Goal: Answer question/provide support: Share knowledge or assist other users

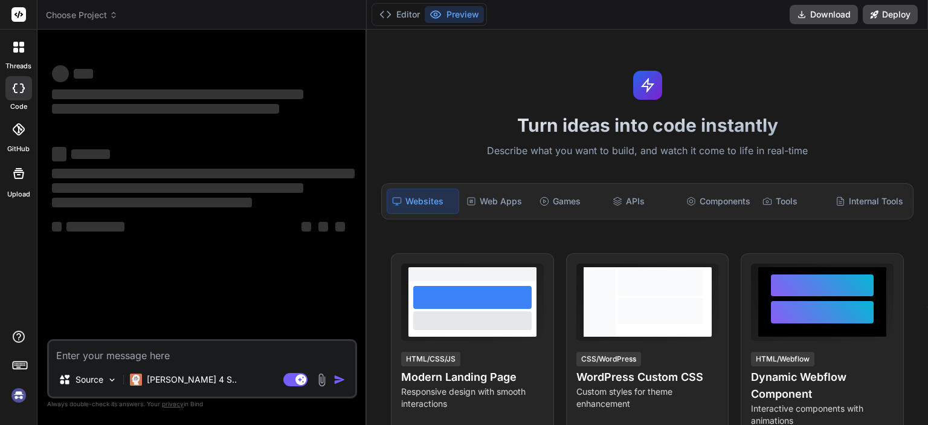
type textarea "П"
type textarea "x"
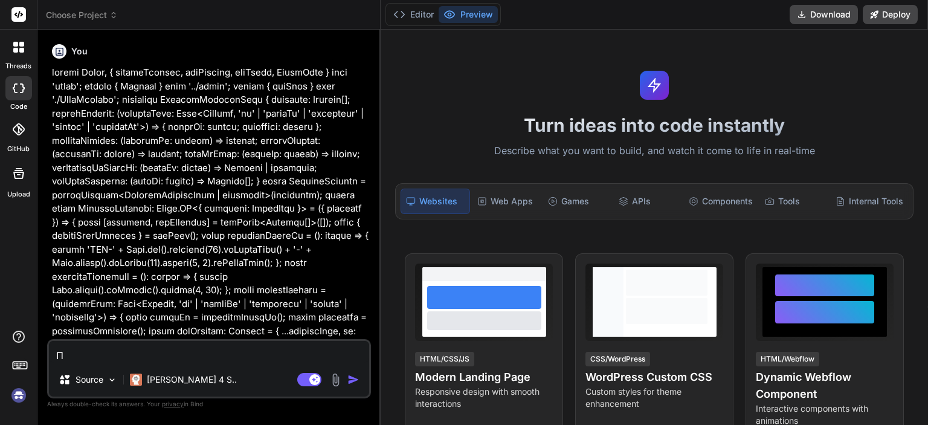
type textarea "ПР"
type textarea "x"
type textarea "ПРИ"
type textarea "x"
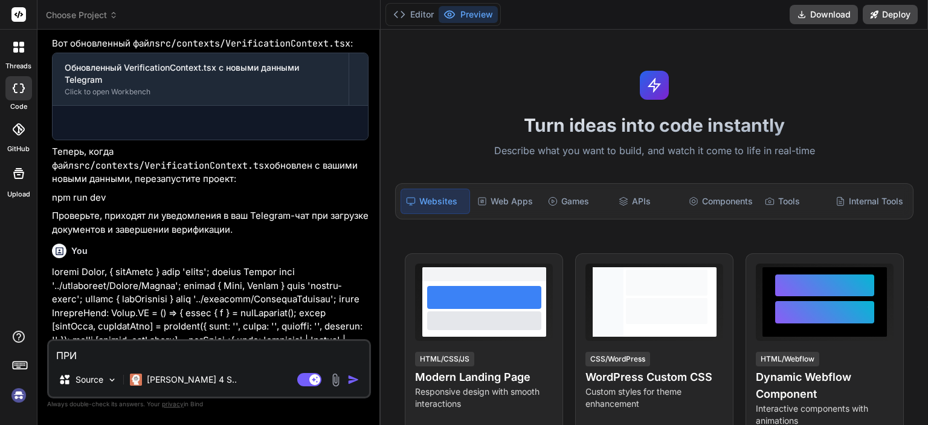
type textarea "ПРИВ"
type textarea "x"
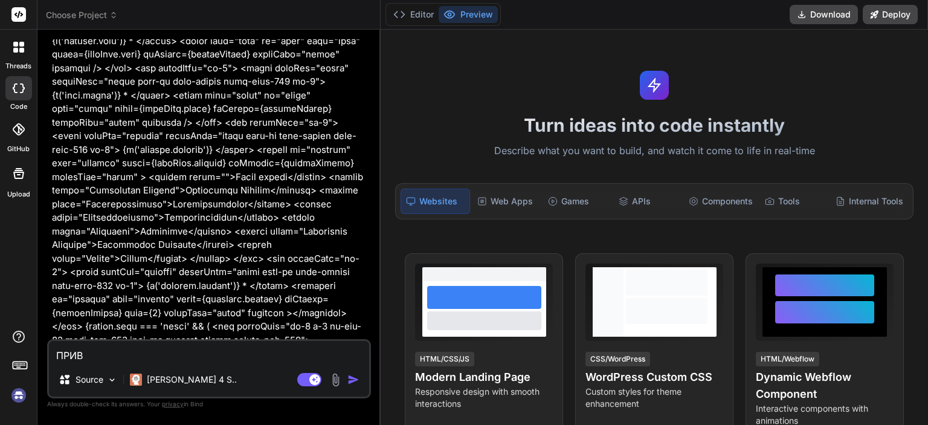
type textarea "ПРИВЕ"
type textarea "x"
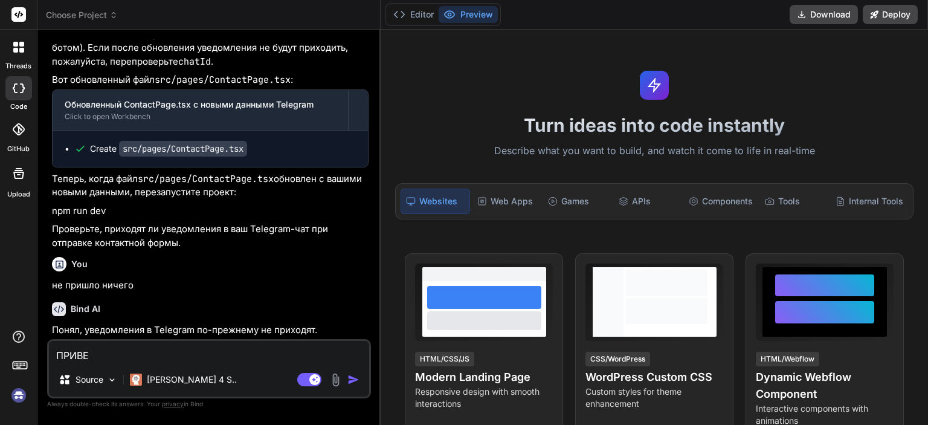
type textarea "ПРИВЕТ"
type textarea "x"
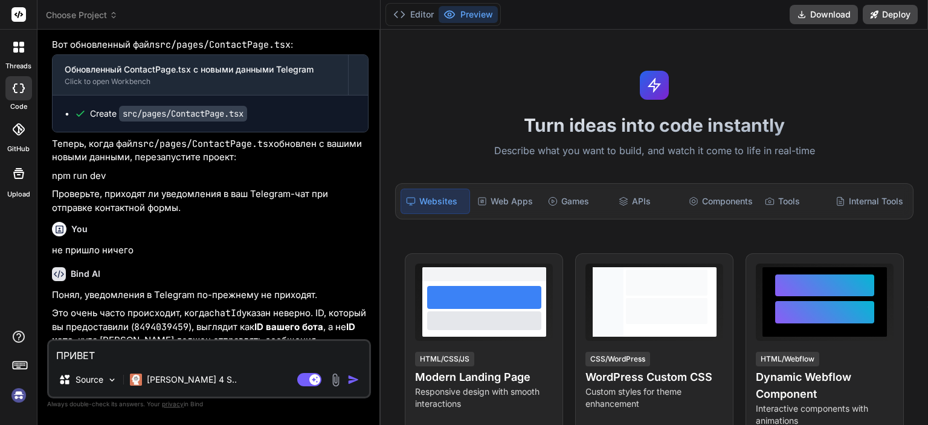
type textarea "ПРИВЕТ"
type textarea "x"
type textarea "ПРИВЕТ У"
type textarea "x"
type textarea "ПРИВЕТ У"
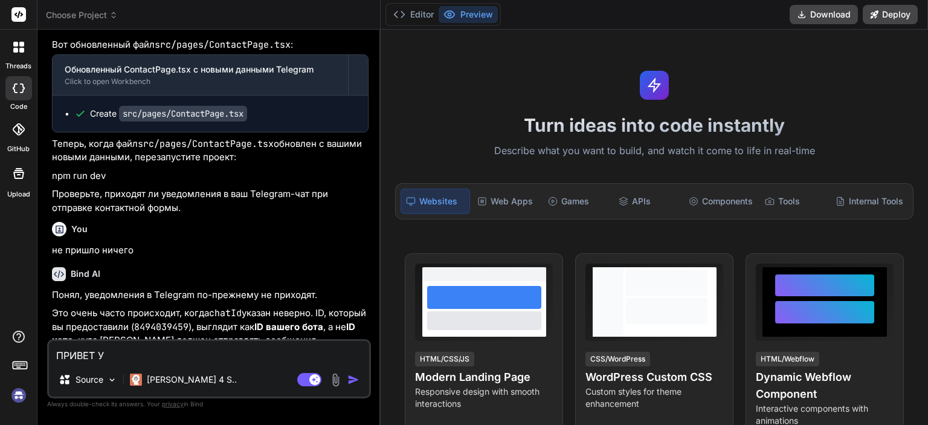
type textarea "x"
type textarea "ПРИВЕТ У М"
type textarea "x"
type textarea "ПРИВЕТ У МЕ"
type textarea "x"
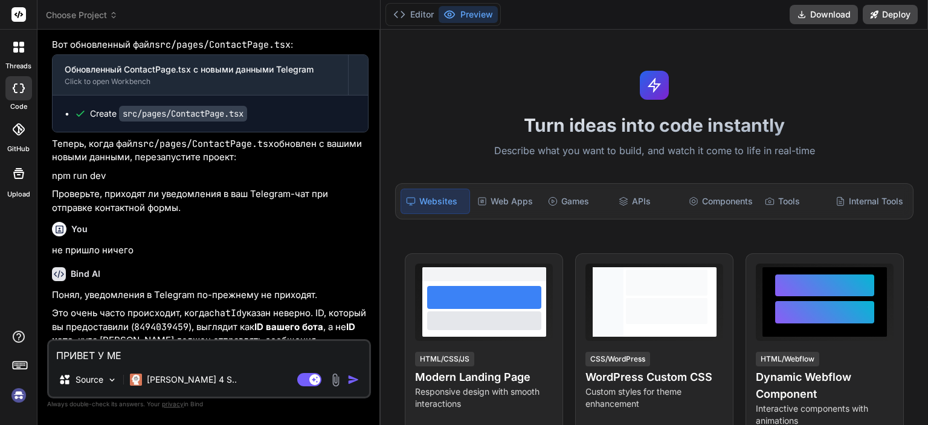
type textarea "ПРИВЕТ У МЕН"
type textarea "x"
type textarea "ПРИВЕТ У МЕНЯ"
type textarea "x"
type textarea "ПРИВЕТ У МЕНЯ"
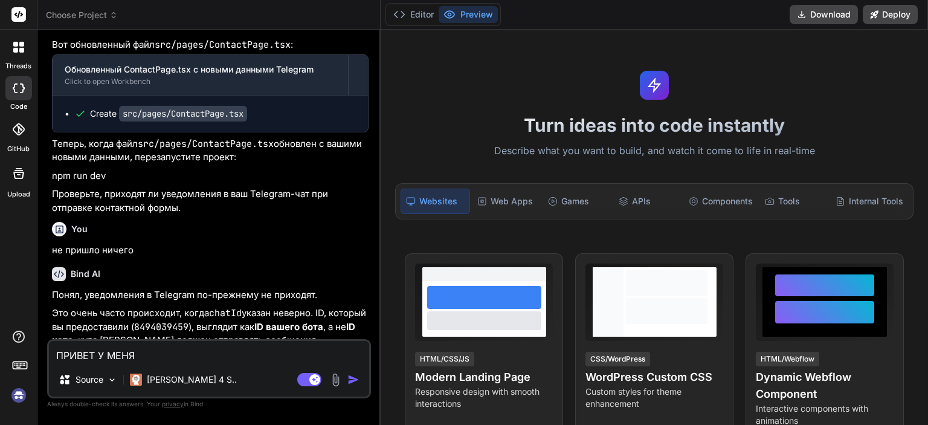
type textarea "x"
type textarea "ПРИВЕТ У МЕНЯ Н"
type textarea "x"
type textarea "ПРИВЕТ У МЕНЯ НА"
type textarea "x"
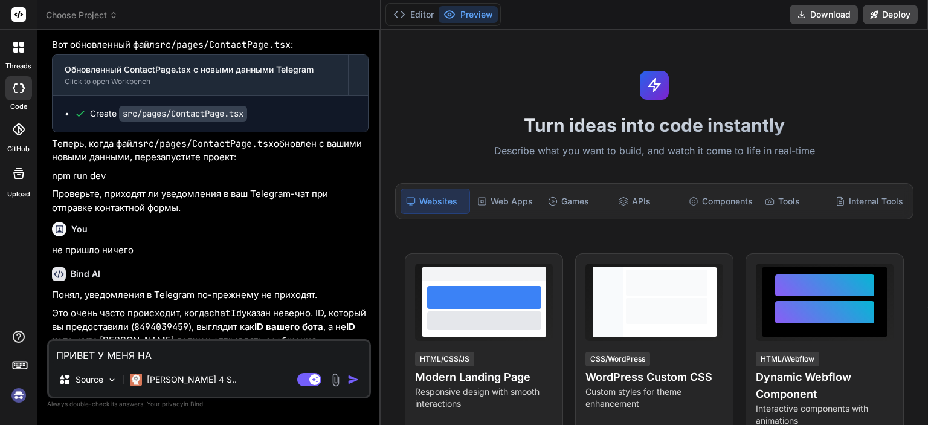
type textarea "ПРИВЕТ У МЕНЯ НА"
type textarea "x"
type textarea "ПРИВЕТ У МЕНЯ НА Н"
type textarea "x"
type textarea "ПРИВЕТ У МЕНЯ НА НО"
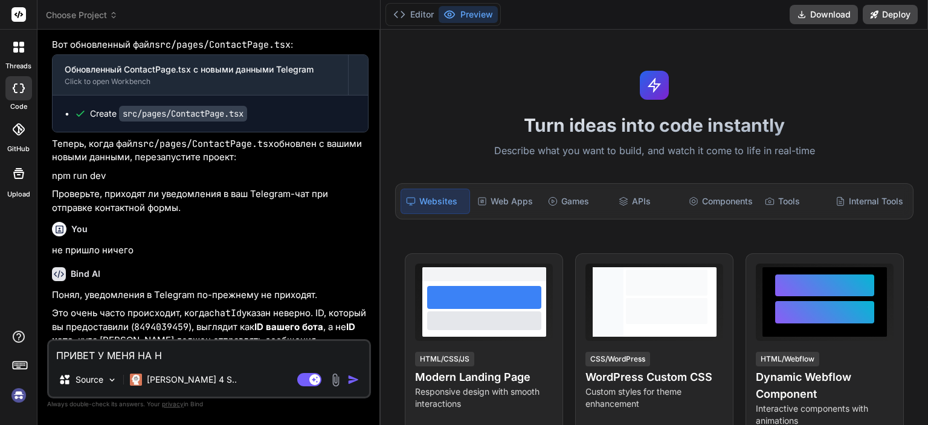
type textarea "x"
type textarea "ПРИВЕТ У МЕНЯ НА НОВ"
type textarea "x"
type textarea "ПРИВЕТ У МЕНЯ НА НОВО"
type textarea "x"
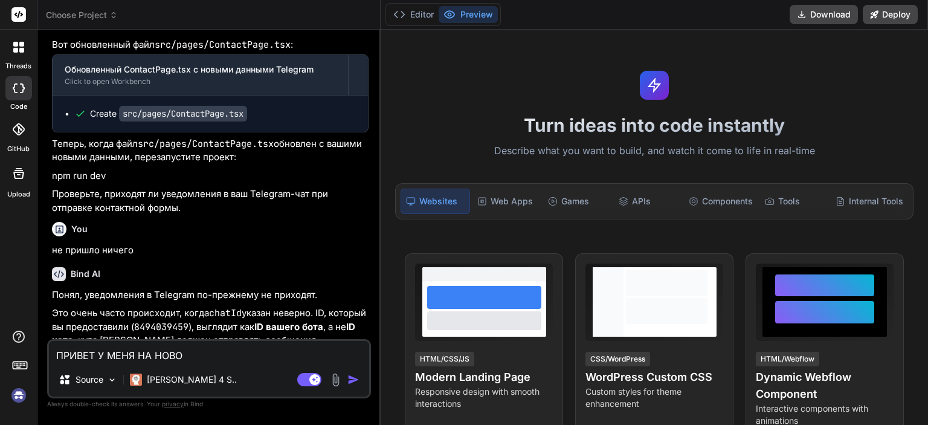
type textarea "ПРИВЕТ У МЕНЯ НА НОВОМ"
type textarea "x"
type textarea "ПРИВЕТ У МЕНЯ НА НОВОМ"
type textarea "x"
type textarea "ПРИВЕТ У МЕНЯ НА НОВОМ С"
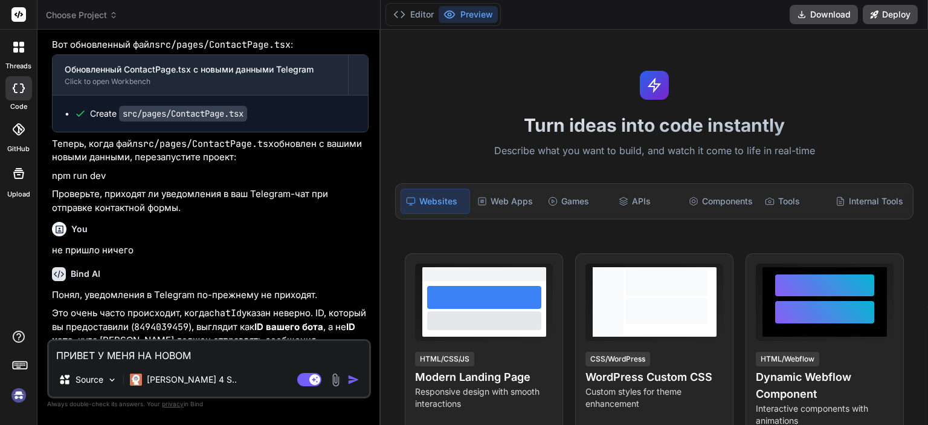
type textarea "x"
type textarea "ПРИВЕТ У МЕНЯ НА НОВОМ СА"
type textarea "x"
type textarea "ПРИВЕТ У МЕНЯ НА НОВОМ САЙ"
type textarea "x"
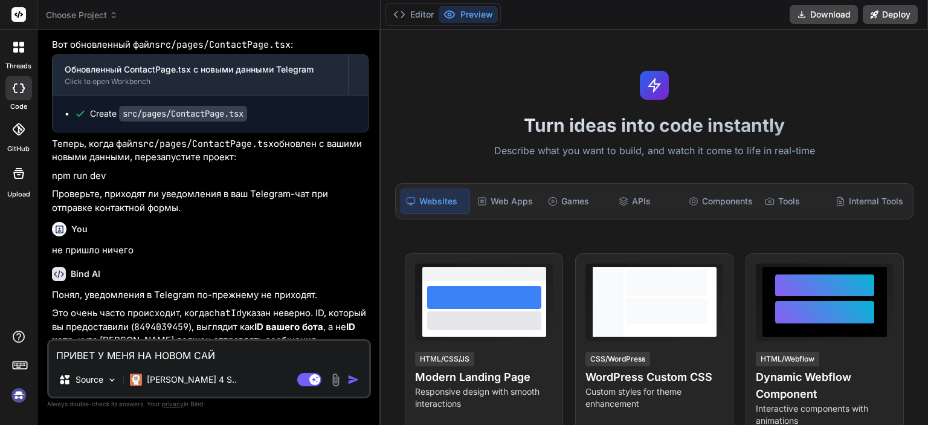
type textarea "ПРИВЕТ У МЕНЯ НА НОВОМ САЙТ"
type textarea "x"
type textarea "ПРИВЕТ У МЕНЯ НА НОВОМ САЙТЕ"
type textarea "x"
type textarea "ПРИВЕТ У МЕНЯ НА НОВОМ САЙТЕ"
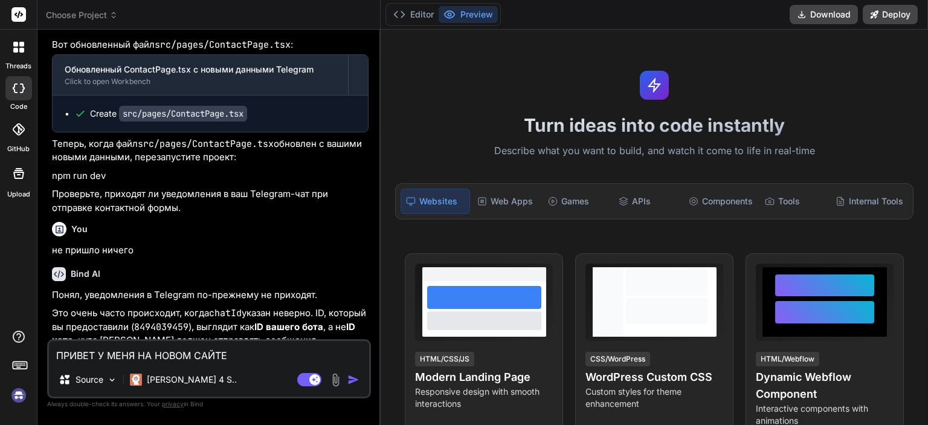
type textarea "x"
type textarea "ПРИВЕТ У МЕНЯ НА НОВОМ САЙТЕ Р"
type textarea "x"
type textarea "ПРИВЕТ У МЕНЯ НА НОВОМ САЙТЕ РЕ"
type textarea "x"
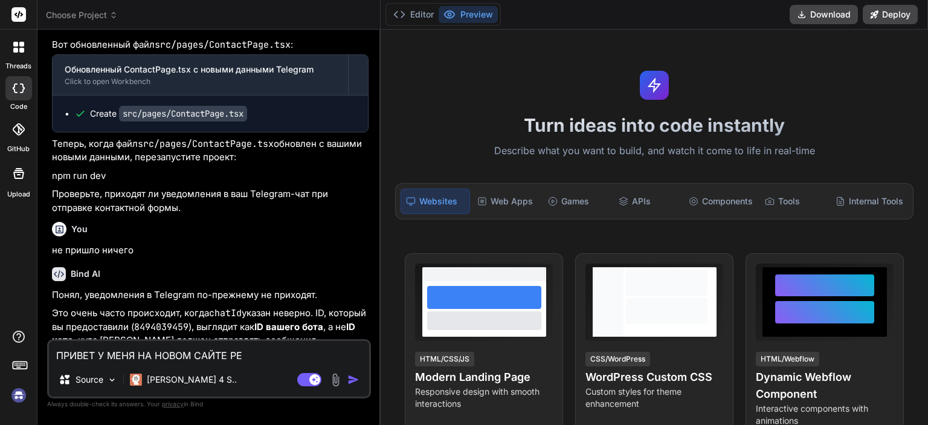
type textarea "ПРИВЕТ У МЕНЯ НА НОВОМ САЙТЕ РЕГ"
type textarea "x"
type textarea "ПРИВЕТ У МЕНЯ НА НОВОМ САЙТЕ РЕГМ"
type textarea "x"
type textarea "ПРИВЕТ У МЕНЯ НА НОВОМ САЙТЕ РЕГ"
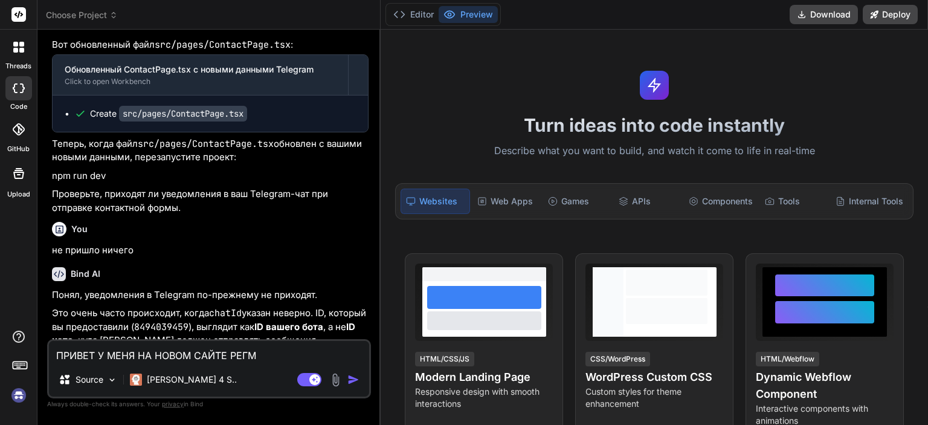
type textarea "x"
type textarea "ПРИВЕТ У МЕНЯ НА НОВОМ САЙТЕ РЕ"
type textarea "x"
type textarea "ПРИВЕТ У МЕНЯ НА НОВОМ САЙТЕ Р"
type textarea "x"
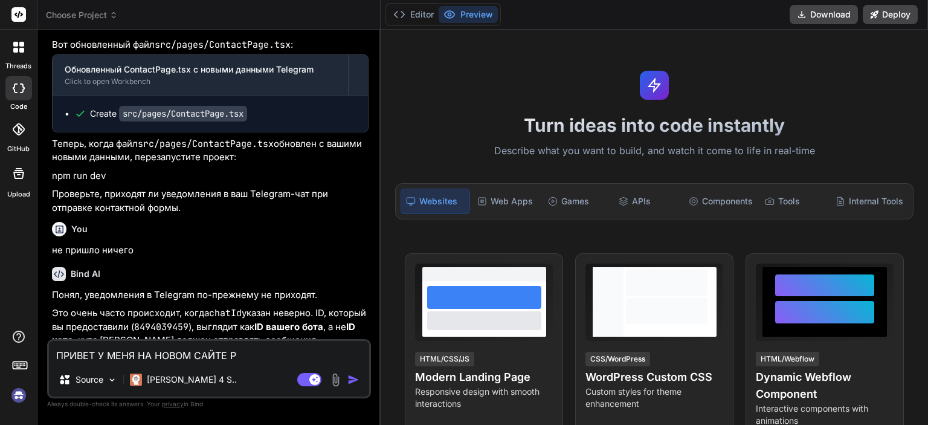
type textarea "ПРИВЕТ У МЕНЯ НА НОВОМ САЙТЕ"
type textarea "x"
type textarea "ПРИВЕТ У МЕНЯ НА НОВОМ САЙТЕ П"
type textarea "x"
type textarea "ПРИВЕТ У МЕНЯ НА НОВОМ САЙТЕ ПР"
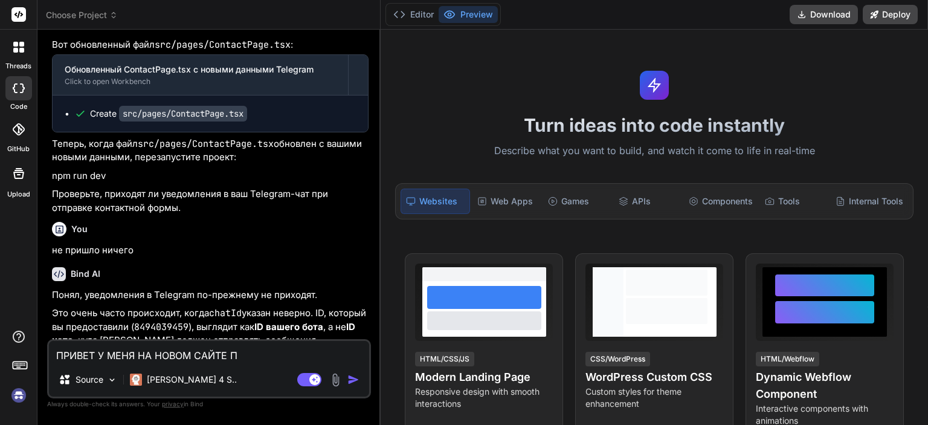
type textarea "x"
type textarea "ПРИВЕТ У МЕНЯ НА НОВОМ САЙТЕ ПРИ"
type textarea "x"
type textarea "ПРИВЕТ У МЕНЯ НА НОВОМ САЙТЕ ПРИ"
type textarea "x"
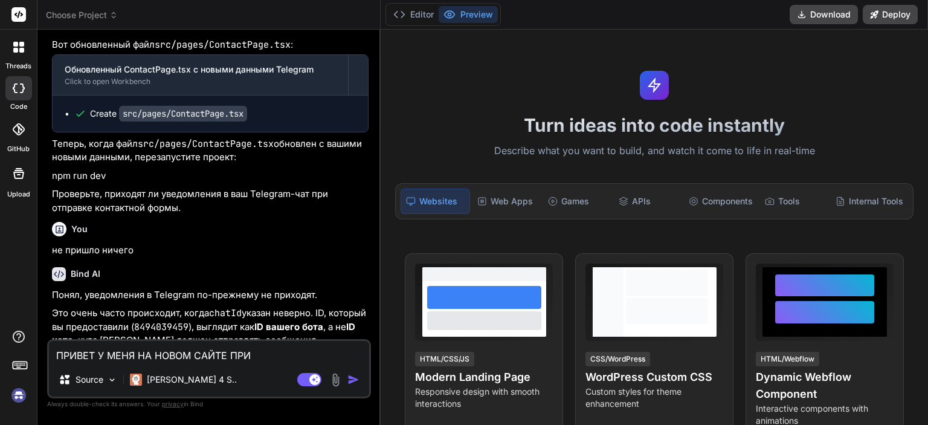
type textarea "ПРИВЕТ У МЕНЯ НА НОВОМ САЙТЕ ПРИ Р"
type textarea "x"
type textarea "ПРИВЕТ У МЕНЯ НА НОВОМ САЙТЕ ПРИ РЕ"
type textarea "x"
type textarea "ПРИВЕТ У МЕНЯ НА НОВОМ САЙТЕ ПРИ РЕГ"
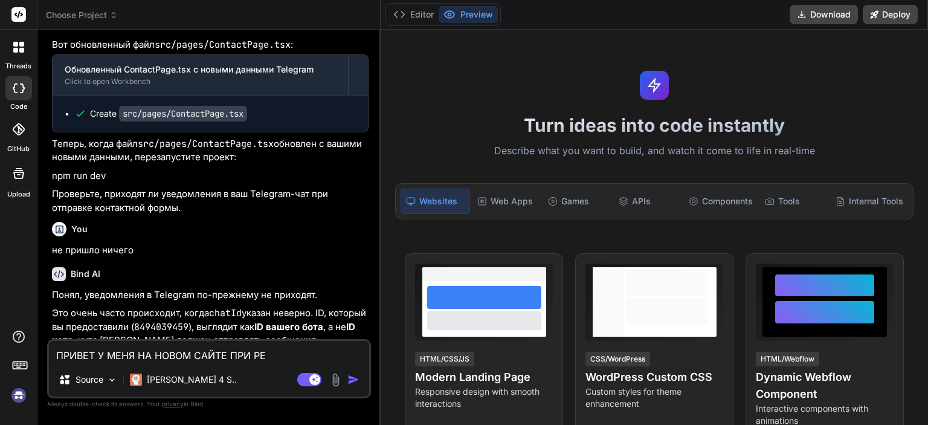
type textarea "x"
type textarea "ПРИВЕТ У МЕНЯ НА НОВОМ САЙТЕ ПРИ РЕГМ"
type textarea "x"
type textarea "ПРИВЕТ У МЕНЯ НА НОВОМ САЙТЕ ПРИ РЕГ"
type textarea "x"
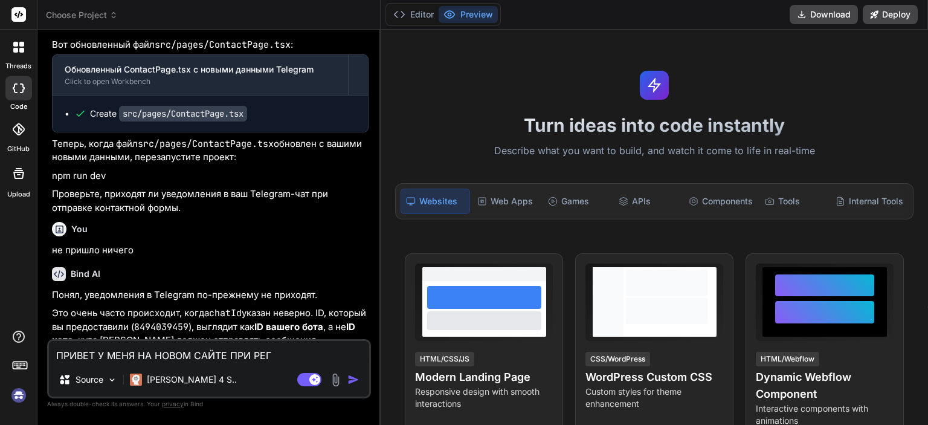
type textarea "ПРИВЕТ У МЕНЯ НА НОВОМ САЙТЕ ПРИ РЕГИ"
type textarea "x"
type textarea "ПРИВЕТ У МЕНЯ НА НОВОМ САЙТЕ ПРИ РЕГИС"
type textarea "x"
type textarea "ПРИВЕТ У МЕНЯ НА НОВОМ САЙТЕ ПРИ РЕГИСТ"
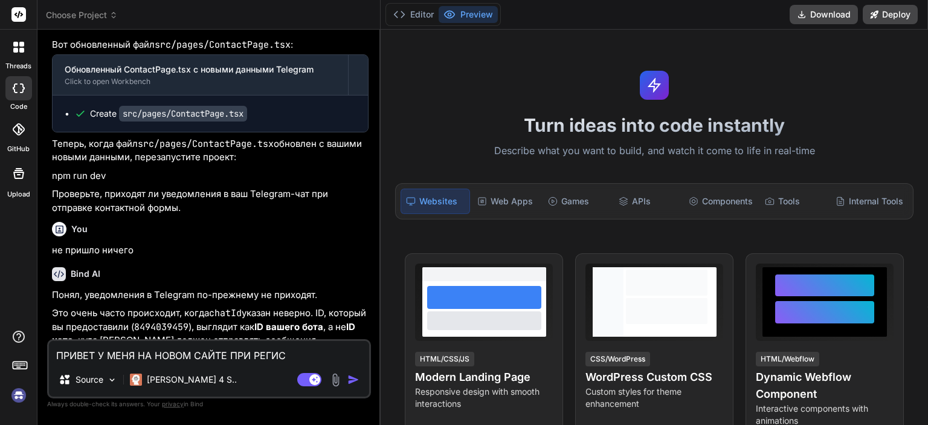
type textarea "x"
type textarea "ПРИВЕТ У МЕНЯ НА НОВОМ САЙТЕ ПРИ РЕГИСТР"
type textarea "x"
type textarea "ПРИВЕТ У МЕНЯ НА НОВОМ САЙТЕ ПРИ РЕГИСТРА"
type textarea "x"
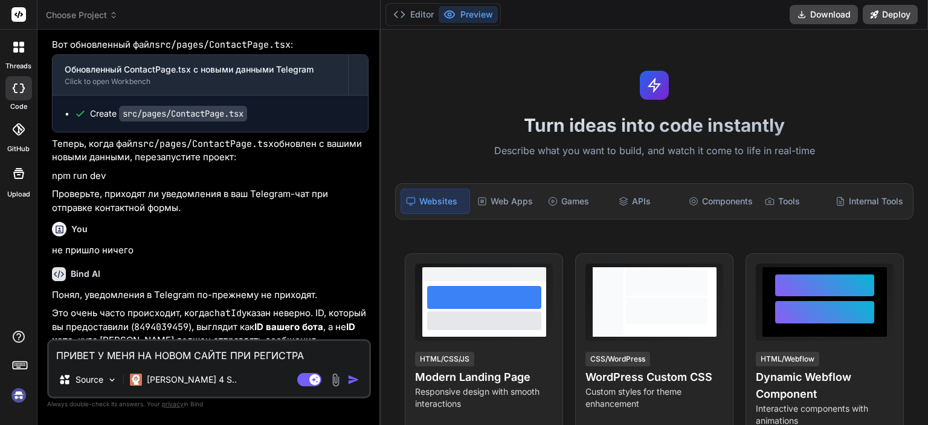
type textarea "ПРИВЕТ У МЕНЯ НА НОВОМ САЙТЕ ПРИ РЕГИСТРАЦ"
type textarea "x"
type textarea "ПРИВЕТ У МЕНЯ НА НОВОМ САЙТЕ ПРИ РЕГИСТРАЦИ"
type textarea "x"
type textarea "ПРИВЕТ У МЕНЯ НА НОВОМ САЙТЕ ПРИ РЕГИСТРАЦИИ"
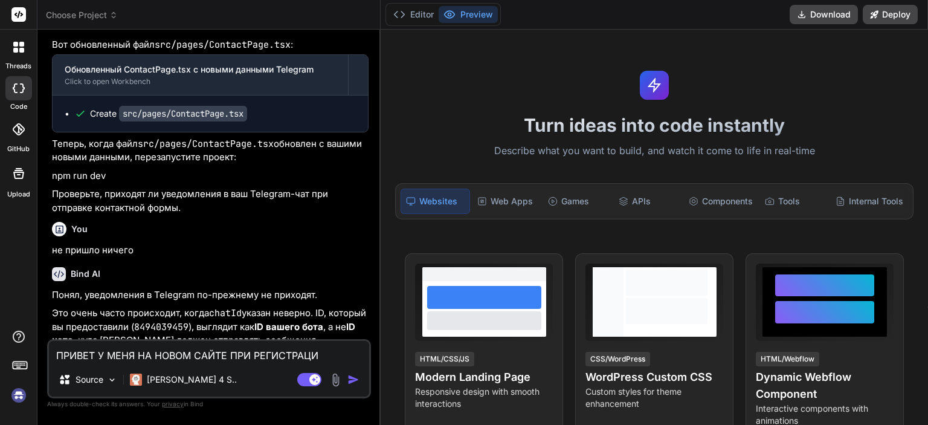
type textarea "x"
type textarea "ПРИВЕТ У МЕНЯ НА НОВОМ САЙТЕ ПРИ РЕГИСТРАЦИИ"
type textarea "x"
type textarea "ПРИВЕТ У МЕНЯ НА НОВОМ САЙТЕ ПРИ РЕГИСТРАЦИИ П"
type textarea "x"
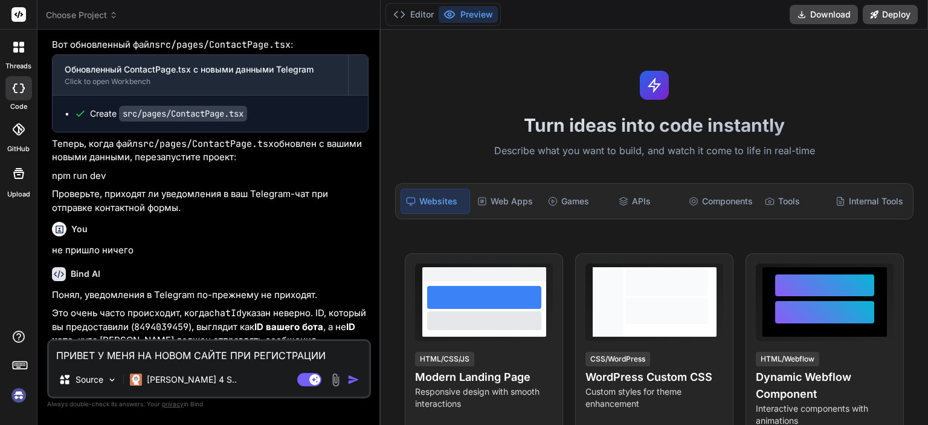
type textarea "ПРИВЕТ У МЕНЯ НА НОВОМ САЙТЕ ПРИ РЕГИСТРАЦИИ ПО"
type textarea "x"
type textarea "ПРИВЕТ У МЕНЯ НА НОВОМ САЙТЕ ПРИ РЕГИСТРАЦИИ ПОЛ"
type textarea "x"
type textarea "ПРИВЕТ У МЕНЯ НА НОВОМ САЙТЕ ПРИ РЕГИСТРАЦИИ ПОЛЬ"
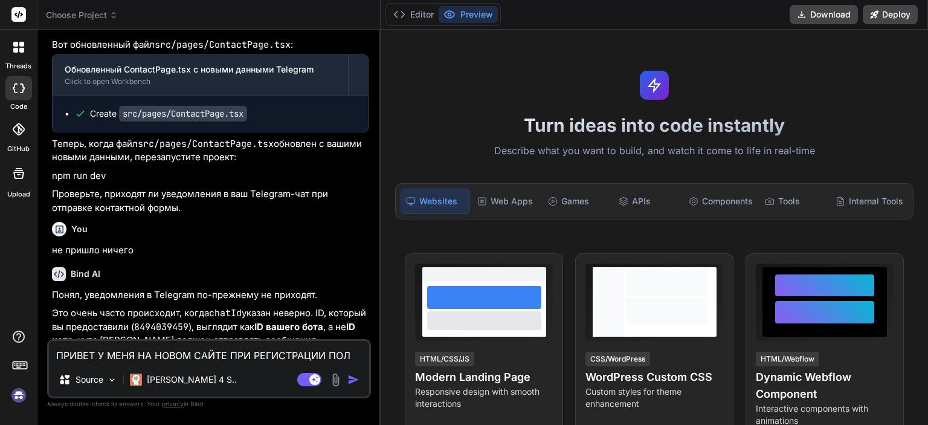
type textarea "x"
type textarea "ПРИВЕТ У МЕНЯ НА НОВОМ САЙТЕ ПРИ РЕГИСТРАЦИИ ПОЛЬЗ"
type textarea "x"
type textarea "ПРИВЕТ У МЕНЯ НА НОВОМ САЙТЕ ПРИ РЕГИСТРАЦИИ ПОЛЬЗО"
type textarea "x"
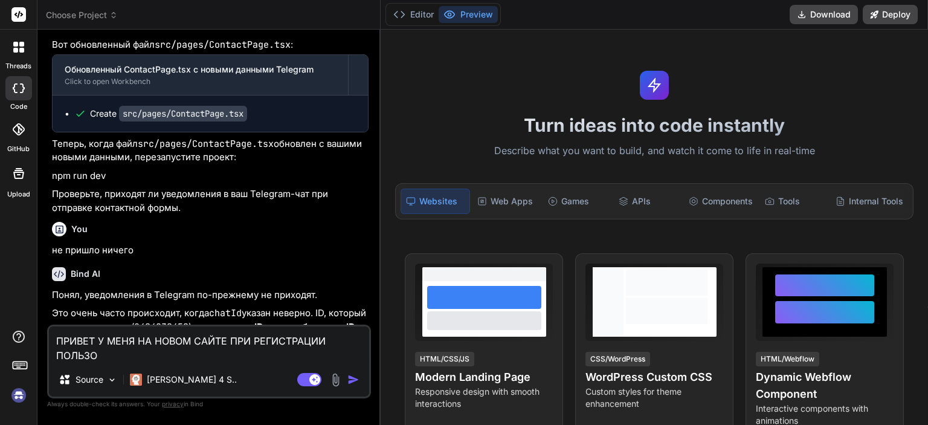
type textarea "ПРИВЕТ У МЕНЯ НА НОВОМ САЙТЕ ПРИ РЕГИСТРАЦИИ ПОЛЬЗОВ"
type textarea "x"
type textarea "ПРИВЕТ У МЕНЯ НА НОВОМ САЙТЕ ПРИ РЕГИСТРАЦИИ ПОЛЬЗОВА"
type textarea "x"
type textarea "ПРИВЕТ У МЕНЯ НА НОВОМ САЙТЕ ПРИ РЕГИСТРАЦИИ ПОЛЬЗОВАТ"
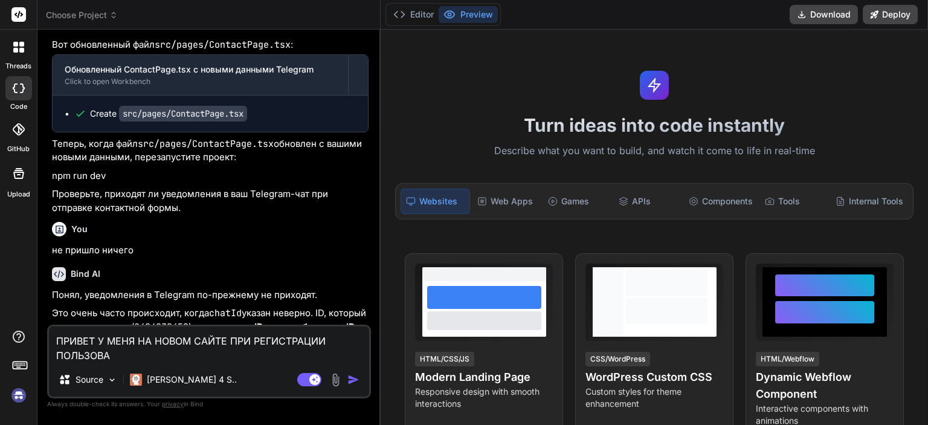
type textarea "x"
type textarea "ПРИВЕТ У МЕНЯ НА НОВОМ САЙТЕ ПРИ РЕГИСТРАЦИИ ПОЛЬЗОВАТЕ"
type textarea "x"
type textarea "ПРИВЕТ У МЕНЯ НА НОВОМ САЙТЕ ПРИ РЕГИСТРАЦИИ ПОЛЬЗОВАТЕЛ"
type textarea "x"
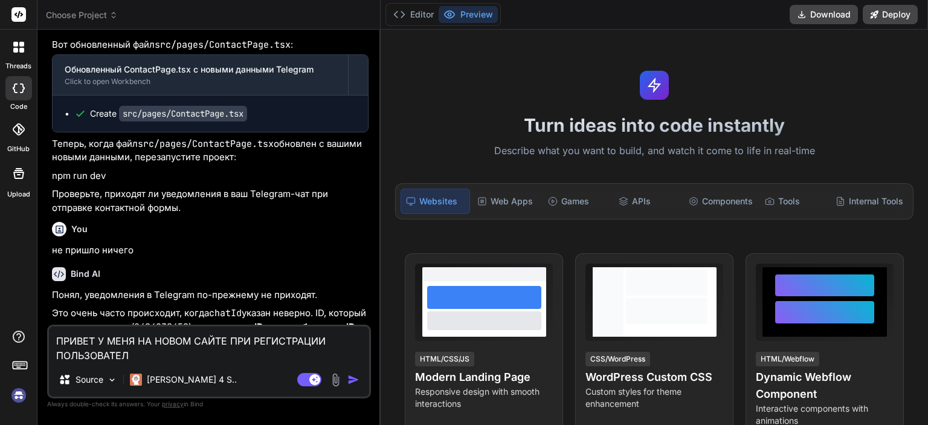
type textarea "ПРИВЕТ У МЕНЯ НА НОВОМ САЙТЕ ПРИ РЕГИСТРАЦИИ ПОЛЬЗОВАТЕЛЬ"
type textarea "x"
type textarea "ПРИВЕТ У МЕНЯ НА НОВОМ САЙТЕ ПРИ РЕГИСТРАЦИИ ПОЛЬЗОВАТЕЛЬ"
type textarea "x"
type textarea "ПРИВЕТ У МЕНЯ НА НОВОМ САЙТЕ ПРИ РЕГИСТРАЦИИ ПОЛЬЗОВАТЕЛЬ О"
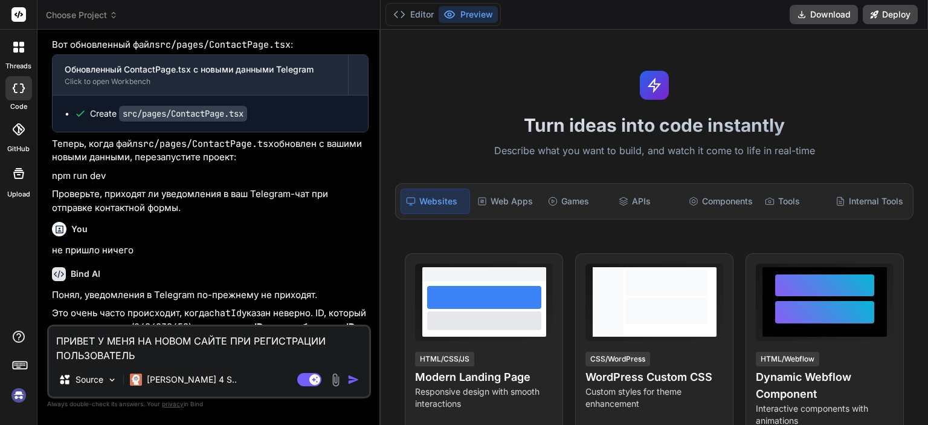
type textarea "x"
type textarea "ПРИВЕТ У МЕНЯ НА НОВОМ САЙТЕ ПРИ РЕГИСТРАЦИИ ПОЛЬЗОВАТЕЛЬ ОТ"
type textarea "x"
type textarea "ПРИВЕТ У МЕНЯ НА НОВОМ САЙТЕ ПРИ РЕГИСТРАЦИИ ПОЛЬЗОВАТЕЛЬ ОТО"
type textarea "x"
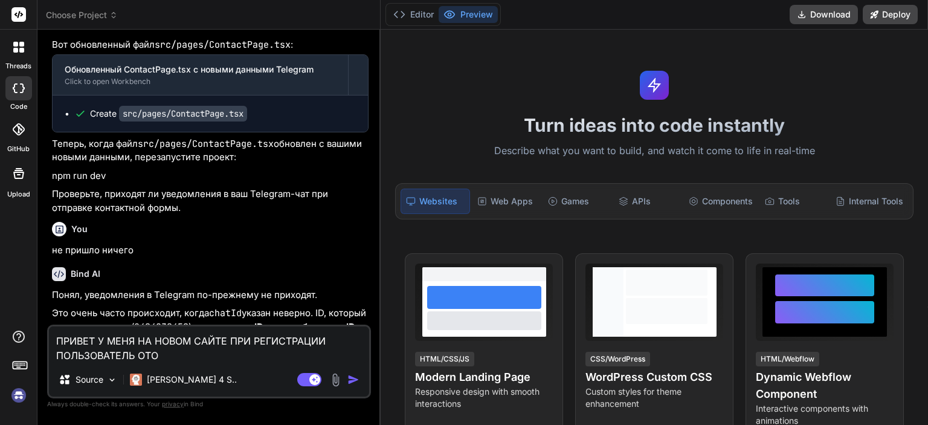
type textarea "ПРИВЕТ У МЕНЯ НА НОВОМ САЙТЕ ПРИ РЕГИСТРАЦИИ ПОЛЬЗОВАТЕЛЬ ОТОБ"
type textarea "x"
type textarea "ПРИВЕТ У МЕНЯ НА НОВОМ САЙТЕ ПРИ РЕГИСТРАЦИИ ПОЛЬЗОВАТЕЛЬ ОТОБР"
type textarea "x"
type textarea "ПРИВЕТ У МЕНЯ НА НОВОМ САЙТЕ ПРИ РЕГИСТРАЦИИ ПОЛЬЗОВАТЕЛЬ ОТОБРА"
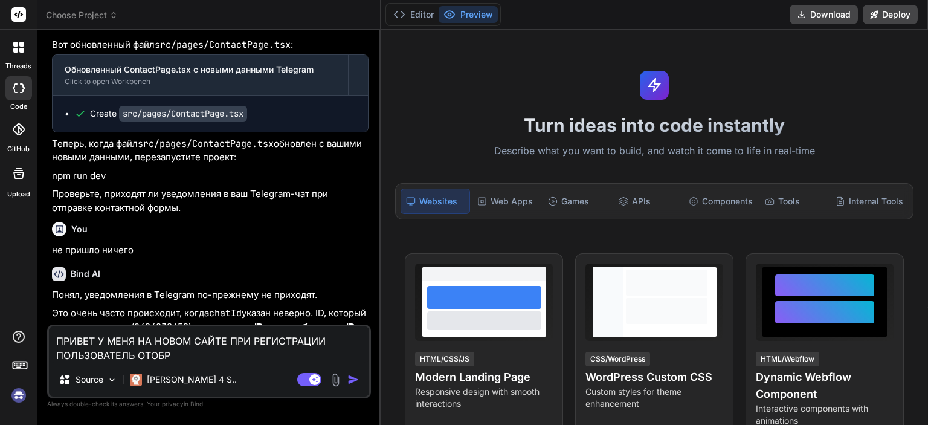
type textarea "x"
type textarea "ПРИВЕТ У МЕНЯ НА НОВОМ САЙТЕ ПРИ РЕГИСТРАЦИИ ПОЛЬЗОВАТЕЛЬ ОТОБРАД"
type textarea "x"
type textarea "ПРИВЕТ У МЕНЯ НА НОВОМ САЙТЕ ПРИ РЕГИСТРАЦИИ ПОЛЬЗОВАТЕЛЬ ОТОБРА"
type textarea "x"
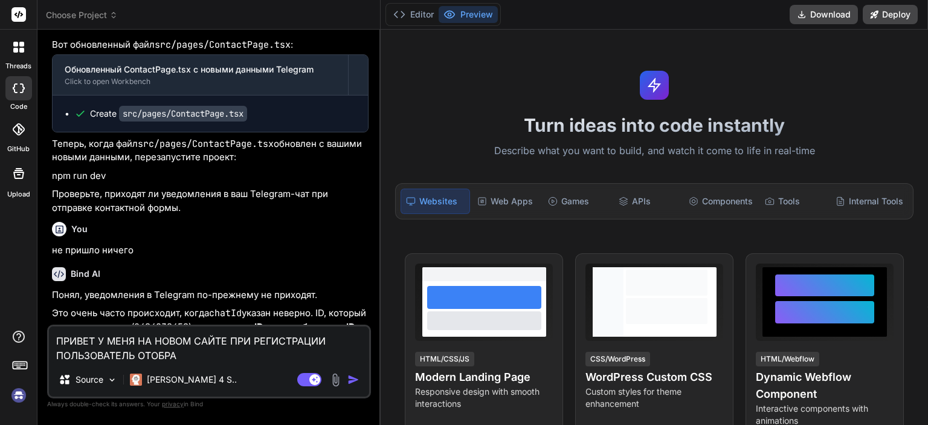
type textarea "ПРИВЕТ У МЕНЯ НА НОВОМ САЙТЕ ПРИ РЕГИСТРАЦИИ ПОЛЬЗОВАТЕЛЬ ОТОБРАЖ"
type textarea "x"
type textarea "ПРИВЕТ У МЕНЯ НА НОВОМ САЙТЕ ПРИ РЕГИСТРАЦИИ ПОЛЬЗОВАТЕЛЬ ОТОБРАЖА"
type textarea "x"
type textarea "ПРИВЕТ У МЕНЯ НА НОВОМ САЙТЕ ПРИ РЕГИСТРАЦИИ ПОЛЬЗОВАТЕЛЬ ОТОБРАЖАЕ"
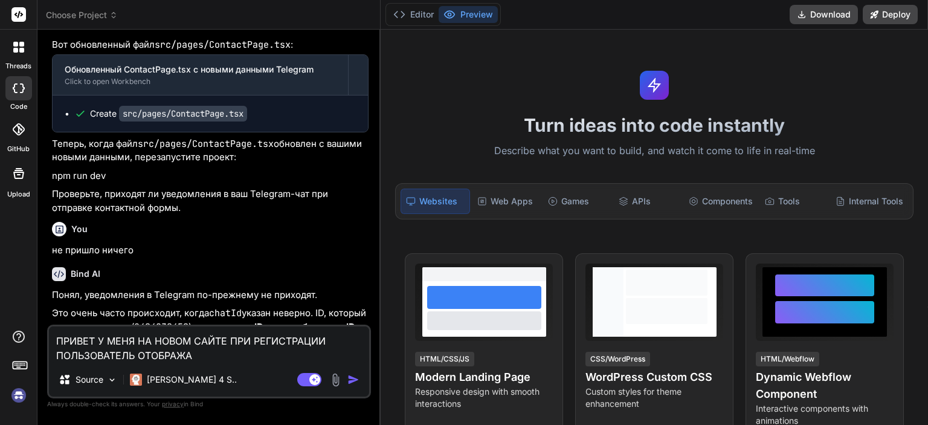
type textarea "x"
type textarea "ПРИВЕТ У МЕНЯ НА НОВОМ САЙТЕ ПРИ РЕГИСТРАЦИИ ПОЛЬЗОВАТЕЛЬ ОТОБРАЖАЕТ"
type textarea "x"
type textarea "ПРИВЕТ У МЕНЯ НА НОВОМ САЙТЕ ПРИ РЕГИСТРАЦИИ ПОЛЬЗОВАТЕЛЬ ОТОБРАЖАЕТС"
type textarea "x"
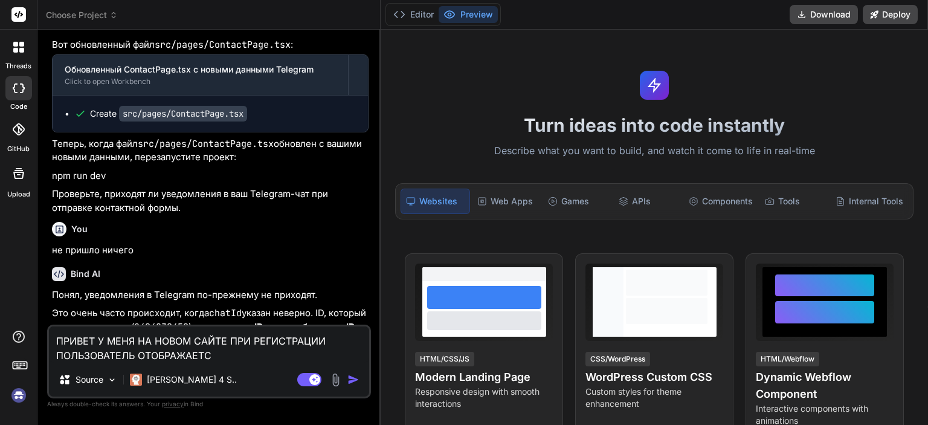
type textarea "ПРИВЕТ У МЕНЯ НА НОВОМ САЙТЕ ПРИ РЕГИСТРАЦИИ ПОЛЬЗОВАТЕЛЬ ОТОБРАЖАЕТСЯ"
type textarea "x"
type textarea "ПРИВЕТ У МЕНЯ НА НОВОМ САЙТЕ ПРИ РЕГИСТРАЦИИ ПОЛЬЗОВАТЕЛЬ ОТОБРАЖАЕТСЯ"
type textarea "x"
type textarea "ПРИВЕТ У МЕНЯ НА НОВОМ САЙТЕ ПРИ РЕГИСТРАЦИИ ПОЛЬЗОВАТЕЛЬ ОТОБРАЖАЕТСЯ В"
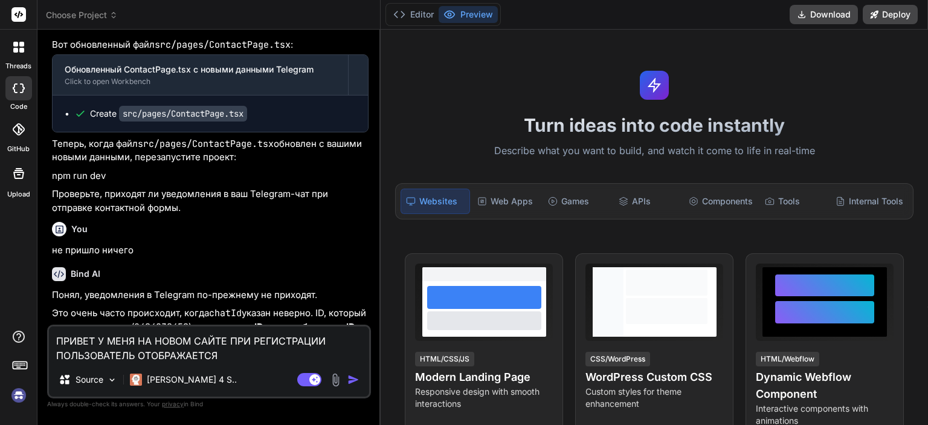
type textarea "x"
type textarea "ПРИВЕТ У МЕНЯ НА НОВОМ САЙТЕ ПРИ РЕГИСТРАЦИИ ПОЛЬЗОВАТЕЛЬ ОТОБРАЖАЕТСЯ В"
type textarea "x"
type textarea "ПРИВЕТ У МЕНЯ НА НОВОМ САЙТЕ ПРИ РЕГИСТРАЦИИ ПОЛЬЗОВАТЕЛЬ ОТОБРАЖАЕТСЯ В А"
type textarea "x"
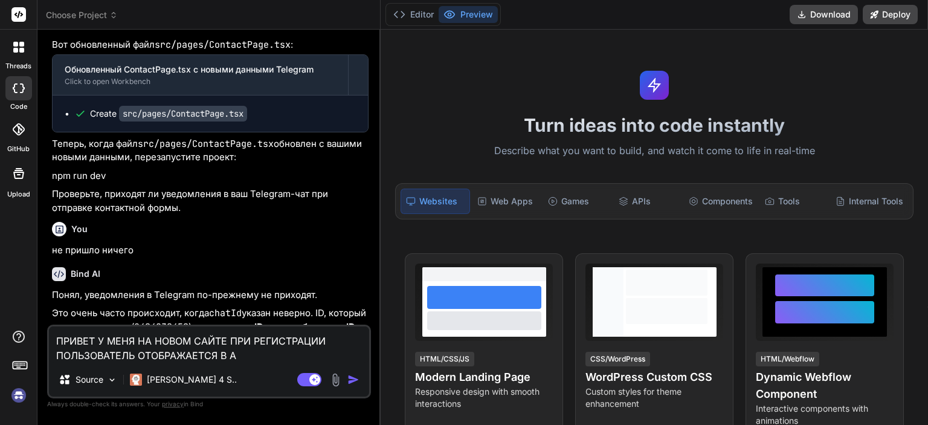
type textarea "ПРИВЕТ У МЕНЯ НА НОВОМ САЙТЕ ПРИ РЕГИСТРАЦИИ ПОЛЬЗОВАТЕЛЬ ОТОБРАЖАЕТСЯ В АД"
type textarea "x"
type textarea "ПРИВЕТ У МЕНЯ НА НОВОМ САЙТЕ ПРИ РЕГИСТРАЦИИ ПОЛЬЗОВАТЕЛЬ ОТОБРАЖАЕТСЯ В АДМ"
type textarea "x"
type textarea "ПРИВЕТ У МЕНЯ НА НОВОМ САЙТЕ ПРИ РЕГИСТРАЦИИ ПОЛЬЗОВАТЕЛЬ ОТОБРАЖАЕТСЯ В АДМИ"
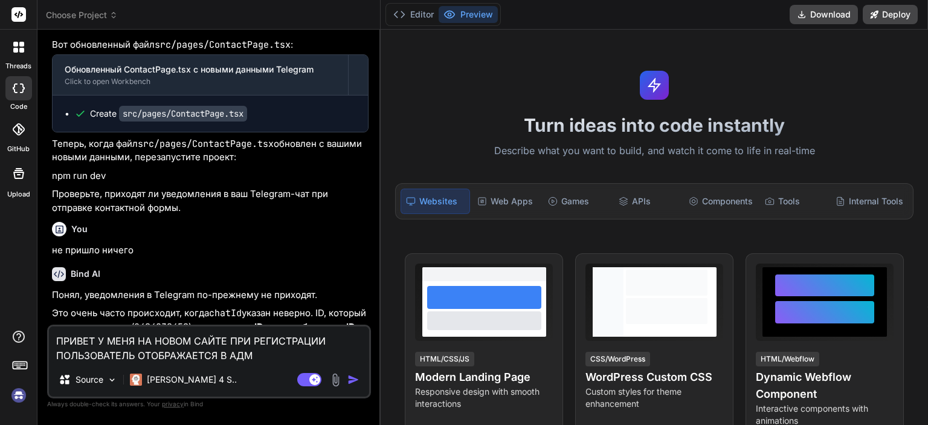
type textarea "x"
type textarea "ПРИВЕТ У МЕНЯ НА НОВОМ САЙТЕ ПРИ РЕГИСТРАЦИИ ПОЛЬЗОВАТЕЛЬ ОТОБРАЖАЕТСЯ В АДМИН"
type textarea "x"
type textarea "ПРИВЕТ У МЕНЯ НА НОВОМ САЙТЕ ПРИ РЕГИСТРАЦИИ ПОЛЬЗОВАТЕЛЬ ОТОБРАЖАЕТСЯ В АДМИН"
type textarea "x"
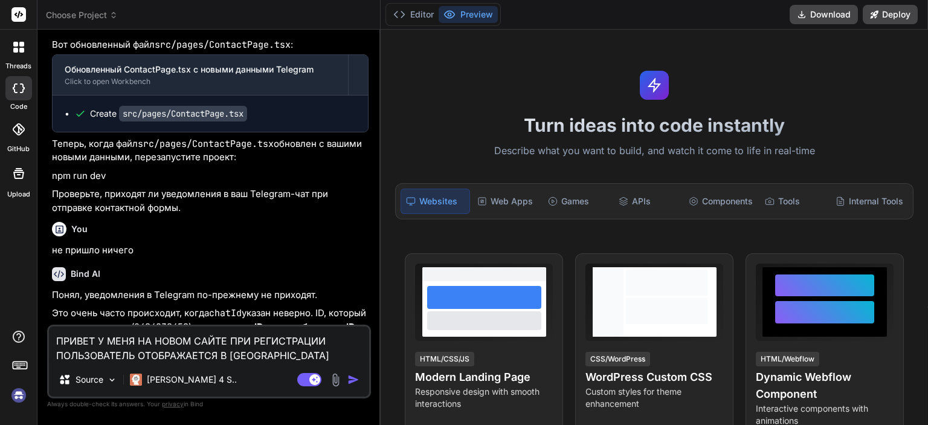
type textarea "ПРИВЕТ У МЕНЯ НА НОВОМ САЙТЕ ПРИ РЕГИСТРАЦИИ ПОЛЬЗОВАТЕЛЬ ОТОБРАЖАЕТСЯ В АДМИН П"
type textarea "x"
type textarea "ПРИВЕТ У МЕНЯ НА НОВОМ САЙТЕ ПРИ РЕГИСТРАЦИИ ПОЛЬЗОВАТЕЛЬ ОТОБРАЖАЕТСЯ В АДМИН …"
type textarea "x"
type textarea "ПРИВЕТ У МЕНЯ НА НОВОМ САЙТЕ ПРИ РЕГИСТРАЦИИ ПОЛЬЗОВАТЕЛЬ ОТОБРАЖАЕТСЯ В АДМИН …"
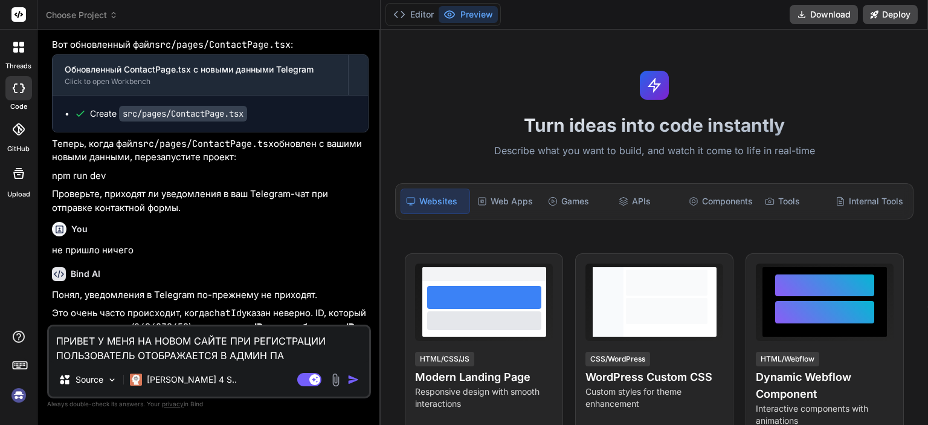
type textarea "x"
type textarea "ПРИВЕТ У МЕНЯ НА НОВОМ САЙТЕ ПРИ РЕГИСТРАЦИИ ПОЛЬЗОВАТЕЛЬ ОТОБРАЖАЕТСЯ В АДМИН …"
type textarea "x"
type textarea "ПРИВЕТ У МЕНЯ НА НОВОМ САЙТЕ ПРИ РЕГИСТРАЦИИ ПОЛЬЗОВАТЕЛЬ ОТОБРАЖАЕТСЯ В АДМИН …"
type textarea "x"
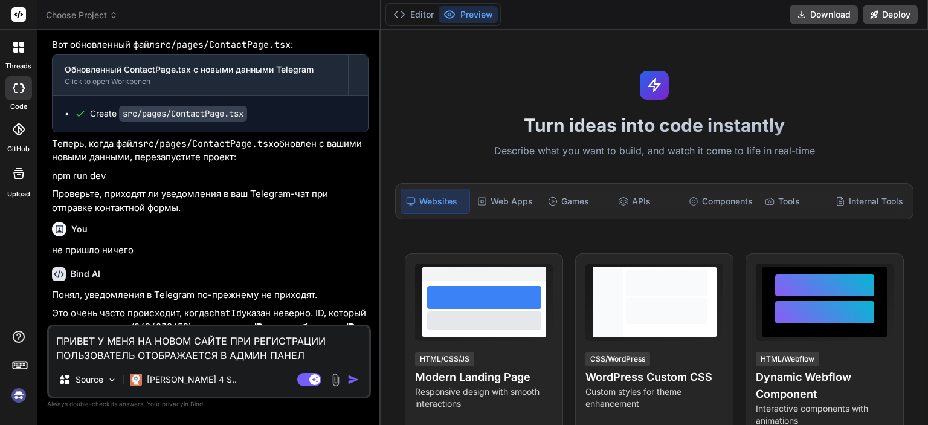
type textarea "ПРИВЕТ У МЕНЯ НА НОВОМ САЙТЕ ПРИ РЕГИСТРАЦИИ ПОЛЬЗОВАТЕЛЬ ОТОБРАЖАЕТСЯ В АДМИН …"
type textarea "x"
type textarea "ПРИВЕТ У МЕНЯ НА НОВОМ САЙТЕ ПРИ РЕГИСТРАЦИИ ПОЛЬЗОВАТЕЛЬ ОТОБРАЖАЕТСЯ В АДМИН …"
type textarea "x"
type textarea "ПРИВЕТ У МЕНЯ НА НОВОМ САЙТЕ ПРИ РЕГИСТРАЦИИ ПОЛЬЗОВАТЕЛЬ ОТОБРАЖАЕТСЯ В АДМИН …"
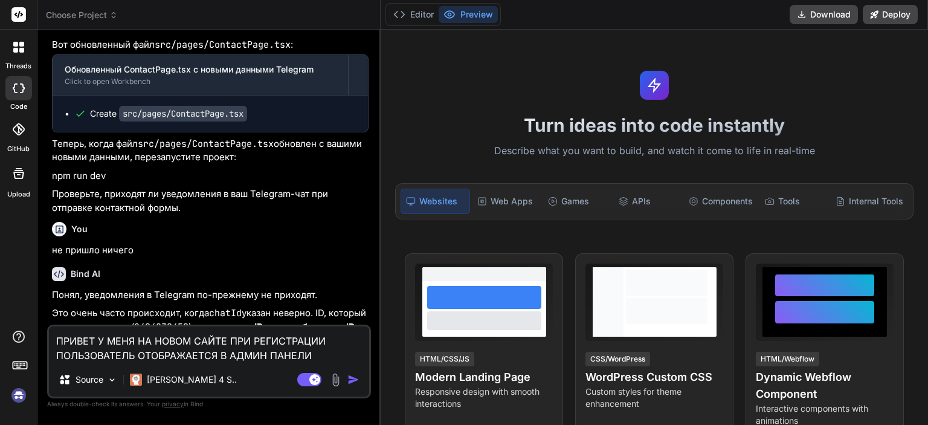
type textarea "x"
type textarea "ПРИВЕТ У МЕНЯ НА НОВОМ САЙТЕ ПРИ РЕГИСТРАЦИИ ПОЛЬЗОВАТЕЛЬ ОТОБРАЖАЕТСЯ В АДМИН …"
type textarea "x"
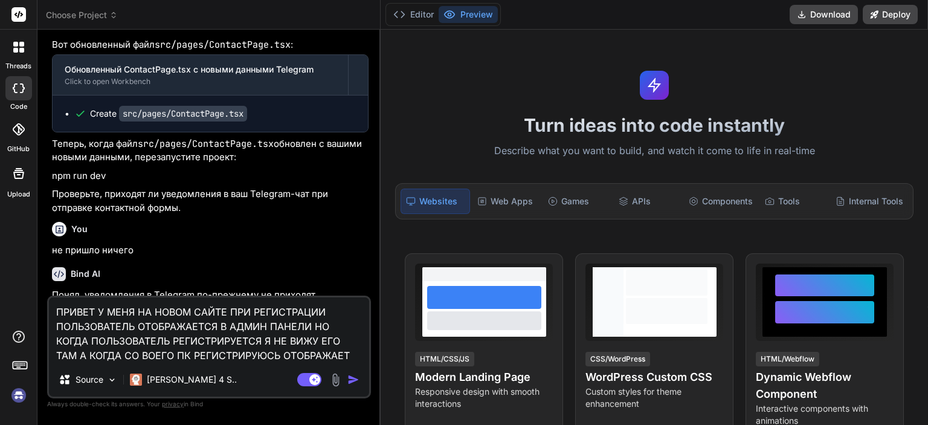
click at [355, 377] on img "button" at bounding box center [353, 379] width 12 height 12
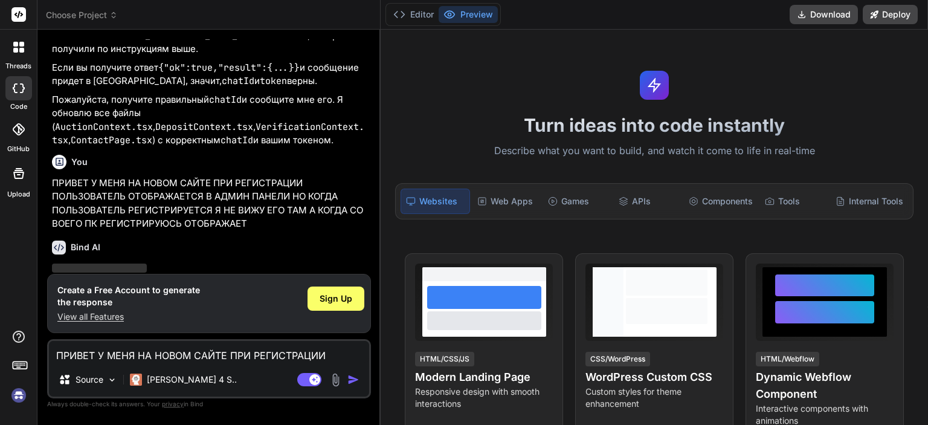
scroll to position [7147, 0]
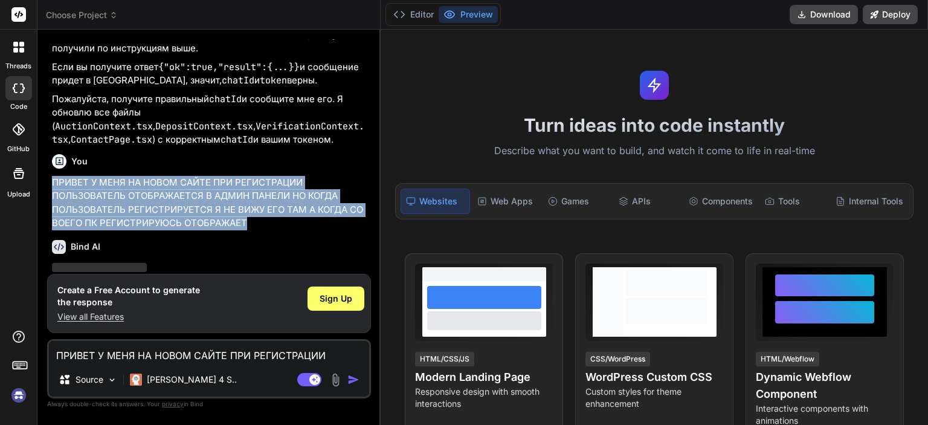
drag, startPoint x: 249, startPoint y: 186, endPoint x: 51, endPoint y: 144, distance: 202.5
click at [51, 144] on div "You Bind AI Да, совершенно верно! В файле DepositContext.tsx также реализована …" at bounding box center [210, 156] width 321 height 234
copy p "ПРИВЕТ У МЕНЯ НА НОВОМ САЙТЕ ПРИ РЕГИСТРАЦИИ ПОЛЬЗОВАТЕЛЬ ОТОБРАЖАЕТСЯ В АДМИН …"
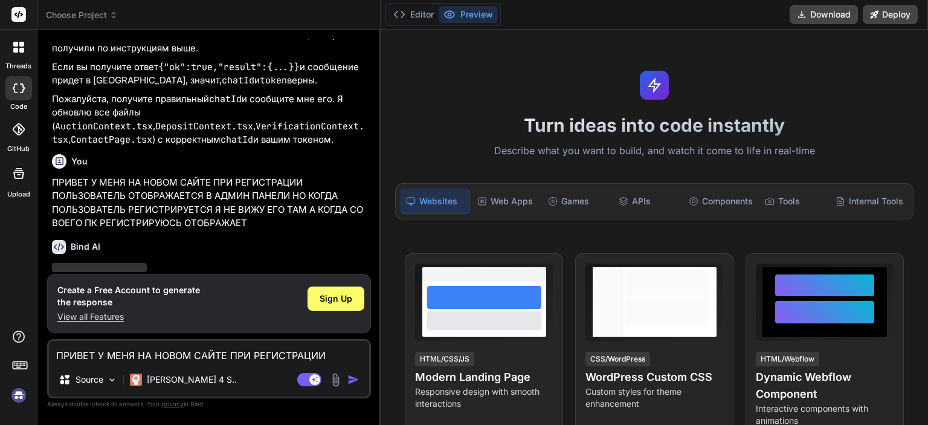
click at [231, 361] on textarea "ПРИВЕТ У МЕНЯ НА НОВОМ САЙТЕ ПРИ РЕГИСТРАЦИИ ПОЛЬЗОВАТЕЛЬ ОТОБРАЖАЕТСЯ В АДМИН …" at bounding box center [209, 352] width 320 height 22
click at [332, 303] on span "Sign Up" at bounding box center [336, 298] width 33 height 12
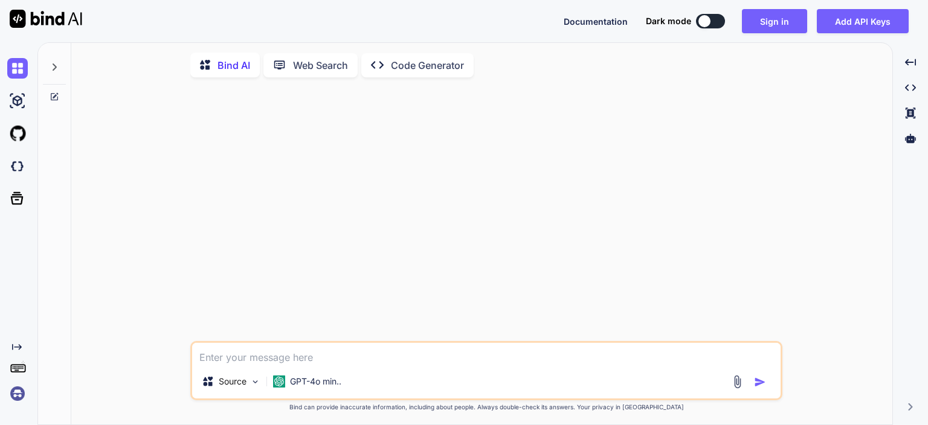
type textarea "x"
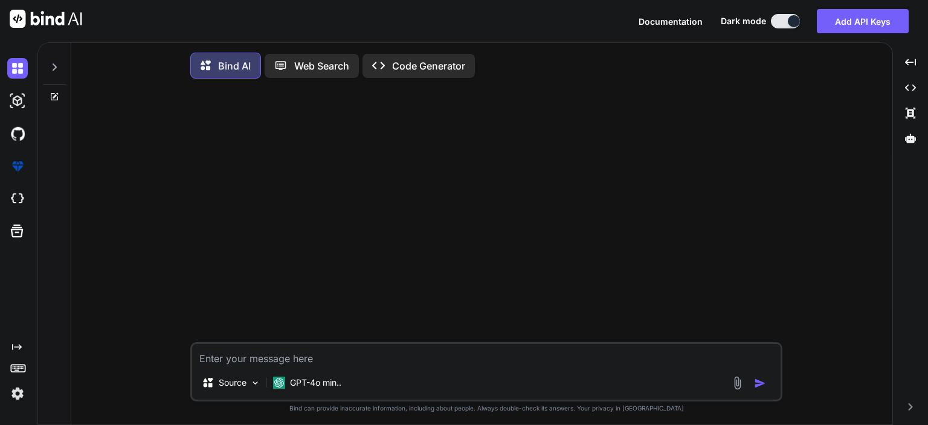
paste textarea "ПРИВЕТ У МЕНЯ НА НОВОМ САЙТЕ ПРИ РЕГИСТРАЦИИ ПОЛЬЗОВАТЕЛЬ ОТОБРАЖАЕТСЯ В АДМИН …"
type textarea "ПРИВЕТ У МЕНЯ НА НОВОМ САЙТЕ ПРИ РЕГИСТРАЦИИ ПОЛЬЗОВАТЕЛЬ ОТОБРАЖАЕТСЯ В АДМИН …"
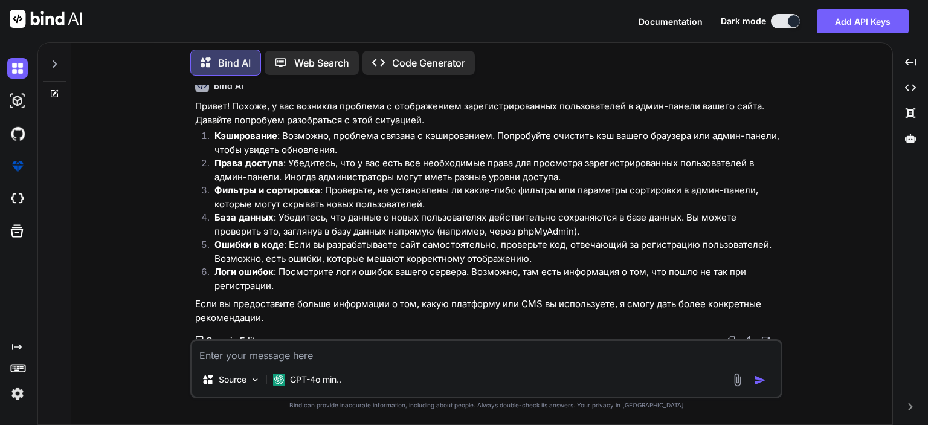
scroll to position [79, 0]
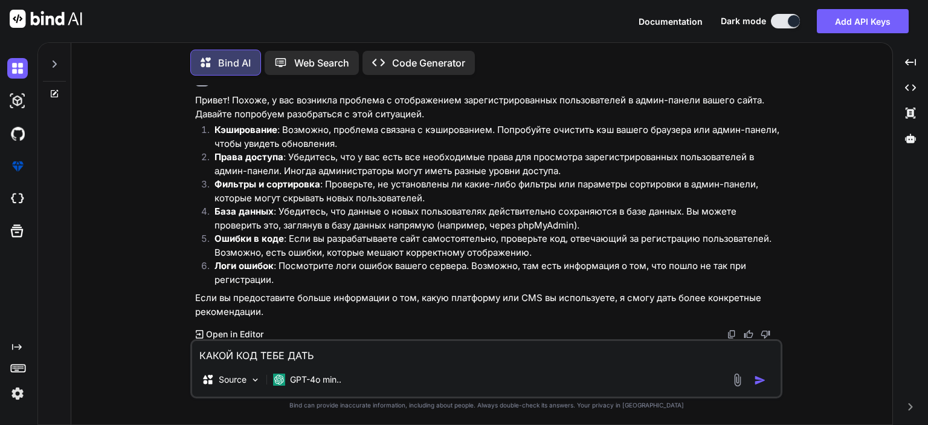
type textarea "КАКОЙ КОД ТЕБЕ ДАТЬ"
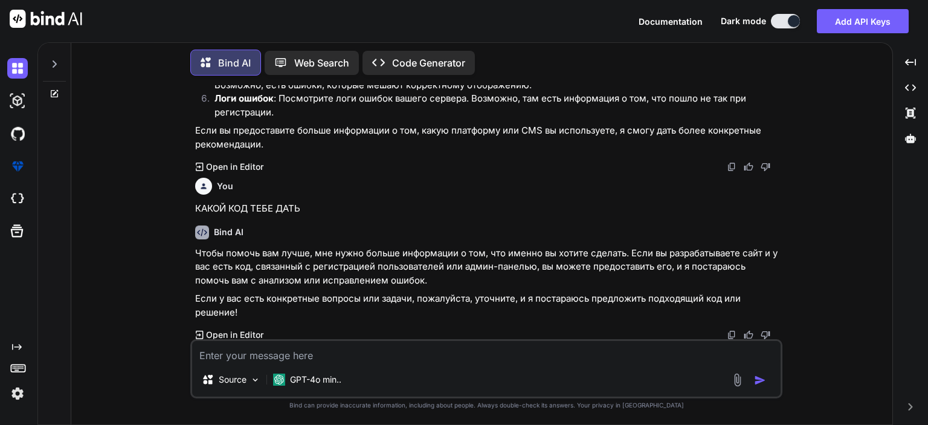
scroll to position [246, 0]
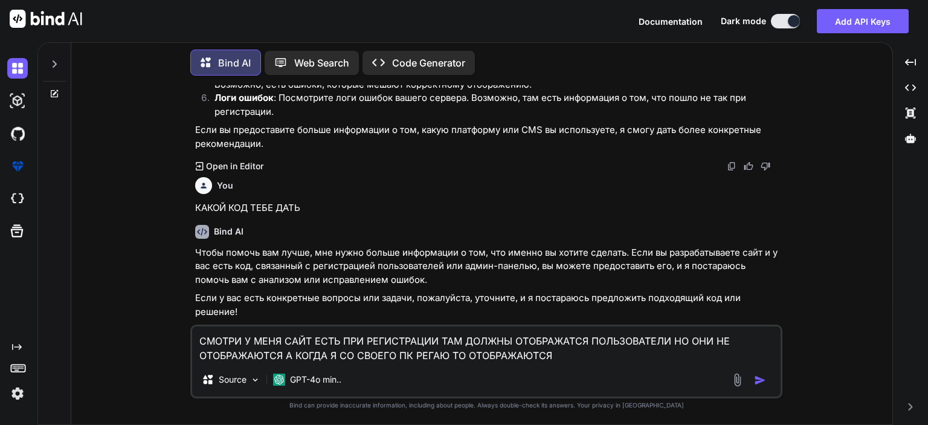
type textarea "СМОТРИ У МЕНЯ САЙТ ЕСТЬ ПРИ РЕГИСТРАЦИИ ТАМ ДОЛЖНЫ ОТОБРАЖАТСЯ ПОЛЬЗОВАТЕЛИ НО …"
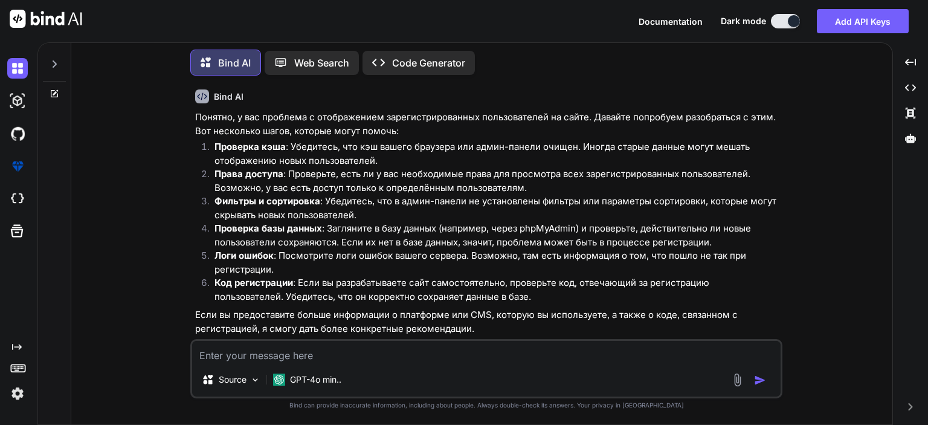
scroll to position [580, 0]
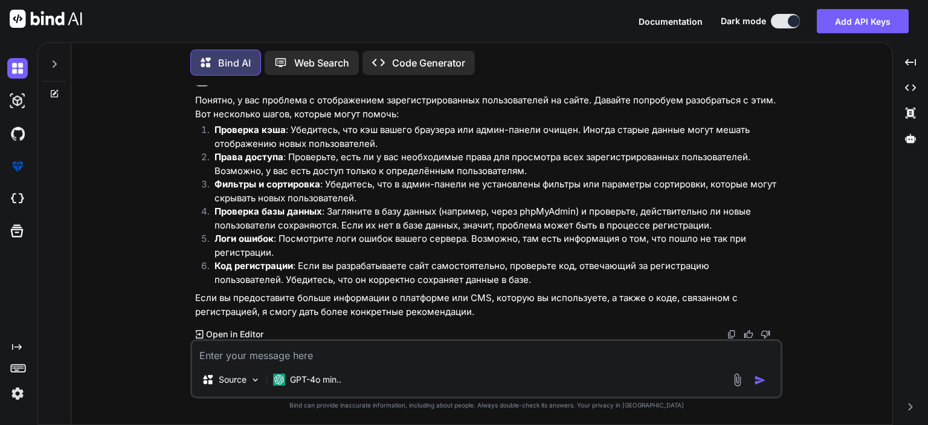
paste textarea "import { useState, useEffect } from 'react'; import { useAuth } from '../contex…"
type textarea "import { useState, useEffect } from 'react'; import { useAuth } from '../contex…"
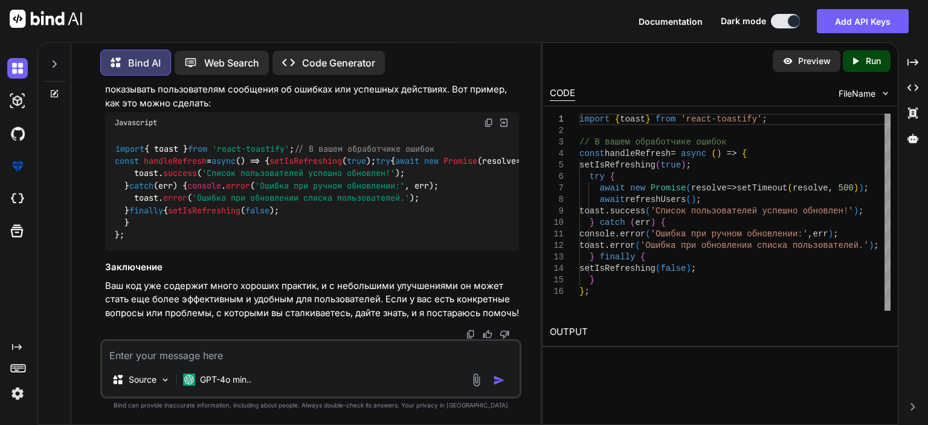
scroll to position [3443, 0]
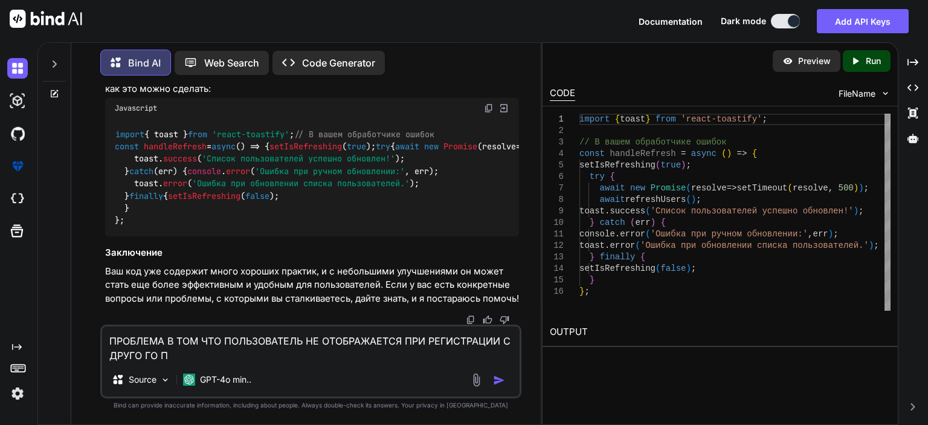
type textarea "ПРОБЛЕМА В ТОМ ЧТО ПОЛЬЗОВАТЕЛЬ НЕ ОТОБРАЖАЕТСЯ ПРИ РЕГИСТРАЦИИ С ДРУГО ГО ПК"
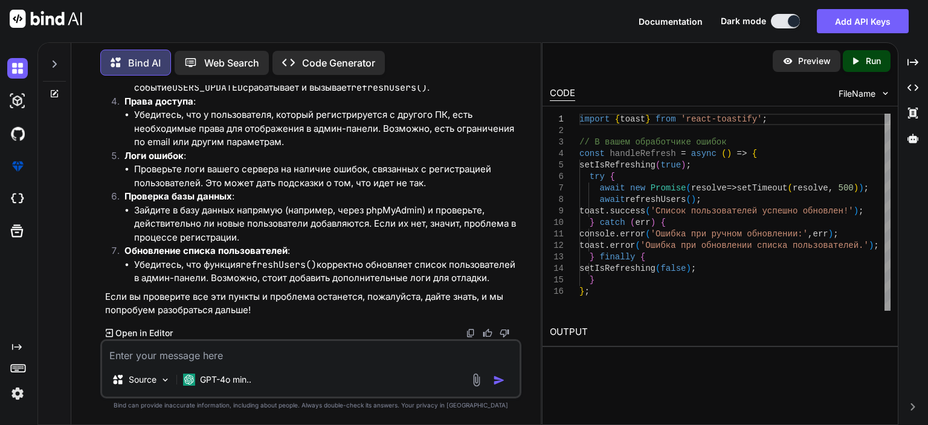
scroll to position [3994, 0]
type textarea "КАКОЙ КОД ТЕБЕ ДАТЬ"
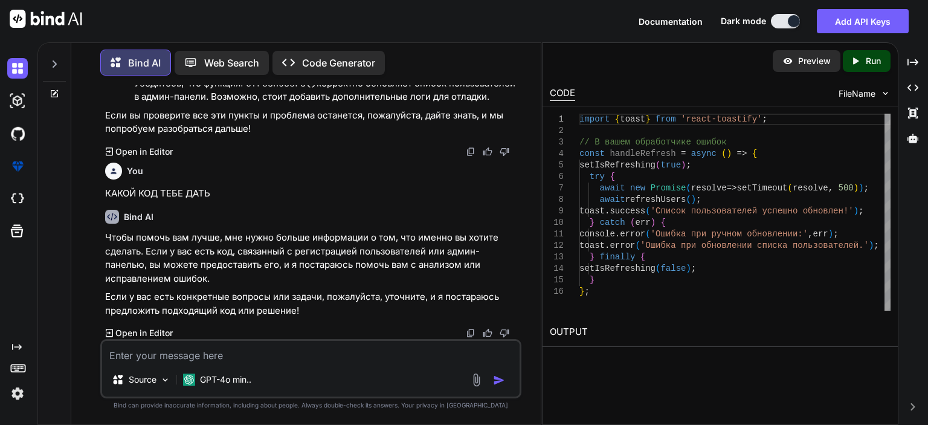
scroll to position [4175, 0]
type textarea "А КАК ОН НАЗЫВЕТСЯ"
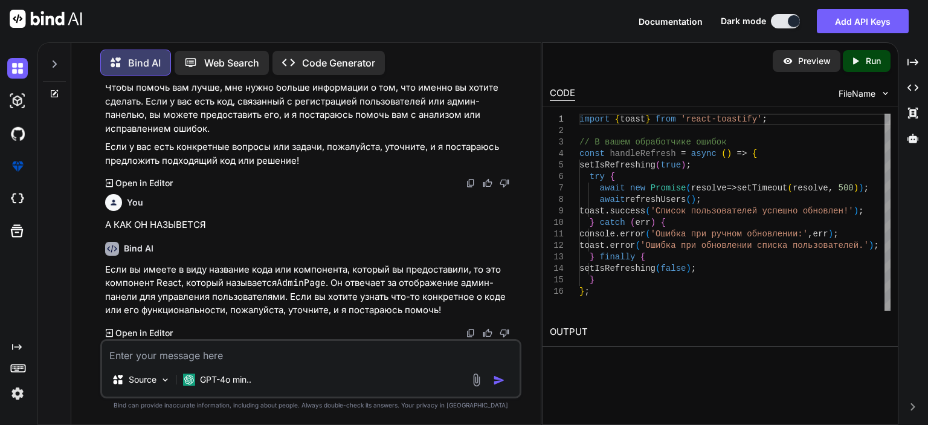
scroll to position [4325, 0]
click at [257, 357] on textarea at bounding box center [310, 352] width 417 height 22
paste textarea "import { useState } from 'react'; import { Navigate } from 'react-router-dom'; …"
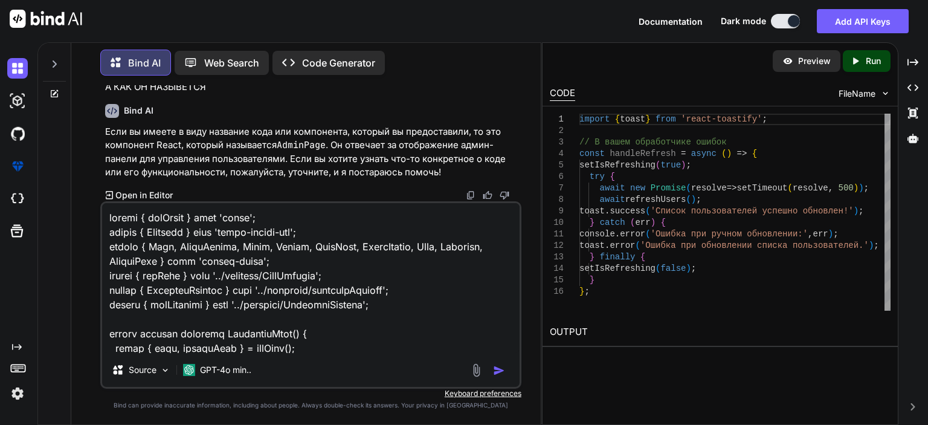
scroll to position [9206, 0]
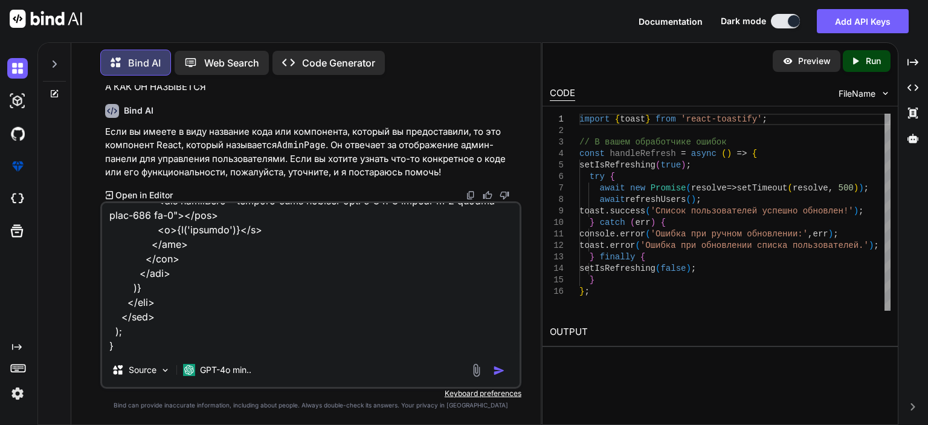
type textarea "import { useState } from 'react'; import { Navigate } from 'react-router-dom'; …"
click at [487, 371] on div at bounding box center [489, 370] width 40 height 14
click at [506, 370] on button "button" at bounding box center [501, 370] width 17 height 12
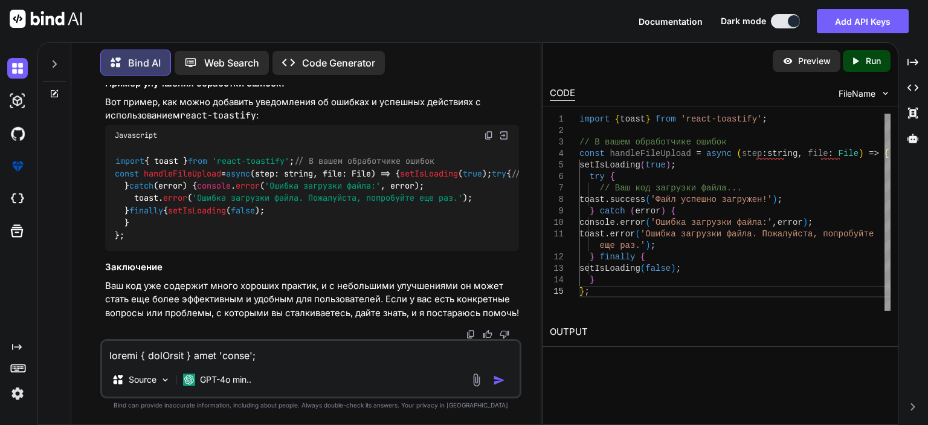
scroll to position [8004, 0]
click at [263, 353] on textarea at bounding box center [310, 352] width 417 height 22
type textarea "МНЕ НУЖНО ЧТО БЫ САЙТ СОХРАНЯВ В АДМИН ПАНЕЛЬ ПОЛЬЗОВАТЕЛЕЙ"
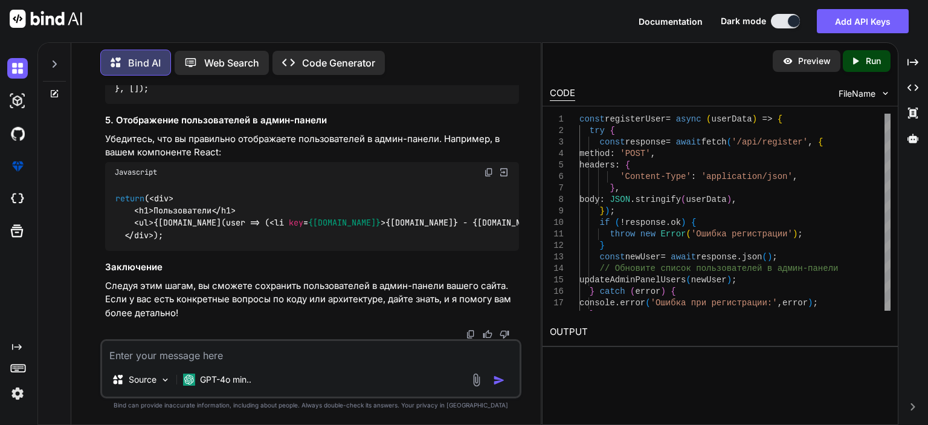
scroll to position [9291, 0]
click at [809, 60] on p "Preview" at bounding box center [814, 61] width 33 height 12
click at [885, 92] on img at bounding box center [885, 93] width 10 height 10
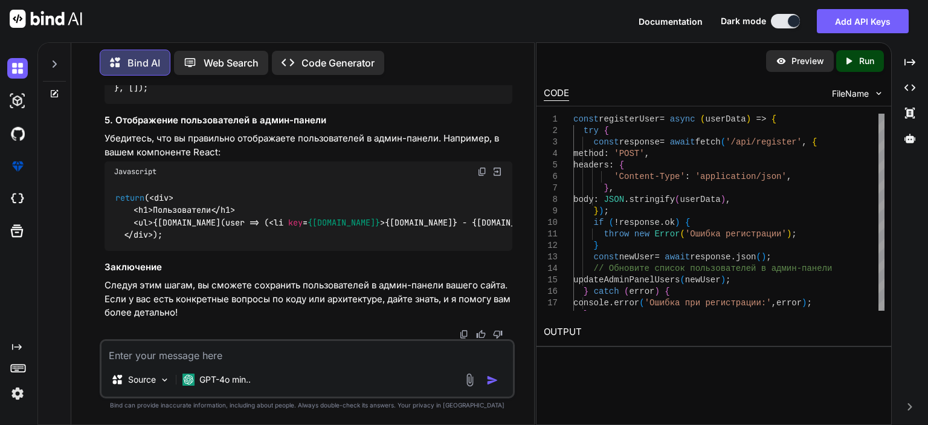
scroll to position [9454, 0]
drag, startPoint x: 541, startPoint y: 202, endPoint x: 314, endPoint y: 160, distance: 231.0
click at [314, 160] on div "Bind AI Web Search Created with Pixso. Code Generator You ПРИВЕТ У МЕНЯ НА НОВО…" at bounding box center [482, 233] width 890 height 382
click at [908, 85] on icon "Created with Pixso." at bounding box center [909, 87] width 11 height 11
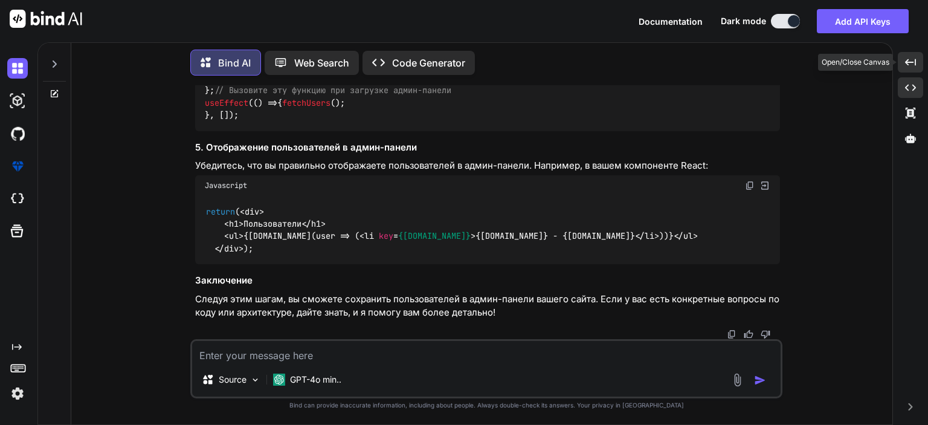
click at [917, 59] on div "Created with Pixso." at bounding box center [910, 62] width 25 height 21
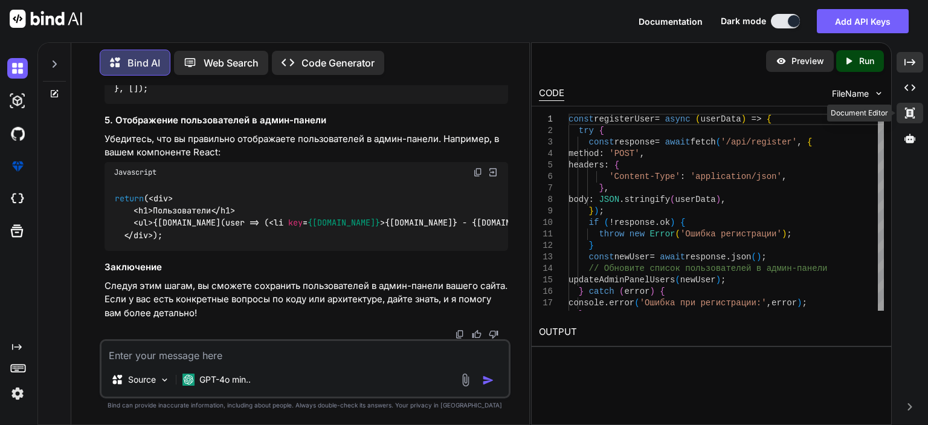
click at [907, 91] on icon at bounding box center [909, 88] width 11 height 7
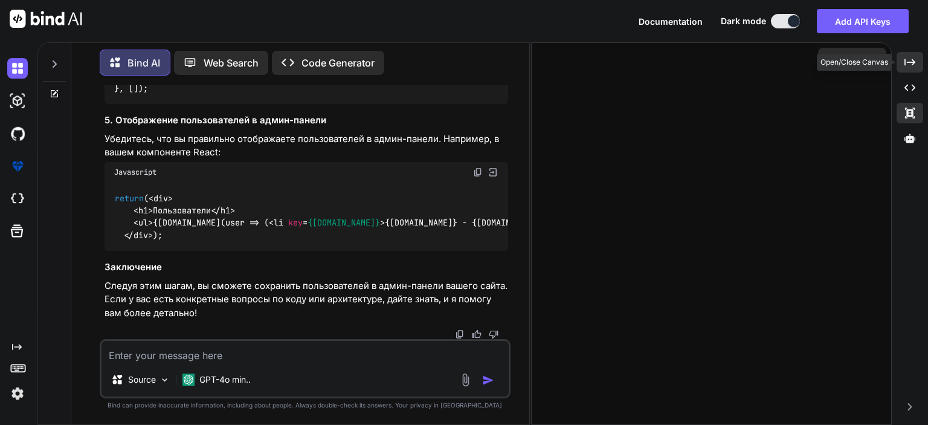
click at [913, 60] on icon "Created with Pixso." at bounding box center [909, 62] width 11 height 11
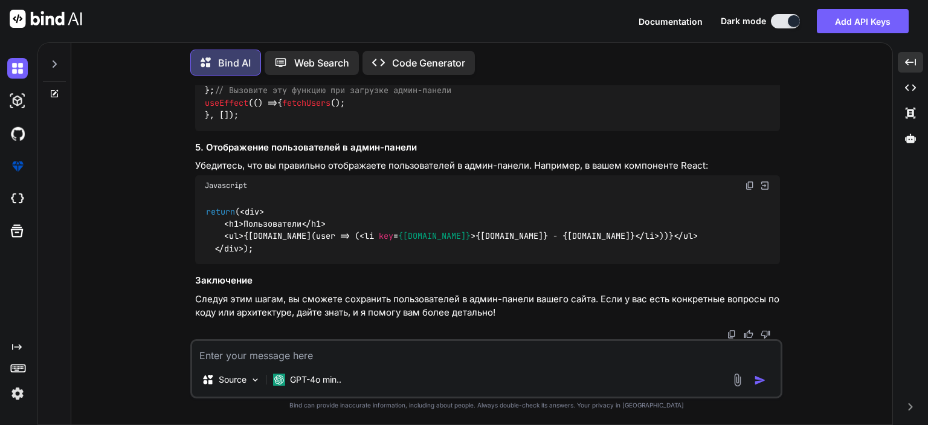
click at [440, 58] on p "Code Generator" at bounding box center [428, 63] width 73 height 14
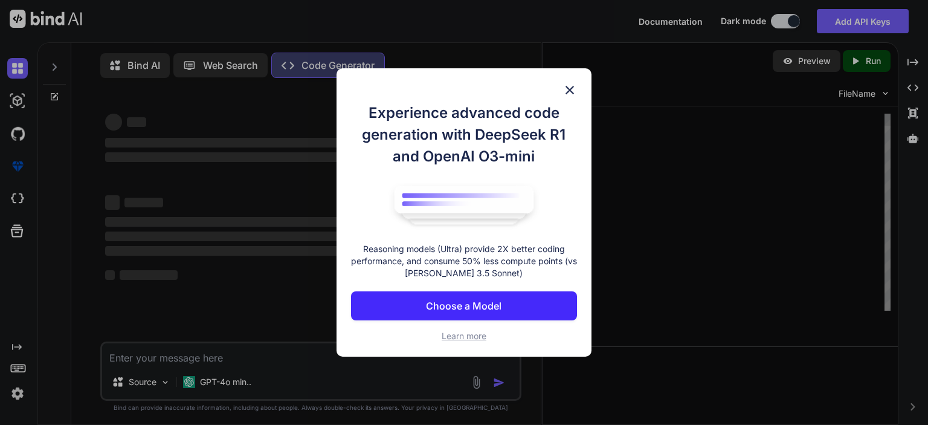
click at [910, 86] on div "Experience advanced code generation with DeepSeek R1 and OpenAI O3-mini Reasoni…" at bounding box center [464, 212] width 928 height 425
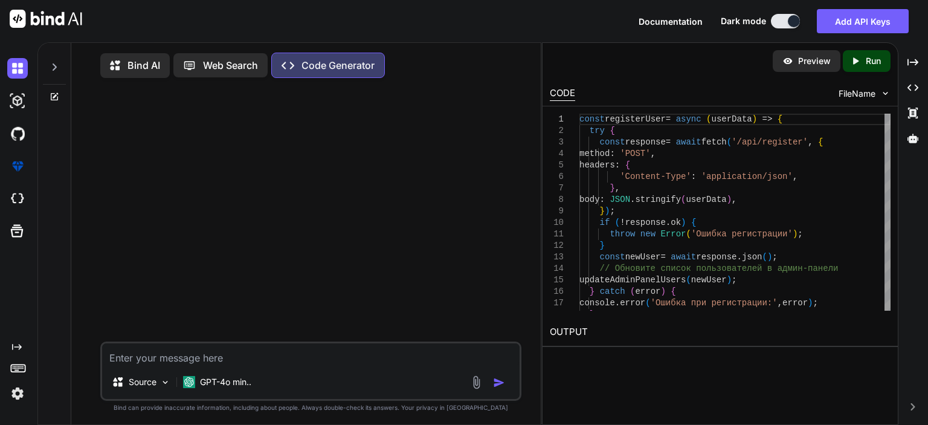
click at [268, 352] on textarea at bounding box center [310, 354] width 417 height 22
type textarea "ТЫ ТУТ"
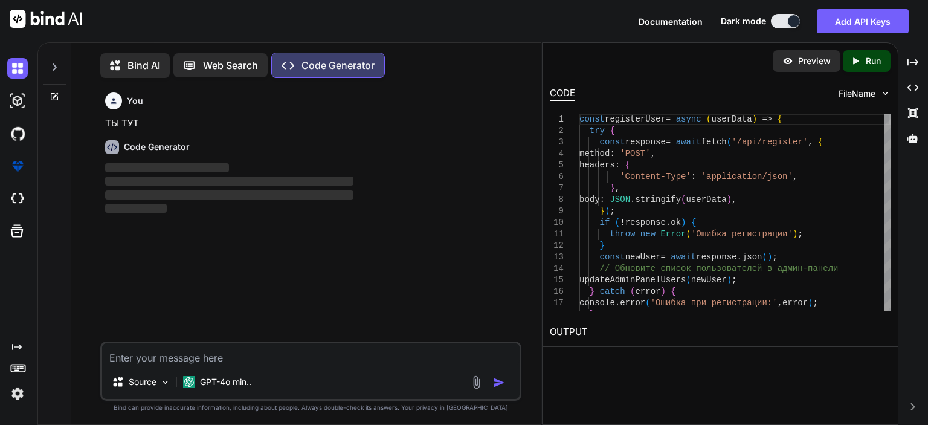
scroll to position [5, 0]
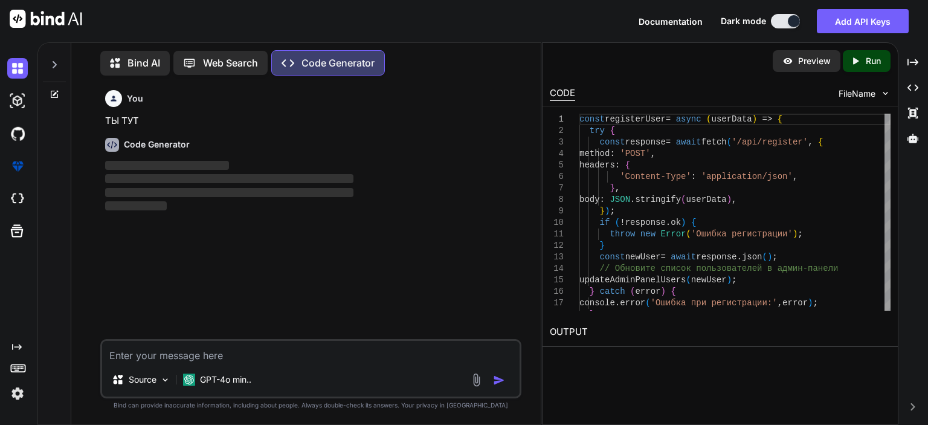
click at [850, 65] on icon "Created with Pixso." at bounding box center [855, 61] width 11 height 11
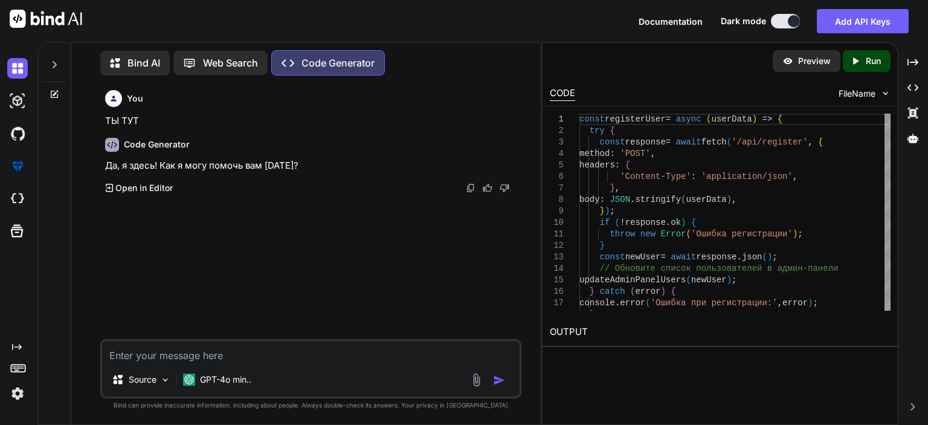
click at [243, 359] on textarea at bounding box center [310, 352] width 417 height 22
paste textarea "Ситуация выглядит так: новые пользователи регистрируются, но в админ-панели они…"
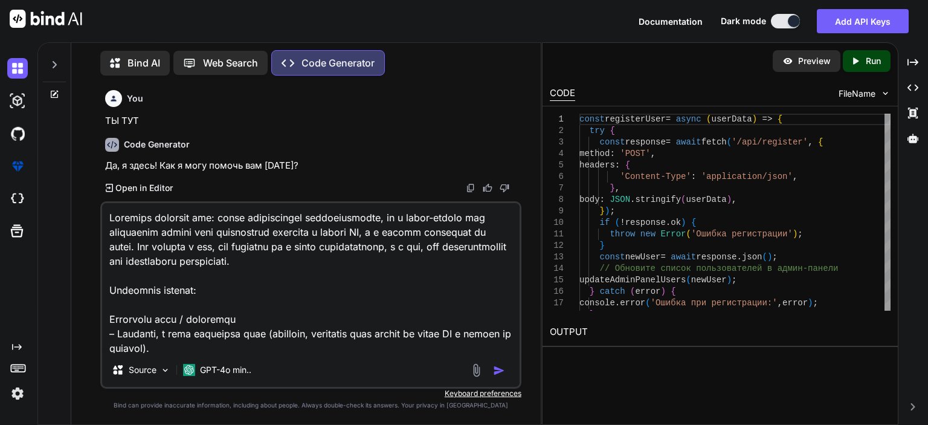
scroll to position [1813, 0]
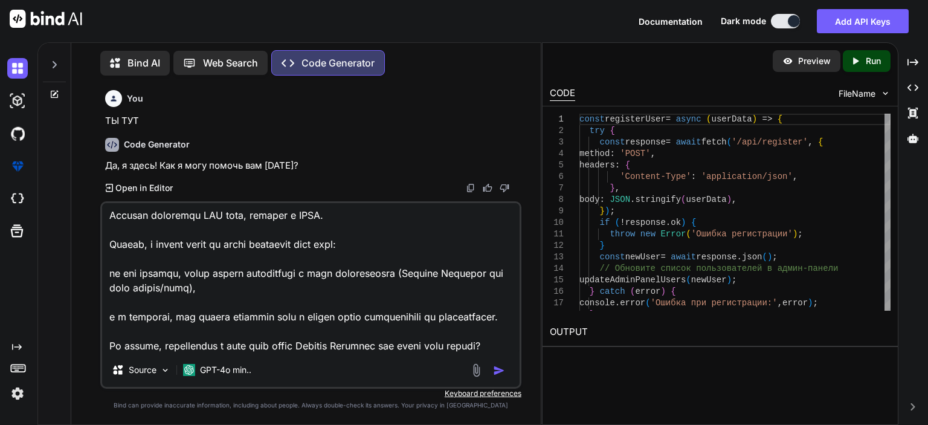
type textarea "Ситуация выглядит так: новые пользователи регистрируются, но в админ-панели они…"
click at [500, 368] on img "button" at bounding box center [499, 370] width 12 height 12
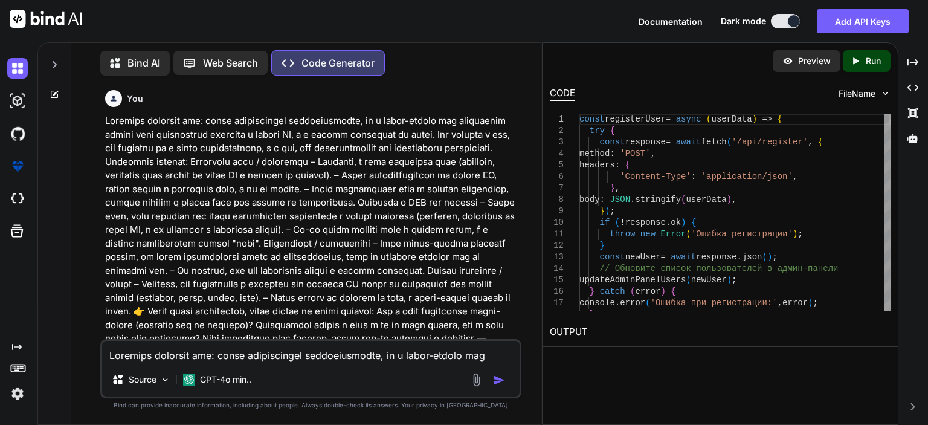
scroll to position [906, 0]
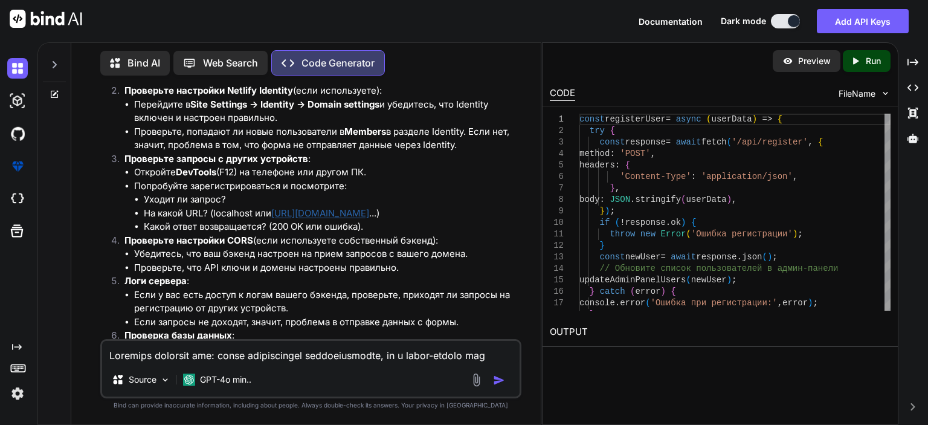
click at [339, 361] on textarea at bounding box center [310, 352] width 417 height 22
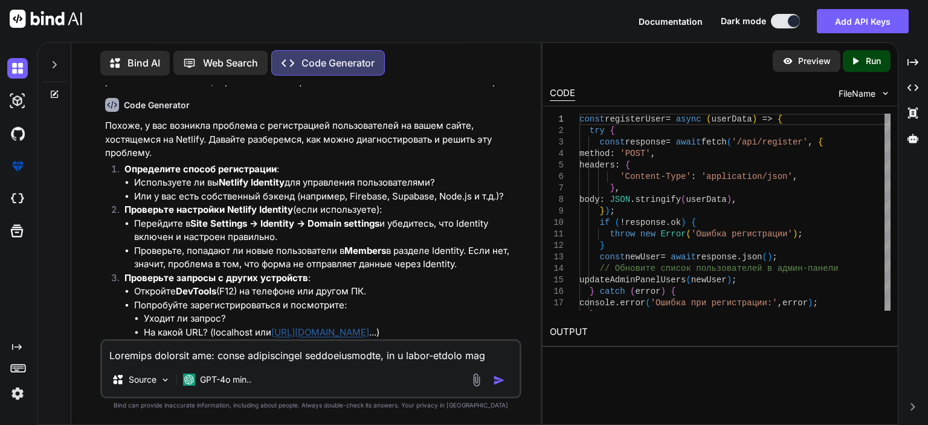
scroll to position [808, 0]
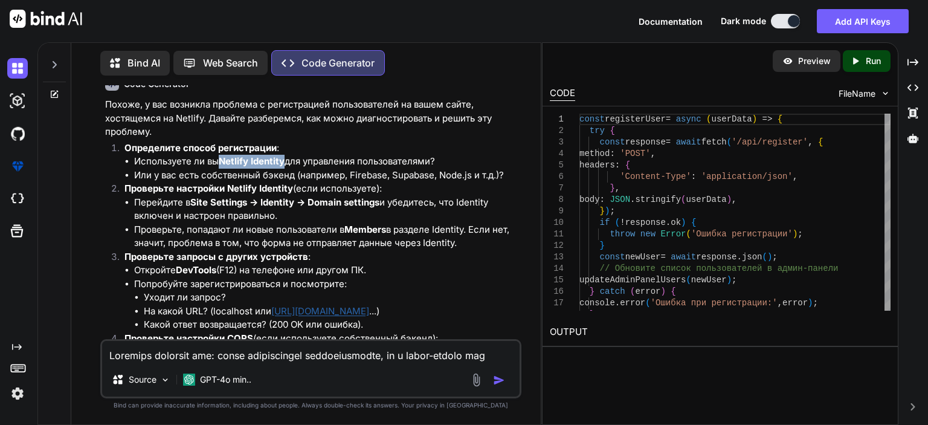
drag, startPoint x: 288, startPoint y: 228, endPoint x: 222, endPoint y: 226, distance: 65.9
click at [222, 169] on li "Используете ли вы Netlify Identity для управления пользователями?" at bounding box center [326, 162] width 385 height 14
copy strong "Netlify Identity"
click at [206, 357] on textarea at bounding box center [310, 352] width 417 height 22
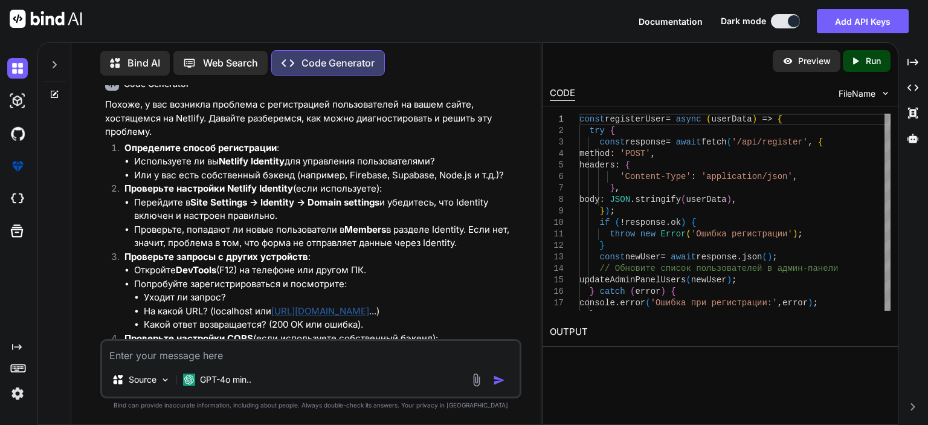
paste textarea "Netlify Identity"
type textarea "Netlify Identity нет не использую"
click at [498, 384] on img "button" at bounding box center [499, 380] width 12 height 12
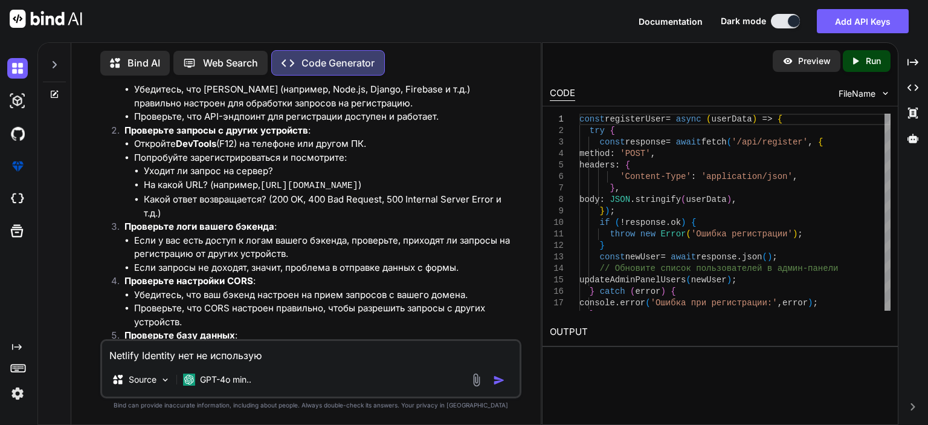
scroll to position [1716, 0]
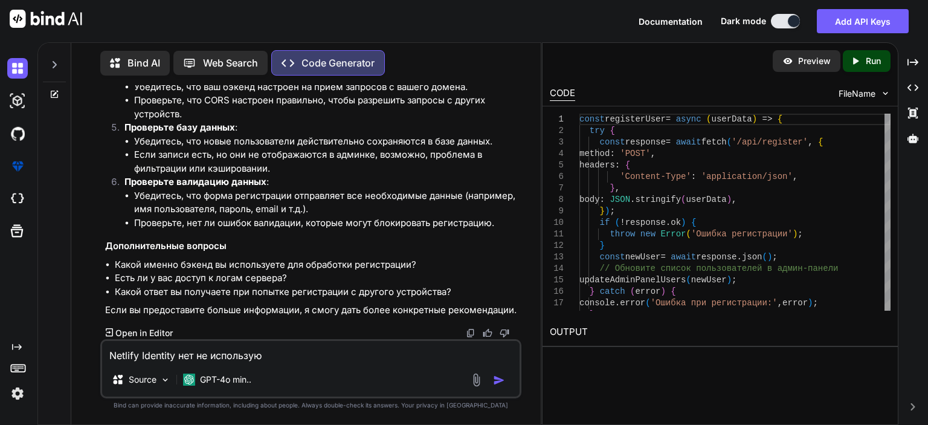
click at [318, 353] on textarea "Netlify Identity нет не использую" at bounding box center [310, 352] width 417 height 22
type textarea "а"
type textarea "скажи какой код дать тебе для того что бы ты проверил"
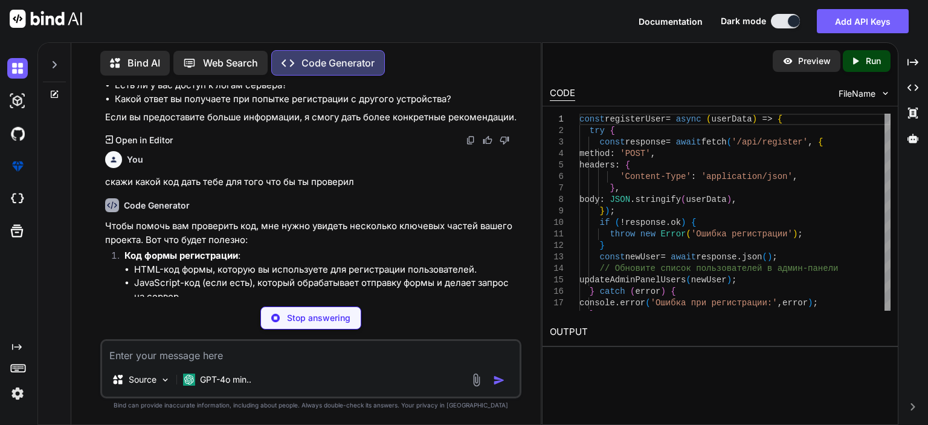
scroll to position [1916, 0]
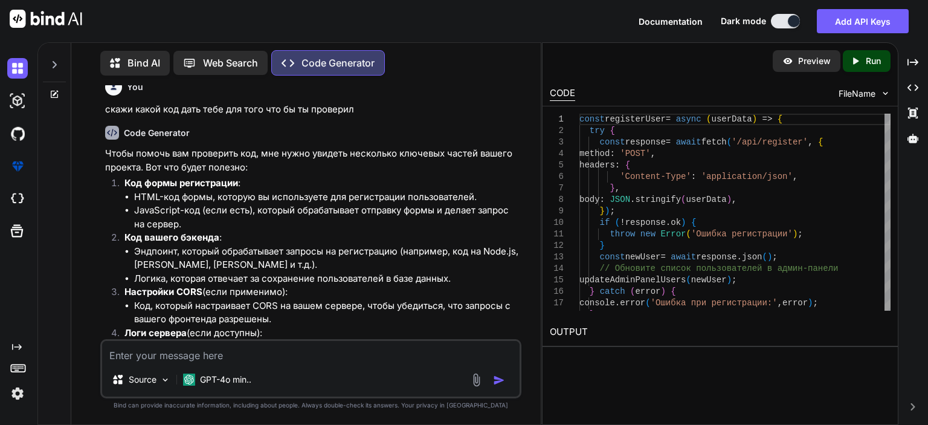
paste textarea "import { useState } from 'react'; import { Link, useNavigate } from 'react-rout…"
type textarea "import { useState } from 'react'; import { Link, useNavigate } from 'react-rout…"
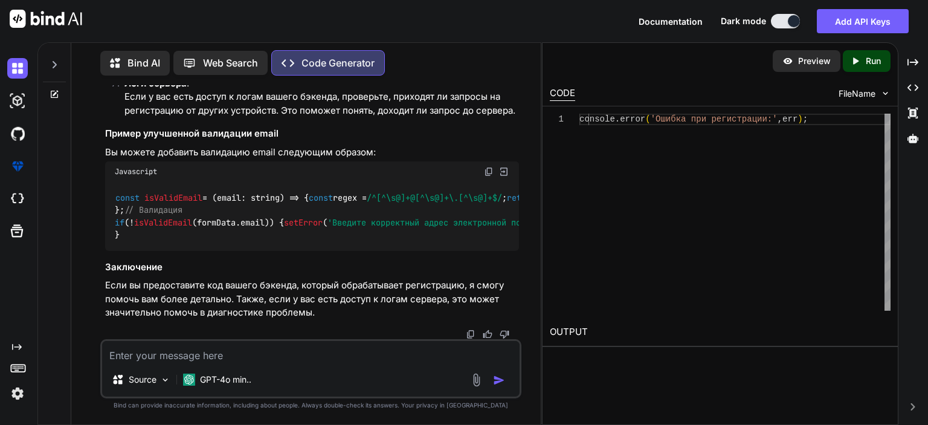
scroll to position [4102, 0]
type textarea "дай название файла того что бы я дал тебе его"
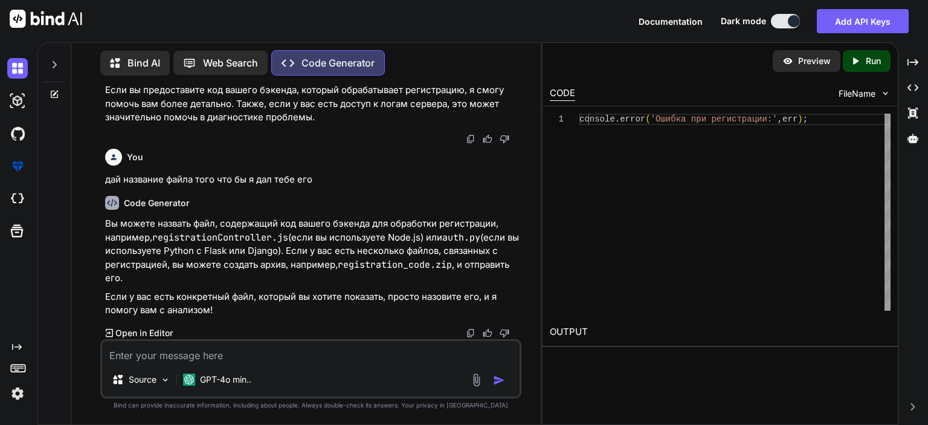
scroll to position [4298, 0]
drag, startPoint x: 289, startPoint y: 237, endPoint x: 155, endPoint y: 236, distance: 134.1
click at [155, 236] on code "registrationController.js" at bounding box center [220, 237] width 136 height 12
copy code "registrationController.js"
click at [257, 277] on p "Вы можете назвать файл, содержащий код вашего бэкенда для обработки регистрации…" at bounding box center [312, 251] width 414 height 68
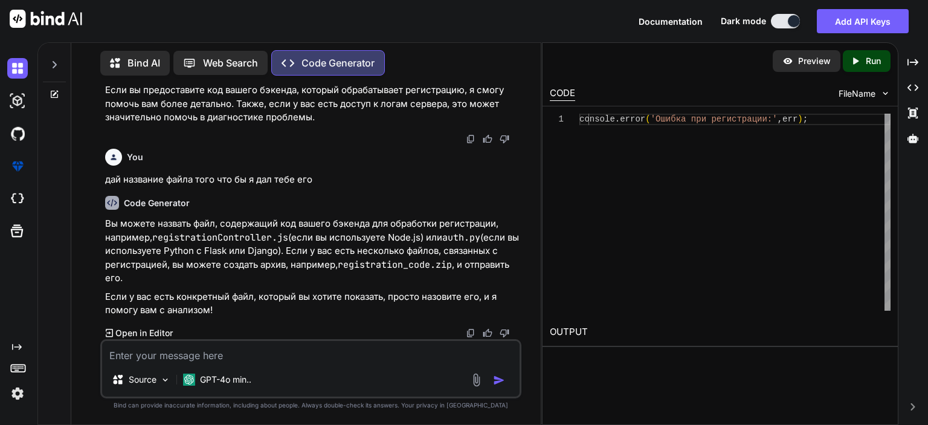
click at [153, 332] on p "Open in Editor" at bounding box center [143, 333] width 57 height 12
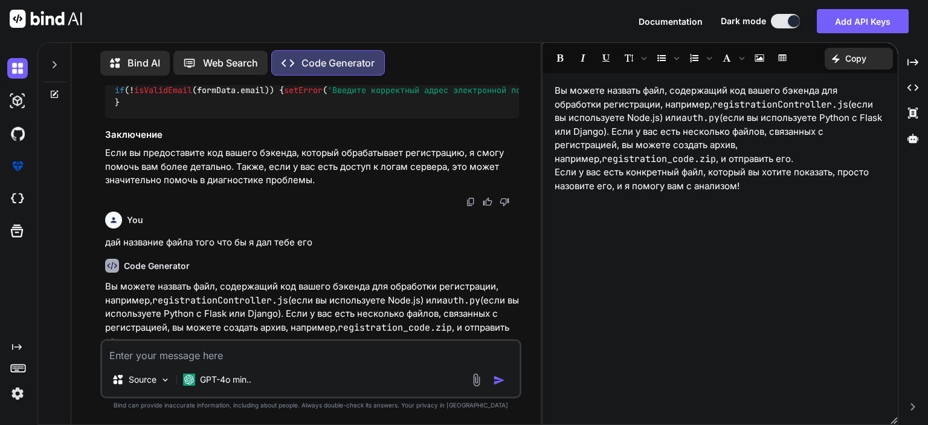
scroll to position [4153, 0]
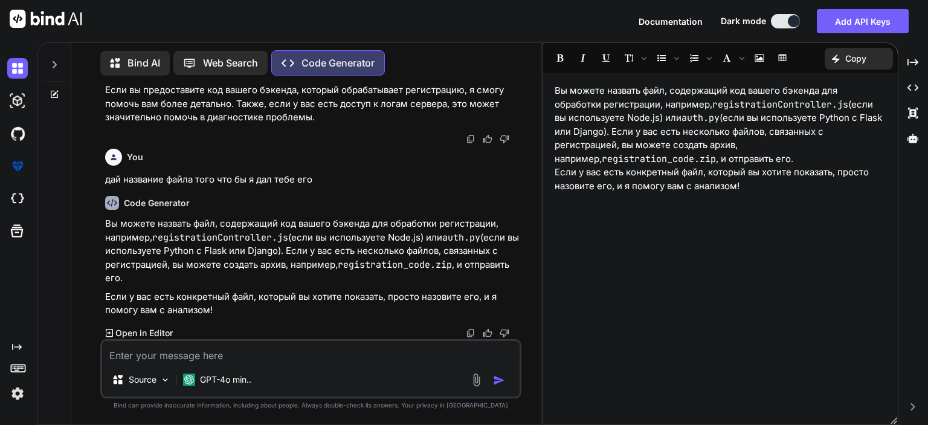
click at [241, 345] on textarea at bounding box center [310, 352] width 417 height 22
paste textarea "@tailwind base; @tailwind components; @tailwind utilities; @layer base { * { @a…"
type textarea "@tailwind base; @tailwind components; @tailwind utilities; @layer base { * { @a…"
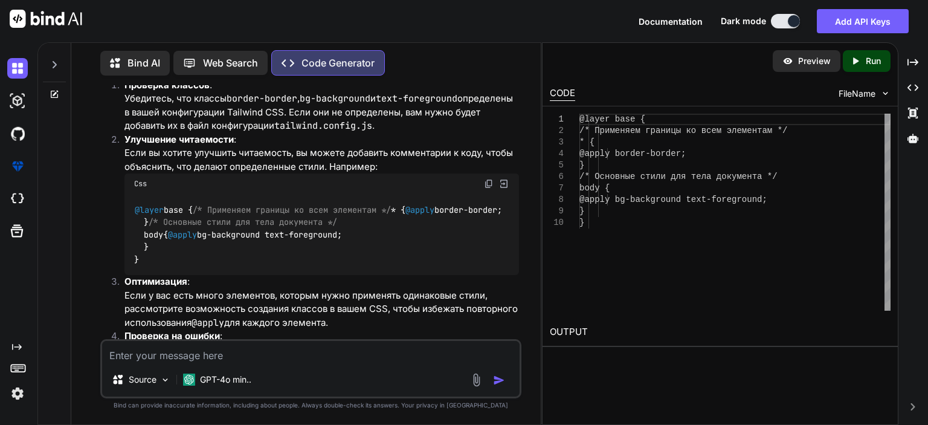
scroll to position [4728, 0]
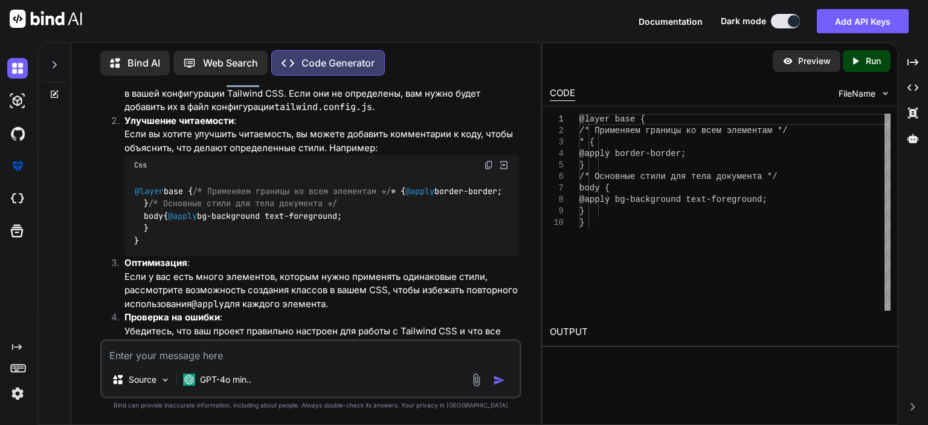
drag, startPoint x: 225, startPoint y: 233, endPoint x: 260, endPoint y: 236, distance: 35.2
click at [260, 114] on p "Проверка классов : Убедитесь, что классы border-border , bg-background и text-f…" at bounding box center [321, 87] width 394 height 54
copy p "border"
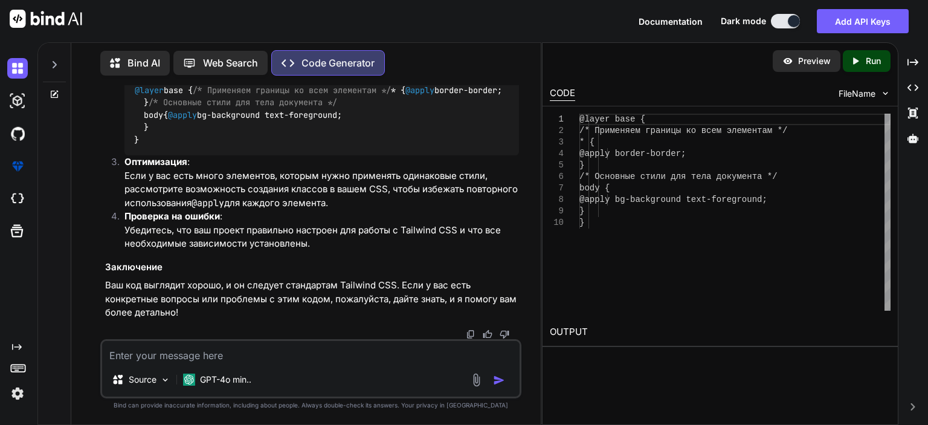
scroll to position [5018, 0]
click at [289, 352] on textarea at bounding box center [310, 352] width 417 height 22
paste textarea "import { Link } from 'react-router-dom'; import { Mail, MessageCircle } from 'l…"
type textarea "import { Link } from 'react-router-dom'; import { Mail, MessageCircle } from 'l…"
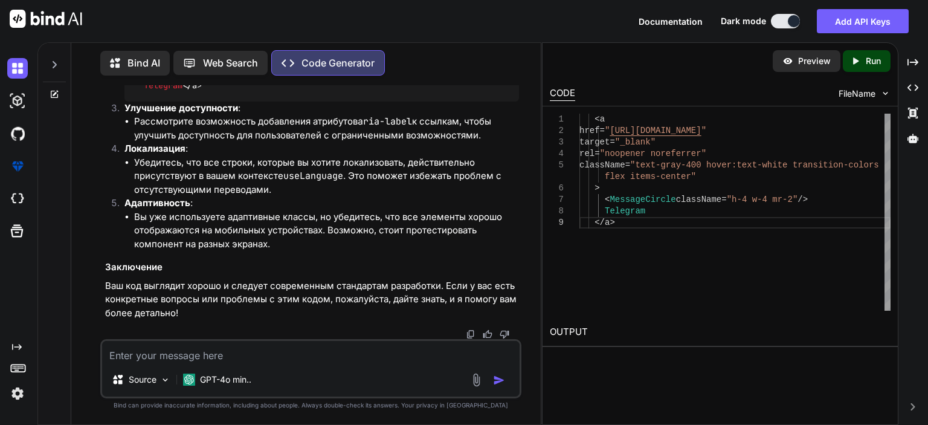
scroll to position [6204, 0]
type textarea "я не могу понять ты мне помогаешь или нет"
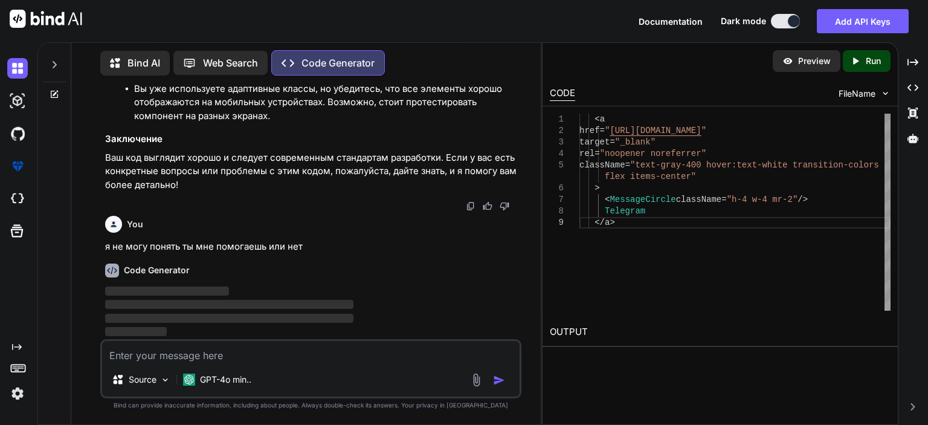
scroll to position [6332, 0]
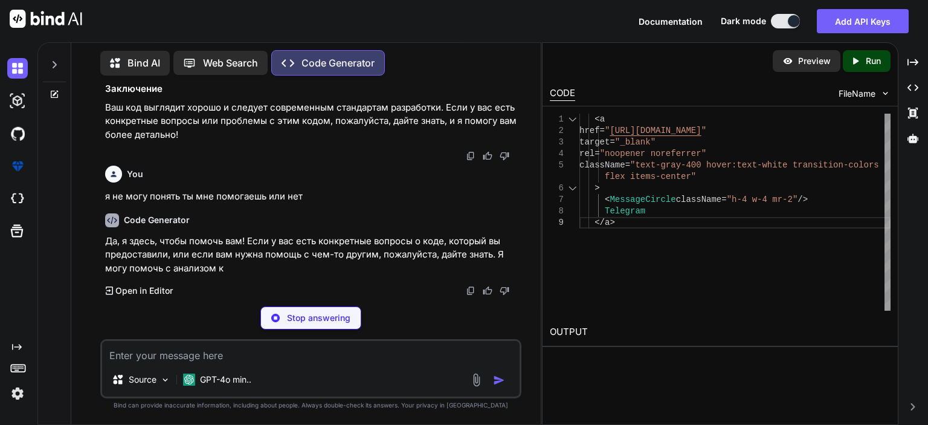
click at [573, 118] on div at bounding box center [573, 119] width 16 height 11
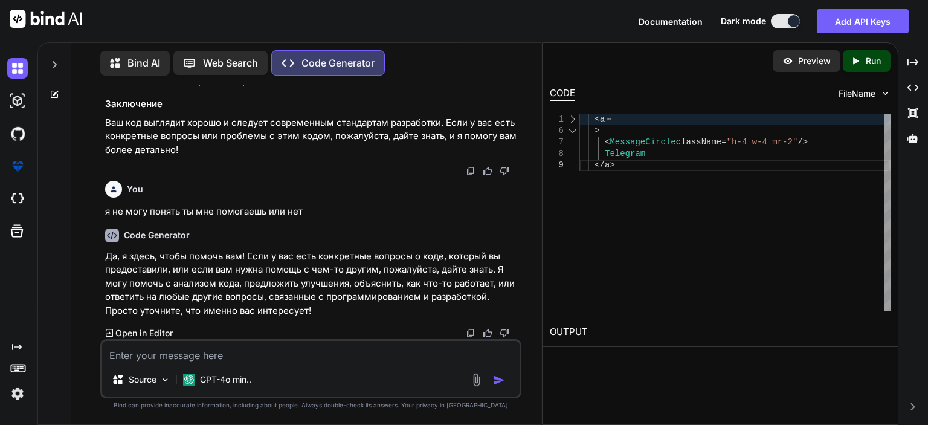
click at [575, 119] on div at bounding box center [573, 119] width 16 height 11
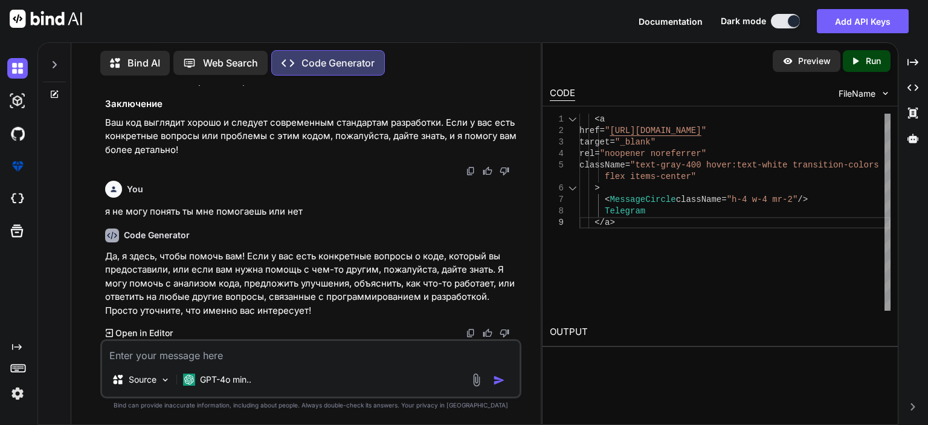
scroll to position [6367, 0]
type textarea "я тебе задал вопросы ты мне не помогаешь"
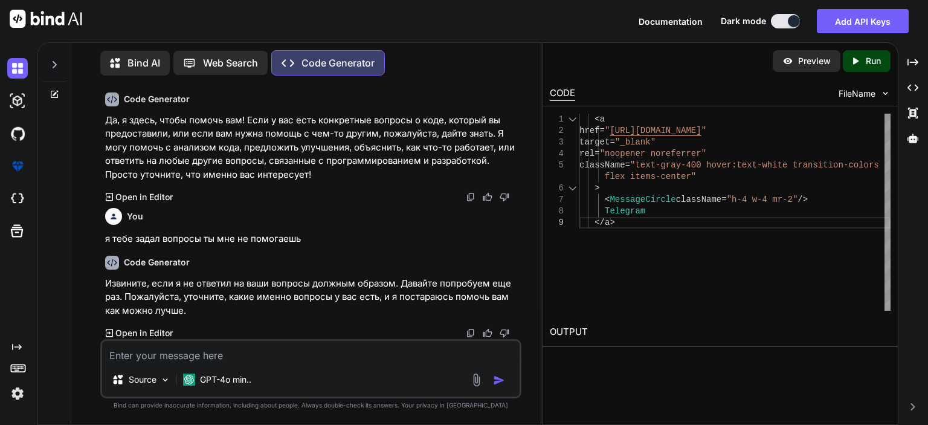
scroll to position [6503, 0]
type textarea "изучи наш диалог"
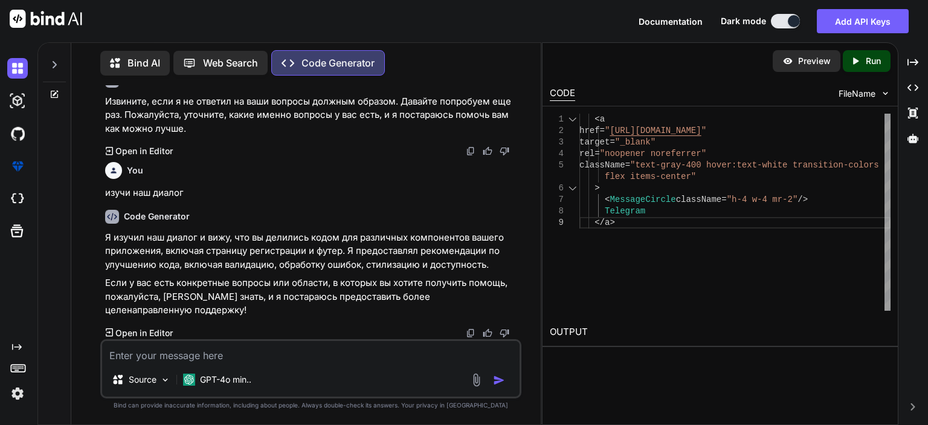
scroll to position [6685, 0]
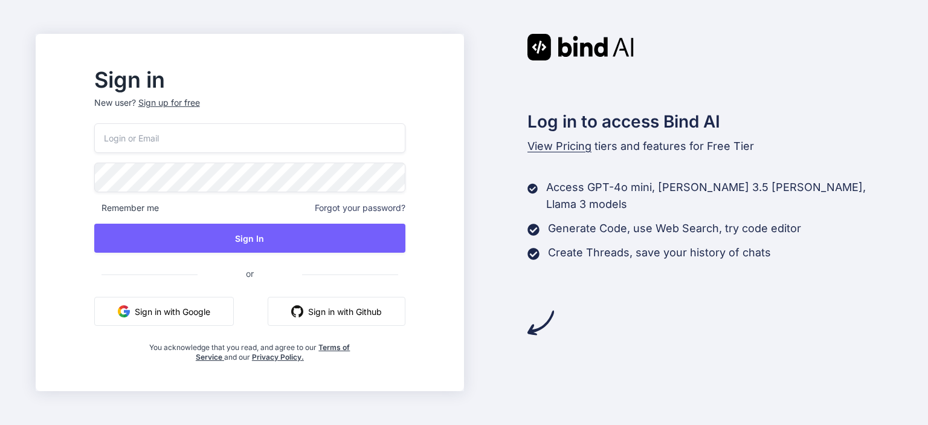
click at [234, 312] on button "Sign in with Google" at bounding box center [164, 311] width 140 height 29
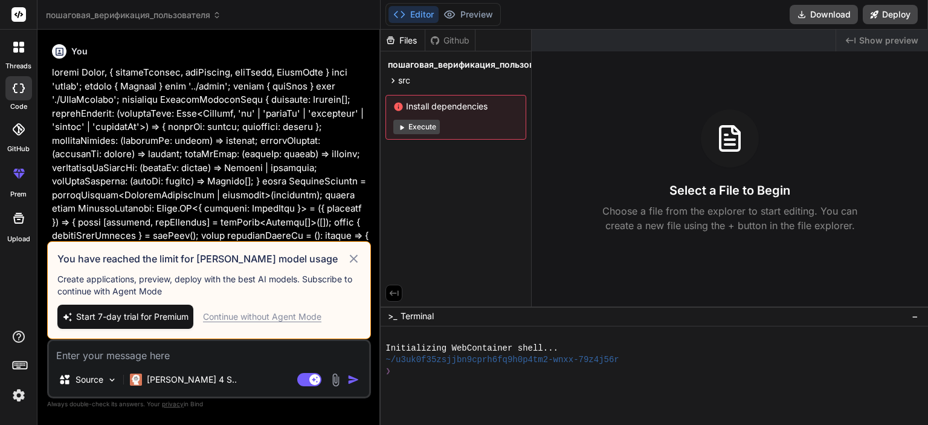
scroll to position [6352, 0]
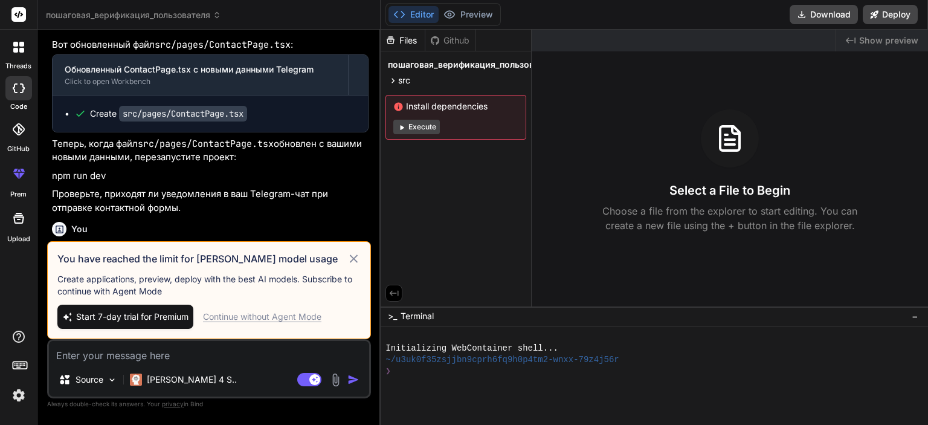
click at [352, 258] on icon at bounding box center [354, 258] width 8 height 8
type textarea "x"
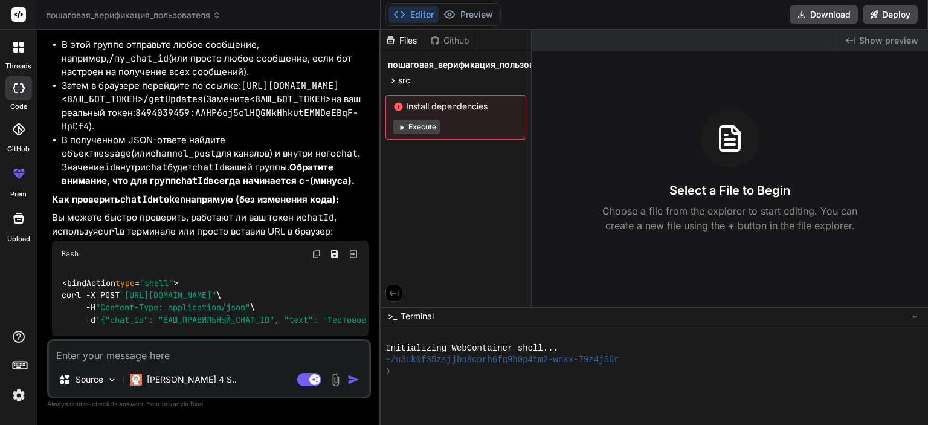
scroll to position [6915, 0]
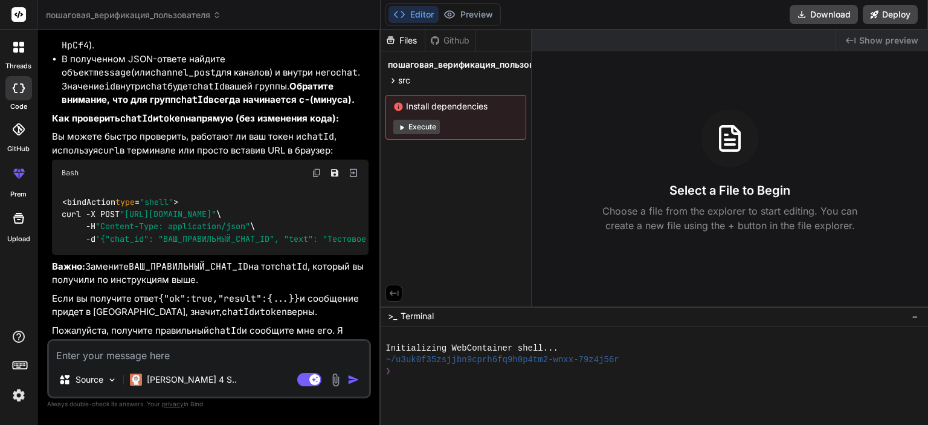
click at [234, 361] on textarea at bounding box center [209, 352] width 320 height 22
type textarea "п"
type textarea "x"
type textarea "пр"
type textarea "x"
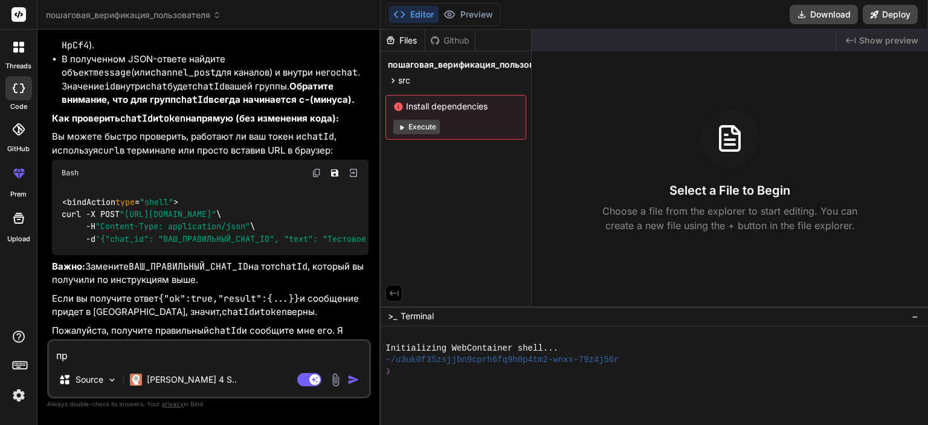
type textarea "про"
type textarea "x"
type textarea "проб"
type textarea "x"
type textarea "пробл"
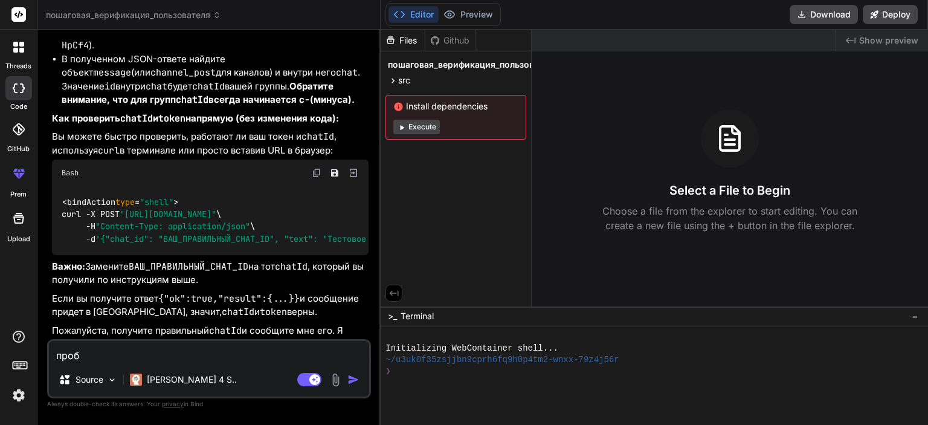
type textarea "x"
type textarea "пробле"
type textarea "x"
type textarea "проблем"
type textarea "x"
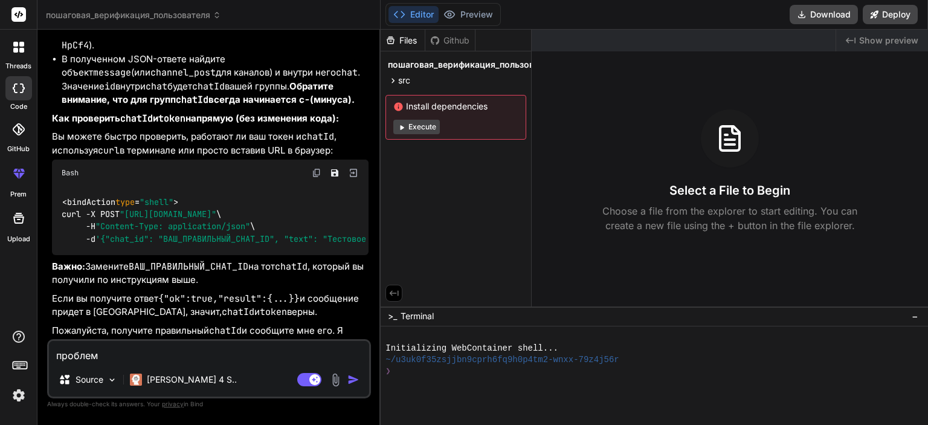
type textarea "проблема"
type textarea "x"
type textarea "проблема"
type textarea "x"
type textarea "проблема с"
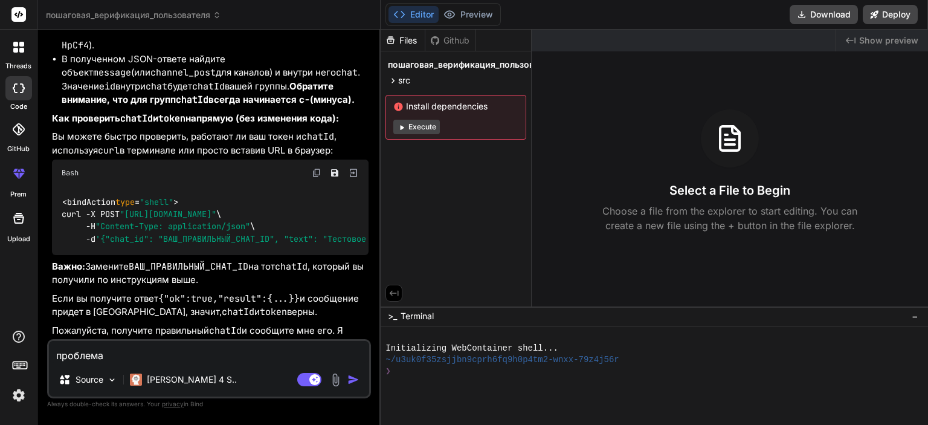
type textarea "x"
type textarea "проблема с"
type textarea "x"
type textarea "проблема с п"
type textarea "x"
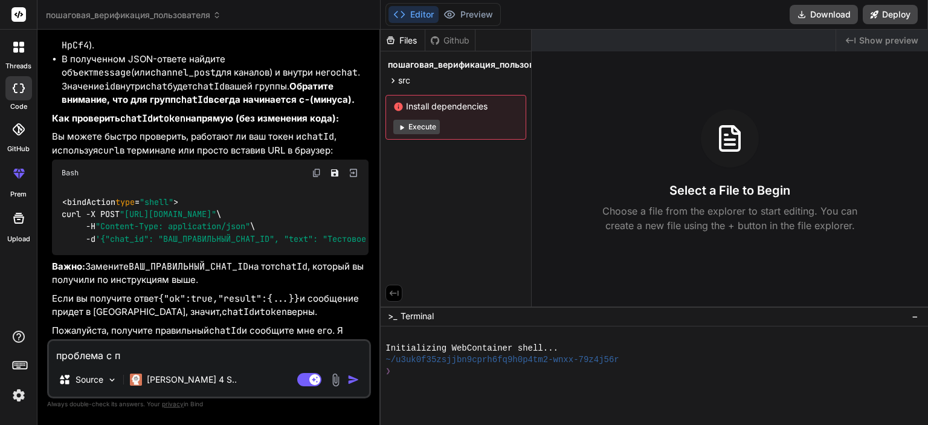
type textarea "проблема с по"
type textarea "x"
type textarea "проблема с пол"
type textarea "x"
type textarea "проблема с [PERSON_NAME]"
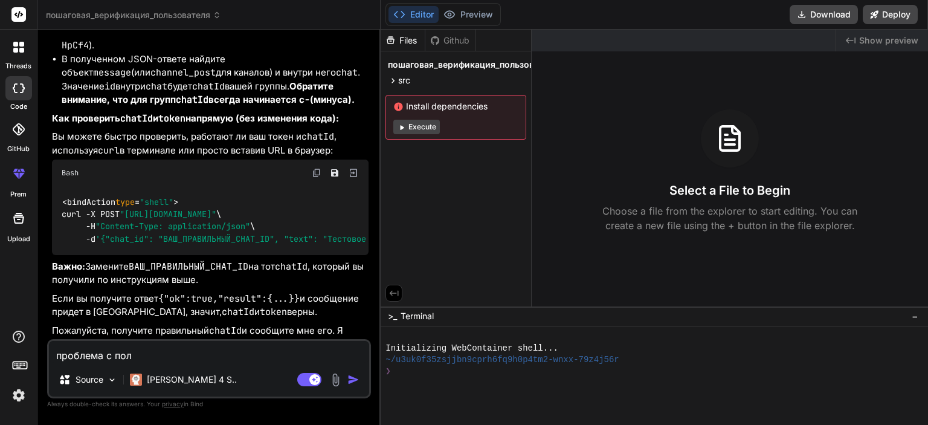
type textarea "x"
type textarea "проблема с польз"
type textarea "x"
type textarea "проблема с пользо"
type textarea "x"
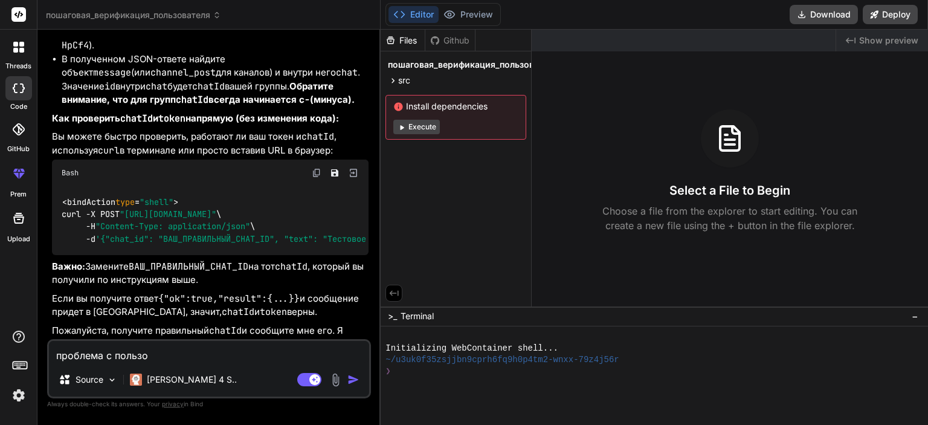
type textarea "проблема с пользов"
type textarea "x"
type textarea "проблема с пользова"
type textarea "x"
type textarea "проблема с пользоват"
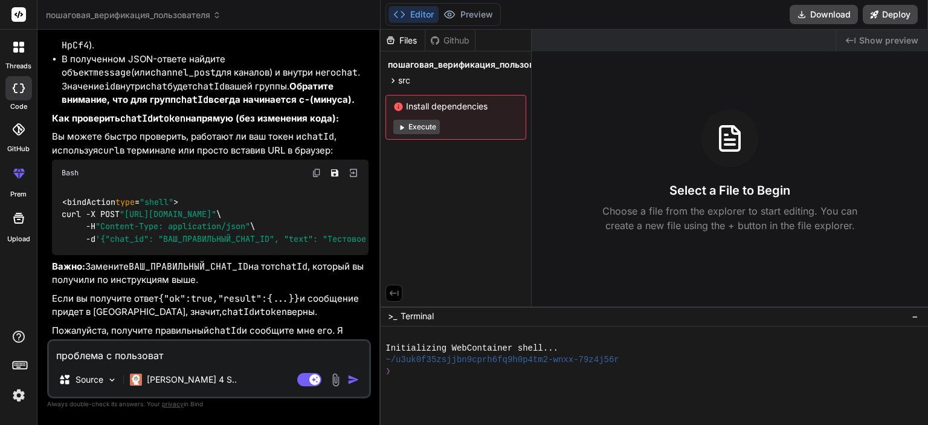
type textarea "x"
type textarea "проблема с пользовате"
type textarea "x"
type textarea "проблема с пользовател"
type textarea "x"
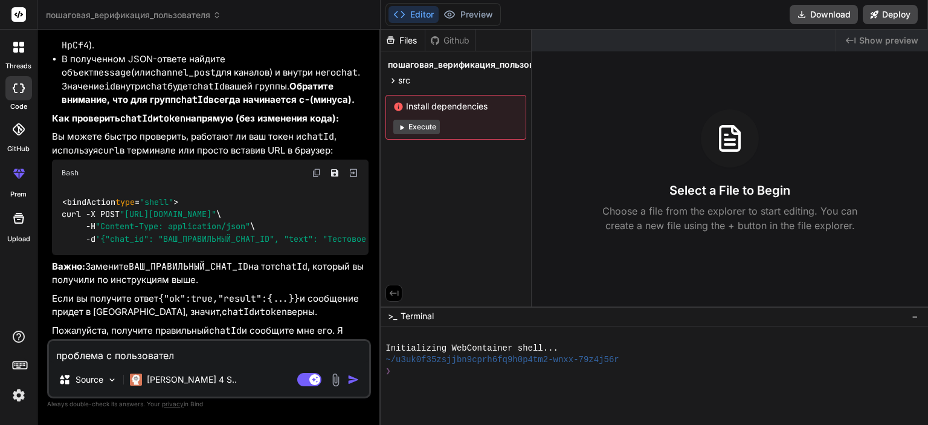
type textarea "проблема с пользователя"
type textarea "x"
type textarea "проблема с пользователям"
type textarea "x"
type textarea "проблема с пользователями"
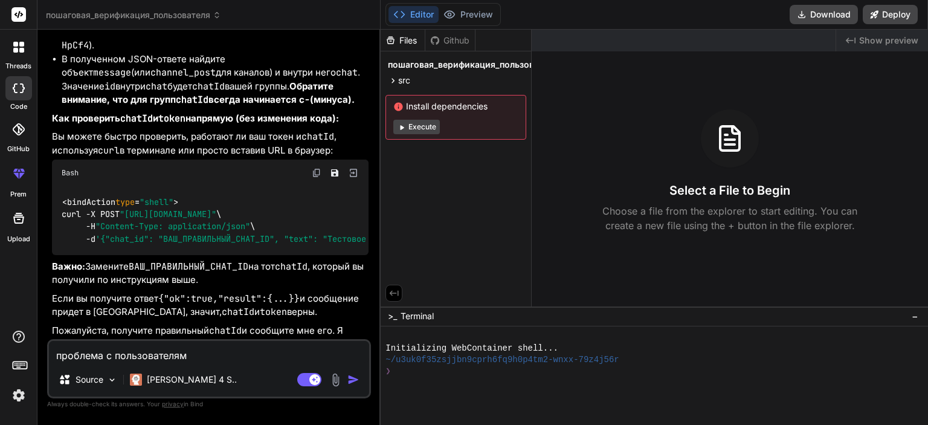
type textarea "x"
type textarea "проблема с пользователями"
type textarea "x"
type textarea "проблема с пользователями у"
type textarea "x"
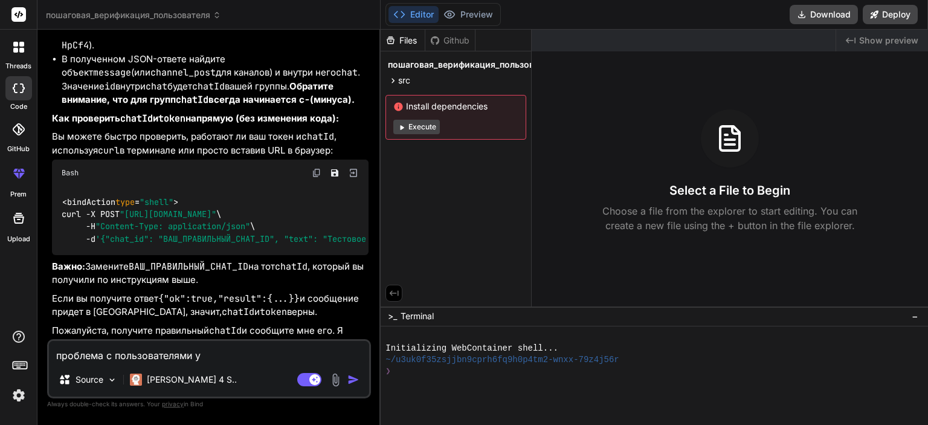
type textarea "проблема с пользователями у"
type textarea "x"
type textarea "проблема с пользователями у м"
type textarea "x"
type textarea "проблема с пользователями у [GEOGRAPHIC_DATA]"
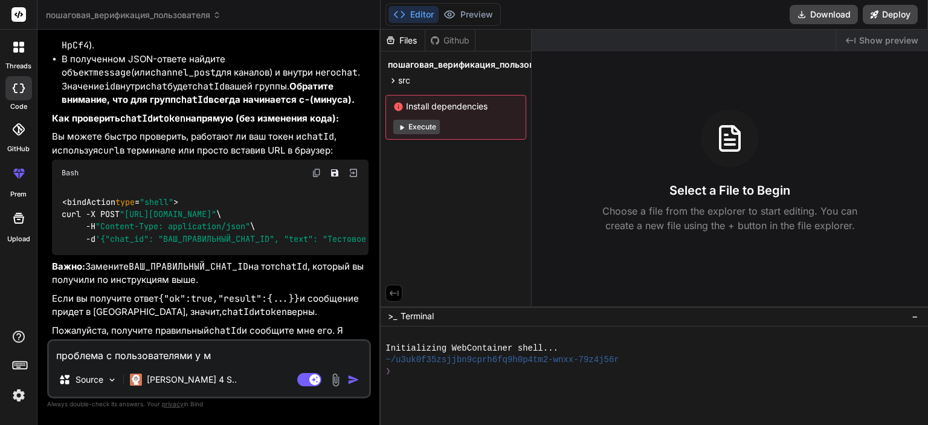
type textarea "x"
type textarea "проблема с пользователями у м"
type textarea "x"
type textarea "проблема с пользователями у [GEOGRAPHIC_DATA]"
type textarea "x"
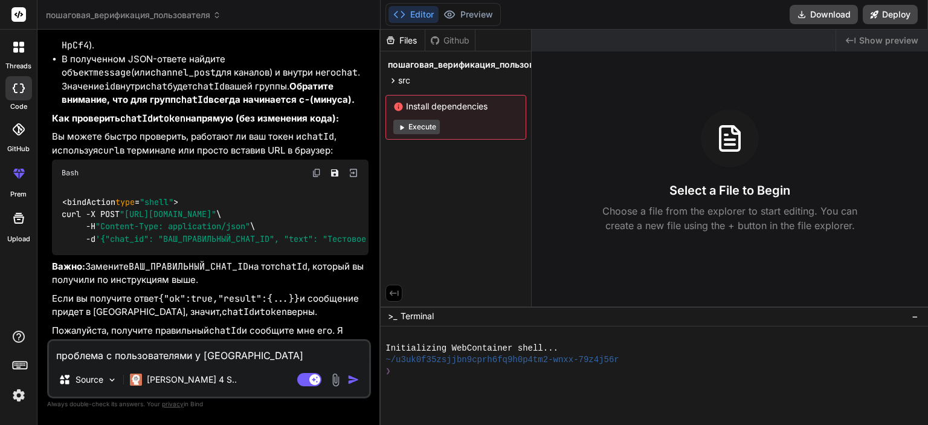
type textarea "проблема с пользователями у мен"
type textarea "x"
type textarea "проблема с пользователями у меня"
type textarea "x"
type textarea "проблема с пользователями у меня"
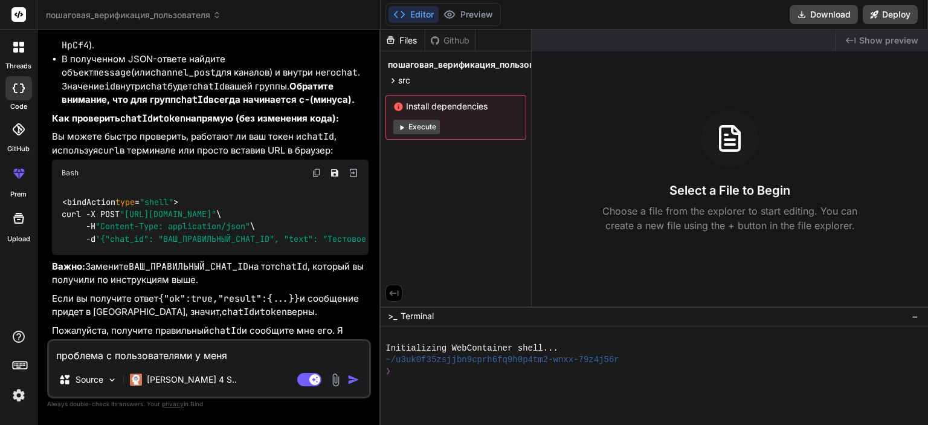
type textarea "x"
type textarea "проблема с пользователями у меня [PERSON_NAME]"
type textarea "x"
type textarea "проблема с пользователями у меня но"
type textarea "x"
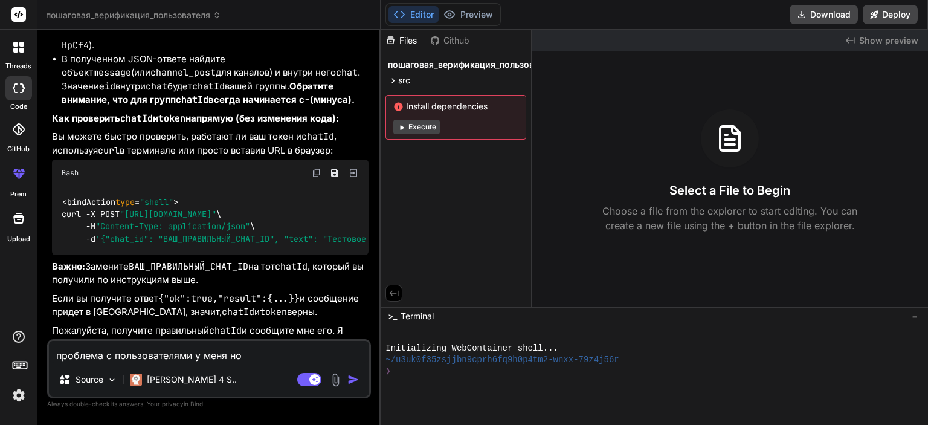
type textarea "проблема с пользователями у меня нов"
type textarea "x"
type textarea "проблема с пользователями у меня новы"
type textarea "x"
type textarea "проблема с пользователями у меня новый"
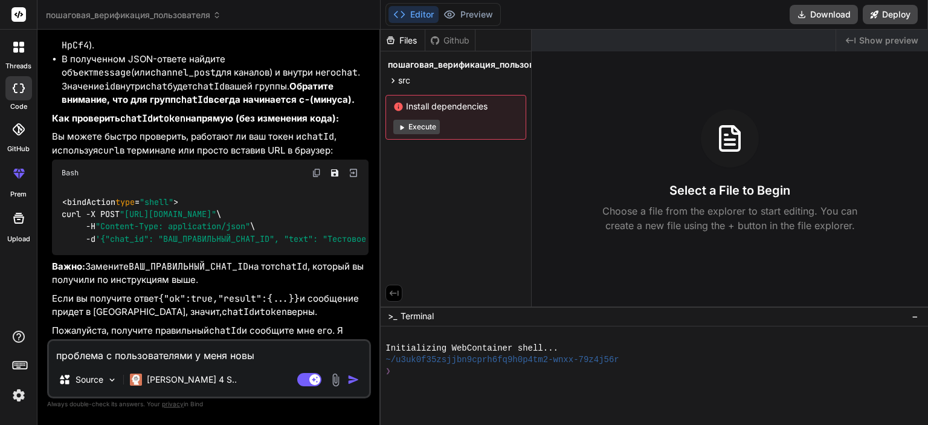
type textarea "x"
type textarea "проблема с пользователями у меня новый"
type textarea "x"
type textarea "проблема с пользователями у меня новый п"
type textarea "x"
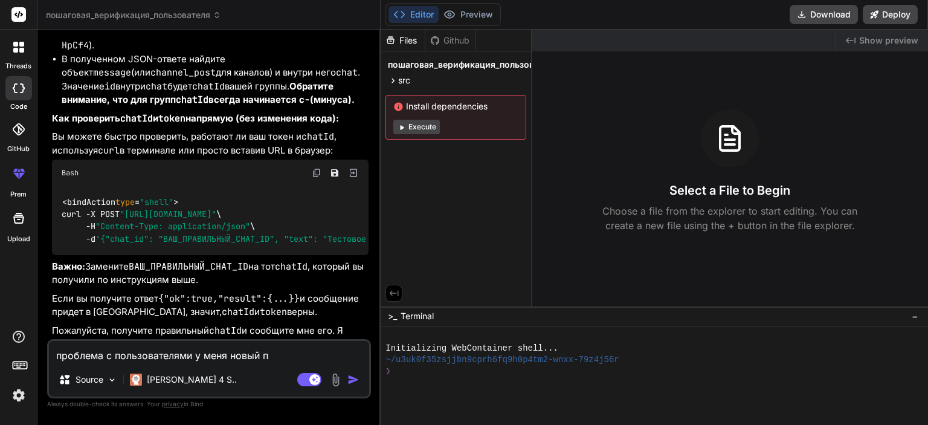
type textarea "проблема с пользователями у меня новый по"
type textarea "x"
type textarea "проблема с пользователями у меня новый пол"
type textarea "x"
type textarea "проблема с пользователями у меня новый [PERSON_NAME]"
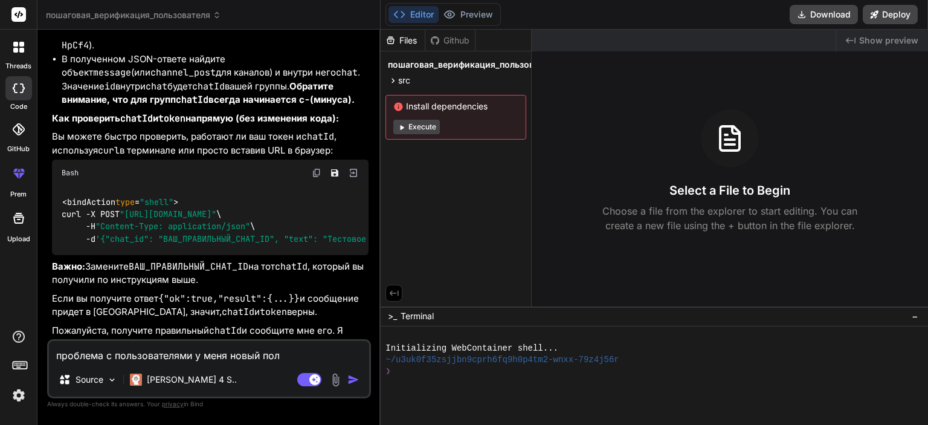
type textarea "x"
type textarea "проблема с пользователями у меня новый польз"
type textarea "x"
type textarea "проблема с пользователями у меня новый пользо"
type textarea "x"
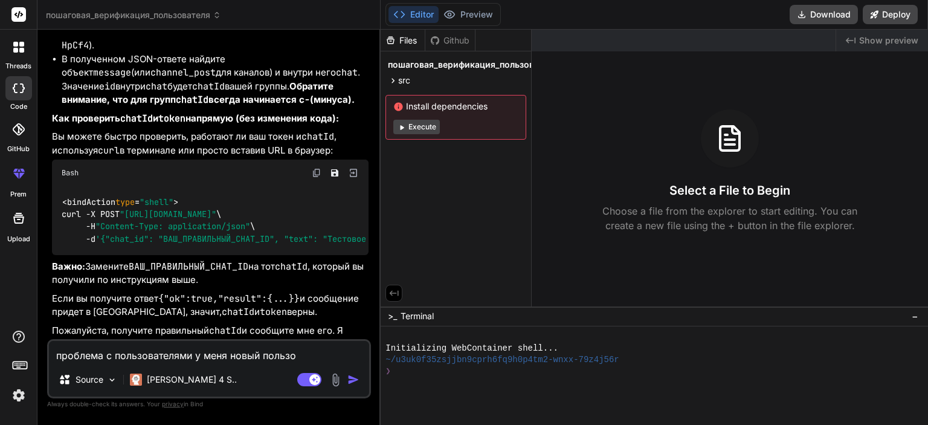
type textarea "проблема с пользователями у меня новый пользов"
type textarea "x"
type textarea "проблема с пользователями у меня новый пользова"
type textarea "x"
type textarea "проблема с пользователями у меня новый пользоват"
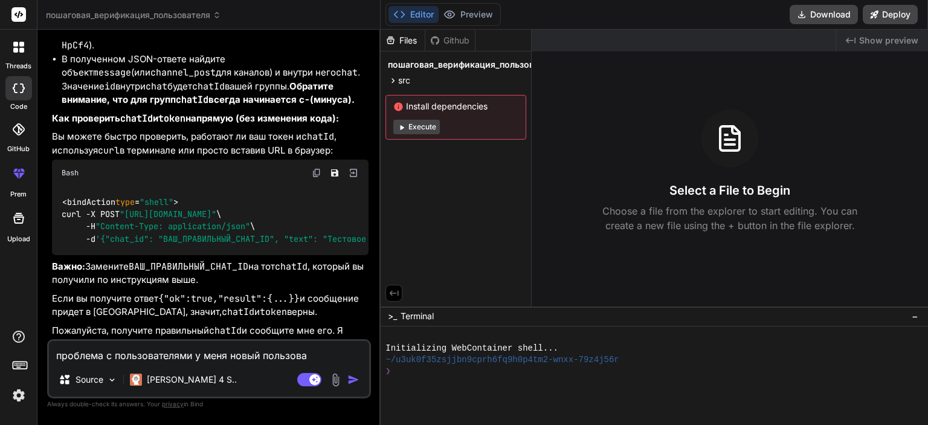
type textarea "x"
type textarea "проблема с пользователями у меня новый пользовате"
type textarea "x"
type textarea "проблема с пользователями у меня новый пользовател"
type textarea "x"
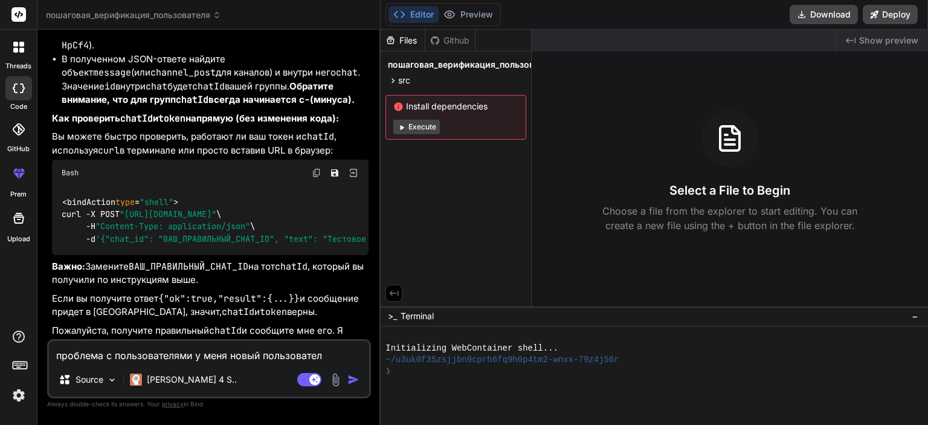
type textarea "проблема с пользователями у меня новый пользователь"
type textarea "x"
type textarea "проблема с пользователями у меня новый пользователь"
type textarea "x"
type textarea "проблема с пользователями у меня новый пользователь [PERSON_NAME]"
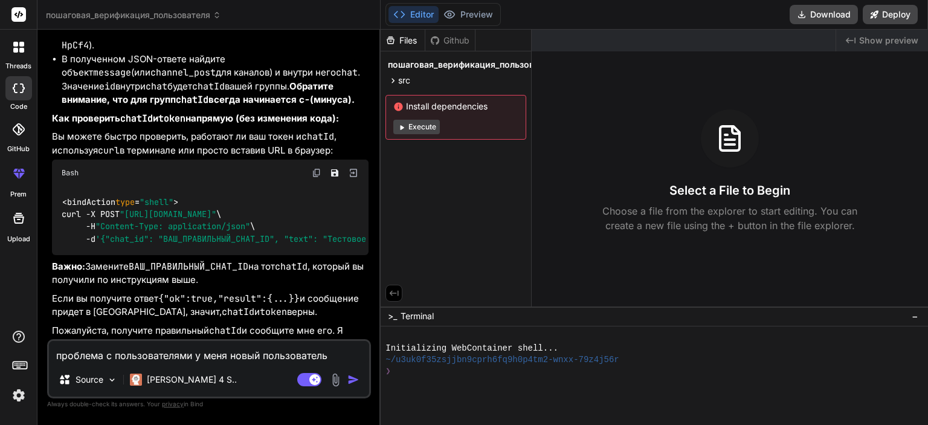
type textarea "x"
type textarea "проблема с пользователями у меня новый пользователь не"
type textarea "x"
type textarea "проблема с пользователями у меня новый пользователь не"
type textarea "x"
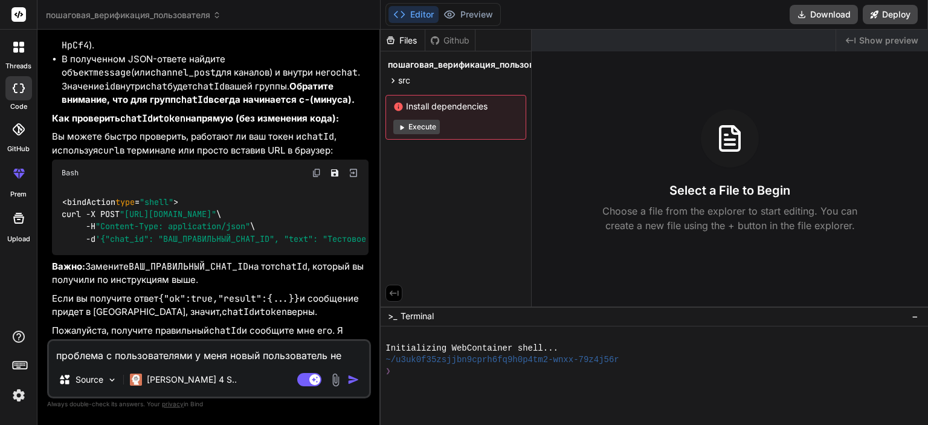
type textarea "проблема с пользователями у меня новый пользователь не о"
type textarea "x"
type textarea "проблема с пользователями у меня новый пользователь не от"
type textarea "x"
type textarea "проблема с пользователями у меня новый пользователь не ото"
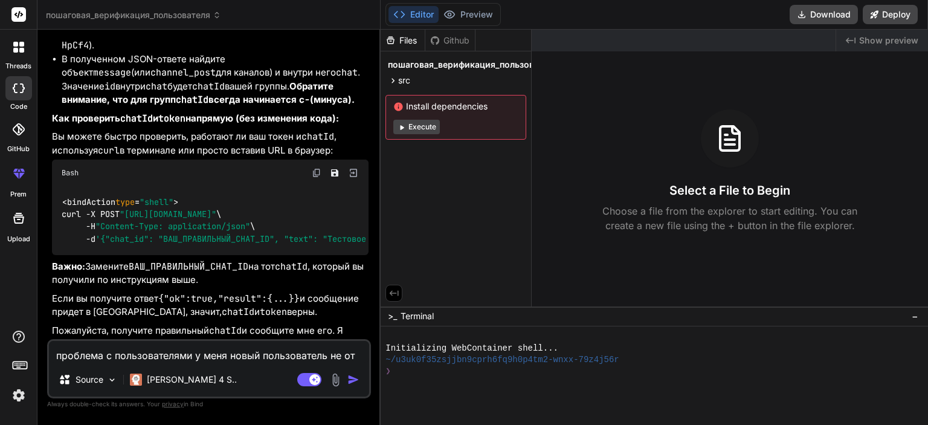
type textarea "x"
type textarea "проблема с пользователями у меня новый пользователь не отоб"
type textarea "x"
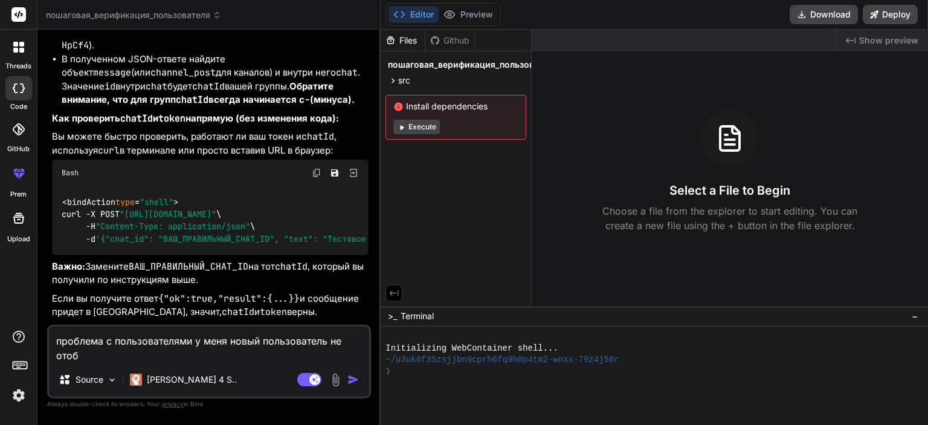
type textarea "проблема с пользователями у меня новый пользователь не отобр"
type textarea "x"
type textarea "проблема с пользователями у меня новый пользователь не отобра"
type textarea "x"
type textarea "проблема с пользователями у меня новый пользователь не отображ"
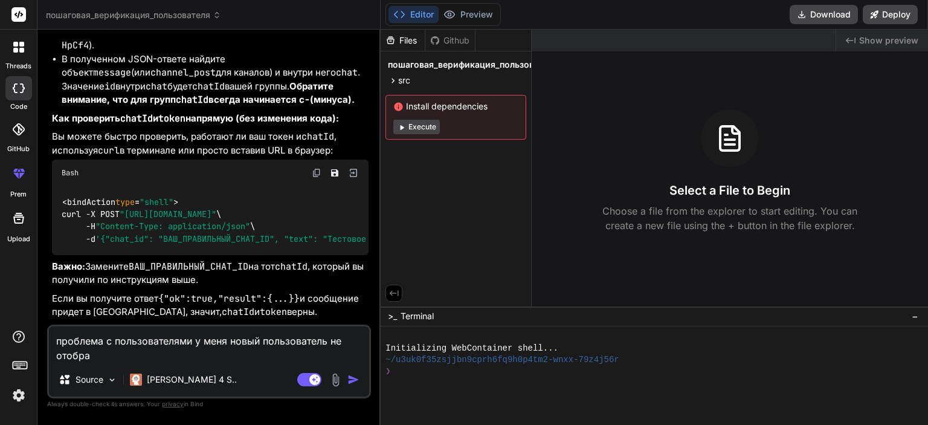
type textarea "x"
type textarea "проблема с пользователями у меня новый пользователь не отобража"
type textarea "x"
type textarea "проблема с пользователями у меня новый пользователь не отображае"
type textarea "x"
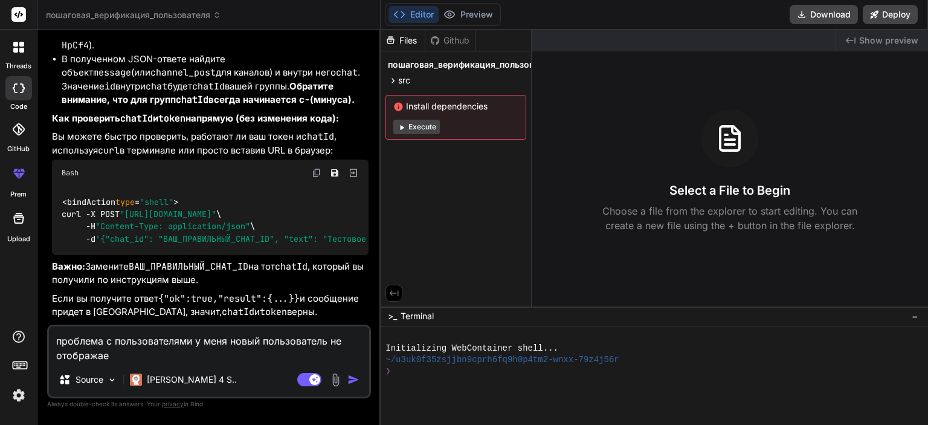
type textarea "проблема с пользователями у меня новый пользователь не отображает"
type textarea "x"
type textarea "проблема с пользователями у меня новый пользователь не отображаетс"
type textarea "x"
type textarea "проблема с пользователями у меня новый пользователь не отображается"
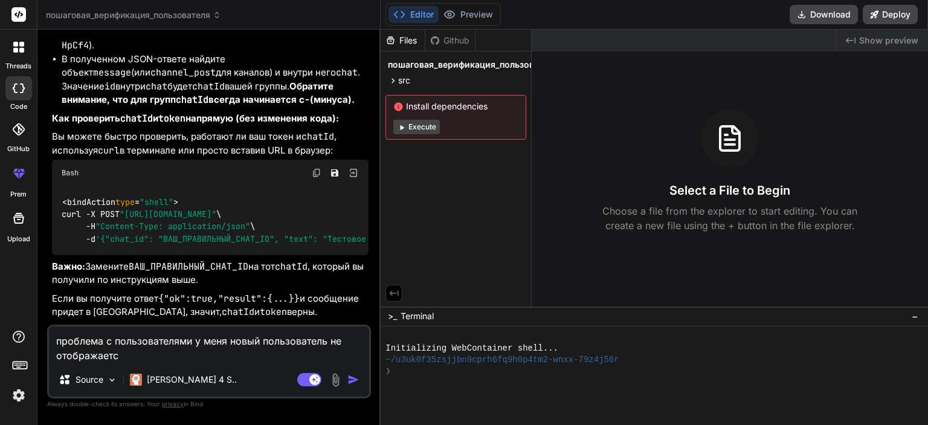
type textarea "x"
type textarea "проблема с пользователями у меня новый пользователь не отображается"
type textarea "x"
type textarea "проблема с пользователями у меня новый пользователь не отображается [PERSON_NAM…"
type textarea "x"
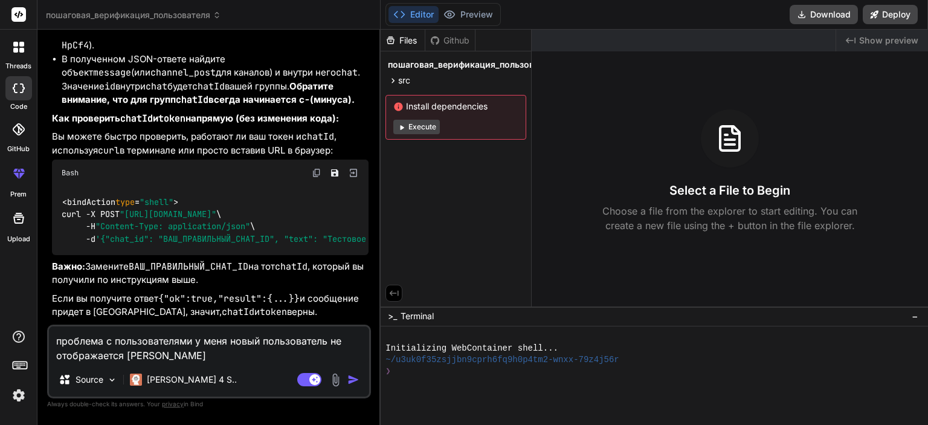
type textarea "проблема с пользователями у меня новый пользователь не отображается [PERSON_NAM…"
type textarea "x"
type textarea "проблема с пользователями у меня новый пользователь не отображается в а"
type textarea "x"
type textarea "проблема с пользователями у меня новый пользователь не отображается в ад"
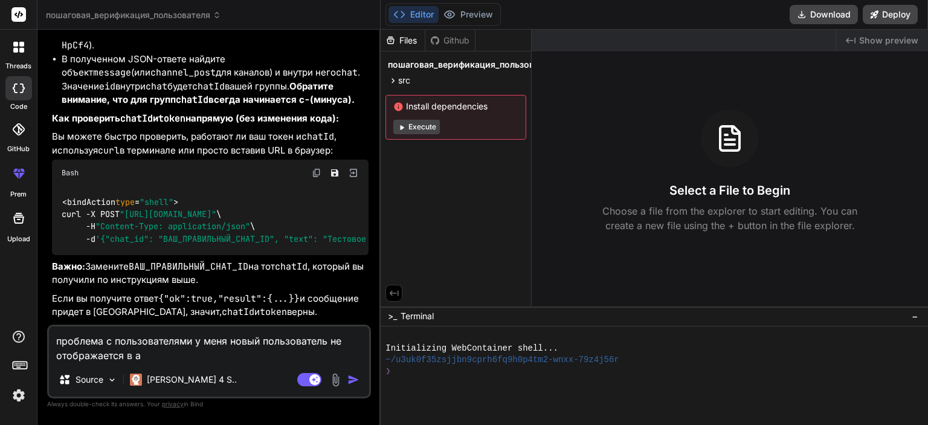
type textarea "x"
type textarea "проблема с пользователями у меня новый пользователь не отображается в адм"
type textarea "x"
type textarea "проблема с пользователями у меня новый пользователь не отображается в адми"
type textarea "x"
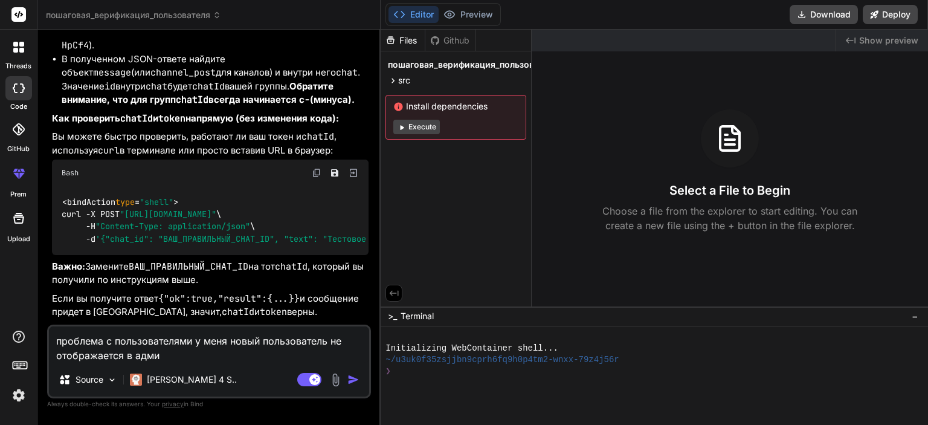
type textarea "проблема с пользователями у меня новый пользователь не отображается в админ"
type textarea "x"
type textarea "проблема с пользователями у меня новый пользователь не отображается в админ"
type textarea "x"
type textarea "проблема с пользователями у меня новый пользователь не отображается в админ п"
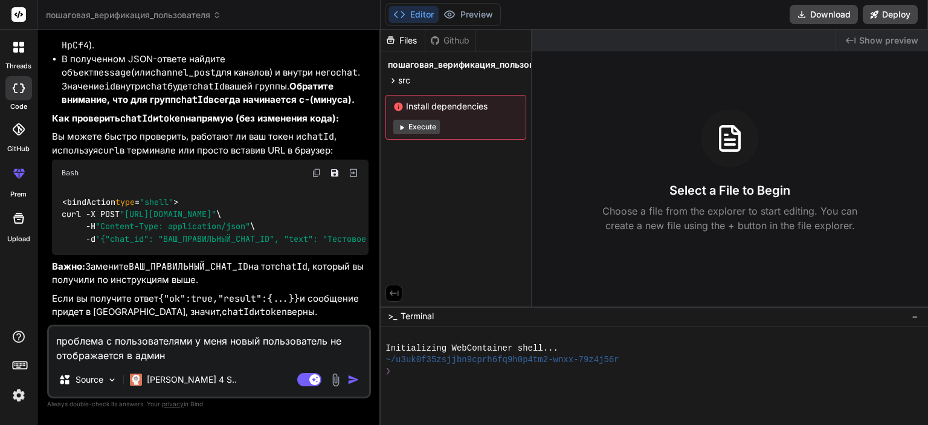
type textarea "x"
type textarea "проблема с пользователями у меня новый пользователь не отображается в админ па"
type textarea "x"
type textarea "проблема с пользователями у меня новый пользователь не отображается в админ пан"
type textarea "x"
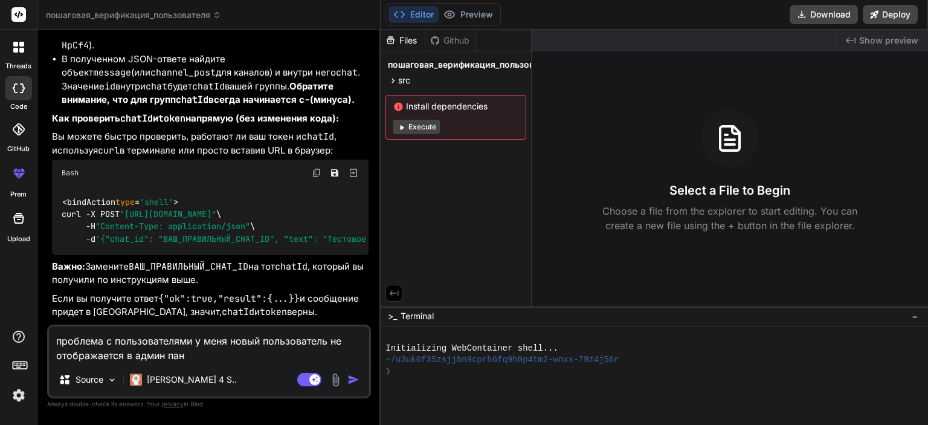
type textarea "проблема с пользователями у меня новый пользователь не отображается в админ пане"
type textarea "x"
type textarea "проблема с пользователями у меня новый пользователь не отображается в [PERSON_N…"
type textarea "x"
type textarea "проблема с пользователями у меня новый пользователь не отображается в админ пан…"
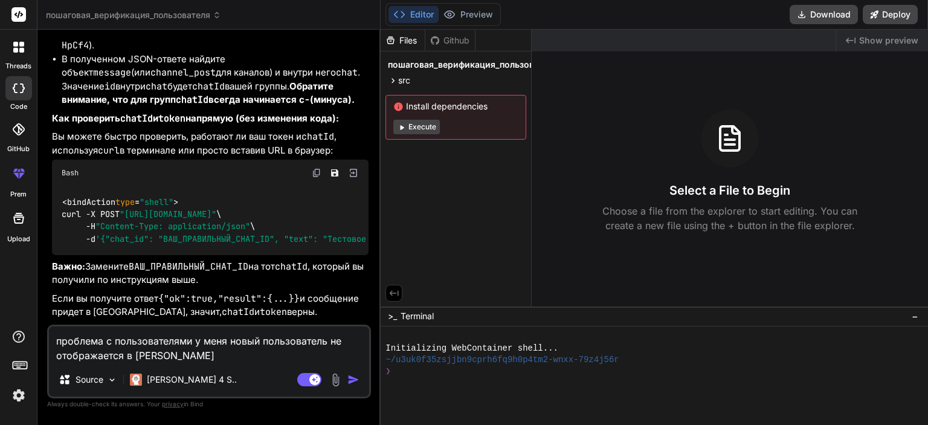
type textarea "x"
type textarea "проблема с пользователями у меня новый пользователь не отображается в админ пан…"
type textarea "x"
type textarea "проблема с пользователями у меня новый пользователь не отображается в админ пан…"
type textarea "x"
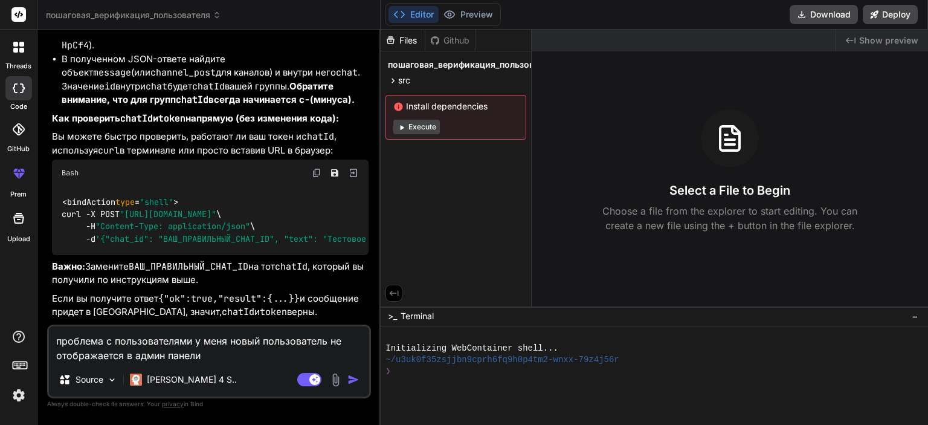
type textarea "проблема с пользователями у меня новый пользователь не отображается в админ пан…"
type textarea "x"
type textarea "проблема с пользователями у меня новый пользователь не отображается в админ пан…"
type textarea "x"
type textarea "проблема с пользователями у меня новый пользователь не отображается в админ пан…"
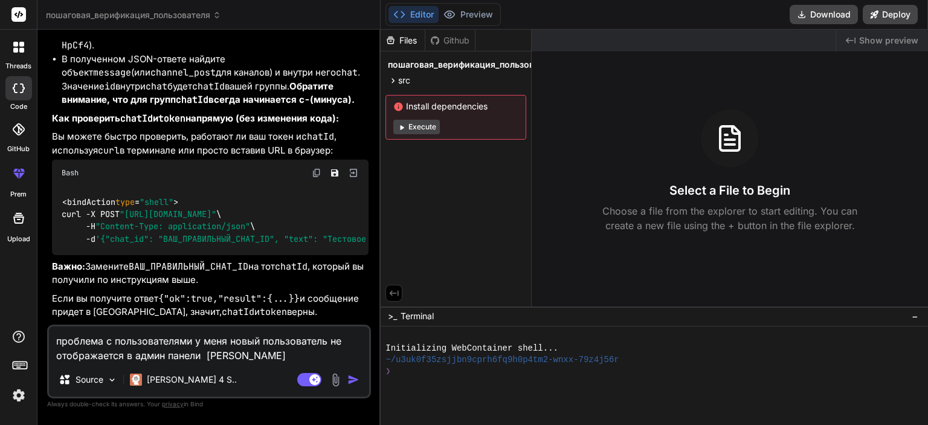
type textarea "x"
type textarea "проблема с пользователями у меня новый пользователь не отображается в админ пан…"
type textarea "x"
type textarea "проблема с пользователями у меня новый пользователь не отображается в админ пан…"
type textarea "x"
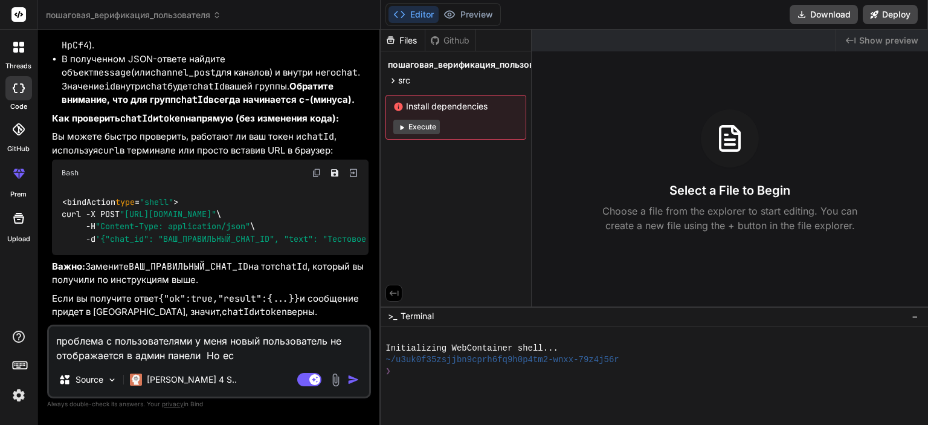
type textarea "проблема с пользователями у меня новый пользователь не отображается в админ пан…"
type textarea "x"
type textarea "проблема с пользователями у меня новый пользователь не отображается в админ пан…"
type textarea "x"
type textarea "проблема с пользователями у меня новый пользователь не отображается в админ пан…"
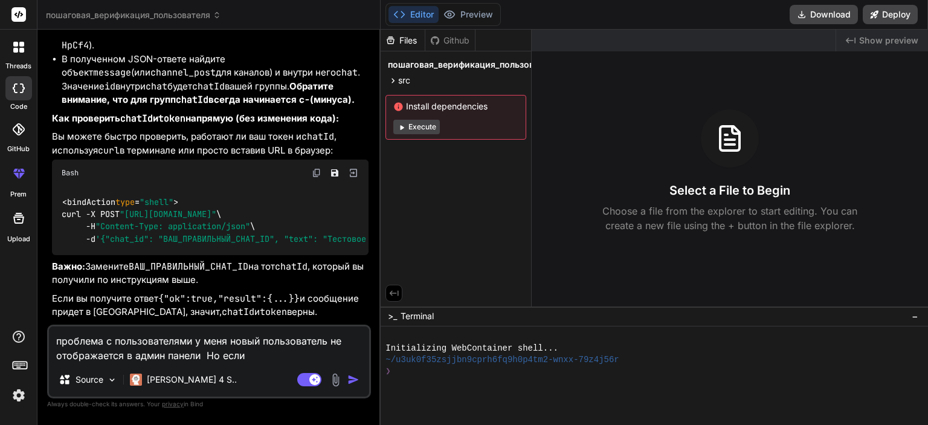
type textarea "x"
type textarea "проблема с пользователями у меня новый пользователь не отображается в админ пан…"
type textarea "x"
type textarea "проблема с пользователями у меня новый пользователь не отображается в админ пан…"
type textarea "x"
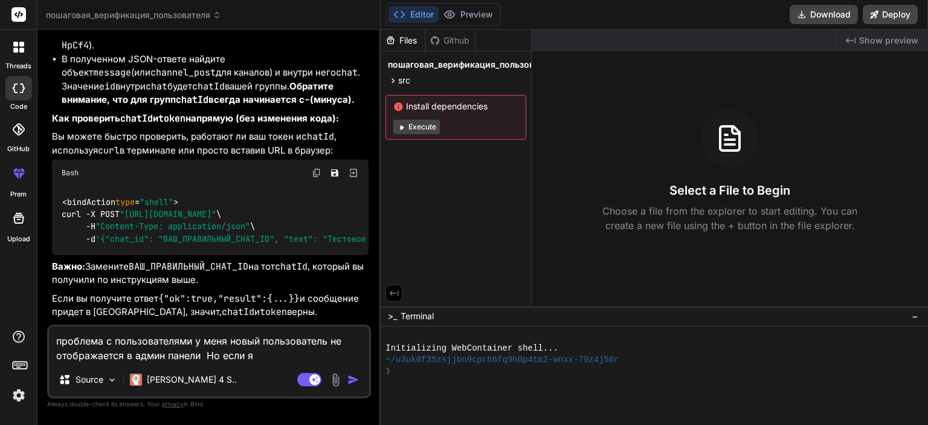
type textarea "проблема с пользователями у меня новый пользователь не отображается в админ пан…"
type textarea "x"
type textarea "проблема с пользователями у меня новый пользователь не отображается в админ пан…"
type textarea "x"
type textarea "проблема с пользователями у меня новый пользователь не отображается в админ пан…"
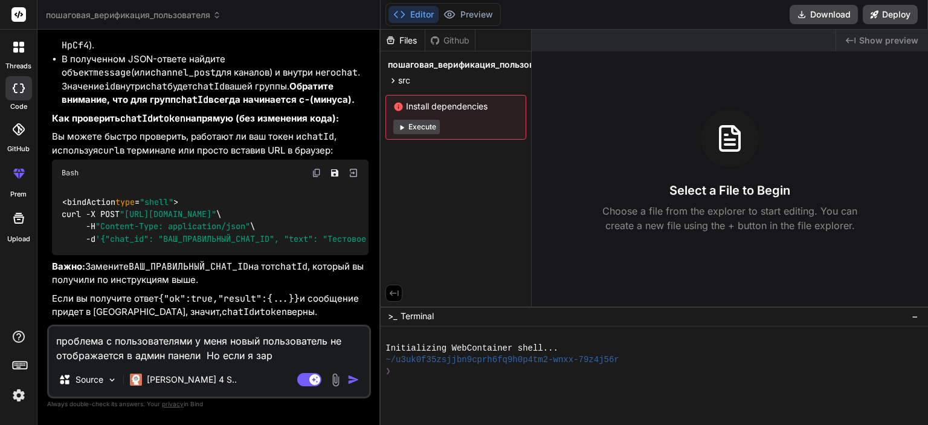
type textarea "x"
type textarea "проблема с пользователями у меня новый пользователь не отображается в админ пан…"
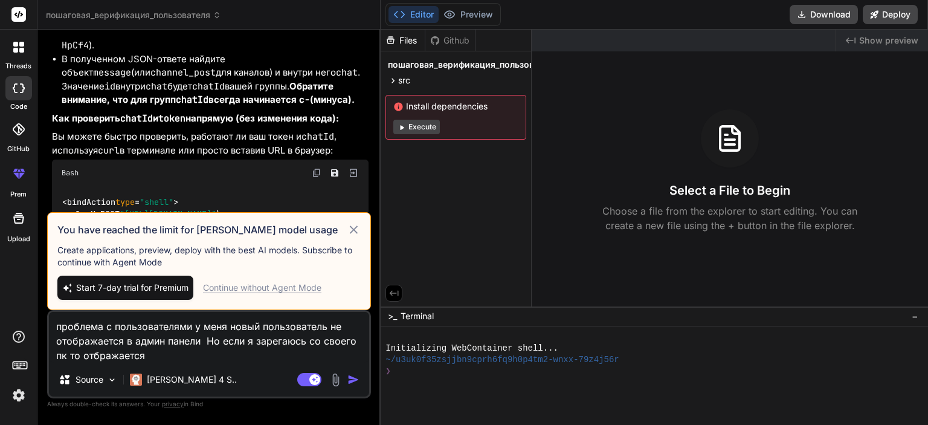
click at [286, 288] on div "Continue without Agent Mode" at bounding box center [262, 287] width 118 height 12
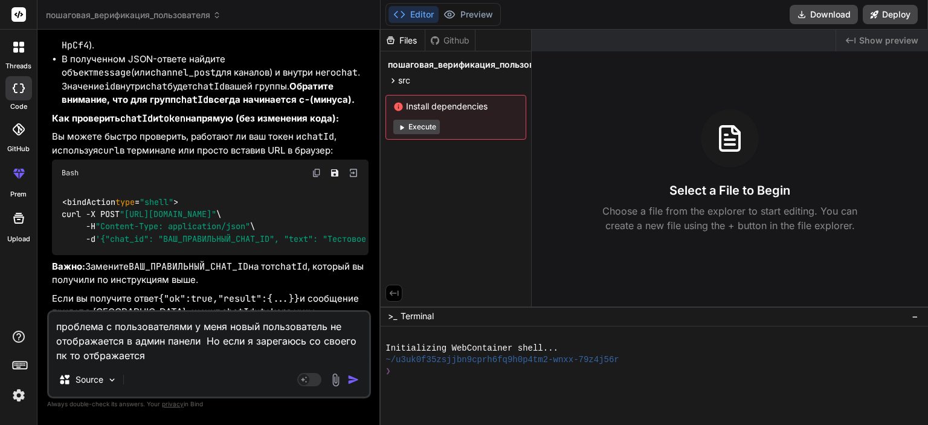
click at [346, 379] on div "Agent Mode. When this toggle is activated, AI automatically makes decisions, re…" at bounding box center [329, 379] width 69 height 14
click at [348, 379] on img "button" at bounding box center [353, 379] width 12 height 12
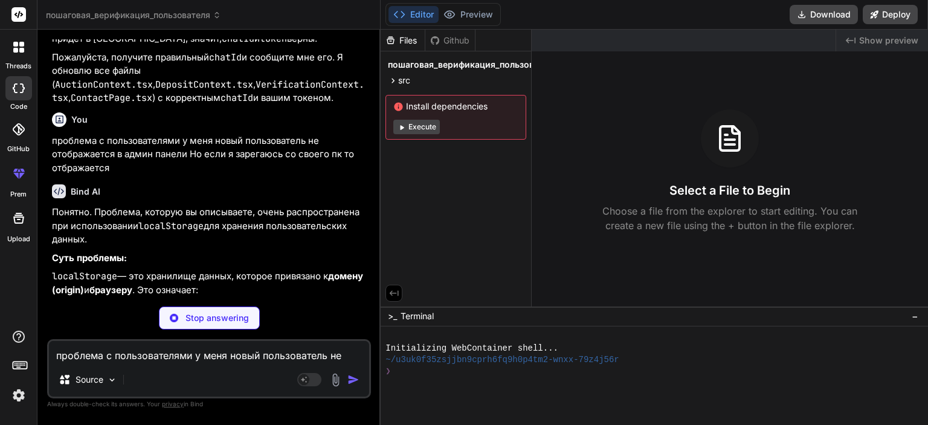
scroll to position [7212, 0]
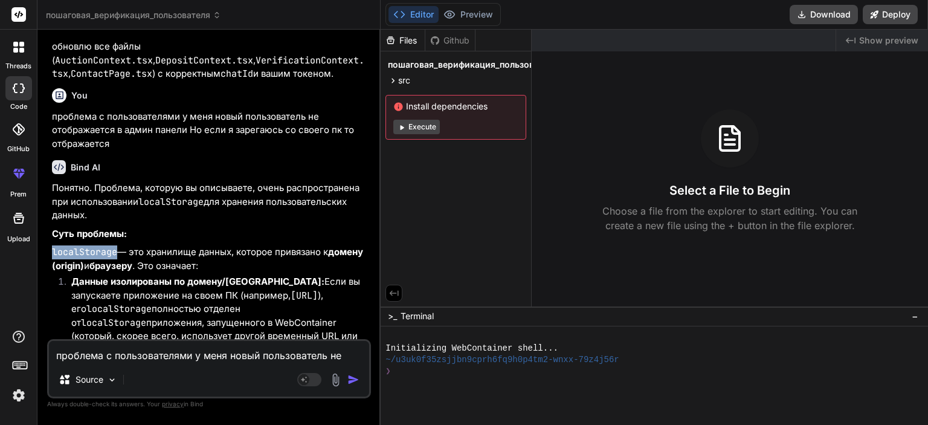
drag, startPoint x: 116, startPoint y: 212, endPoint x: 47, endPoint y: 207, distance: 69.0
click at [47, 207] on div "You Bind AI Да, совершенно верно! В файле DepositContext.tsx также реализована …" at bounding box center [209, 231] width 324 height 385
copy code "localStorage"
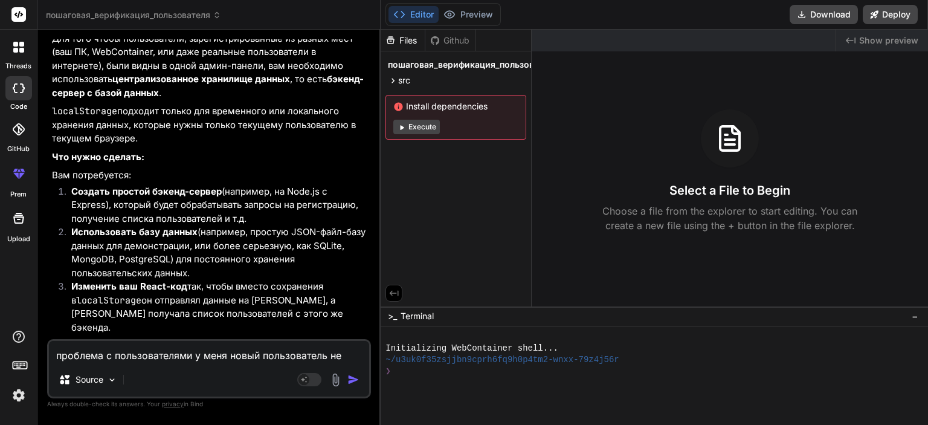
scroll to position [7775, 0]
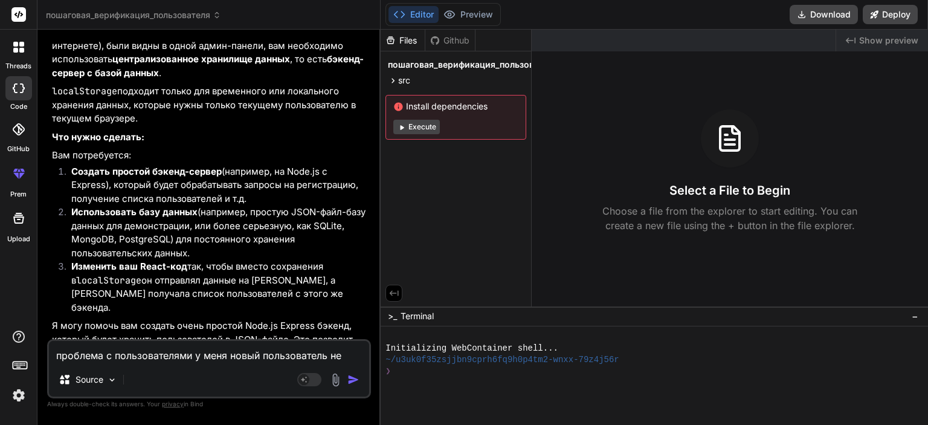
click at [233, 358] on textarea "проблема с пользователями у меня новый пользователь не отображается в админ пан…" at bounding box center [209, 352] width 320 height 22
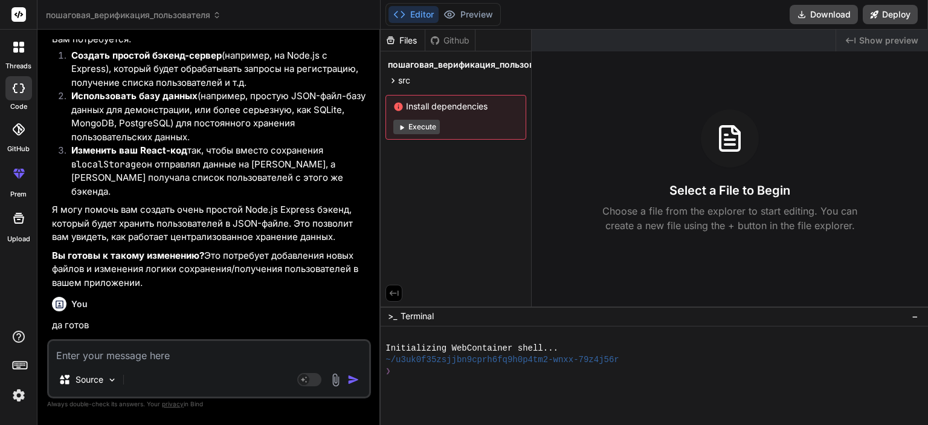
scroll to position [7901, 0]
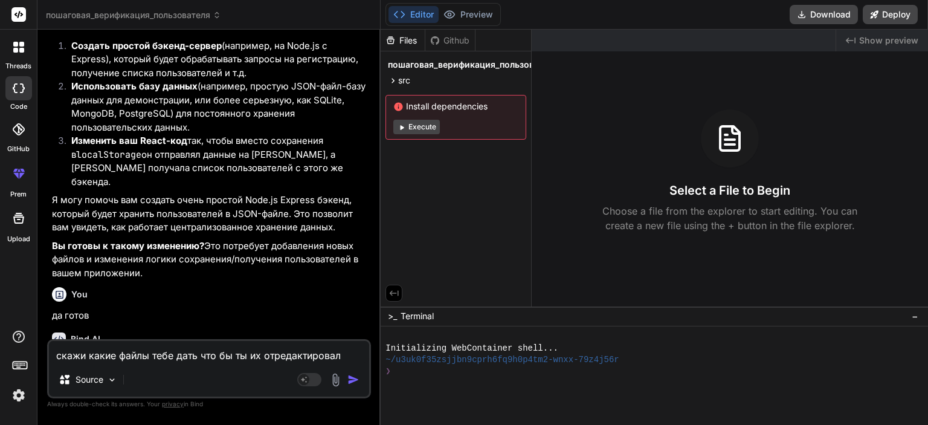
click at [350, 381] on img "button" at bounding box center [353, 379] width 12 height 12
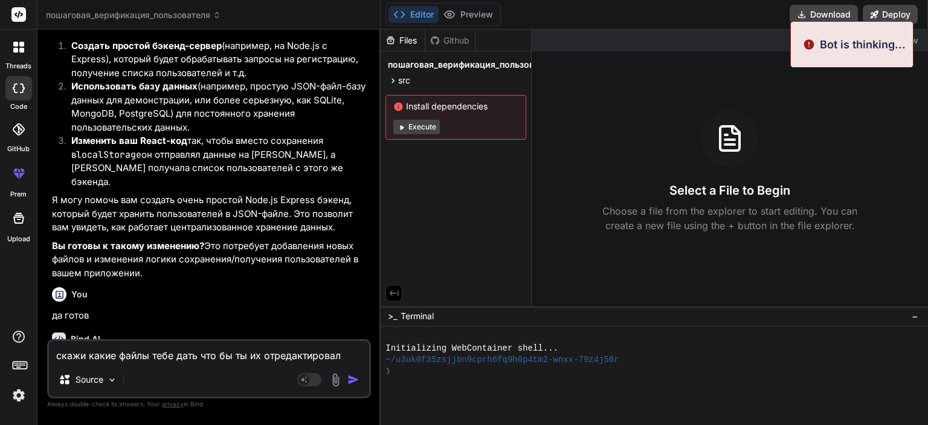
click at [832, 92] on div "Created with Pixso. Show preview Select a File to Begin Choose a file from the …" at bounding box center [730, 168] width 396 height 277
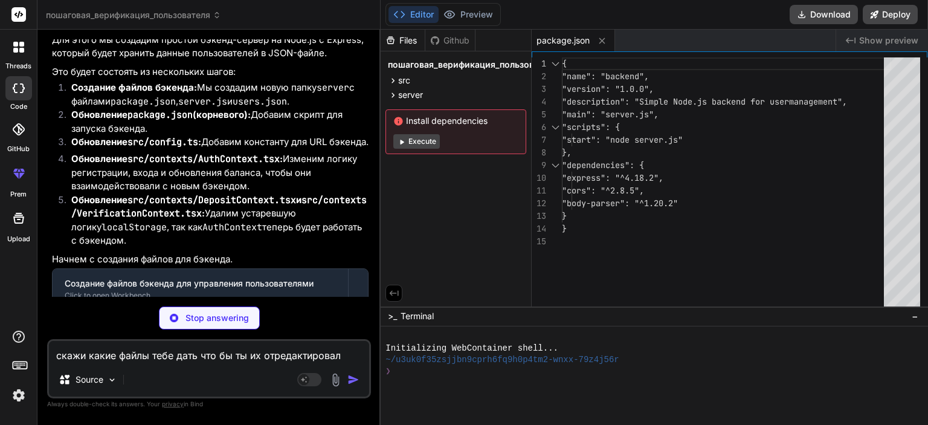
scroll to position [8285, 0]
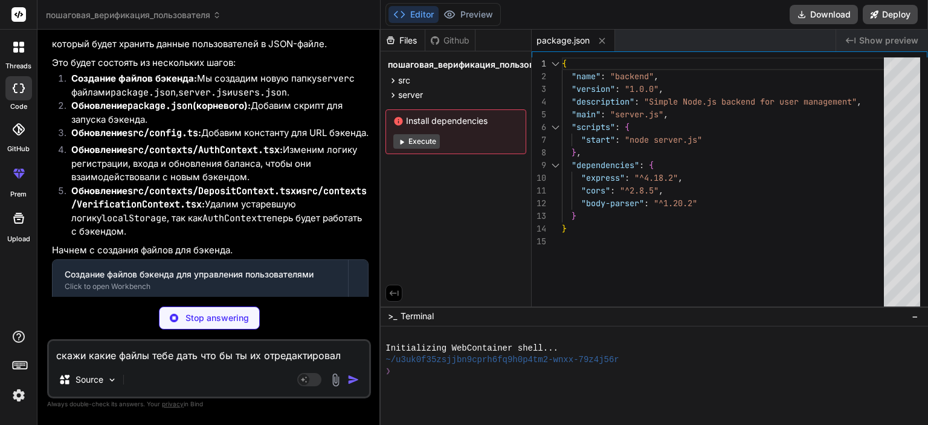
click at [201, 321] on p "Stop answering" at bounding box center [216, 318] width 63 height 12
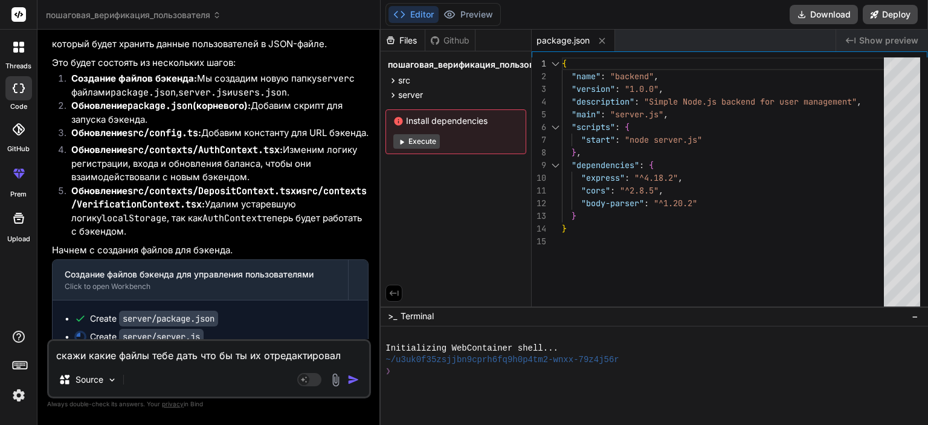
scroll to position [8274, 0]
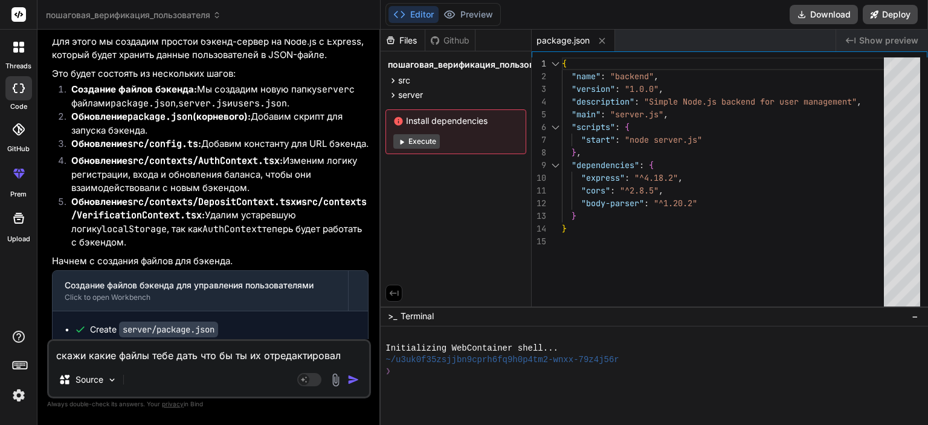
click at [351, 381] on img "button" at bounding box center [353, 379] width 12 height 12
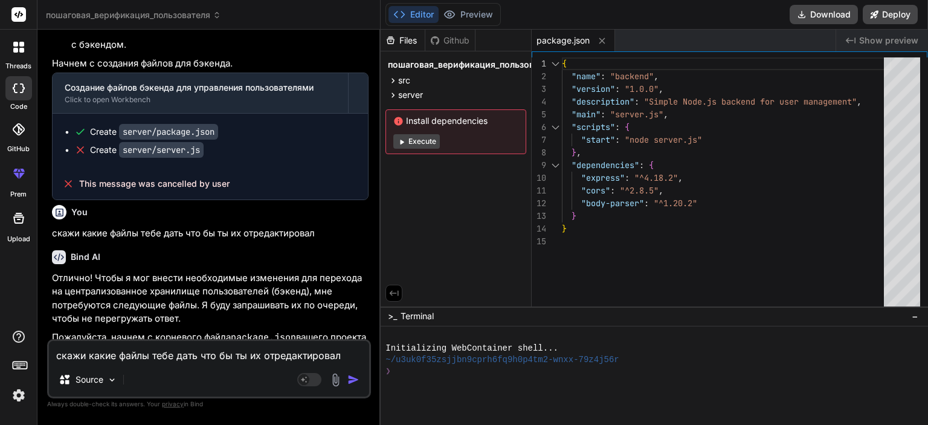
scroll to position [8479, 0]
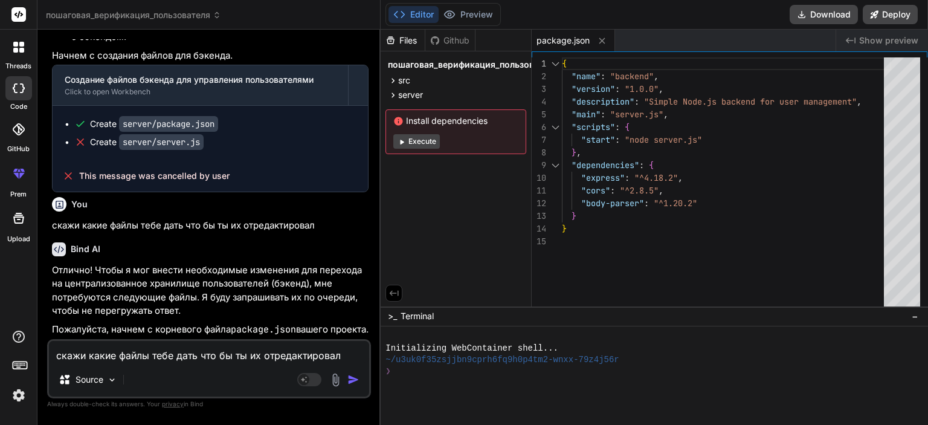
drag, startPoint x: 210, startPoint y: 317, endPoint x: 278, endPoint y: 317, distance: 67.6
click at [278, 368] on p "Файл, который мне нужен сейчас: package.json ([PERSON_NAME], не тот, что в папк…" at bounding box center [210, 381] width 317 height 27
copy p "package.json"
click at [159, 352] on textarea "скажи какие файлы тебе дать что бы ты их отредактировал" at bounding box center [209, 352] width 320 height 22
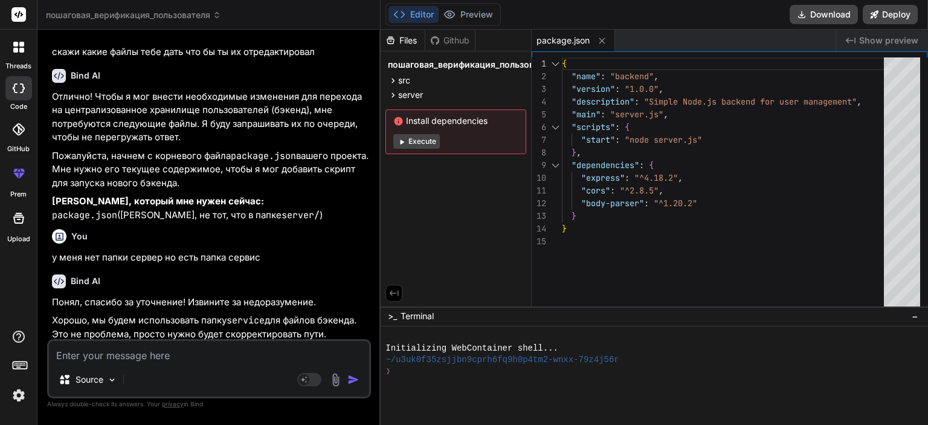
scroll to position [8676, 0]
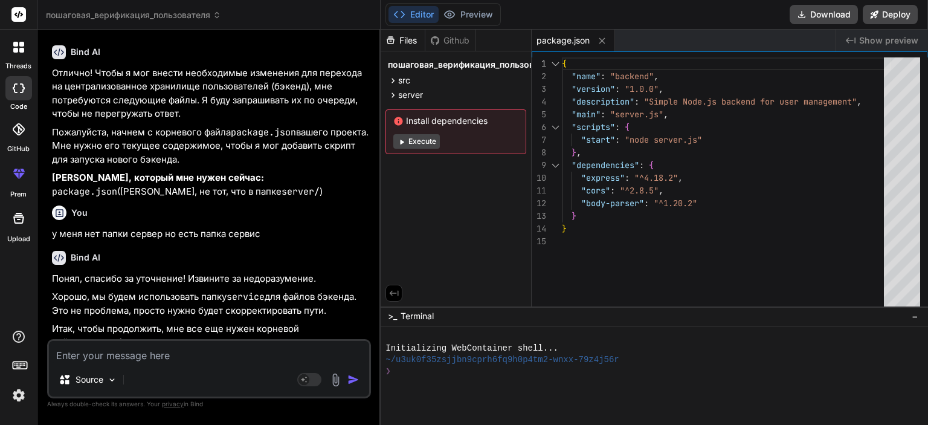
paste textarea "package.json"
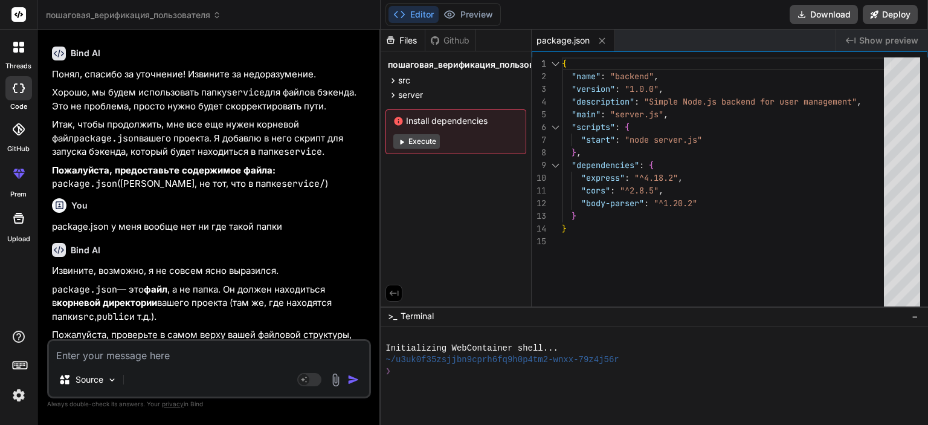
scroll to position [8886, 0]
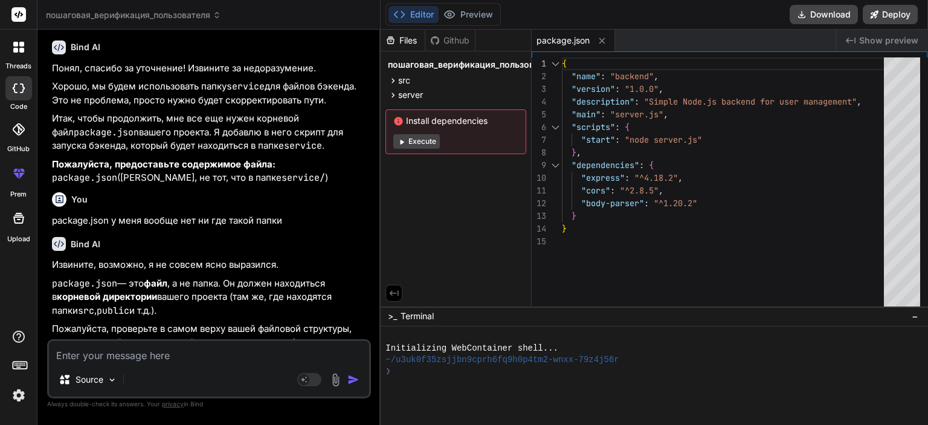
click at [333, 376] on img at bounding box center [336, 380] width 14 height 14
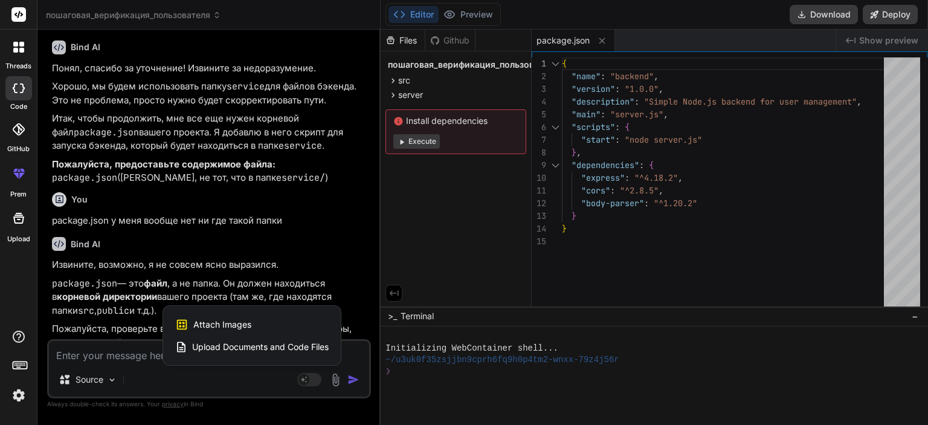
click at [242, 326] on span "Attach Images" at bounding box center [222, 324] width 58 height 12
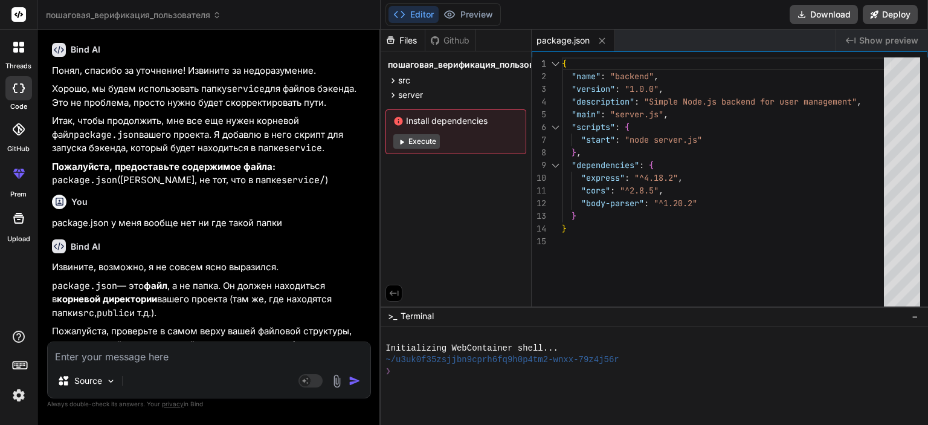
click at [336, 377] on img at bounding box center [337, 381] width 14 height 14
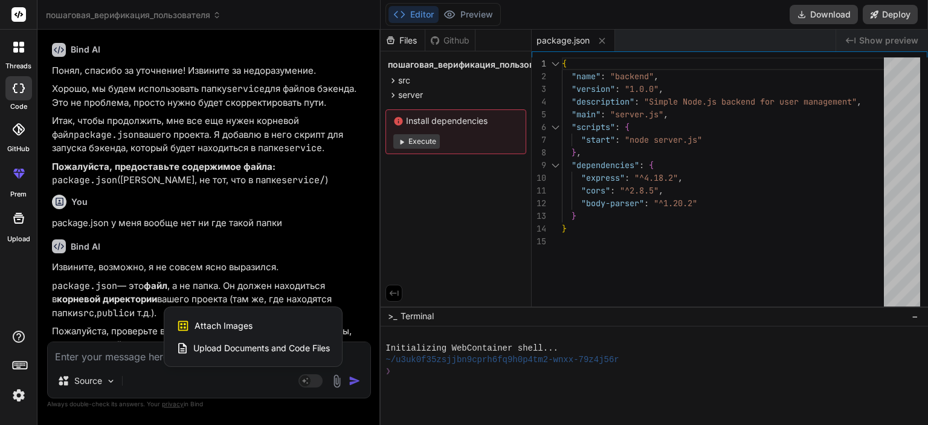
click at [249, 320] on span "Attach Images" at bounding box center [223, 326] width 58 height 12
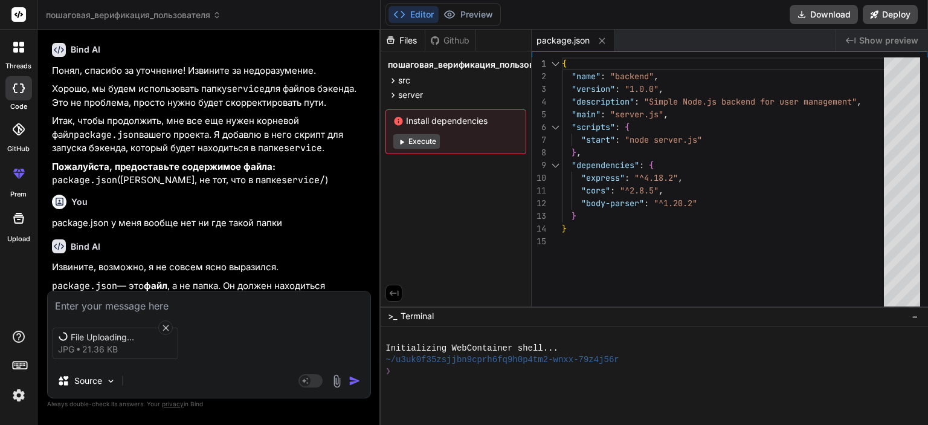
scroll to position [8886, 0]
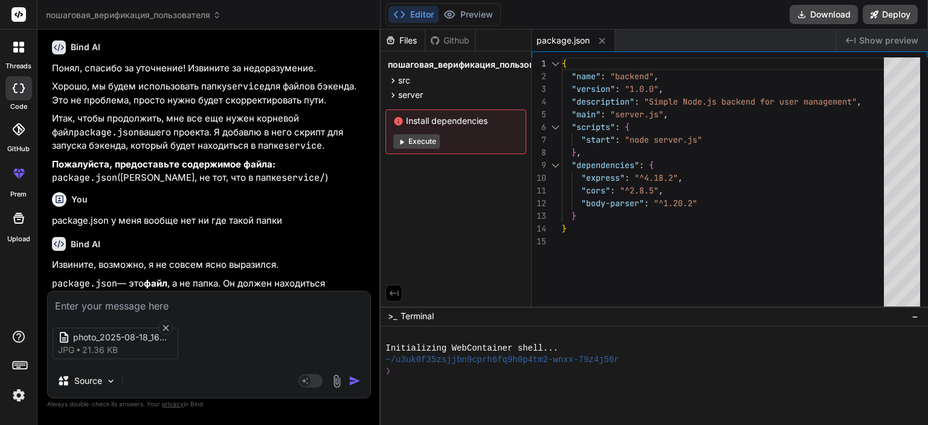
click at [292, 360] on div "photo_2025-08-18_16-50-47 jpg 21.36 KB" at bounding box center [209, 343] width 323 height 51
click at [351, 381] on img "button" at bounding box center [355, 380] width 12 height 12
click at [352, 384] on img "button" at bounding box center [355, 380] width 12 height 12
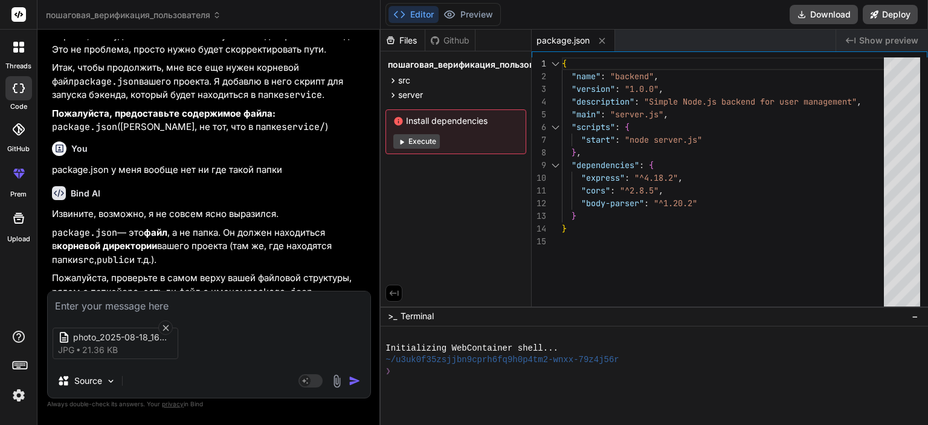
click at [213, 301] on textarea at bounding box center [209, 302] width 323 height 22
click at [354, 377] on img "button" at bounding box center [355, 380] width 12 height 12
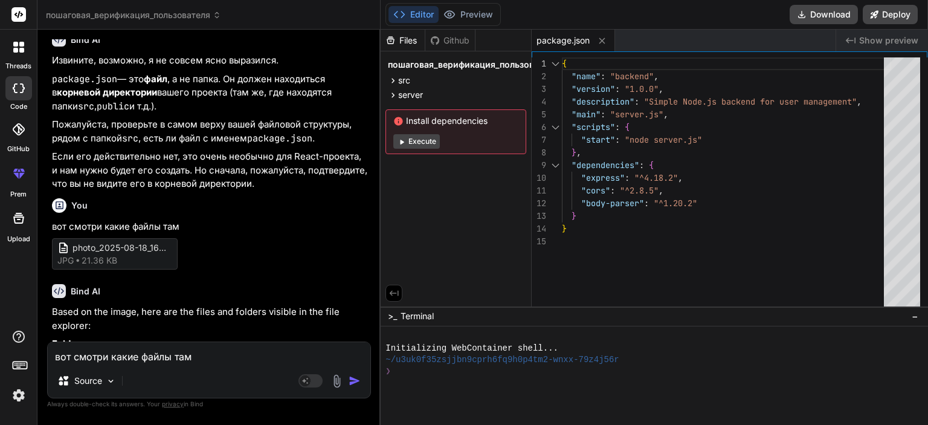
scroll to position [9269, 0]
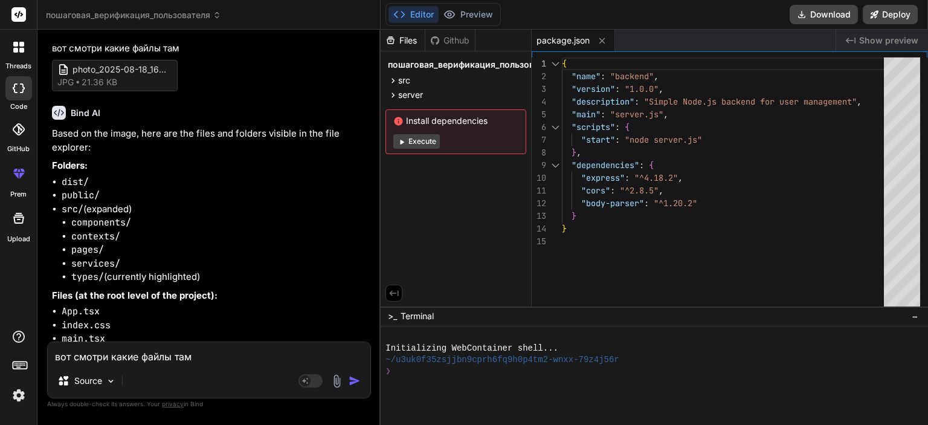
click at [159, 358] on textarea "вот смотри какие файлы там" at bounding box center [209, 353] width 323 height 22
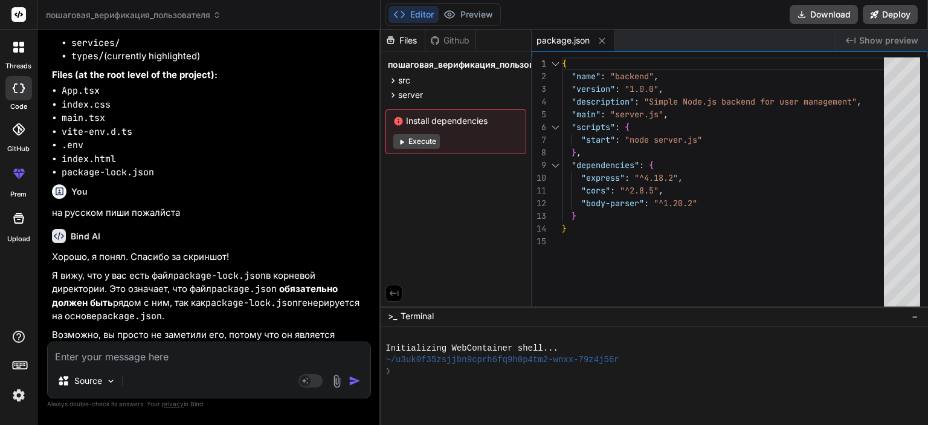
scroll to position [9552, 0]
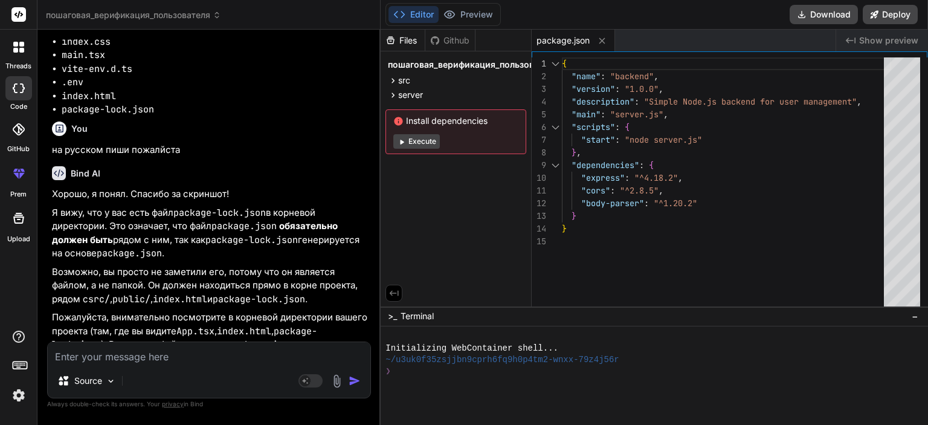
paste textarea "{ "name": "mailbox-rental-platform", "version": "0.0.0", "lockfileVersion": 3, …"
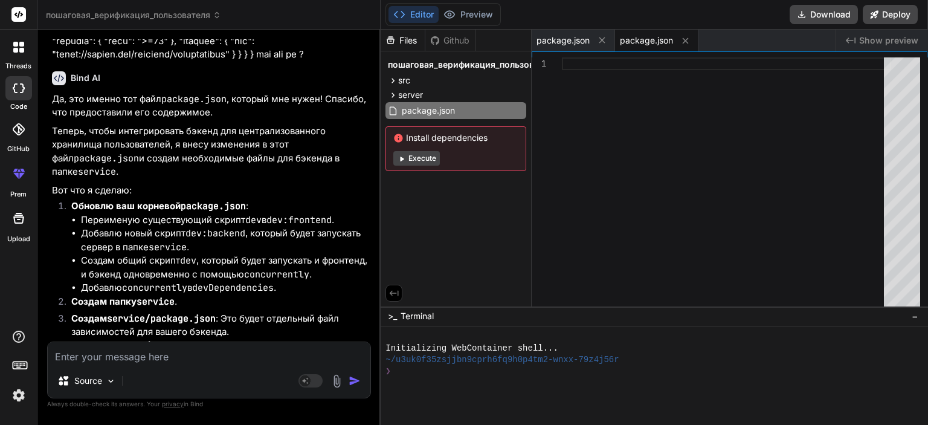
scroll to position [36798, 0]
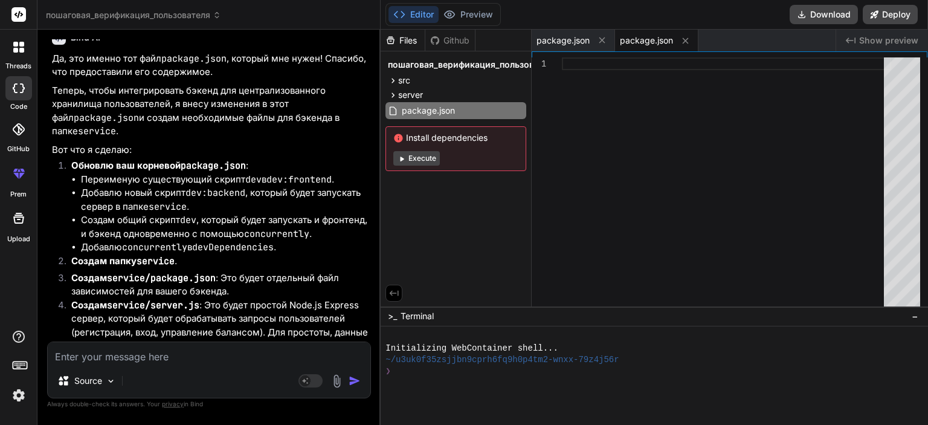
drag, startPoint x: 133, startPoint y: 327, endPoint x: 74, endPoint y: 313, distance: 60.7
click at [191, 364] on div "Source Agent Mode. When this toggle is activated, AI automatically makes decisi…" at bounding box center [209, 369] width 324 height 57
click at [190, 362] on textarea at bounding box center [209, 353] width 323 height 22
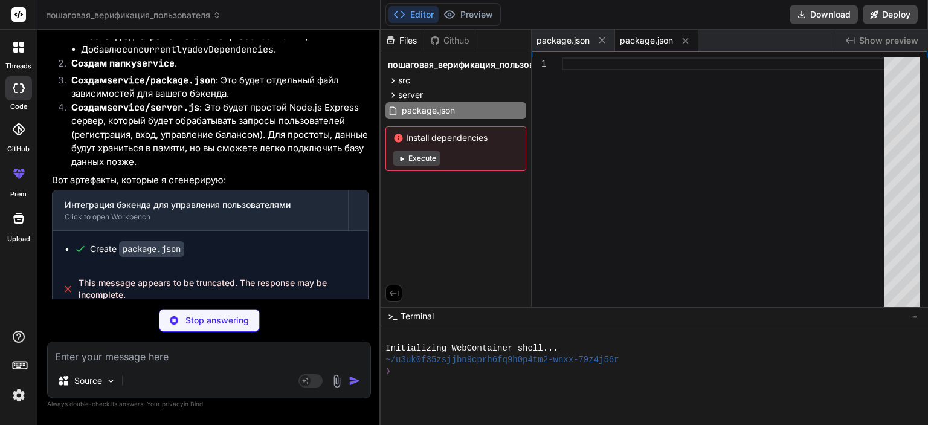
scroll to position [37050, 0]
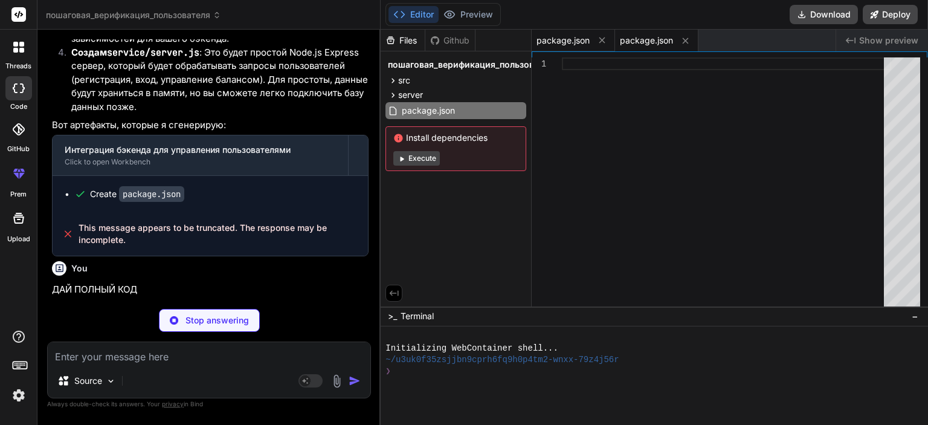
click at [572, 37] on span "package.json" at bounding box center [562, 40] width 53 height 12
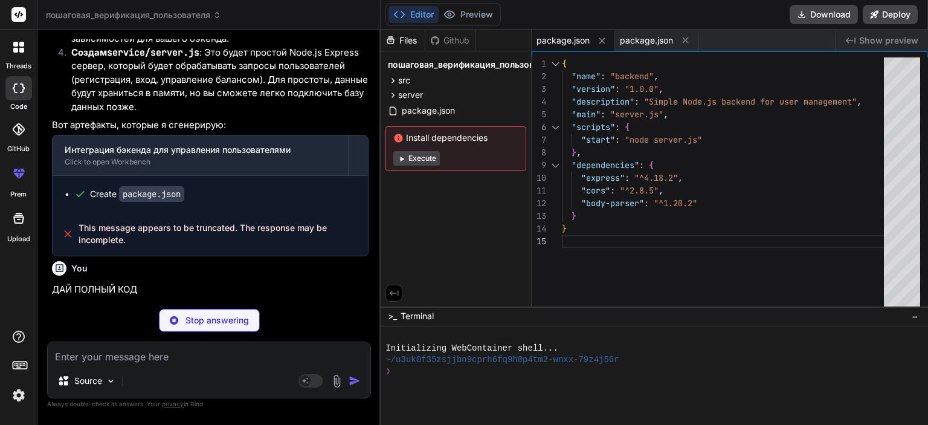
click at [182, 321] on div "Stop answering" at bounding box center [209, 320] width 101 height 23
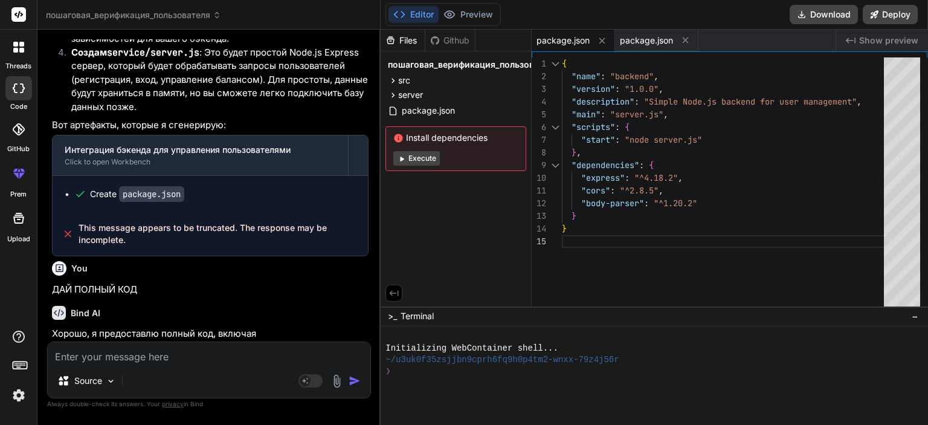
scroll to position [37039, 0]
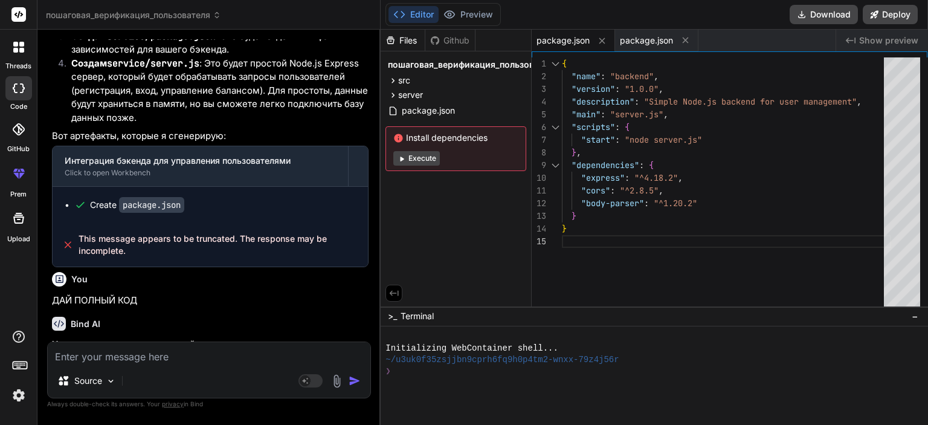
click at [175, 356] on textarea at bounding box center [209, 353] width 323 height 22
paste textarea "{ "name": "mailbox-rental-platform", "private": true, "version": "0.0.0", "type…"
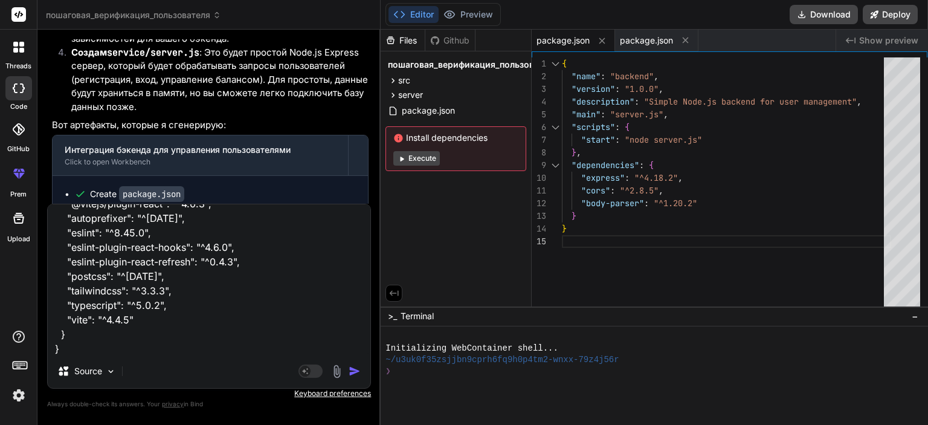
click at [357, 368] on img "button" at bounding box center [355, 371] width 12 height 12
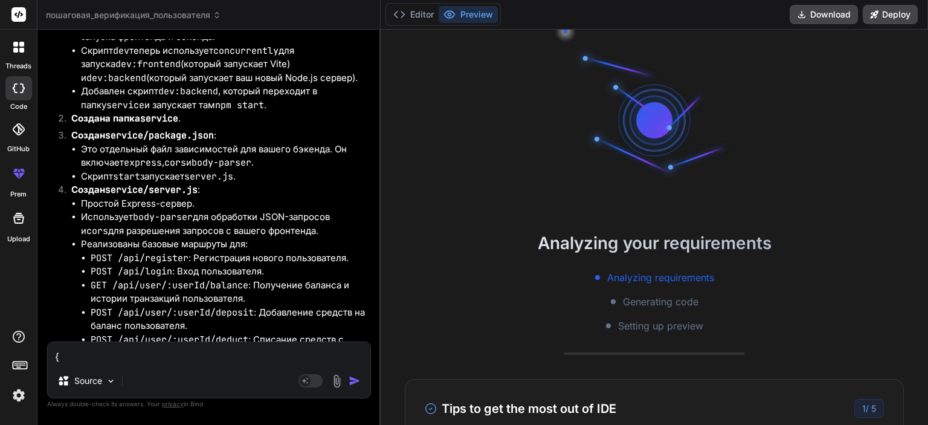
scroll to position [38098, 0]
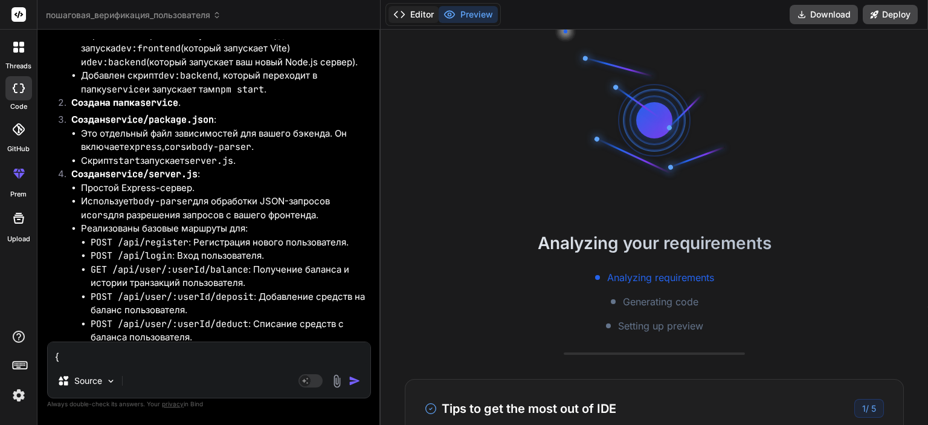
click at [417, 17] on button "Editor" at bounding box center [413, 14] width 50 height 17
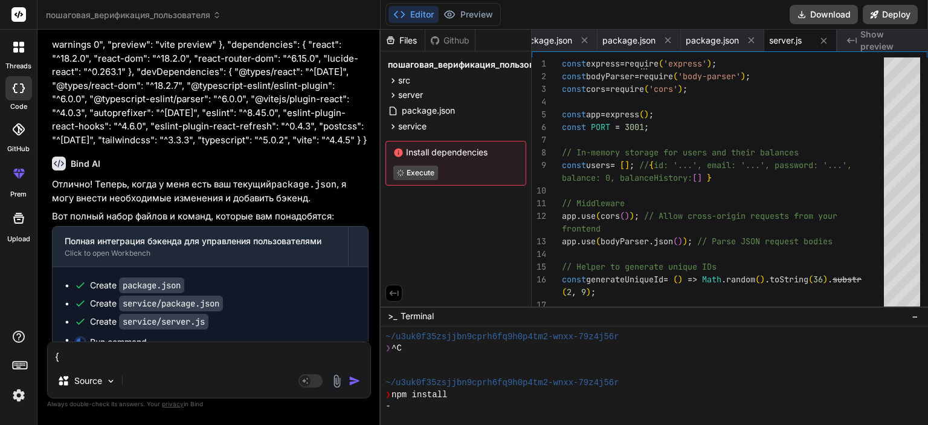
scroll to position [37518, 0]
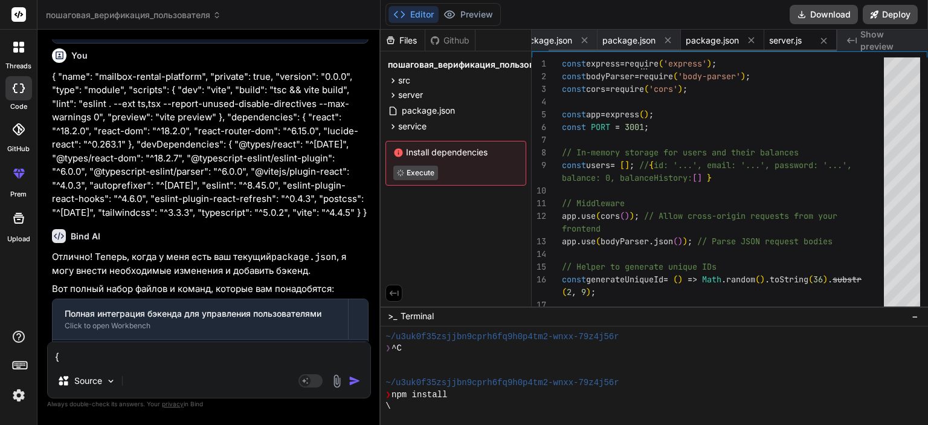
click at [707, 45] on span "package.json" at bounding box center [712, 40] width 53 height 12
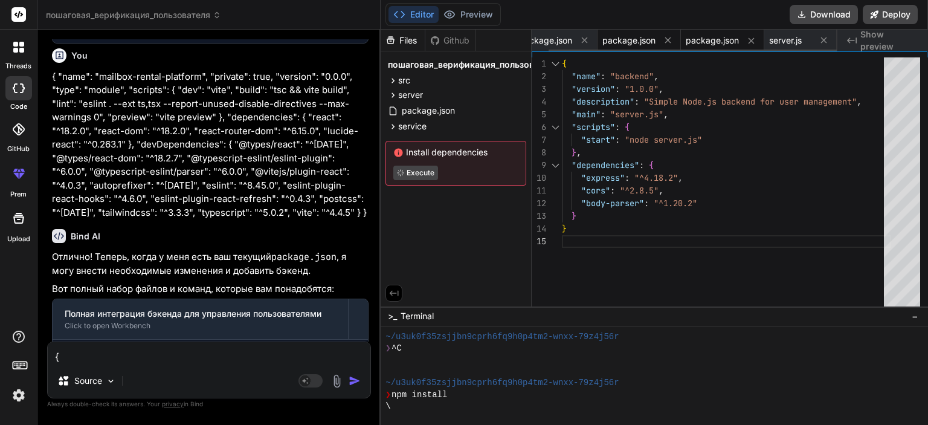
click at [628, 43] on span "package.json" at bounding box center [628, 40] width 53 height 12
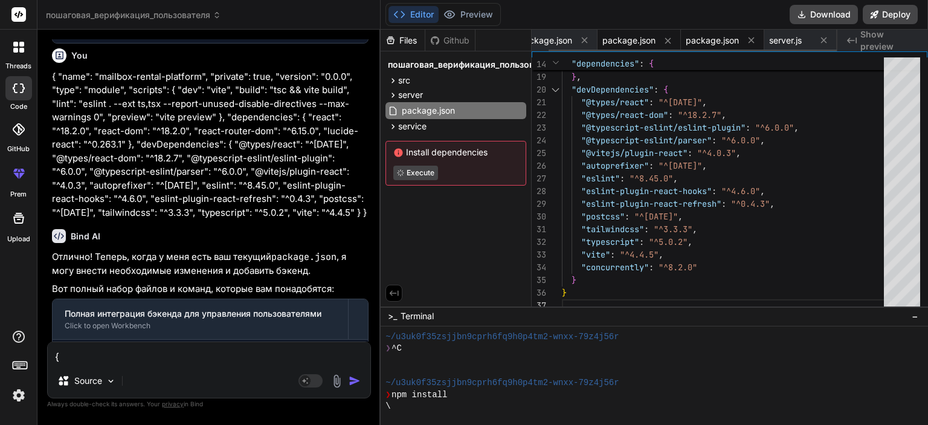
click at [713, 39] on span "package.json" at bounding box center [712, 40] width 53 height 12
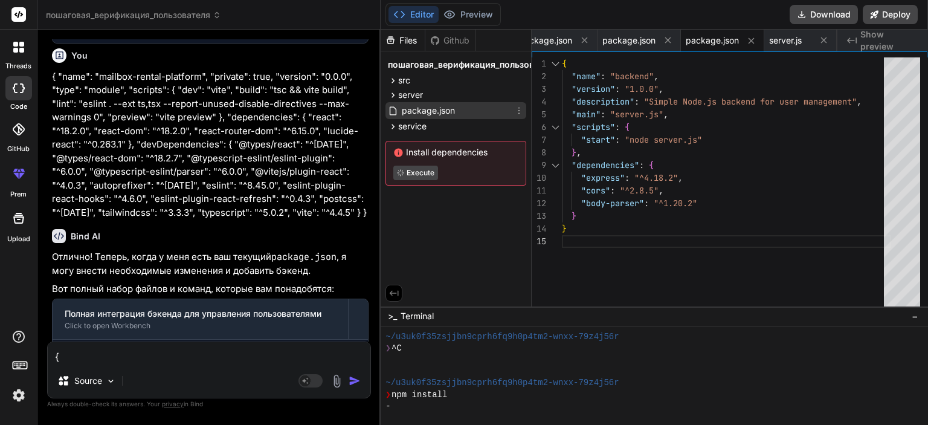
click at [413, 115] on span "package.json" at bounding box center [428, 110] width 56 height 14
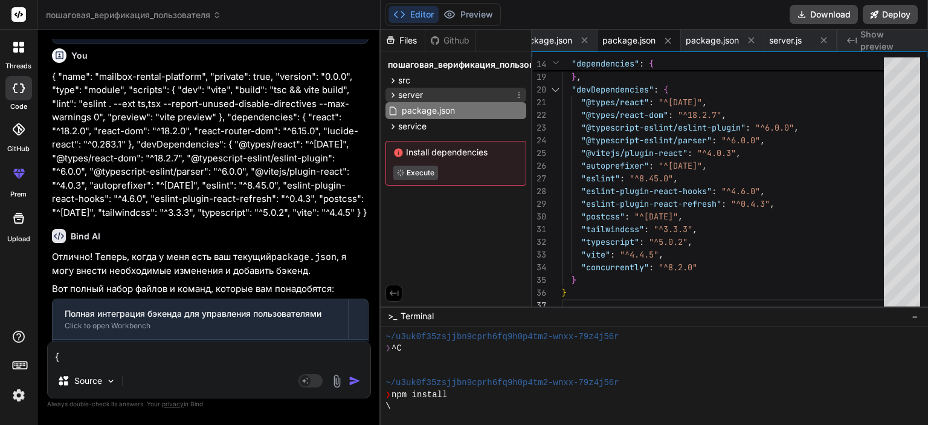
click at [419, 98] on span "server" at bounding box center [410, 95] width 25 height 12
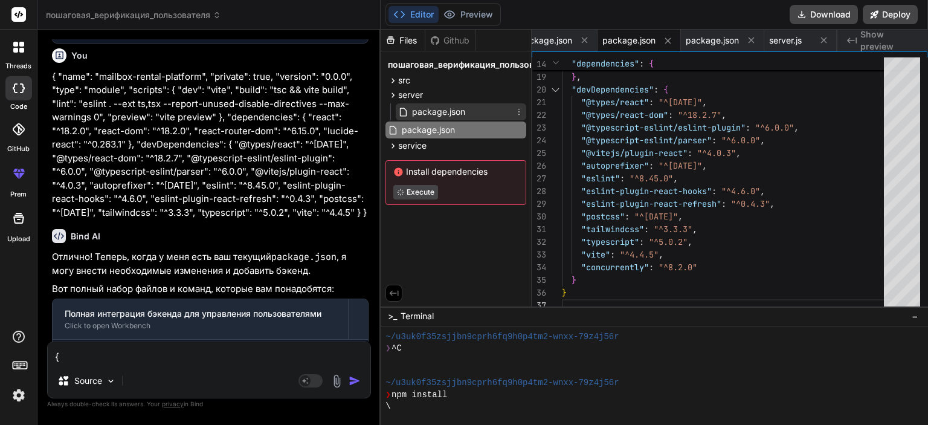
click at [440, 110] on span "package.json" at bounding box center [439, 111] width 56 height 14
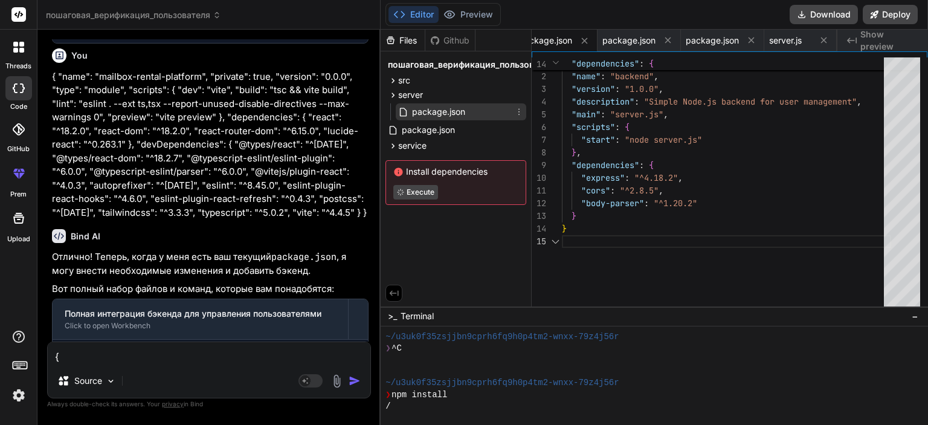
scroll to position [0, 0]
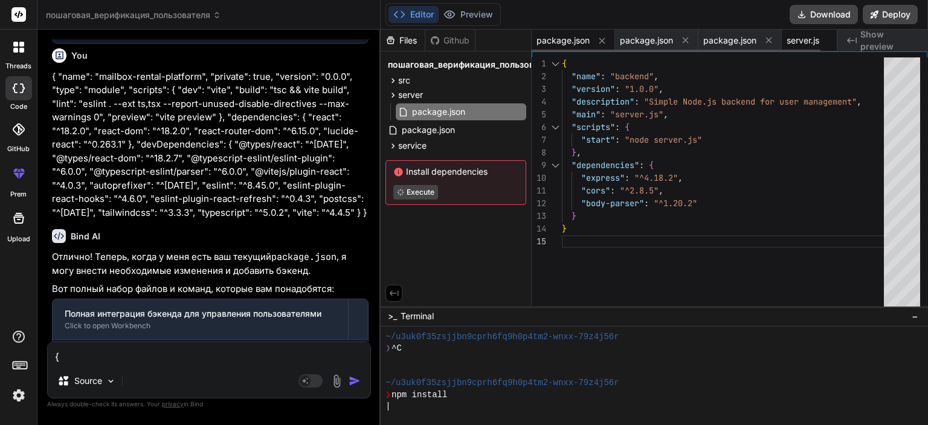
click at [808, 41] on span "server.js" at bounding box center [802, 40] width 33 height 12
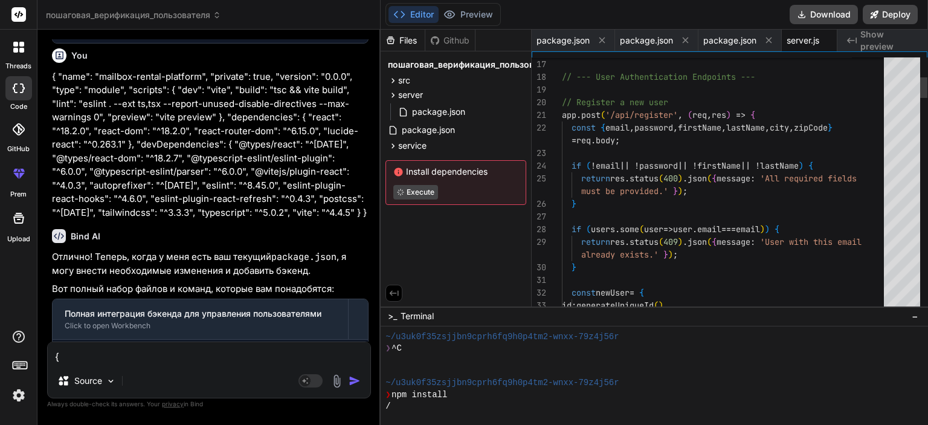
scroll to position [0, 18]
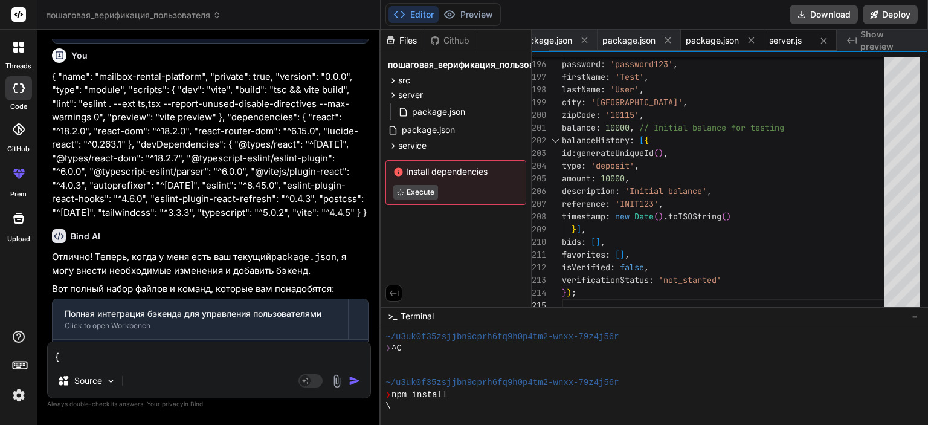
click at [713, 43] on span "package.json" at bounding box center [712, 40] width 53 height 12
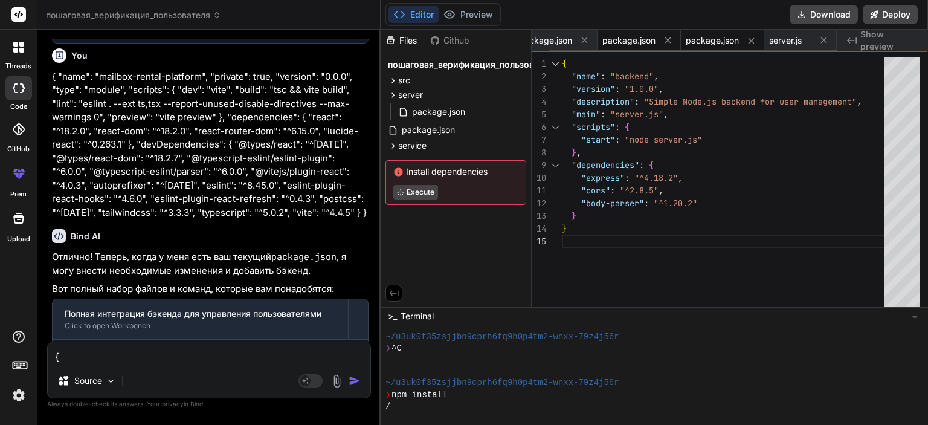
click at [639, 41] on span "package.json" at bounding box center [628, 40] width 53 height 12
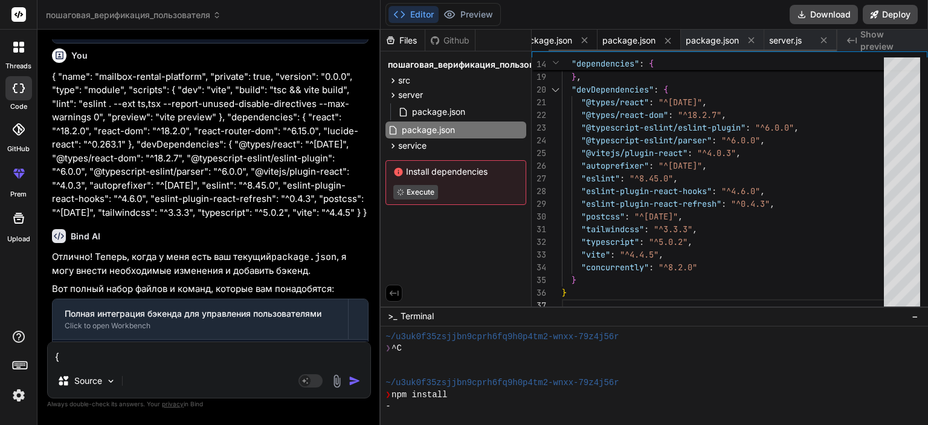
click at [564, 45] on span "package.json" at bounding box center [545, 40] width 53 height 12
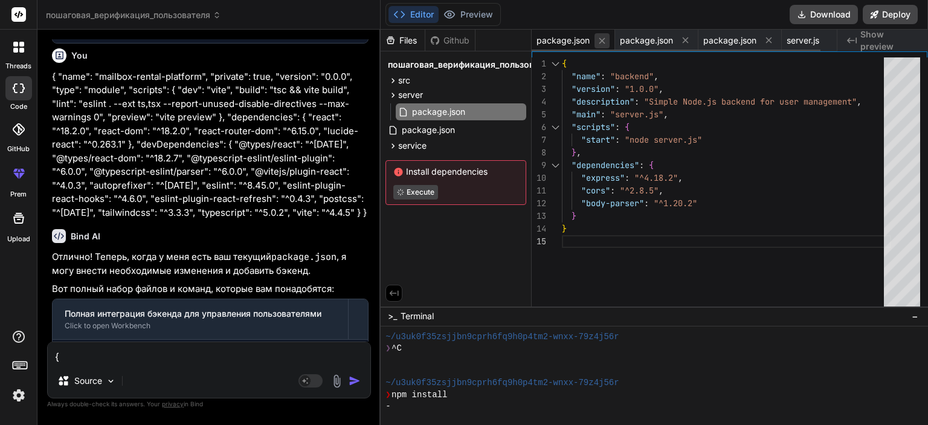
click at [605, 42] on icon at bounding box center [602, 41] width 10 height 10
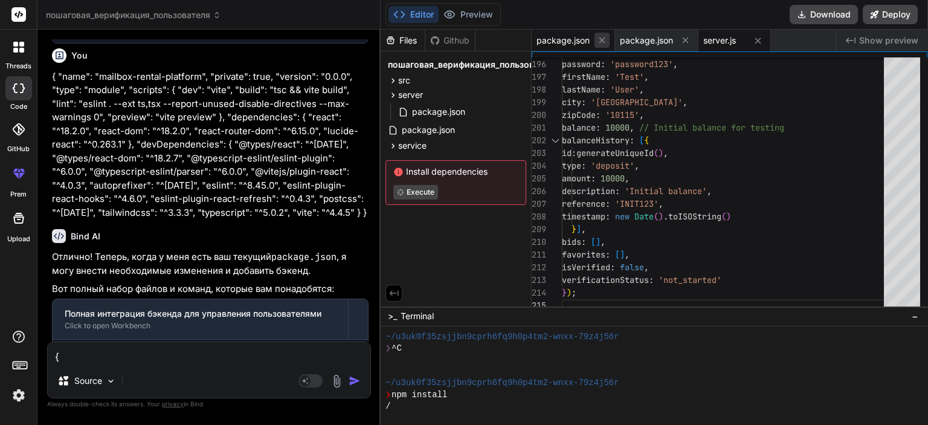
click at [600, 42] on icon at bounding box center [602, 40] width 6 height 6
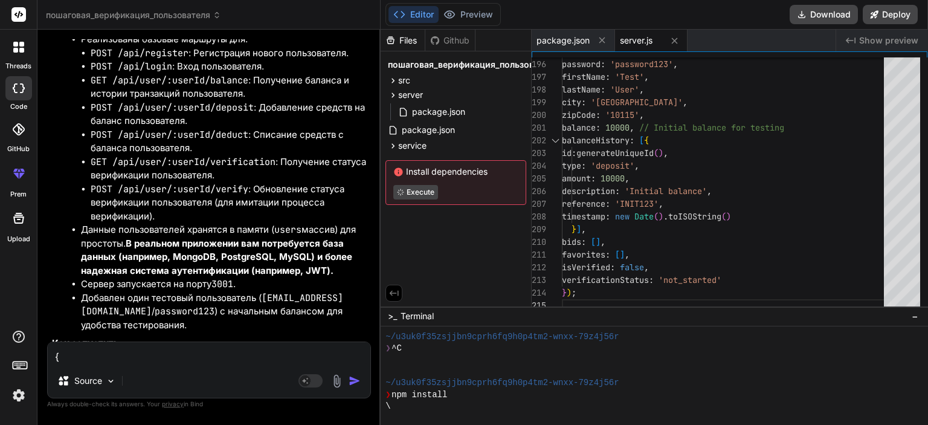
scroll to position [38306, 0]
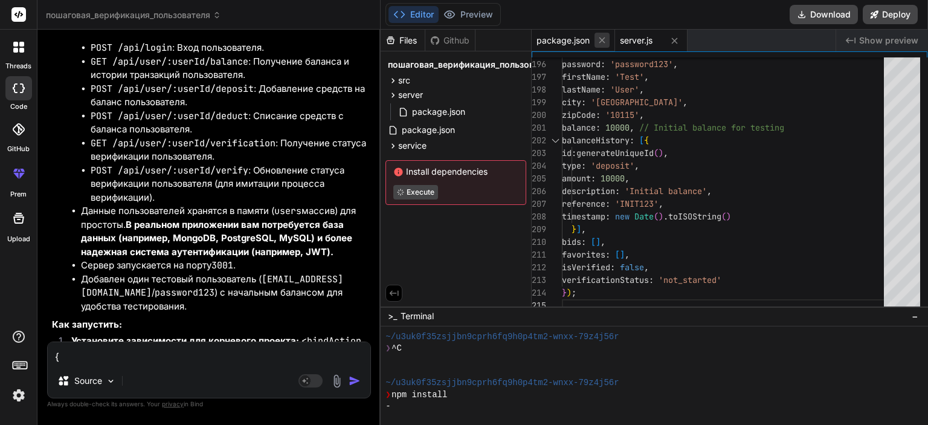
click at [603, 40] on icon at bounding box center [602, 40] width 6 height 6
click at [594, 40] on icon at bounding box center [591, 41] width 10 height 10
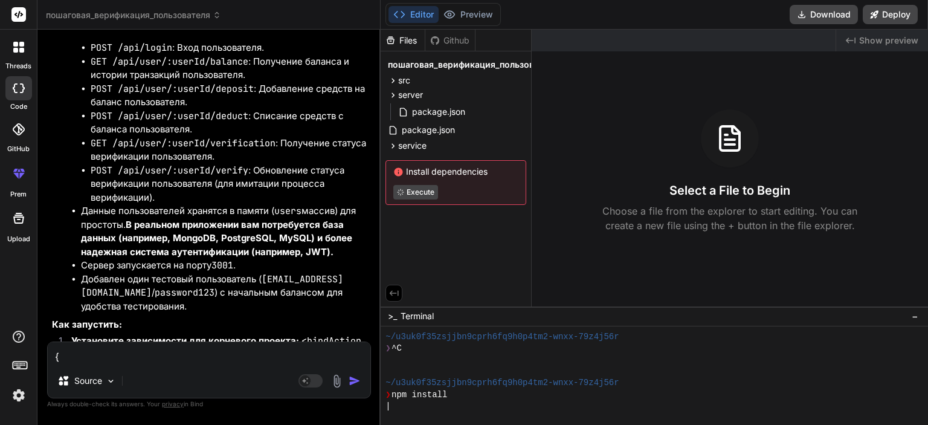
click at [228, 366] on div "{ "name": "mailbox-rental-platform", "private": true, "version": "0.0.0", "type…" at bounding box center [209, 369] width 324 height 57
click at [213, 362] on textarea "{ "name": "mailbox-rental-platform", "private": true, "version": "0.0.0", "type…" at bounding box center [209, 353] width 323 height 22
paste textarea "{ "name": "mailbox-rental-platform", "private": true, "version": "0.0.0", "type…"
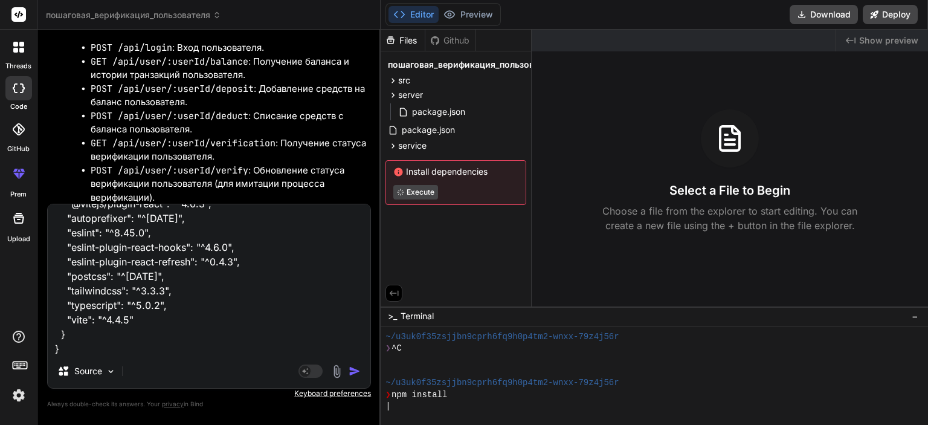
click at [353, 372] on img "button" at bounding box center [355, 371] width 12 height 12
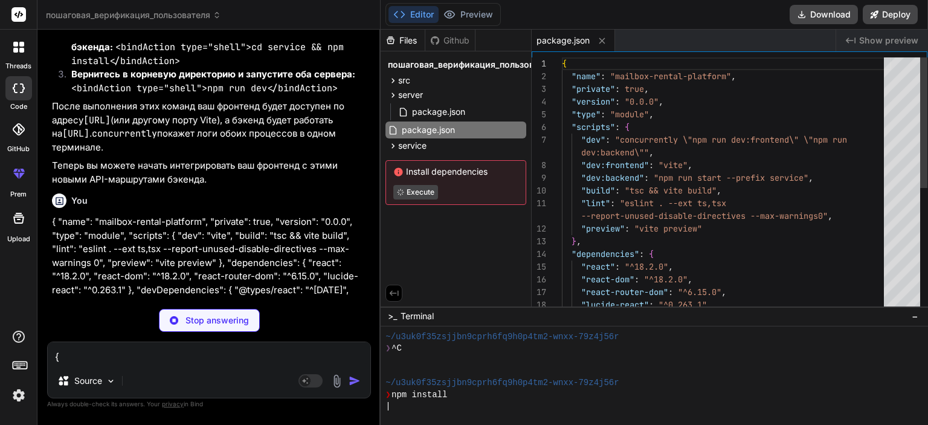
scroll to position [38726, 0]
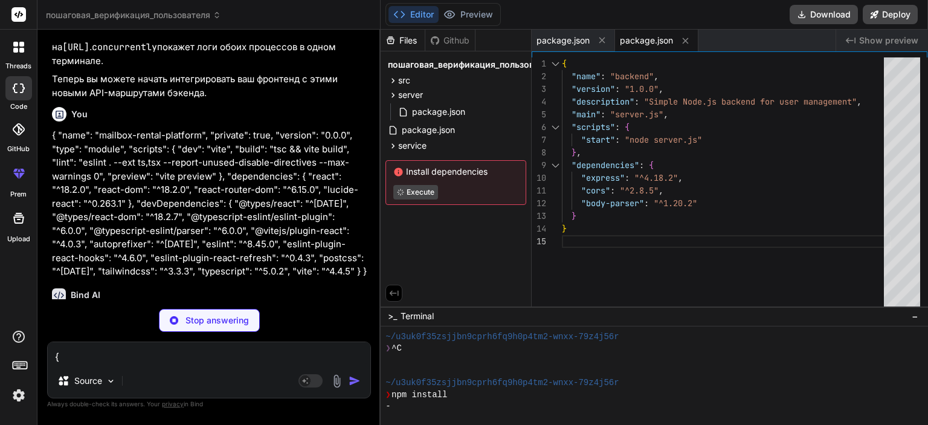
click at [648, 40] on span "package.json" at bounding box center [646, 40] width 53 height 12
click at [575, 40] on span "package.json" at bounding box center [562, 40] width 53 height 12
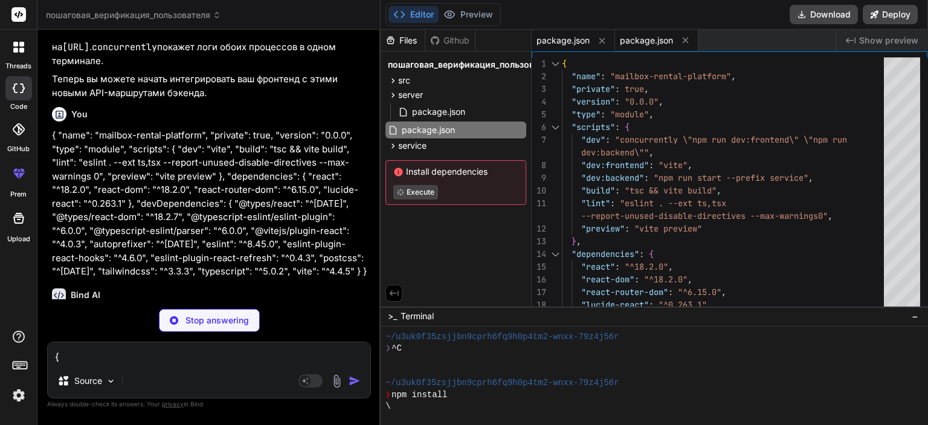
click at [638, 39] on span "package.json" at bounding box center [646, 40] width 53 height 12
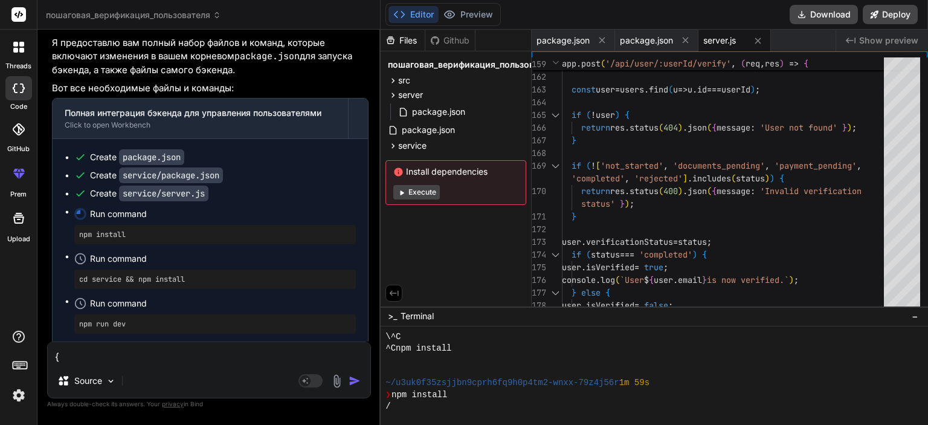
scroll to position [38893, 0]
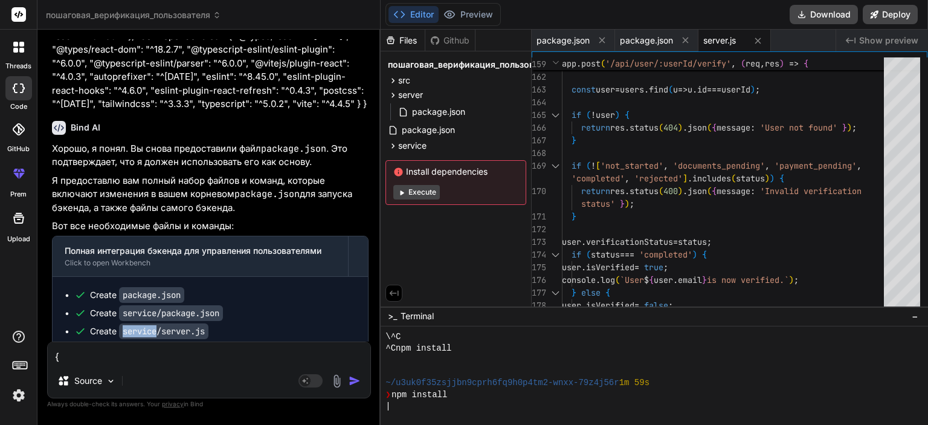
drag, startPoint x: 159, startPoint y: 149, endPoint x: 122, endPoint y: 149, distance: 36.8
click at [122, 323] on code "service/server.js" at bounding box center [163, 331] width 89 height 16
copy code "service"
click at [196, 364] on div "{ "name": "mailbox-rental-platform", "private": true, "version": "0.0.0", "type…" at bounding box center [209, 369] width 324 height 57
click at [188, 350] on textarea "{ "name": "mailbox-rental-platform", "private": true, "version": "0.0.0", "type…" at bounding box center [209, 353] width 323 height 22
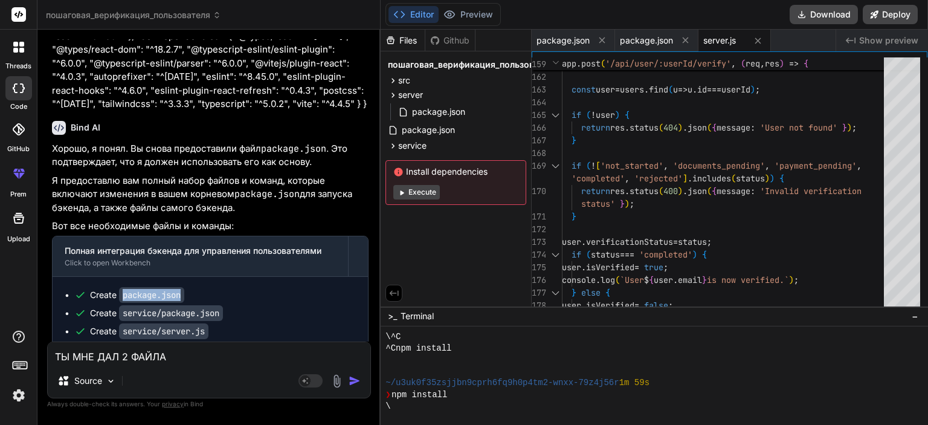
drag, startPoint x: 188, startPoint y: 112, endPoint x: 122, endPoint y: 115, distance: 66.5
click at [122, 289] on div "Create package.json" at bounding box center [214, 295] width 281 height 12
copy code "package.json"
click at [193, 356] on textarea "ТЫ МНЕ ДАЛ 2 ФАЙЛА" at bounding box center [209, 353] width 323 height 22
paste textarea "package.json"
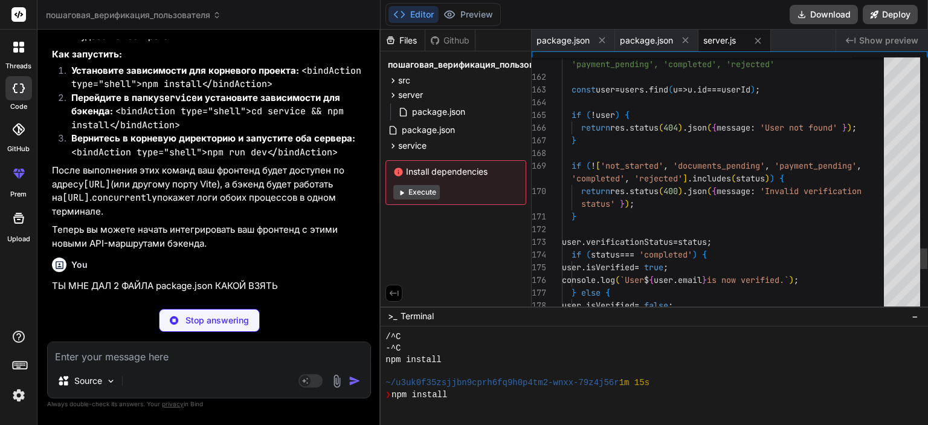
scroll to position [162, 0]
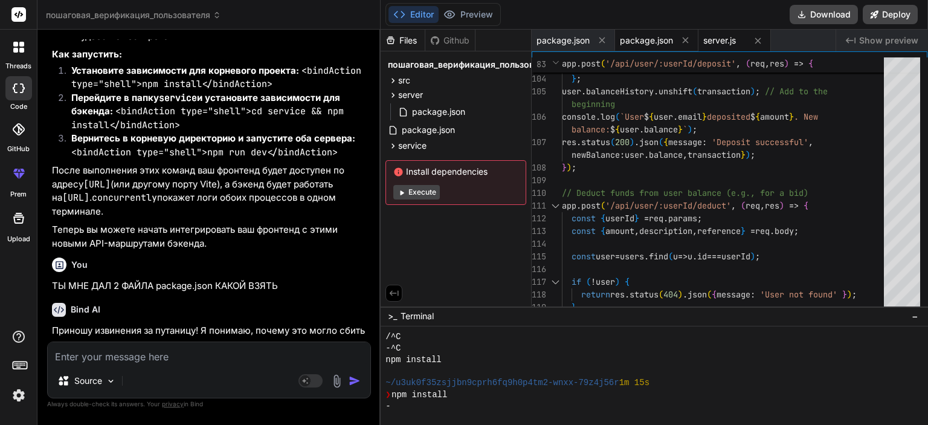
click at [660, 34] on span "package.json" at bounding box center [646, 40] width 53 height 12
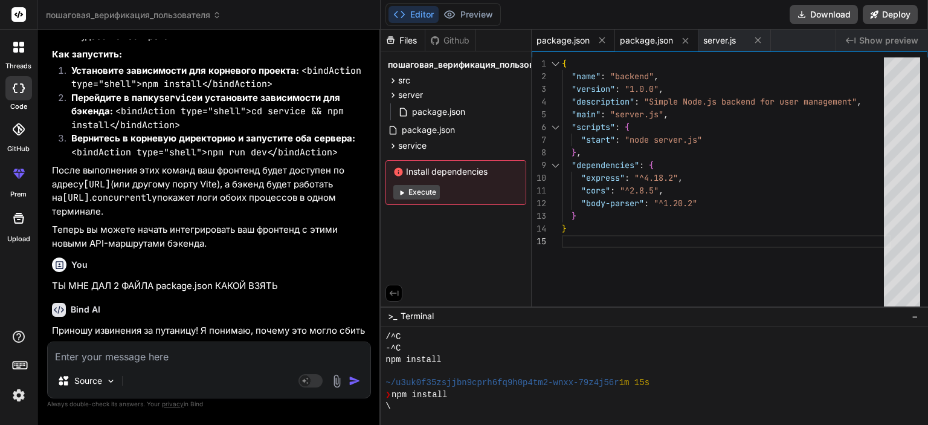
click at [565, 42] on span "package.json" at bounding box center [562, 40] width 53 height 12
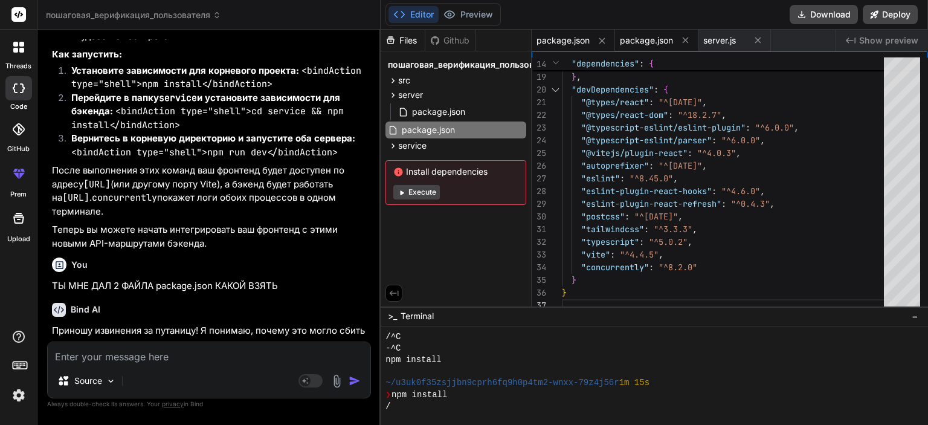
click at [657, 34] on span "package.json" at bounding box center [646, 40] width 53 height 12
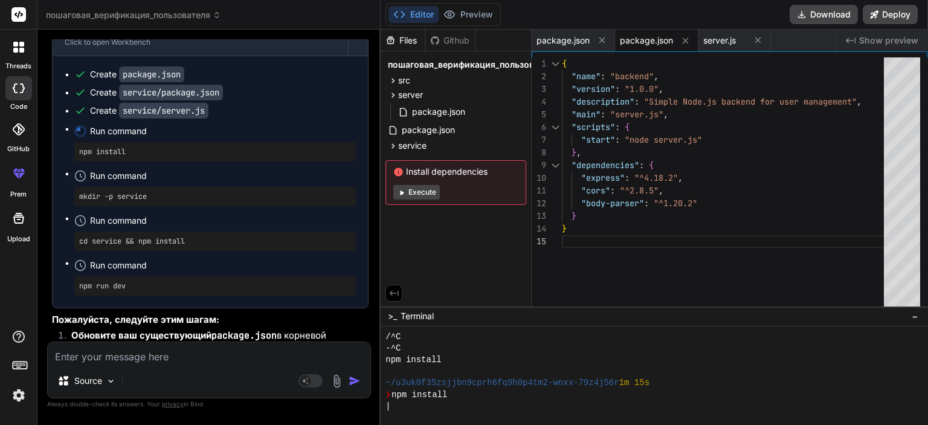
scroll to position [40599, 0]
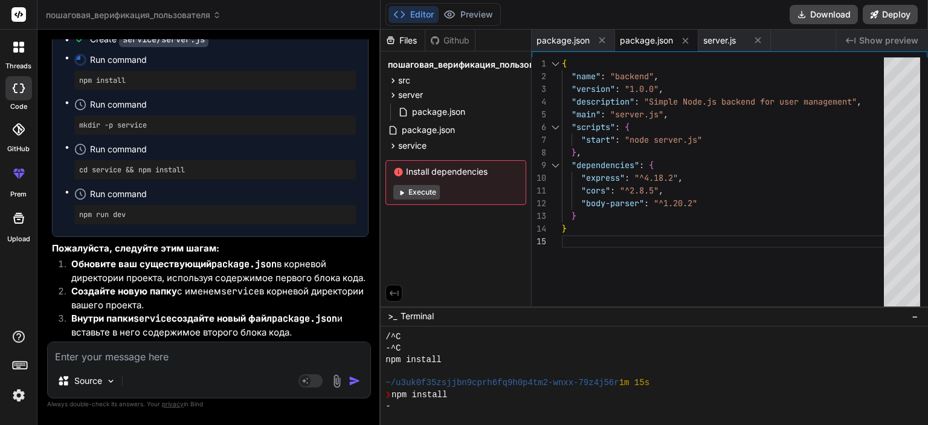
click at [167, 368] on div "Source Agent Mode. When this toggle is activated, AI automatically makes decisi…" at bounding box center [209, 369] width 324 height 57
click at [169, 364] on textarea at bounding box center [209, 353] width 323 height 22
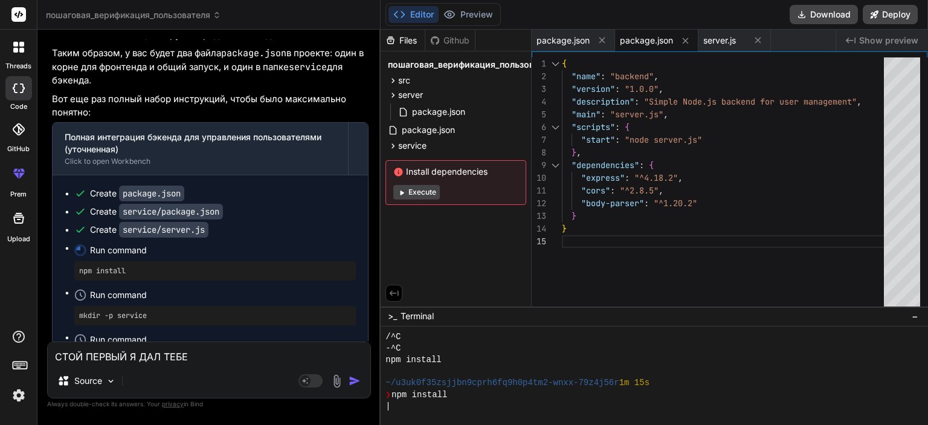
scroll to position [40309, 0]
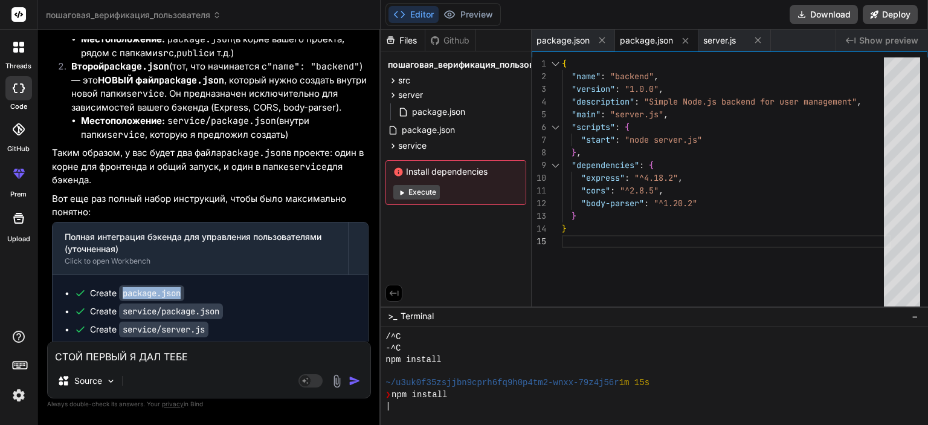
drag, startPoint x: 187, startPoint y: 123, endPoint x: 121, endPoint y: 126, distance: 65.3
click at [121, 287] on div "Create package.json" at bounding box center [214, 293] width 281 height 12
copy code "package.json"
click at [210, 355] on textarea "СТОЙ ПЕРВЫЙ Я ДАЛ ТЕБЕ" at bounding box center [209, 353] width 323 height 22
paste textarea "package.json"
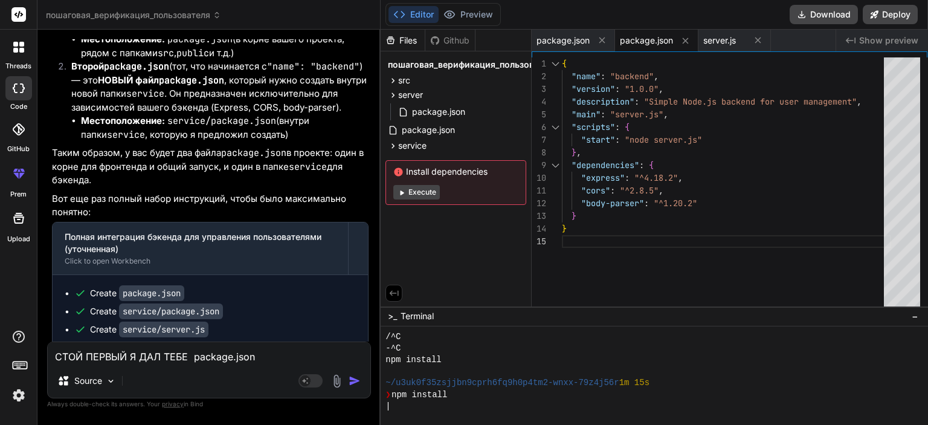
click at [231, 358] on textarea "СТОЙ ПЕРВЫЙ Я ДАЛ ТЕБЕ package.json" at bounding box center [209, 353] width 323 height 22
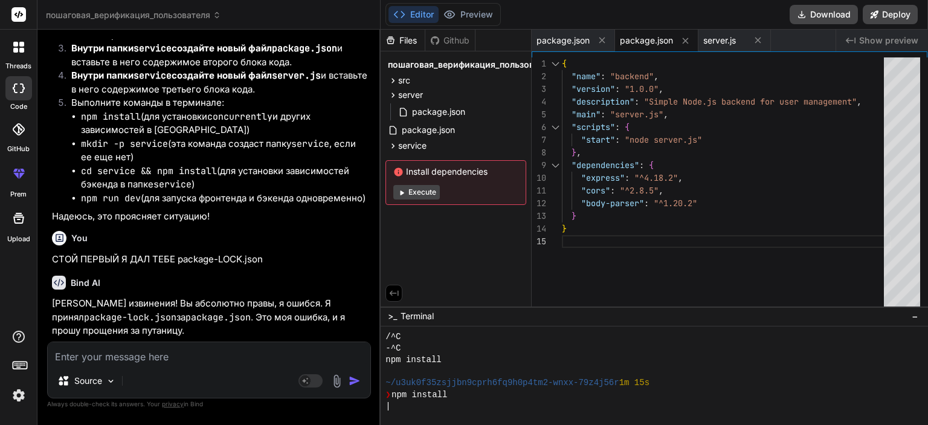
scroll to position [40941, 0]
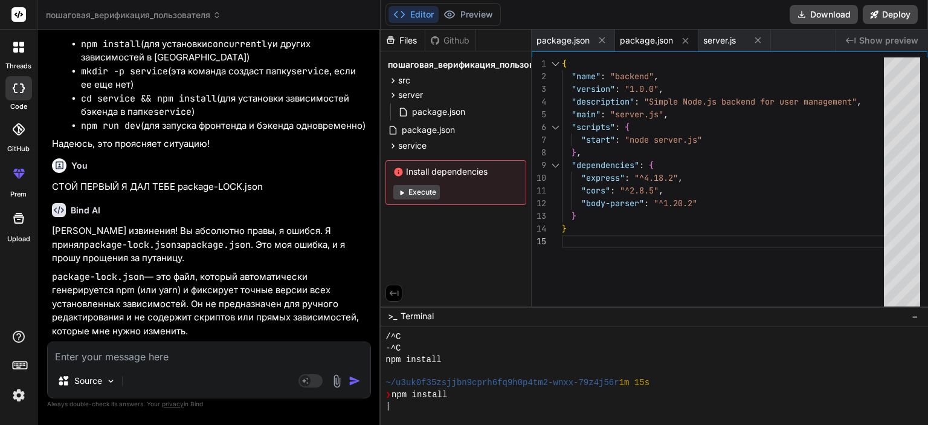
click at [188, 355] on textarea at bounding box center [209, 353] width 323 height 22
paste textarea "{ "name": "mailbox-rental-platform", "private": true, "version": "0.0.0", "type…"
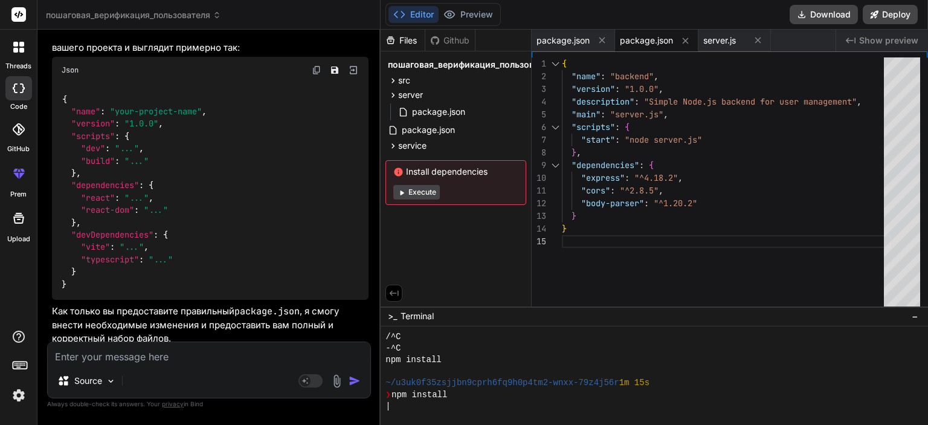
scroll to position [41442, 0]
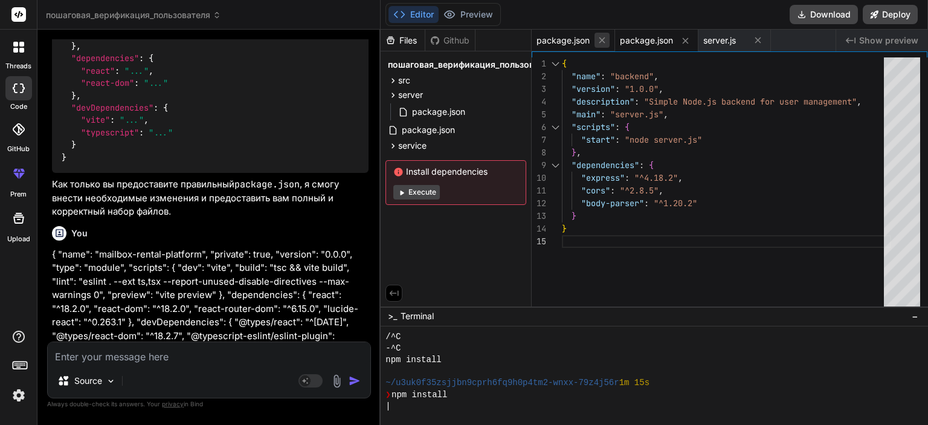
click at [605, 45] on icon at bounding box center [602, 40] width 10 height 10
click at [605, 45] on icon at bounding box center [602, 41] width 10 height 10
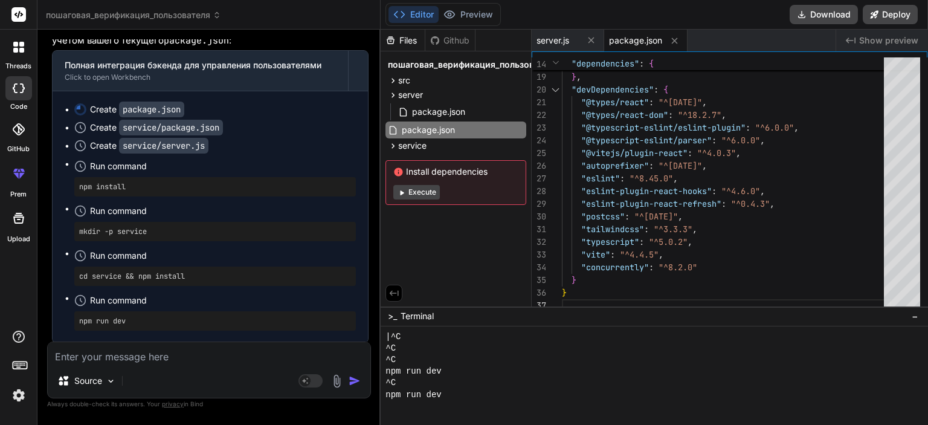
scroll to position [42040, 0]
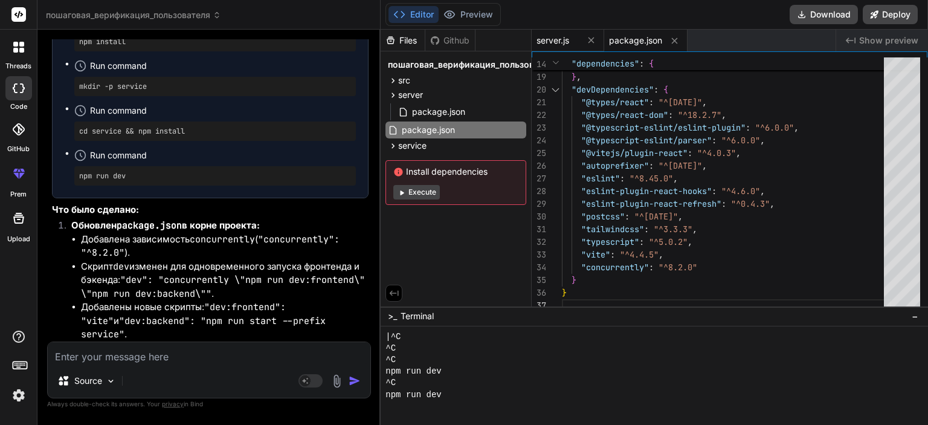
click at [539, 40] on span "server.js" at bounding box center [552, 40] width 33 height 12
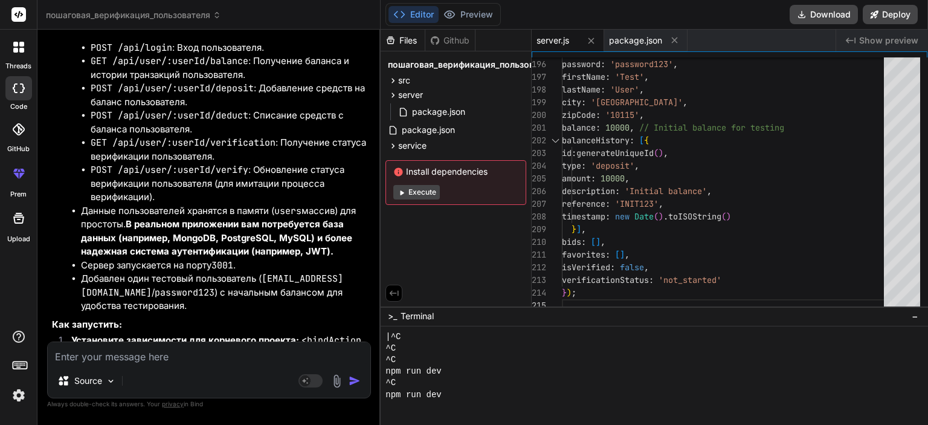
scroll to position [42501, 0]
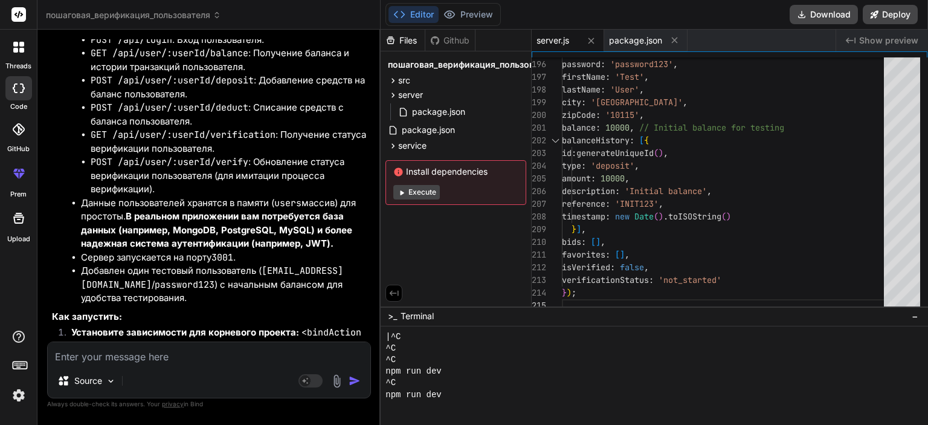
click at [572, 36] on div "server.js" at bounding box center [557, 40] width 42 height 12
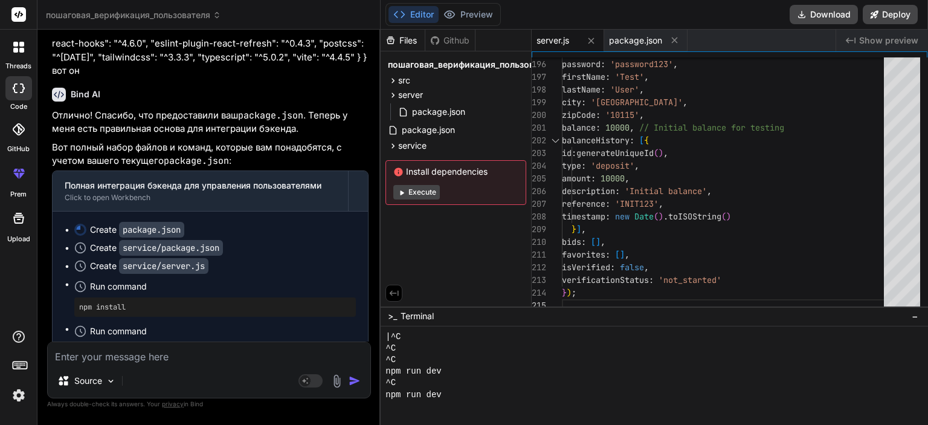
scroll to position [41776, 0]
click at [150, 353] on textarea at bounding box center [209, 353] width 323 height 22
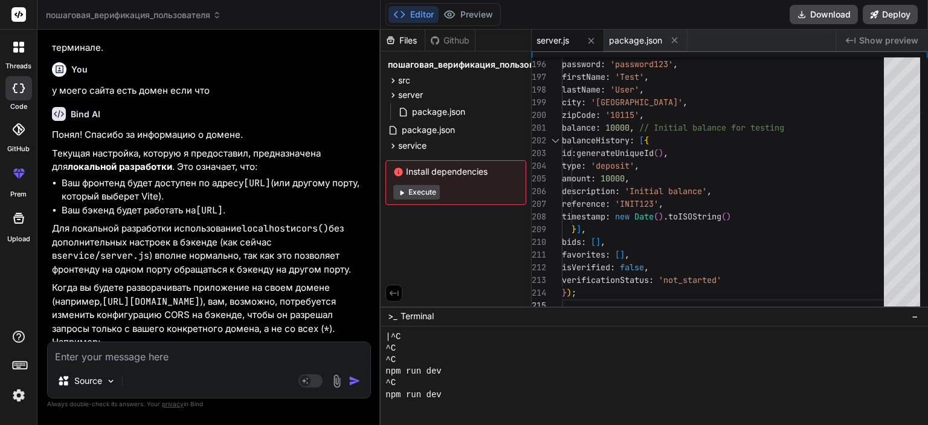
scroll to position [42973, 0]
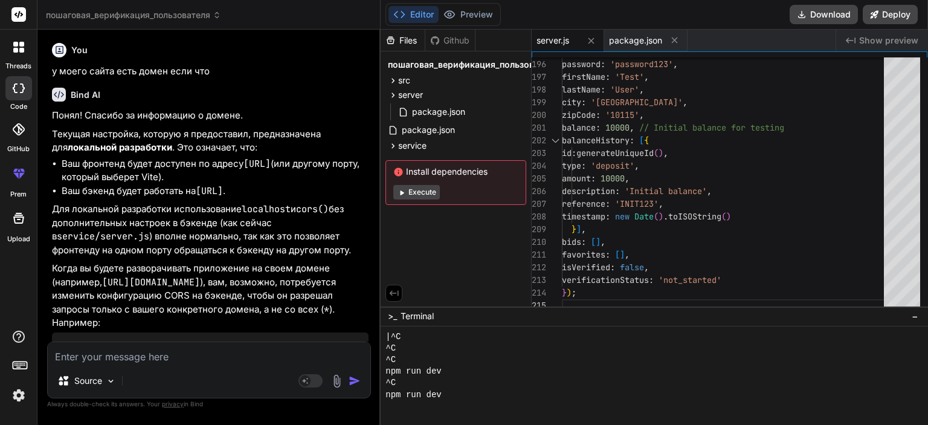
click at [169, 359] on textarea at bounding box center [209, 353] width 323 height 22
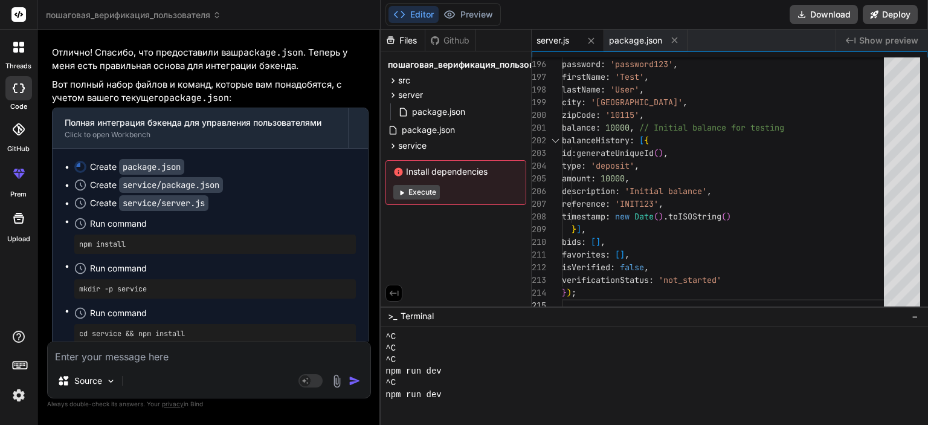
scroll to position [41788, 0]
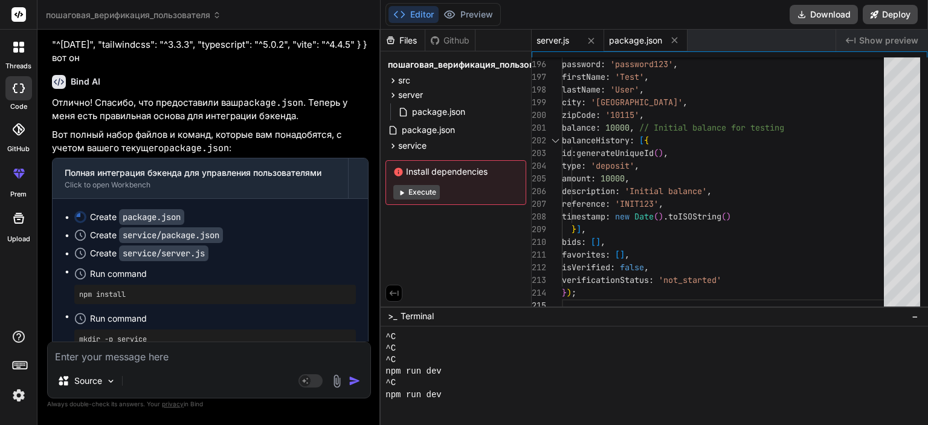
click at [641, 42] on span "package.json" at bounding box center [635, 40] width 53 height 12
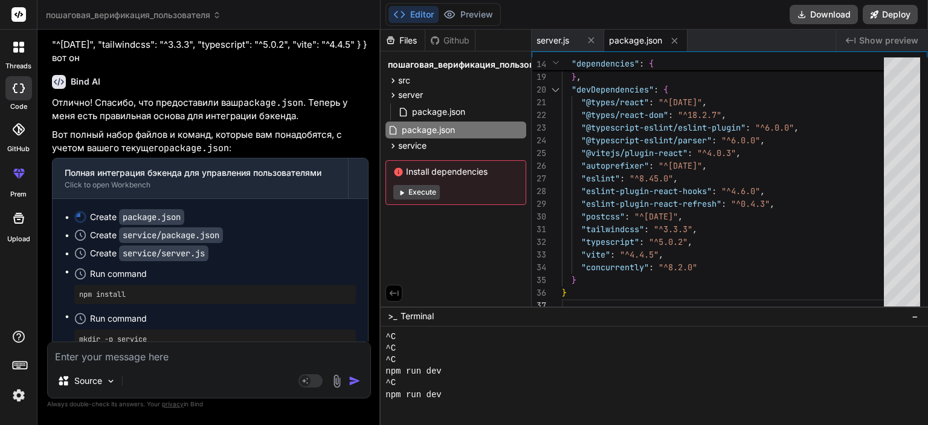
click at [222, 365] on div "Source Agent Mode. When this toggle is activated, AI automatically makes decisi…" at bounding box center [209, 369] width 324 height 57
drag, startPoint x: 186, startPoint y: 62, endPoint x: 121, endPoint y: 60, distance: 64.6
click at [121, 211] on div "Create package.json" at bounding box center [214, 217] width 281 height 12
copy code "package.json"
click at [163, 350] on textarea at bounding box center [209, 353] width 323 height 22
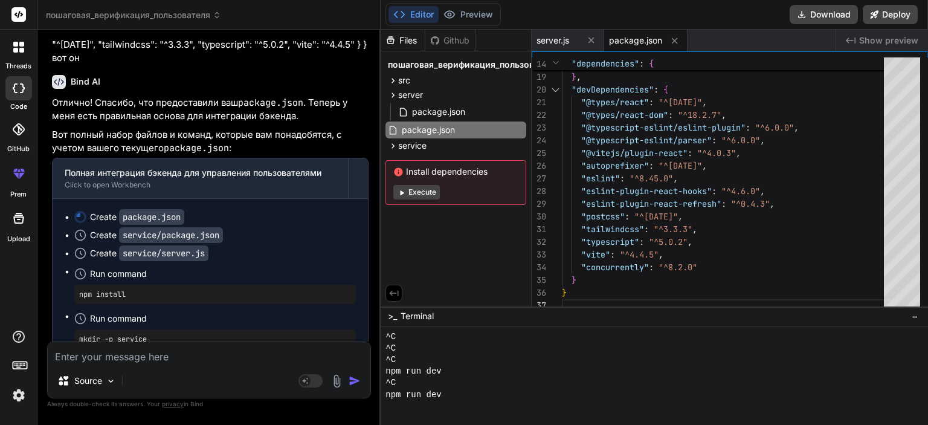
paste textarea "package.json"
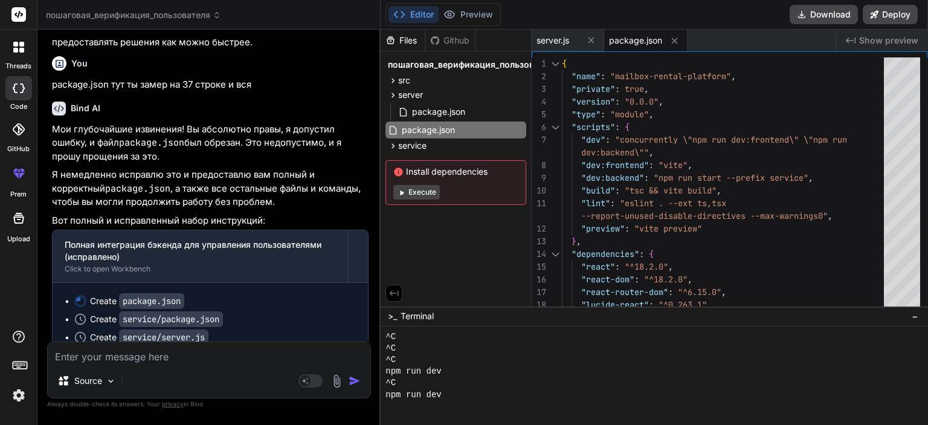
scroll to position [43656, 0]
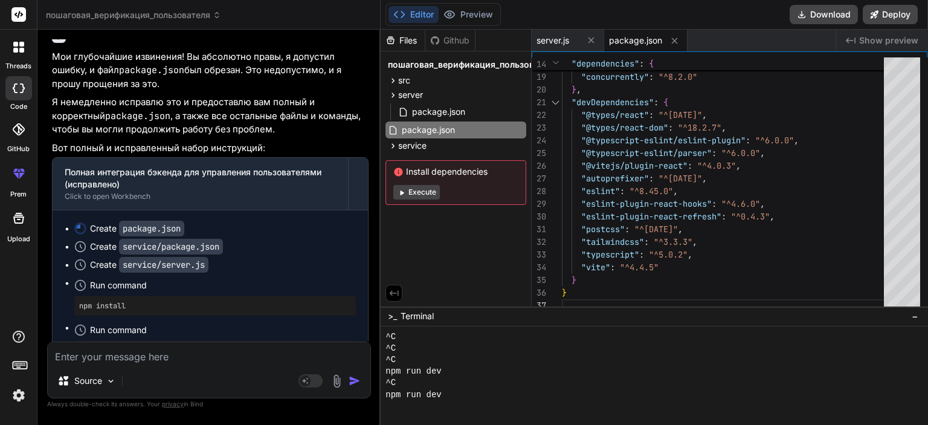
click at [638, 40] on span "package.json" at bounding box center [635, 40] width 53 height 12
click at [563, 43] on span "server.js" at bounding box center [552, 40] width 33 height 12
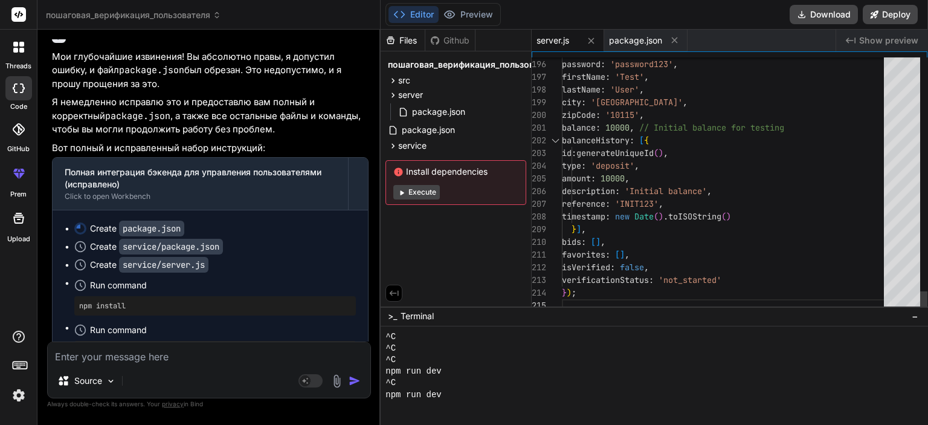
scroll to position [406, 0]
click at [634, 40] on span "package.json" at bounding box center [635, 40] width 53 height 12
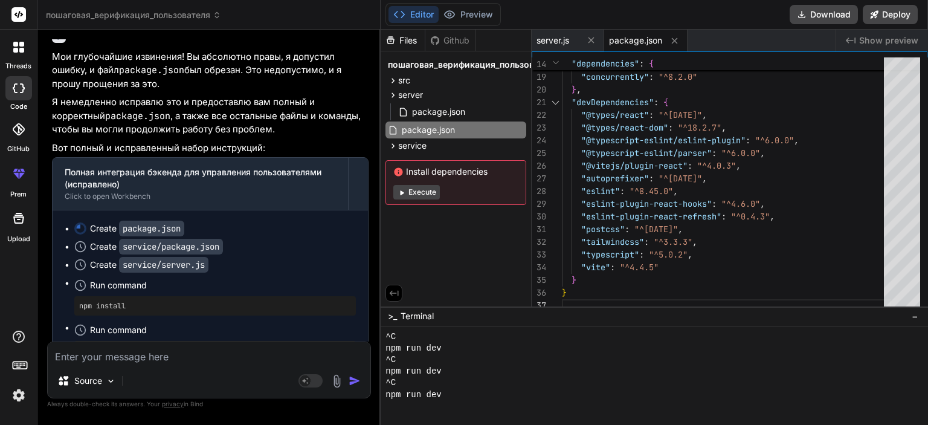
scroll to position [43584, 0]
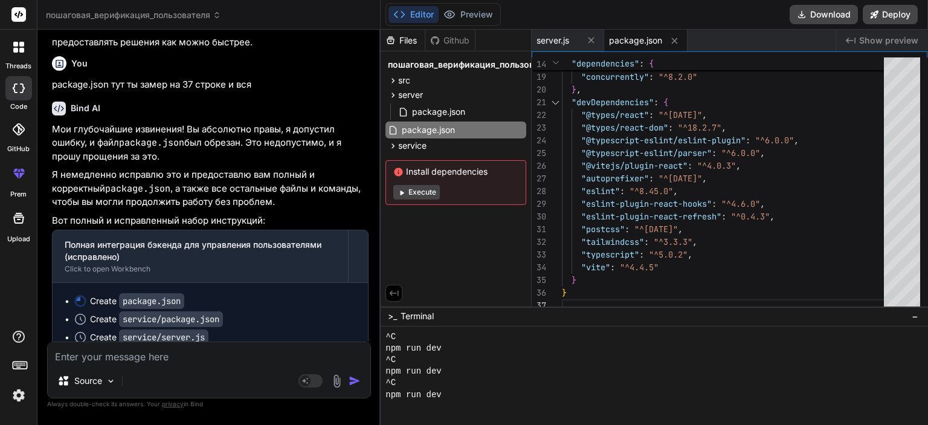
click at [336, 381] on img at bounding box center [337, 381] width 14 height 14
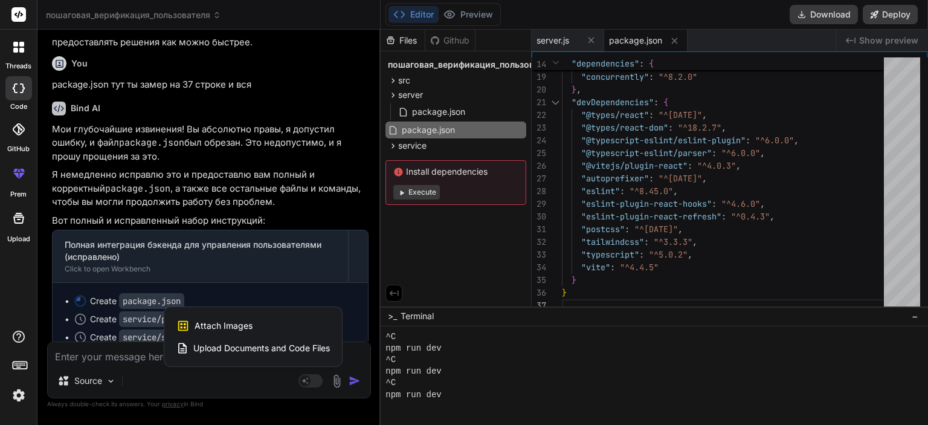
click at [246, 323] on span "Attach Images" at bounding box center [223, 326] width 58 height 12
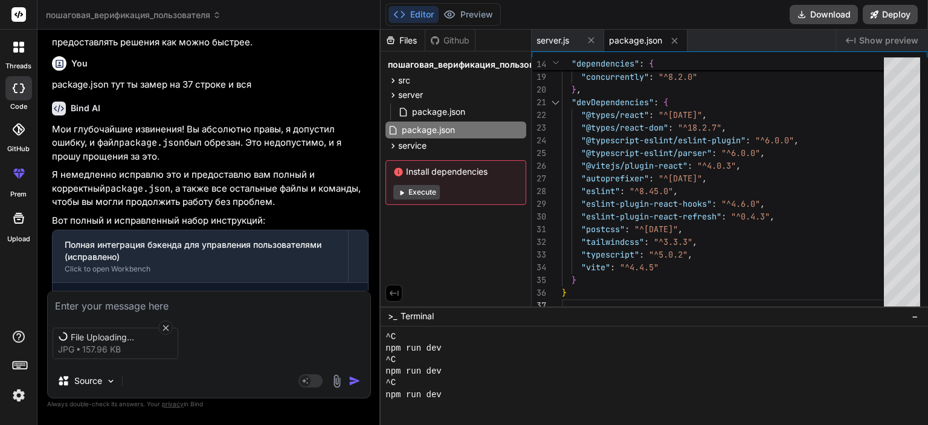
click at [179, 301] on textarea at bounding box center [209, 302] width 323 height 22
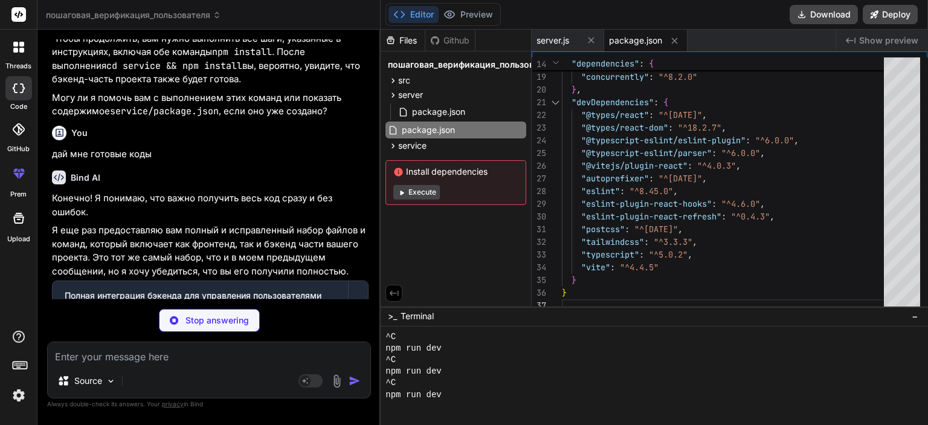
scroll to position [44847, 0]
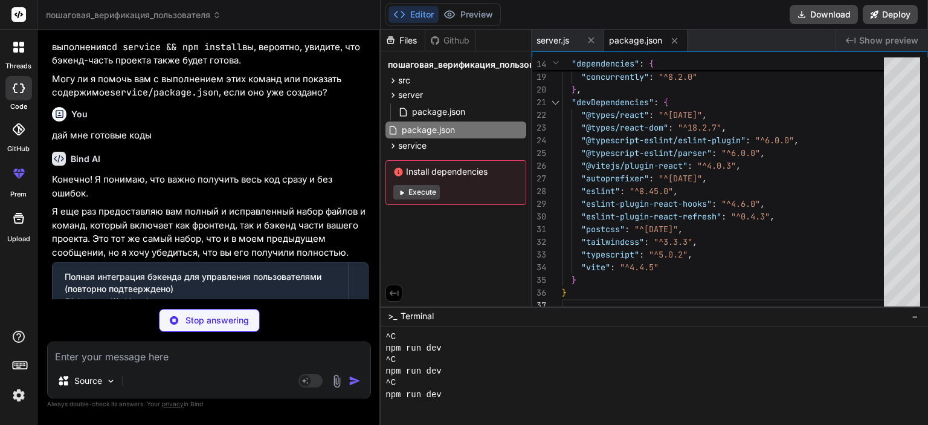
click at [619, 34] on span "package.json" at bounding box center [635, 40] width 53 height 12
click at [633, 48] on div "package.json" at bounding box center [645, 41] width 83 height 22
click at [567, 38] on span "server.js" at bounding box center [552, 40] width 33 height 12
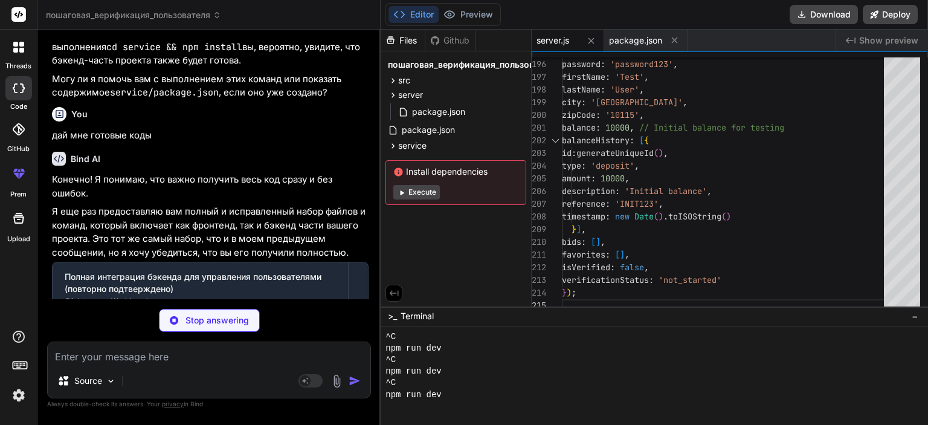
click at [188, 321] on p "Stop answering" at bounding box center [216, 320] width 63 height 12
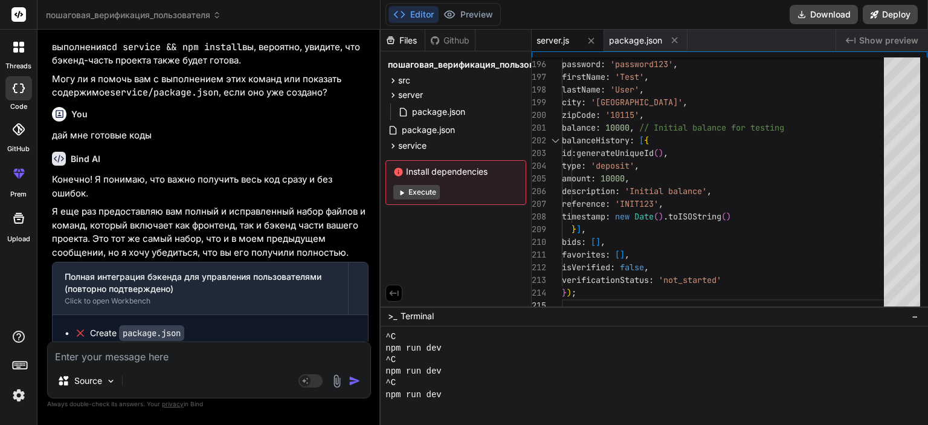
scroll to position [45064, 0]
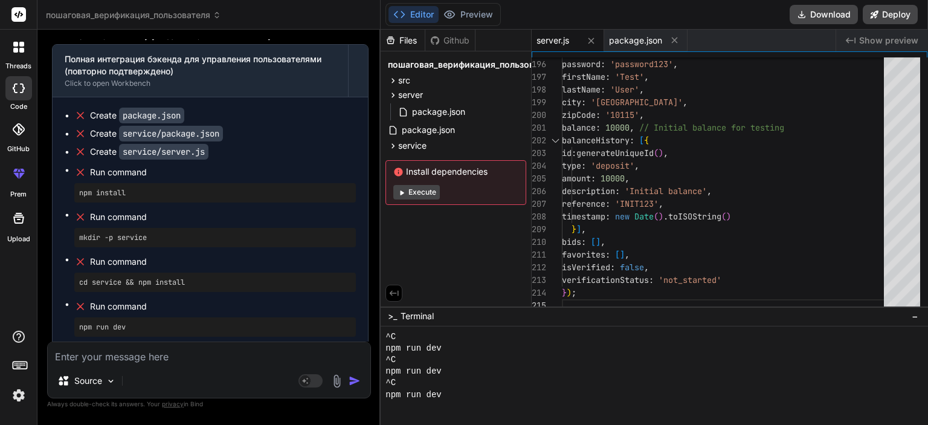
click at [143, 345] on textarea at bounding box center [209, 353] width 323 height 22
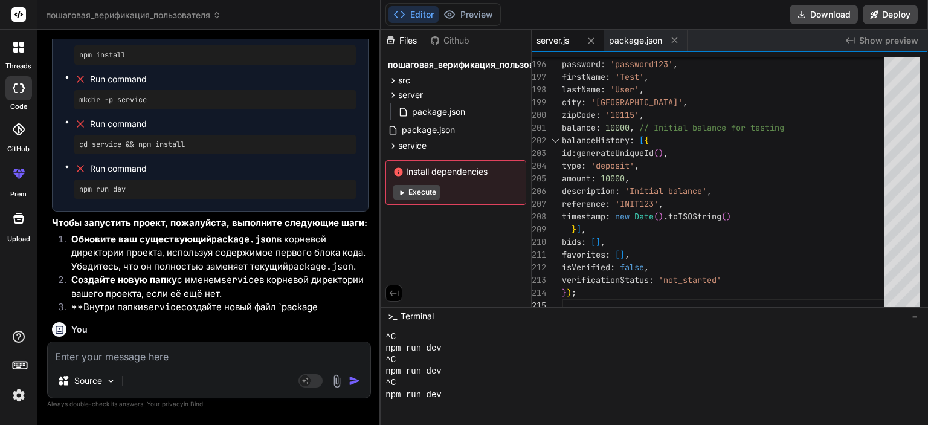
scroll to position [45214, 0]
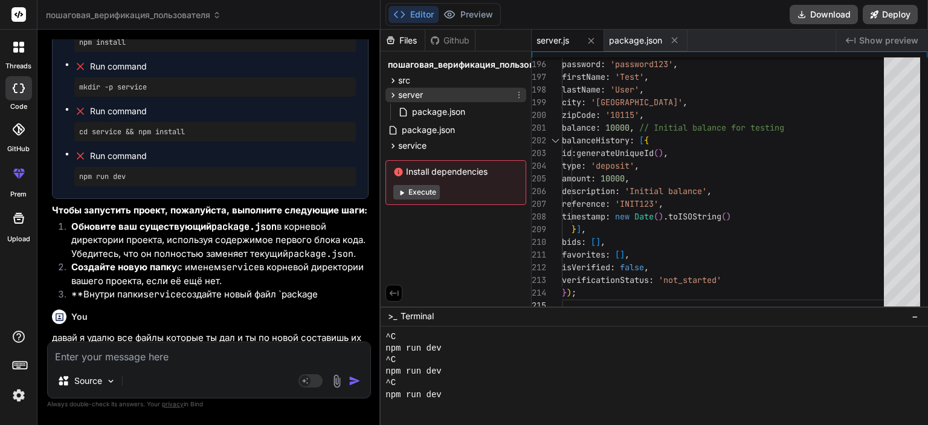
click at [445, 94] on div "server" at bounding box center [455, 95] width 141 height 14
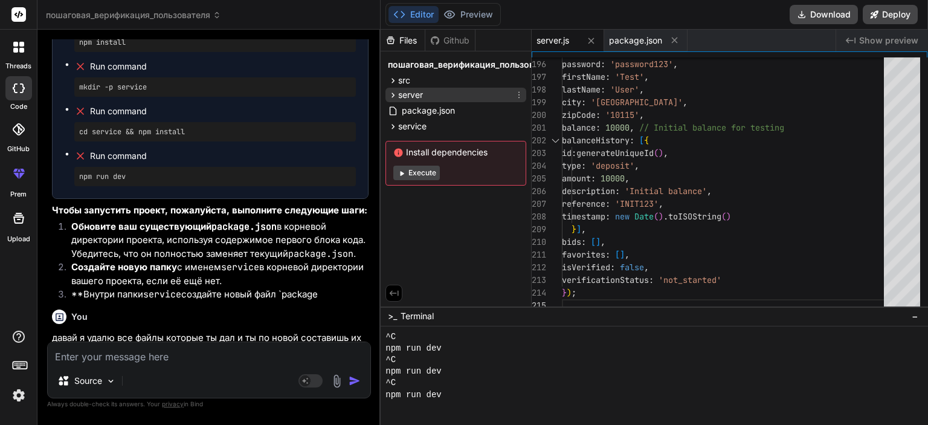
click at [445, 94] on div "server" at bounding box center [455, 95] width 141 height 14
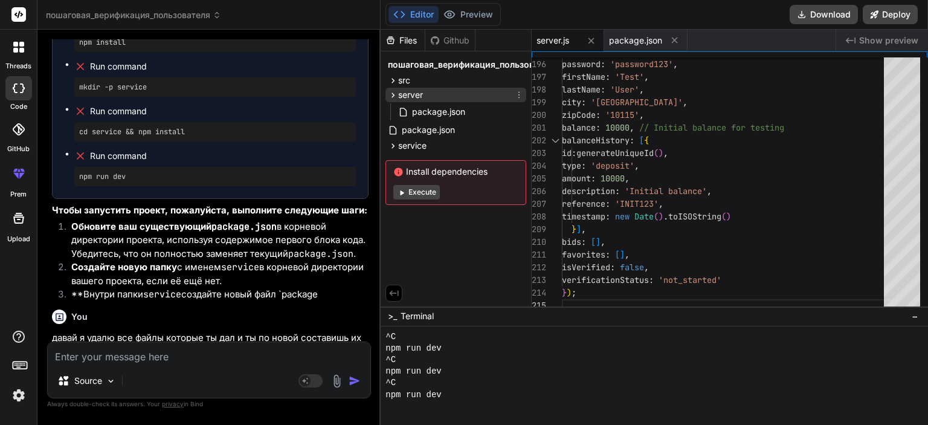
click at [445, 94] on div "server" at bounding box center [455, 95] width 141 height 14
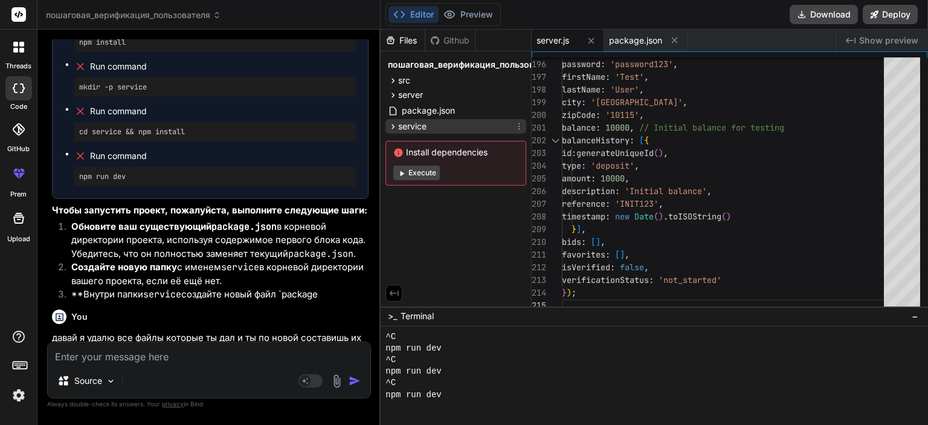
click at [431, 123] on div "service" at bounding box center [455, 126] width 141 height 14
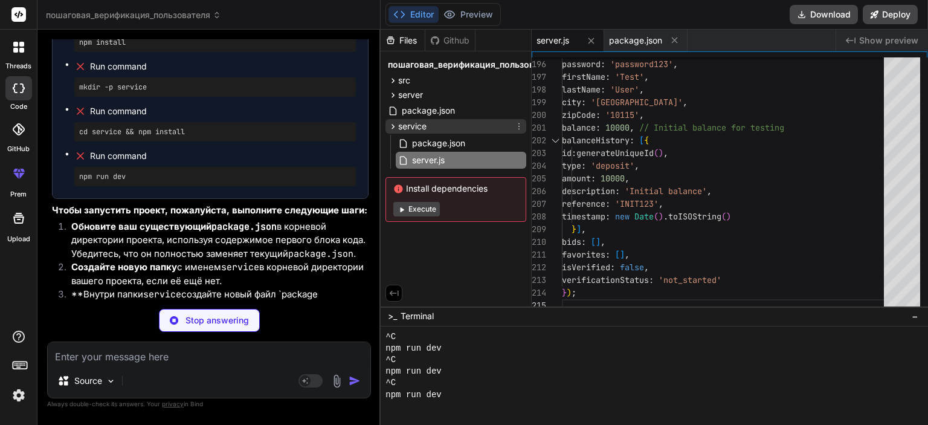
click at [431, 123] on div "service" at bounding box center [455, 126] width 141 height 14
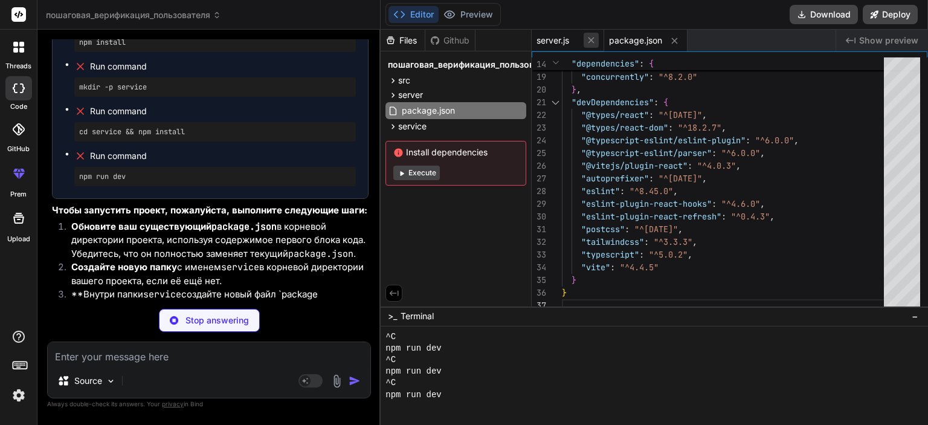
click at [593, 39] on icon at bounding box center [591, 40] width 10 height 10
click at [603, 39] on icon at bounding box center [602, 40] width 6 height 6
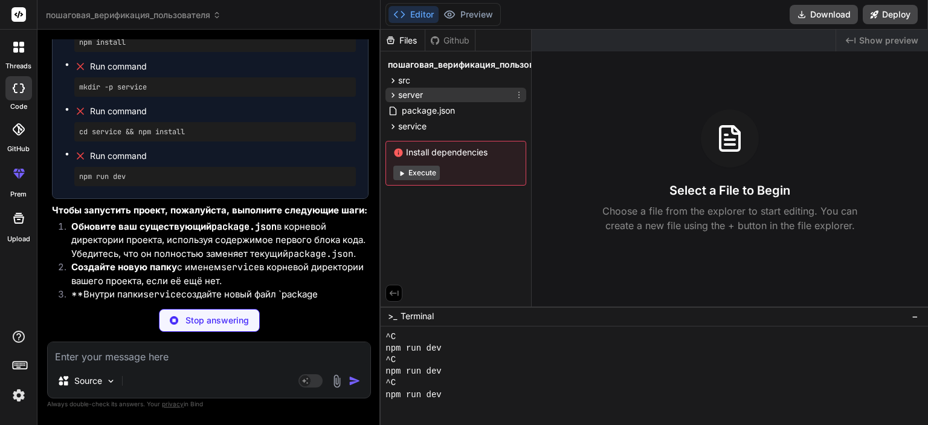
click at [424, 94] on div "server" at bounding box center [455, 95] width 141 height 14
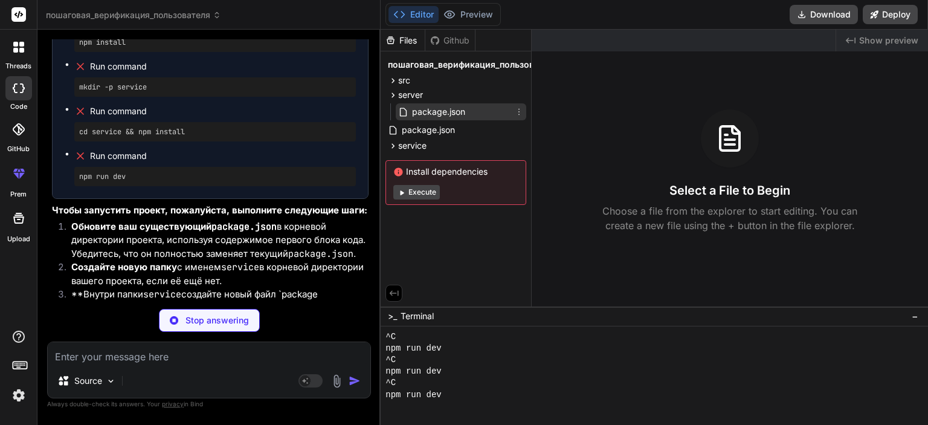
click at [431, 108] on span "package.json" at bounding box center [439, 111] width 56 height 14
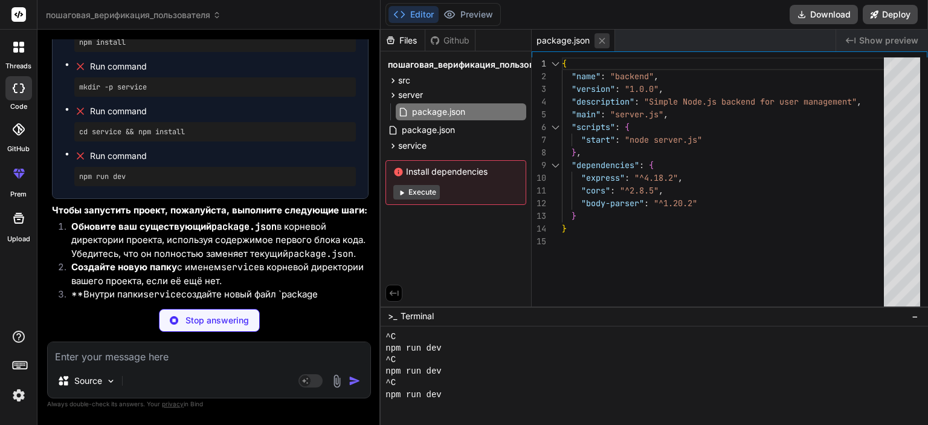
click at [599, 36] on icon at bounding box center [602, 41] width 10 height 10
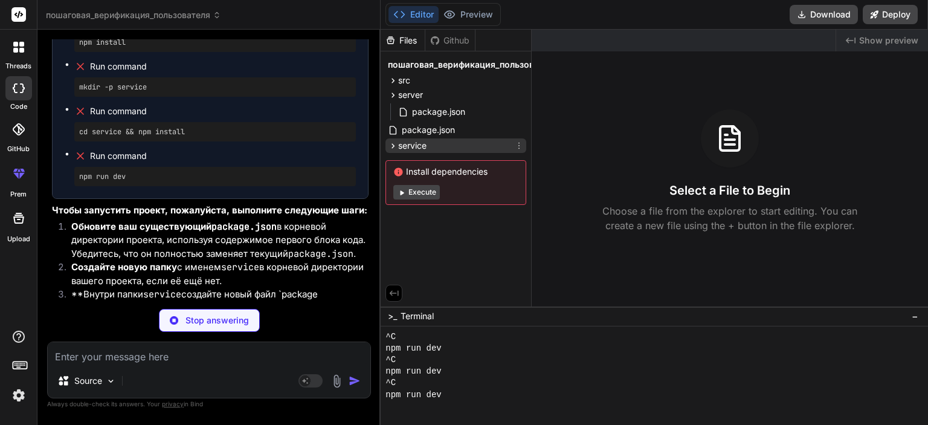
click at [436, 140] on div "service" at bounding box center [455, 145] width 141 height 14
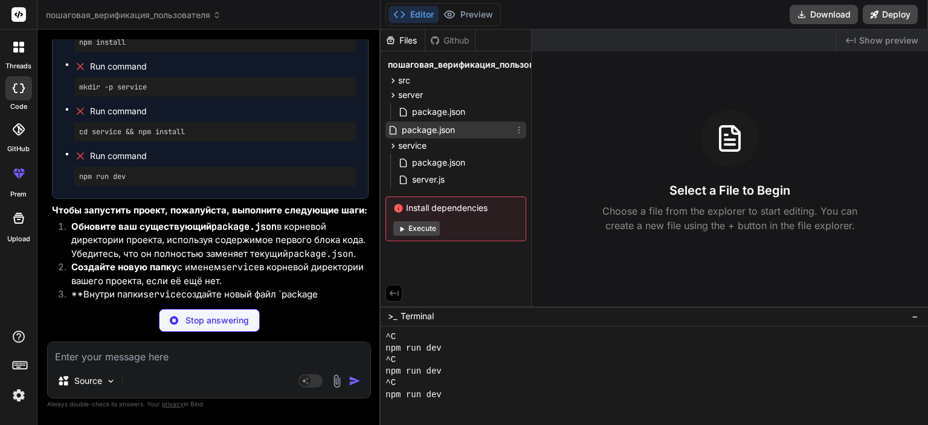
click at [436, 130] on span "package.json" at bounding box center [428, 130] width 56 height 14
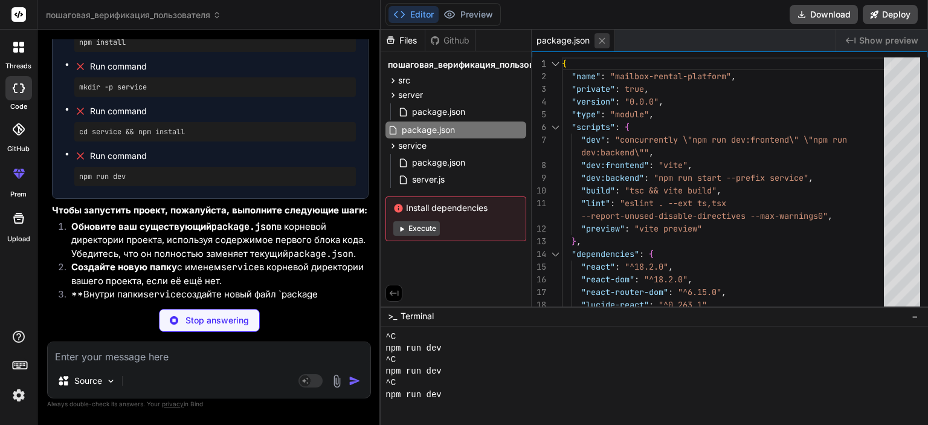
click at [599, 39] on icon at bounding box center [602, 41] width 10 height 10
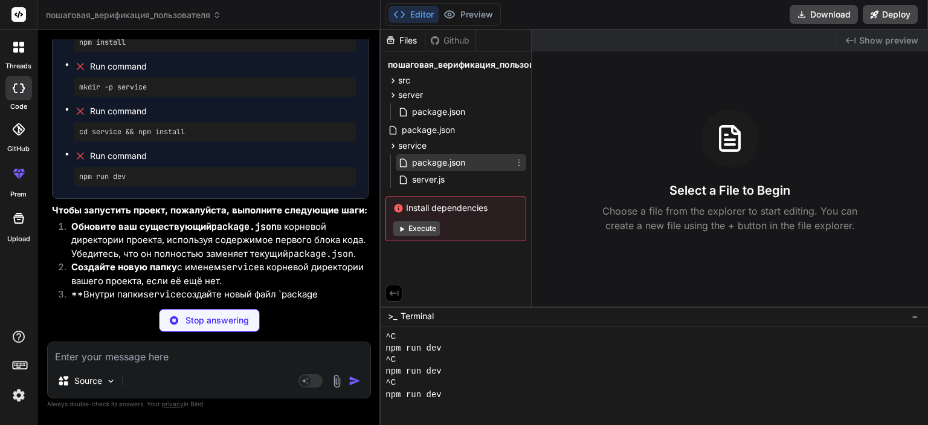
click at [462, 163] on span "package.json" at bounding box center [439, 162] width 56 height 14
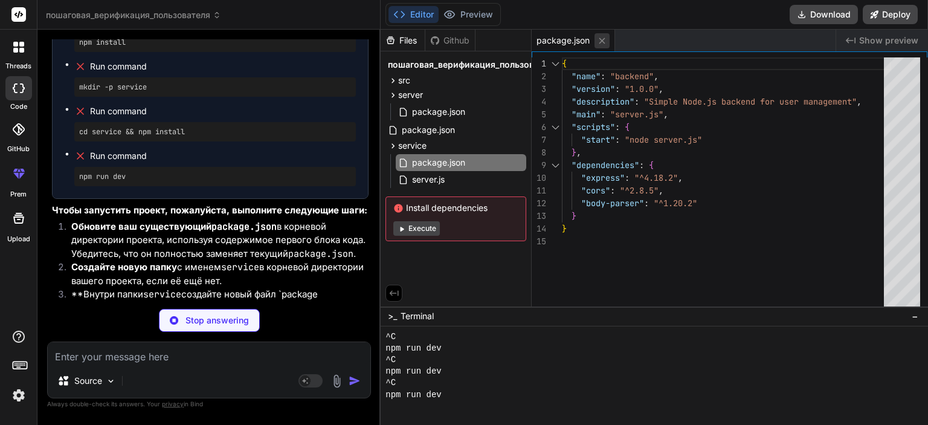
click at [602, 41] on icon at bounding box center [602, 41] width 10 height 10
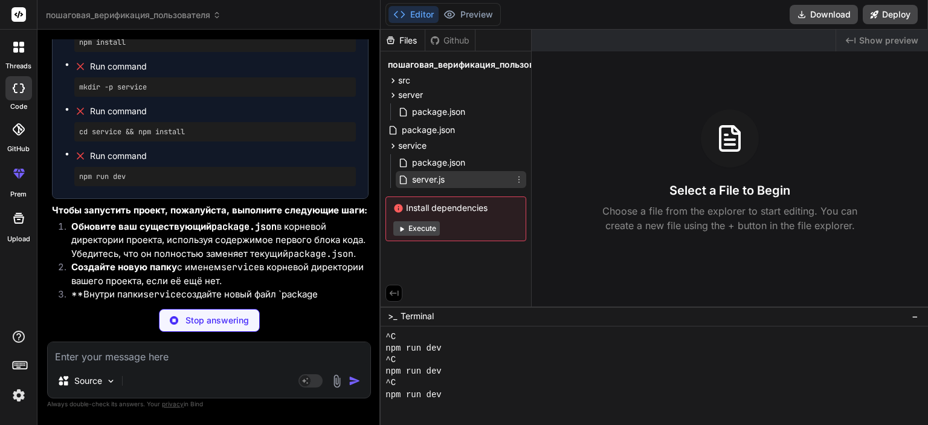
click at [458, 172] on div "server.js" at bounding box center [461, 179] width 130 height 17
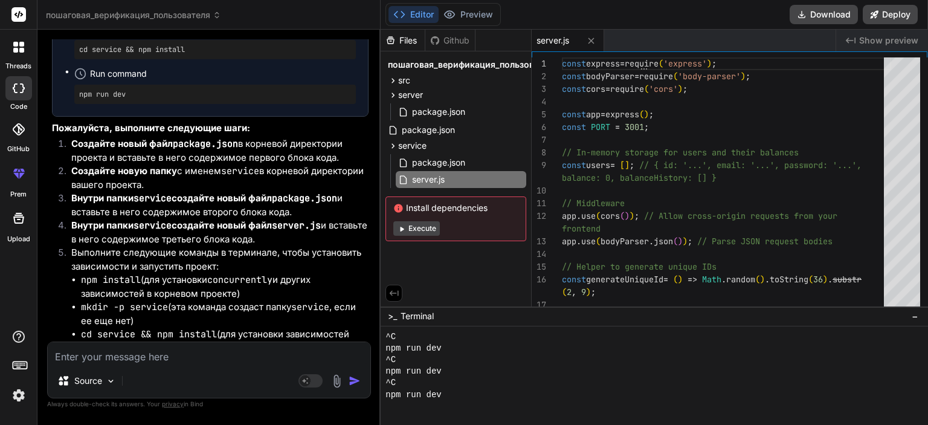
scroll to position [45582, 0]
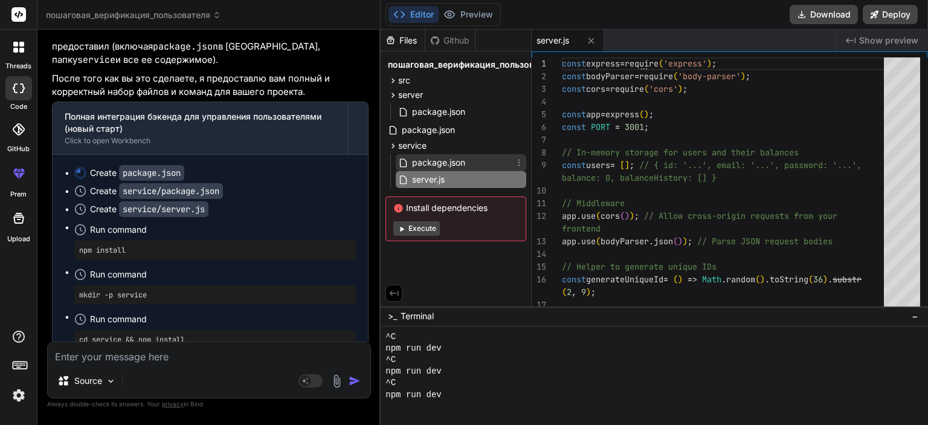
click at [457, 165] on span "package.json" at bounding box center [439, 162] width 56 height 14
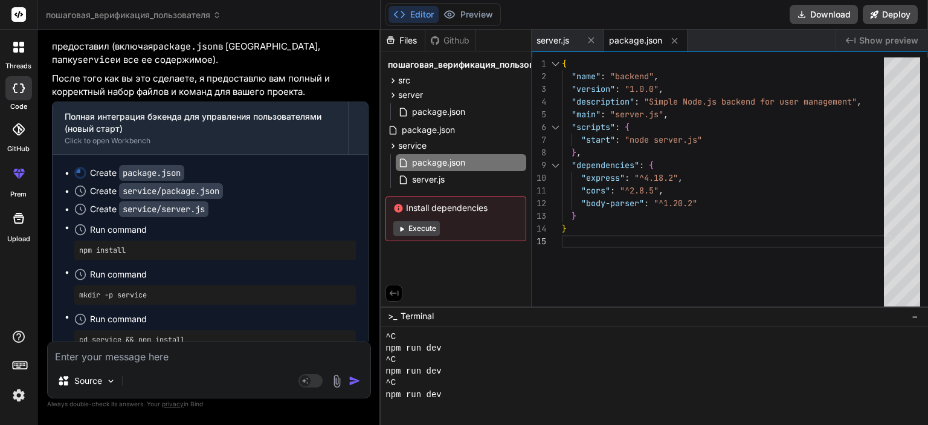
click at [212, 357] on textarea at bounding box center [209, 353] width 323 height 22
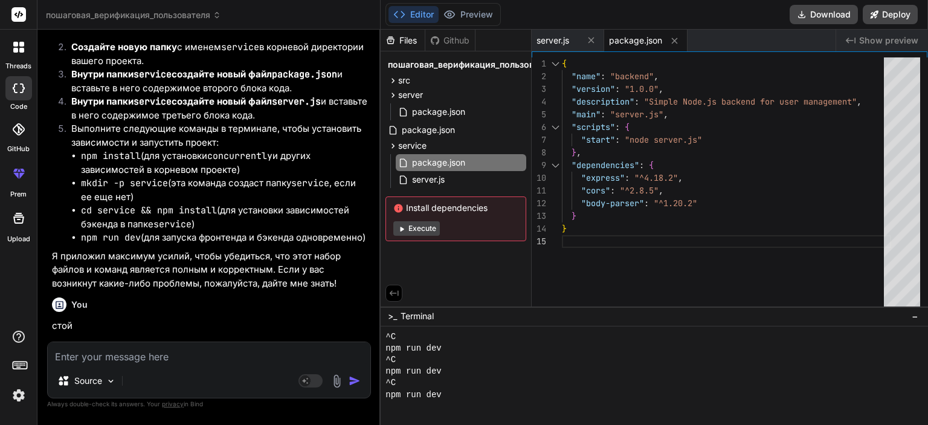
scroll to position [45997, 0]
click at [592, 44] on icon at bounding box center [591, 40] width 10 height 10
click at [597, 39] on icon at bounding box center [602, 41] width 10 height 10
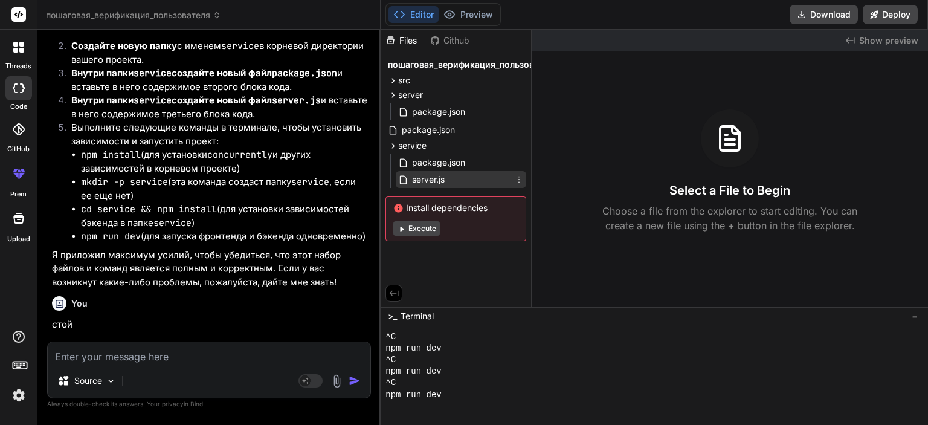
click at [446, 172] on span "server.js" at bounding box center [428, 179] width 35 height 14
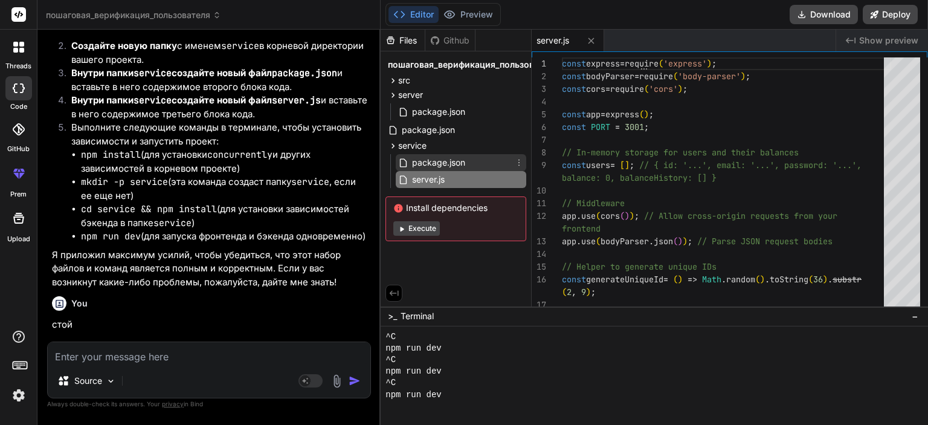
click at [519, 161] on icon at bounding box center [519, 163] width 10 height 10
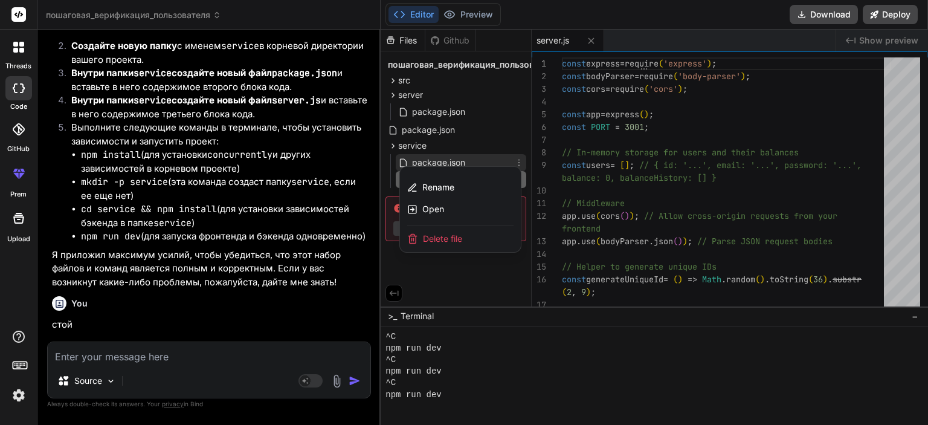
click at [443, 237] on span "Delete file" at bounding box center [442, 239] width 39 height 12
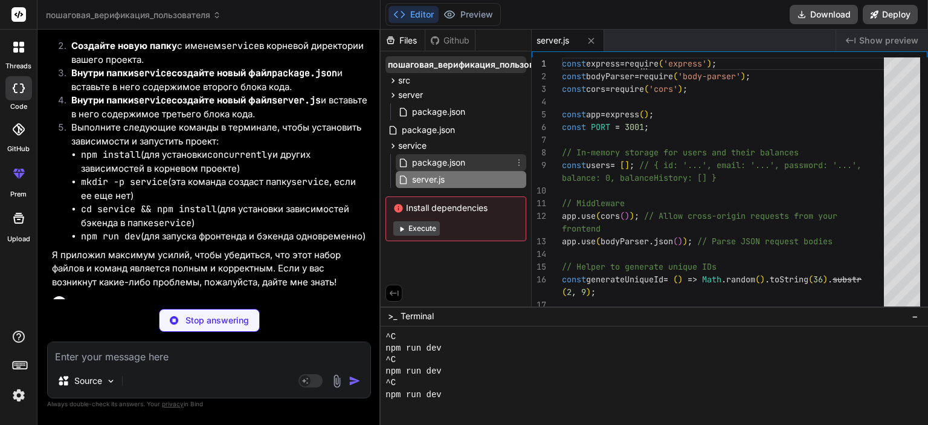
scroll to position [45977, 0]
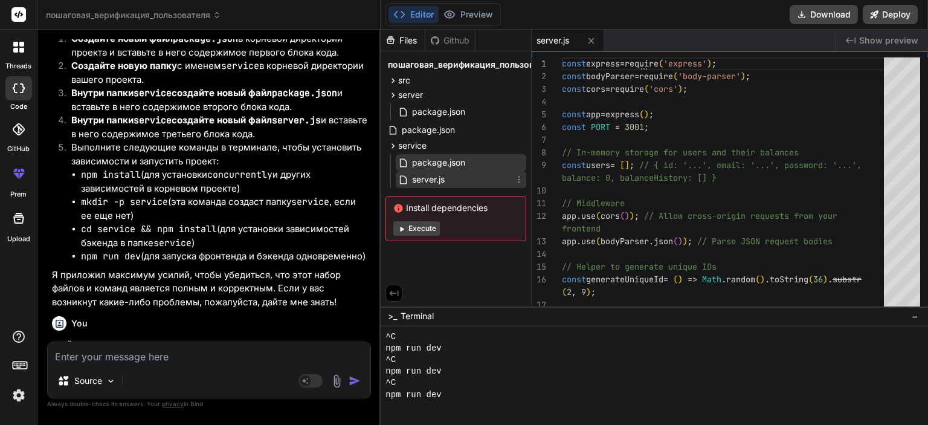
click at [519, 178] on icon at bounding box center [519, 180] width 10 height 10
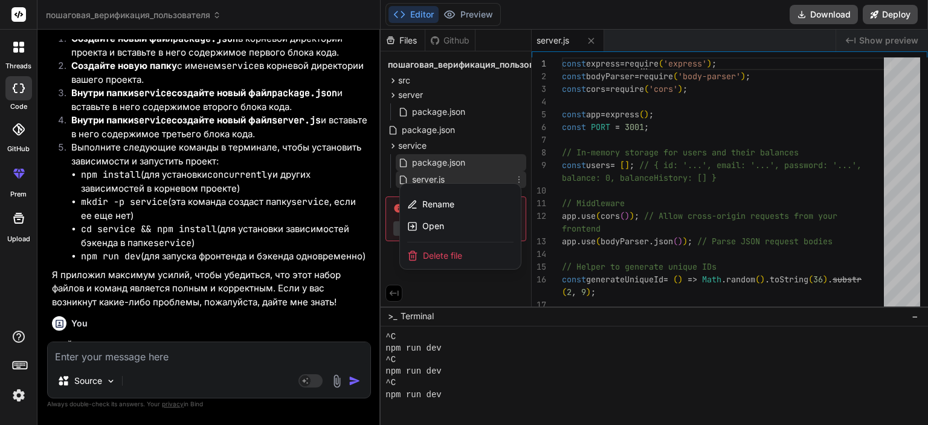
click at [424, 257] on span "Delete file" at bounding box center [442, 255] width 39 height 12
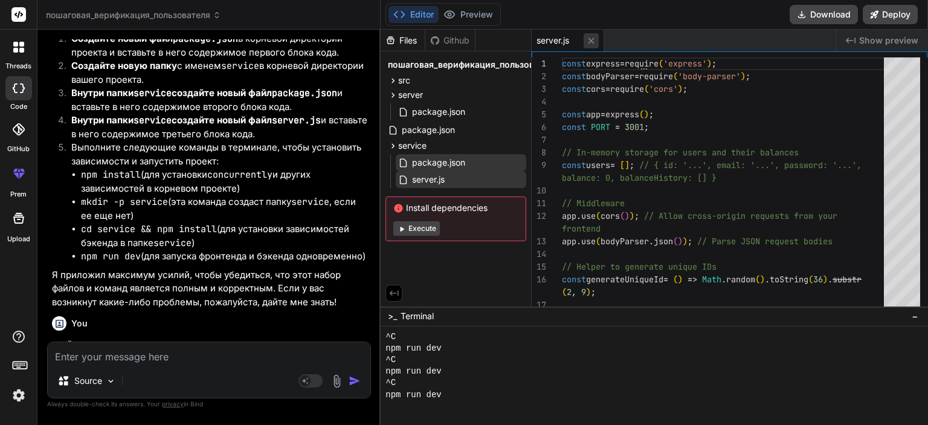
click at [594, 36] on icon at bounding box center [591, 41] width 10 height 10
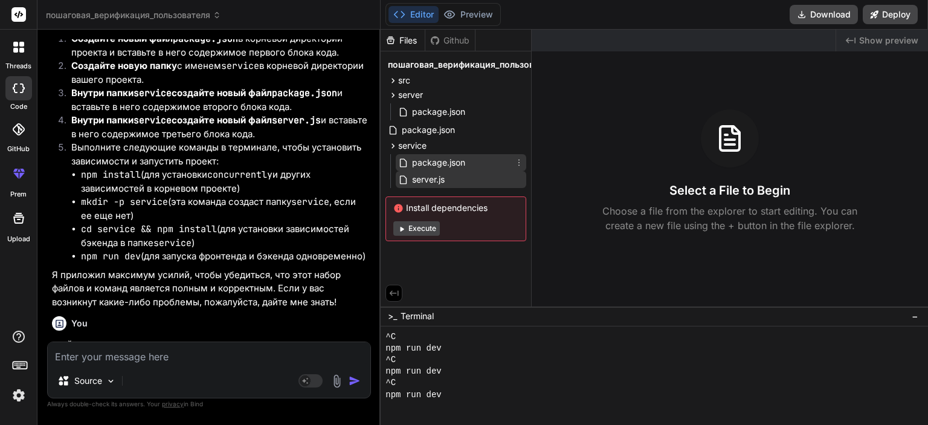
click at [461, 161] on span "package.json" at bounding box center [439, 162] width 56 height 14
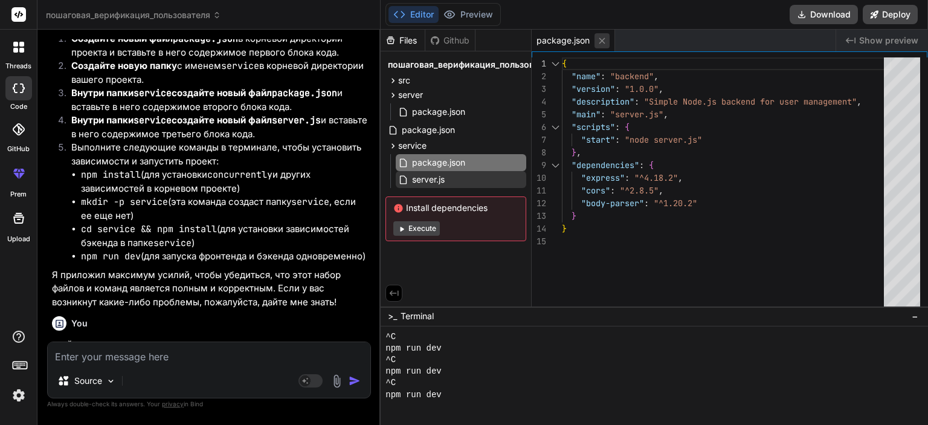
click at [603, 39] on icon at bounding box center [602, 40] width 6 height 6
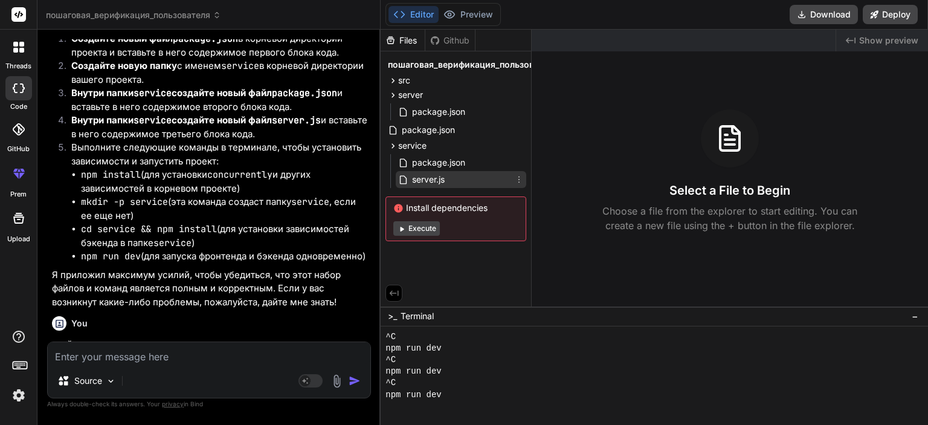
click at [467, 174] on div "server.js" at bounding box center [461, 179] width 130 height 17
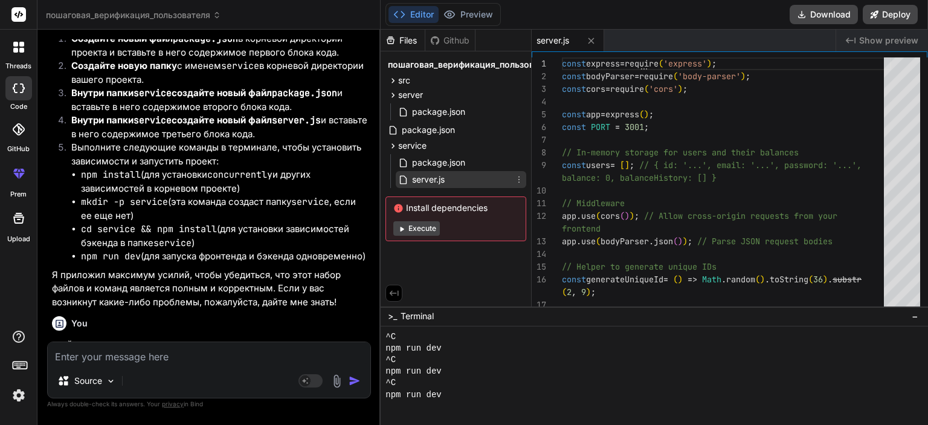
drag, startPoint x: 517, startPoint y: 179, endPoint x: 507, endPoint y: 183, distance: 10.3
click at [507, 183] on div "server.js" at bounding box center [461, 179] width 130 height 17
click at [515, 181] on icon at bounding box center [519, 180] width 10 height 10
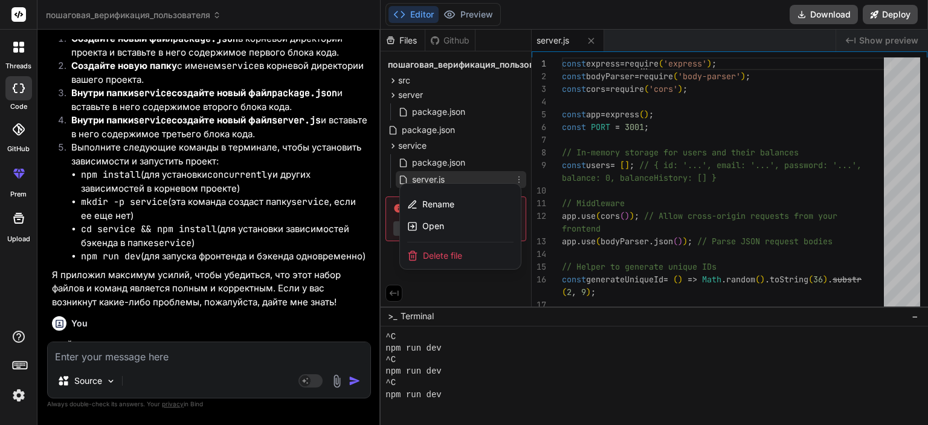
click at [464, 260] on div "Delete file" at bounding box center [460, 255] width 121 height 27
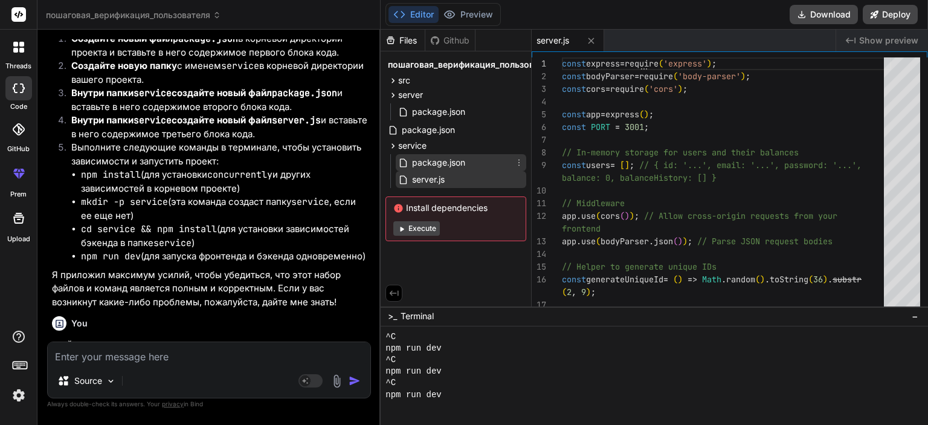
click at [454, 163] on span "package.json" at bounding box center [439, 162] width 56 height 14
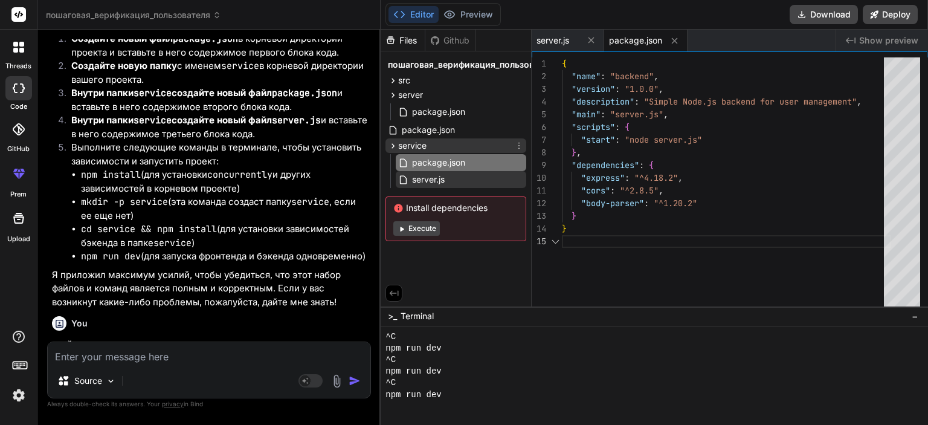
click at [442, 144] on div "service" at bounding box center [455, 145] width 141 height 14
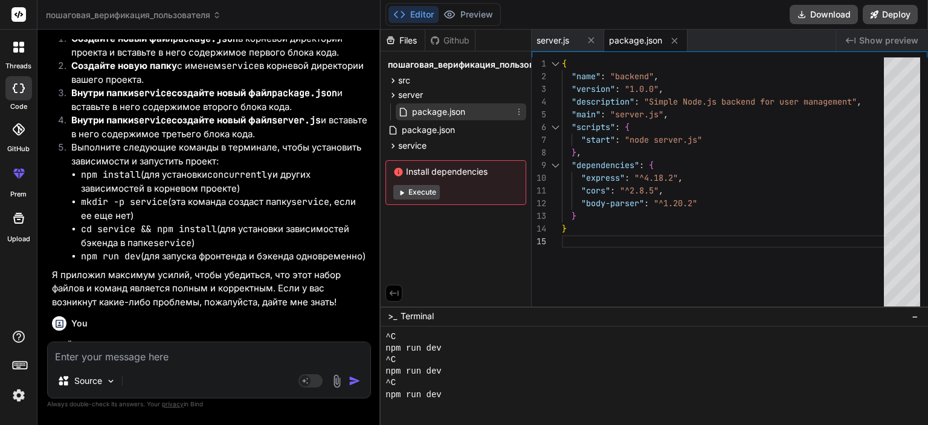
click at [440, 115] on span "package.json" at bounding box center [439, 111] width 56 height 14
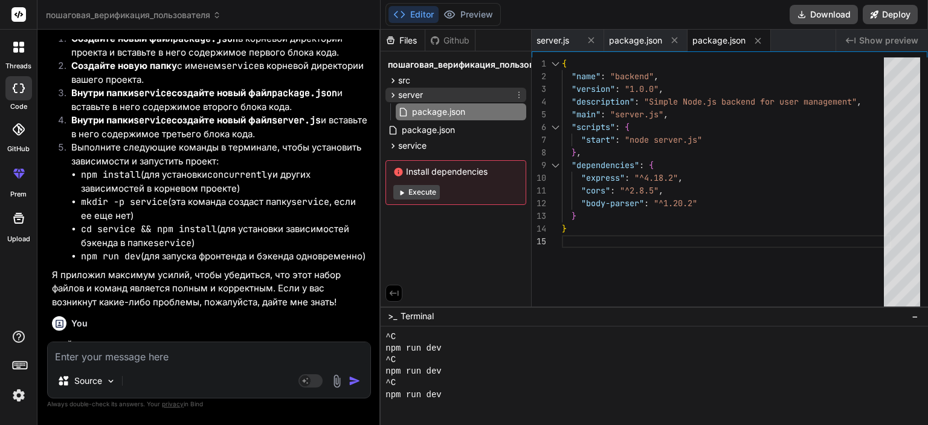
click at [428, 91] on div "server" at bounding box center [455, 95] width 141 height 14
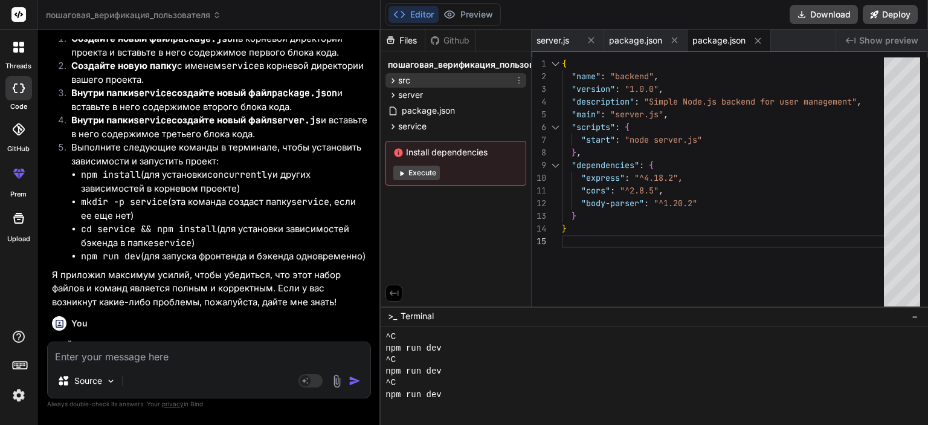
click at [420, 82] on div "src" at bounding box center [455, 80] width 141 height 14
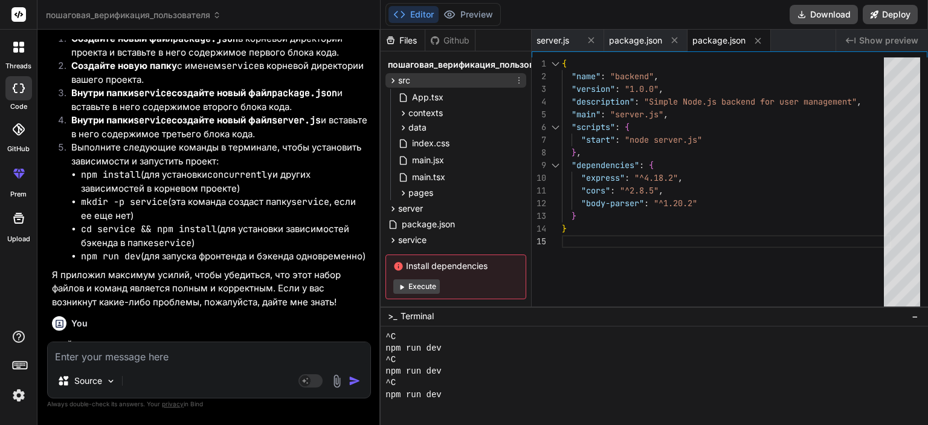
click at [420, 82] on div "src" at bounding box center [455, 80] width 141 height 14
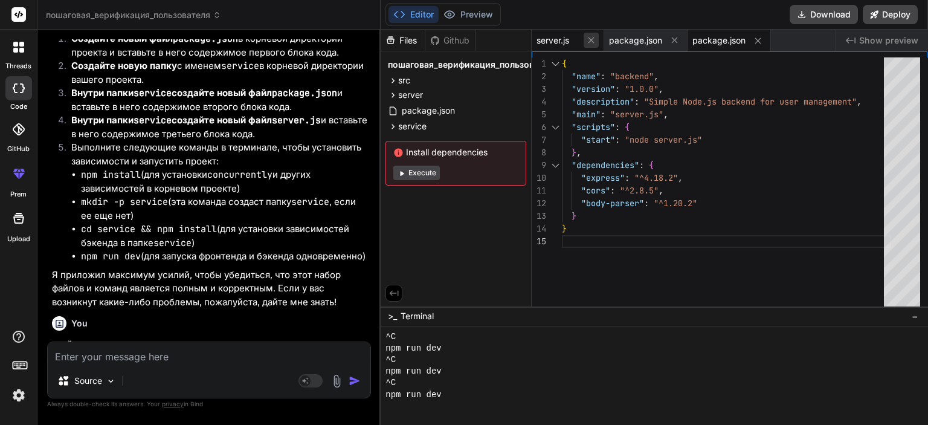
click at [592, 37] on icon at bounding box center [591, 40] width 10 height 10
click at [602, 37] on icon at bounding box center [602, 40] width 10 height 10
click at [602, 37] on icon at bounding box center [602, 41] width 10 height 10
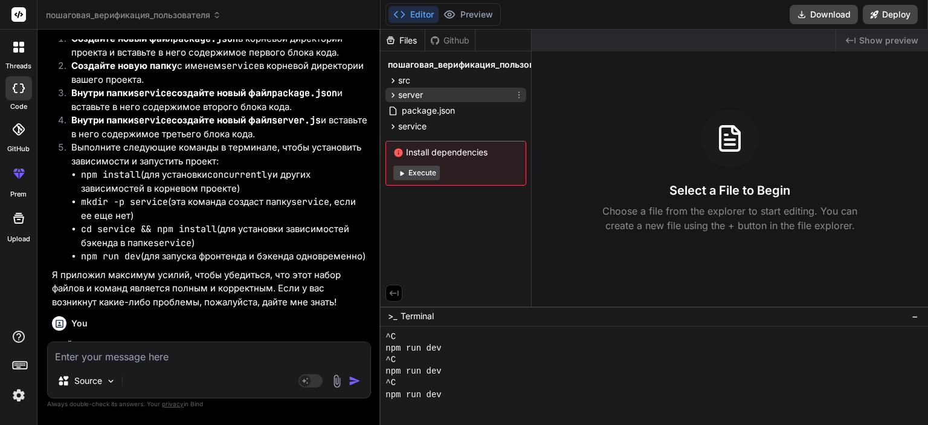
click at [419, 92] on span "server" at bounding box center [410, 95] width 25 height 12
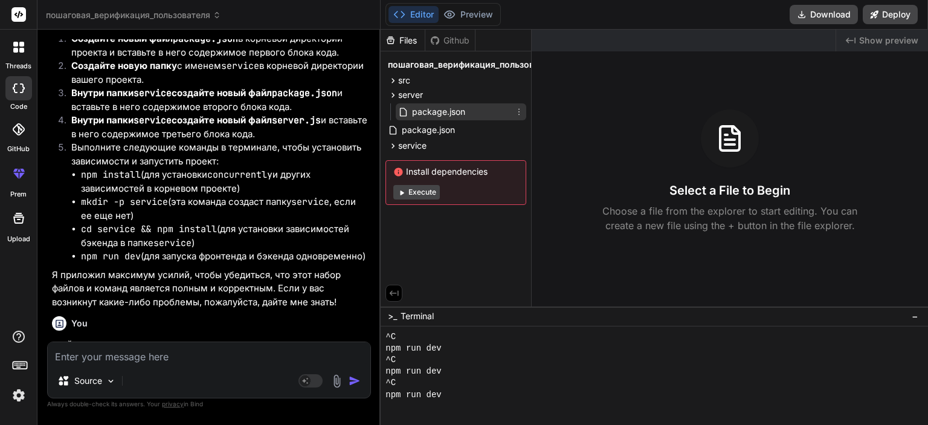
click at [432, 112] on span "package.json" at bounding box center [439, 111] width 56 height 14
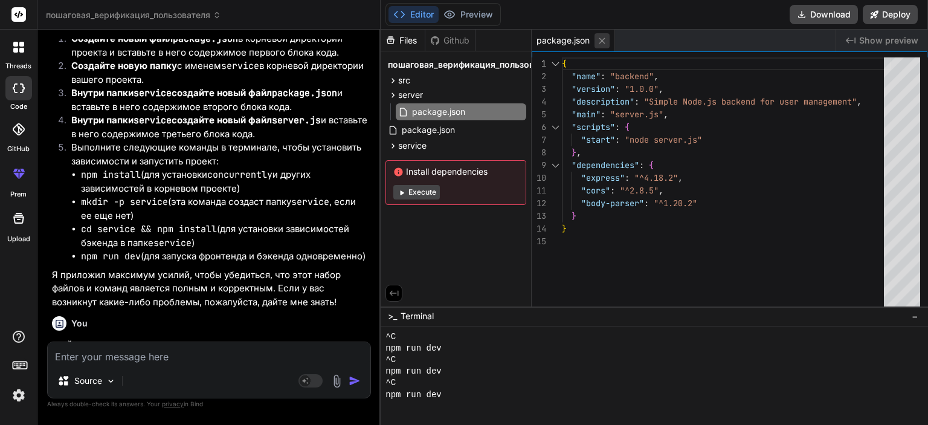
click at [604, 41] on icon at bounding box center [602, 41] width 10 height 10
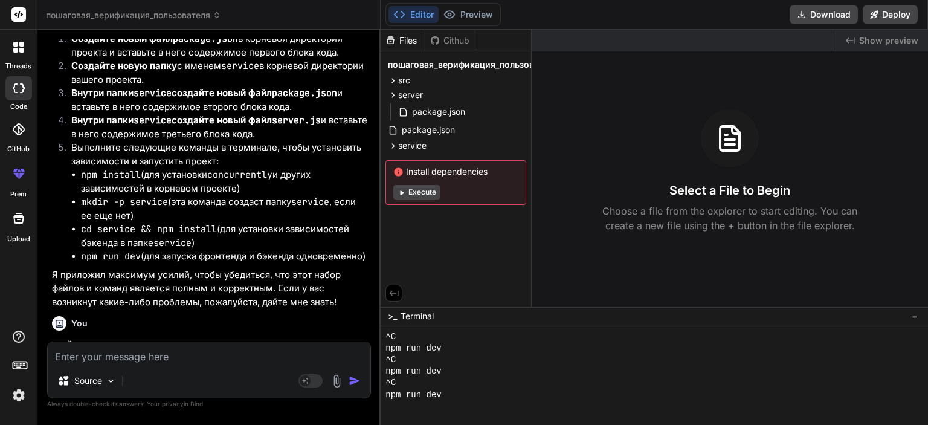
click at [227, 365] on div "Source Agent Mode. When this toggle is activated, AI automatically makes decisi…" at bounding box center [209, 369] width 324 height 57
click at [226, 362] on textarea at bounding box center [209, 353] width 323 height 22
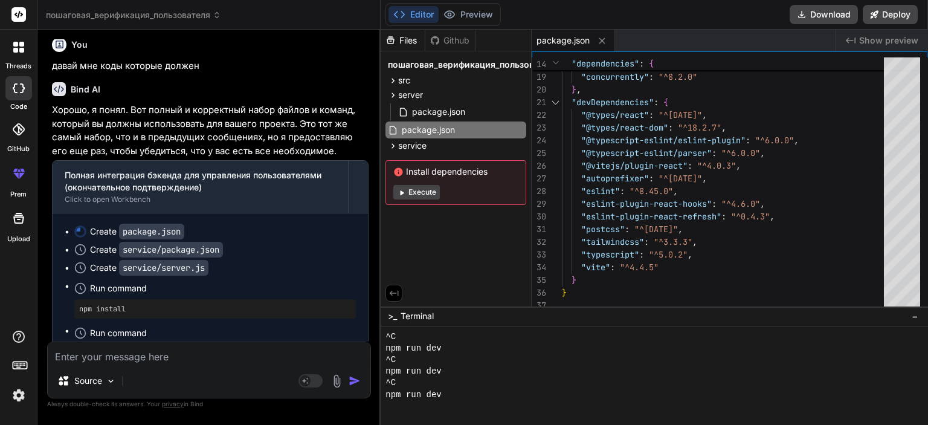
scroll to position [46289, 0]
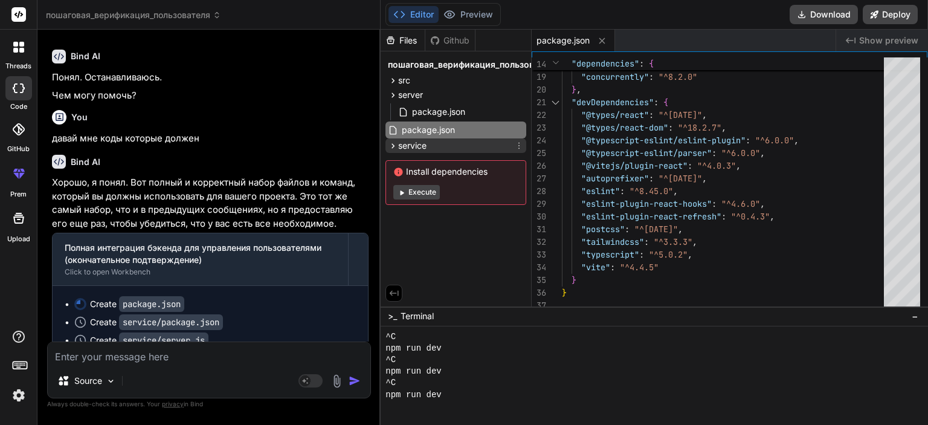
click at [406, 144] on span "service" at bounding box center [412, 146] width 28 height 12
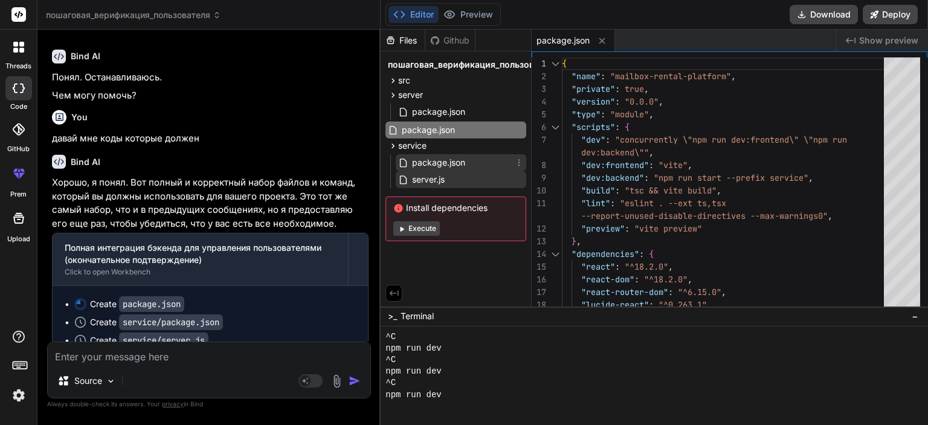
click at [459, 161] on span "package.json" at bounding box center [439, 162] width 56 height 14
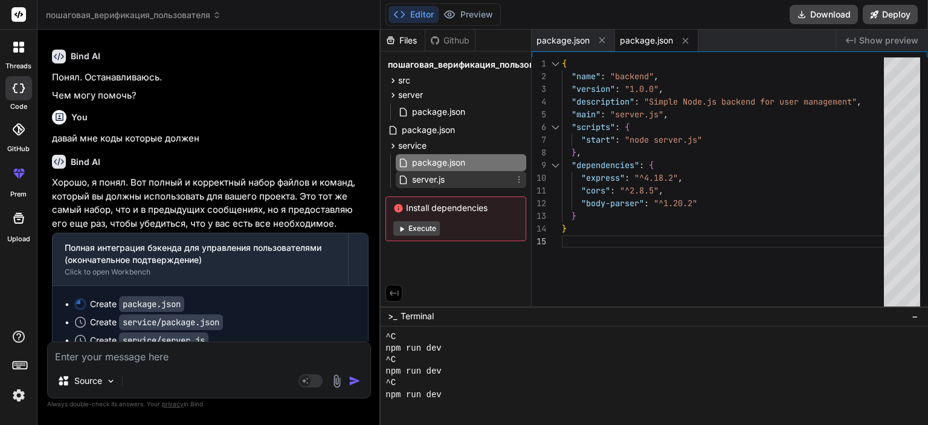
click at [449, 179] on div "server.js" at bounding box center [461, 179] width 130 height 17
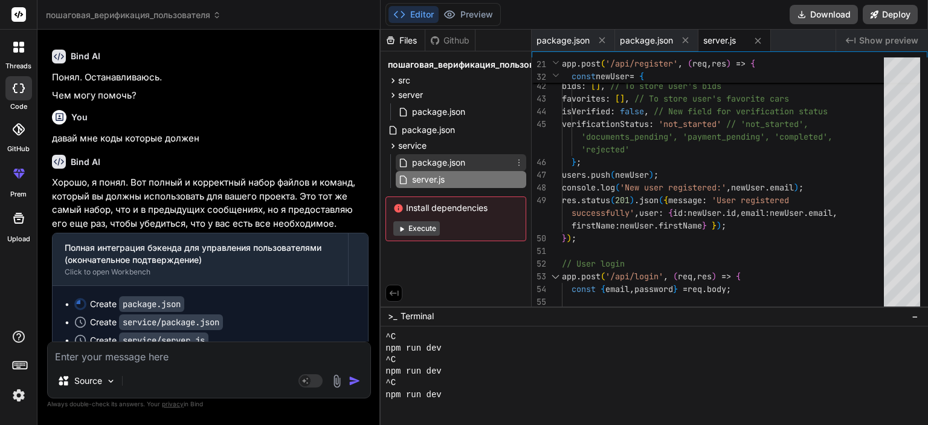
click at [465, 165] on span "package.json" at bounding box center [439, 162] width 56 height 14
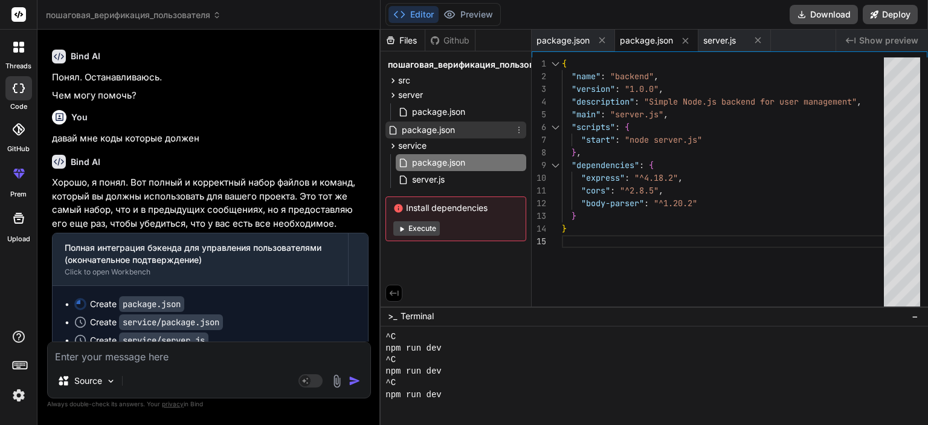
click at [440, 129] on span "package.json" at bounding box center [428, 130] width 56 height 14
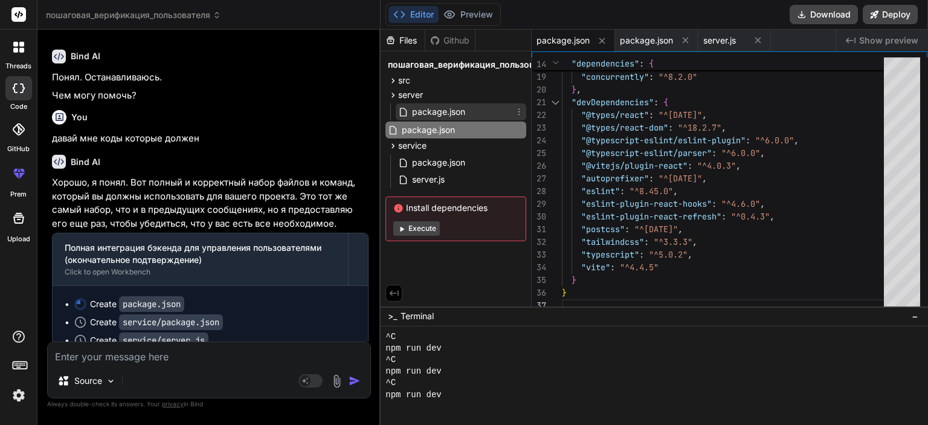
click at [452, 117] on span "package.json" at bounding box center [439, 111] width 56 height 14
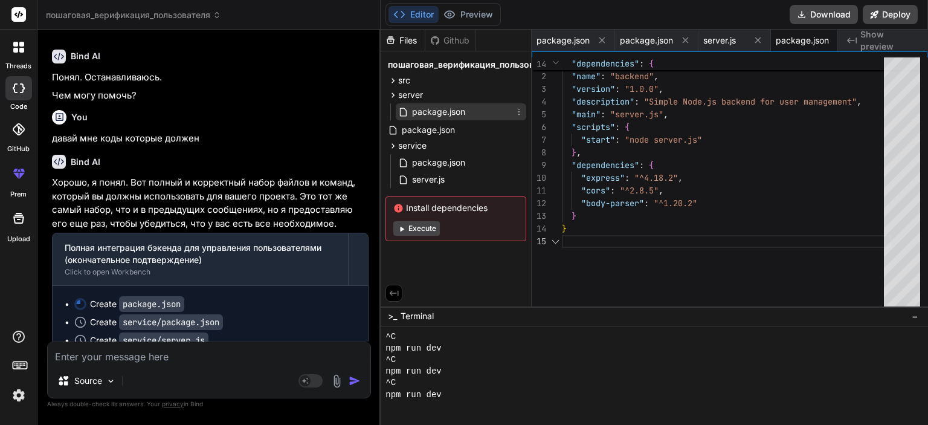
scroll to position [0, 18]
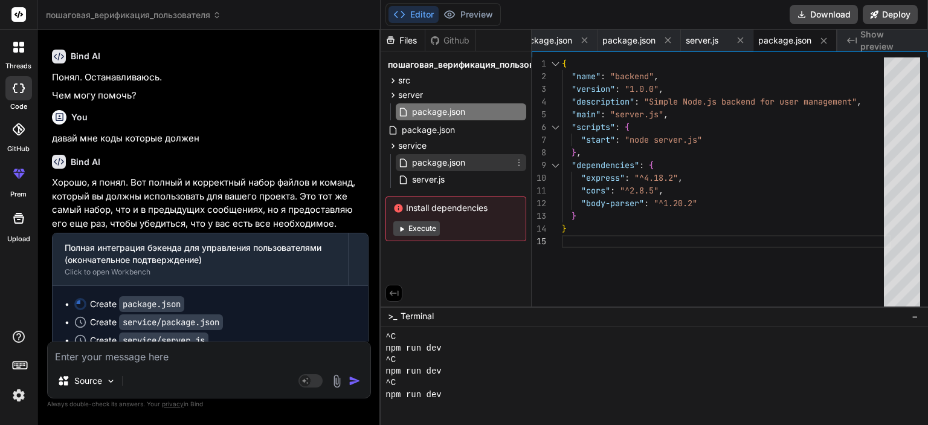
click at [447, 165] on span "package.json" at bounding box center [439, 162] width 56 height 14
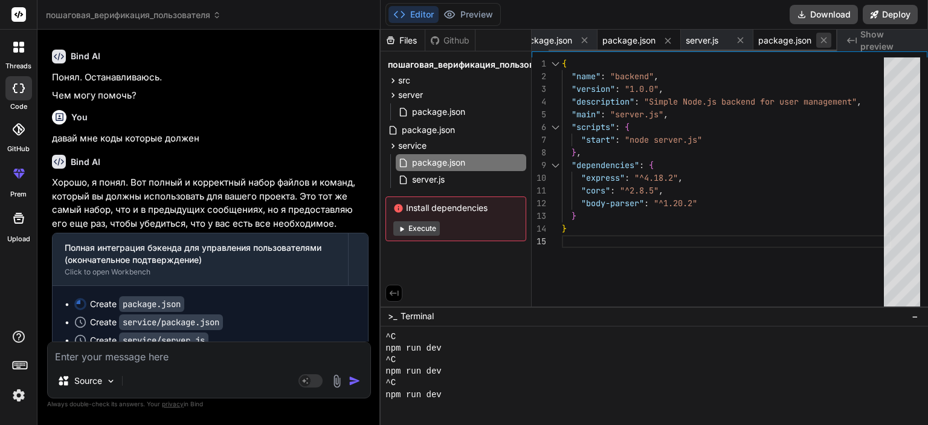
click at [827, 39] on icon at bounding box center [823, 40] width 10 height 10
click at [759, 39] on icon at bounding box center [758, 40] width 6 height 6
click at [689, 41] on icon at bounding box center [685, 41] width 10 height 10
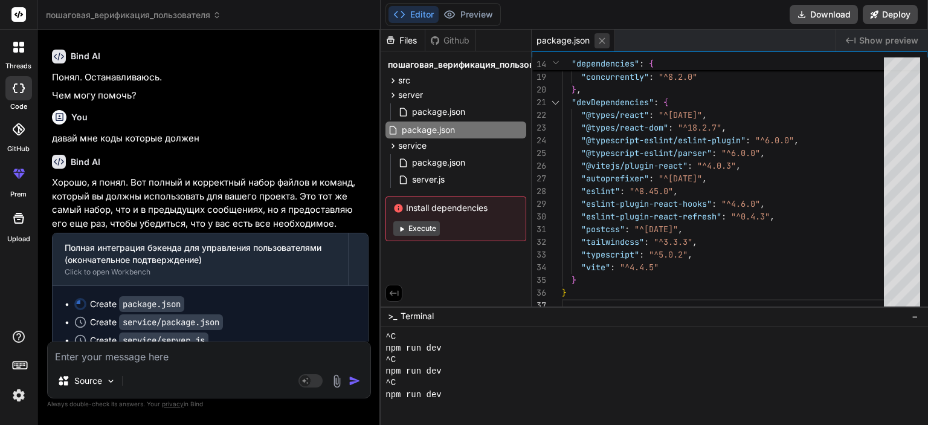
click at [599, 41] on icon at bounding box center [602, 41] width 10 height 10
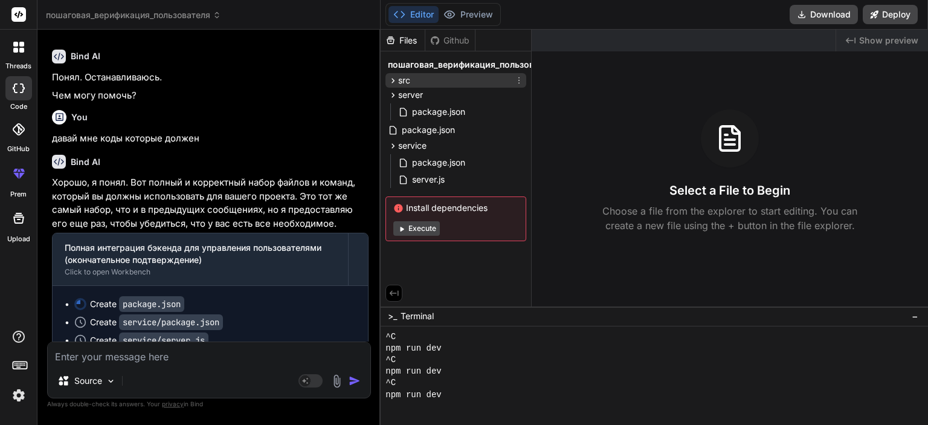
click at [521, 77] on icon at bounding box center [519, 81] width 10 height 10
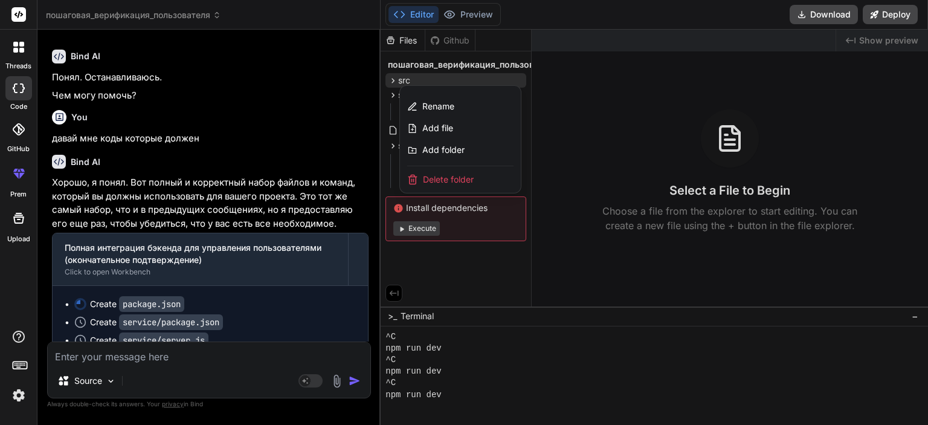
click at [448, 178] on span "Delete folder" at bounding box center [448, 179] width 51 height 12
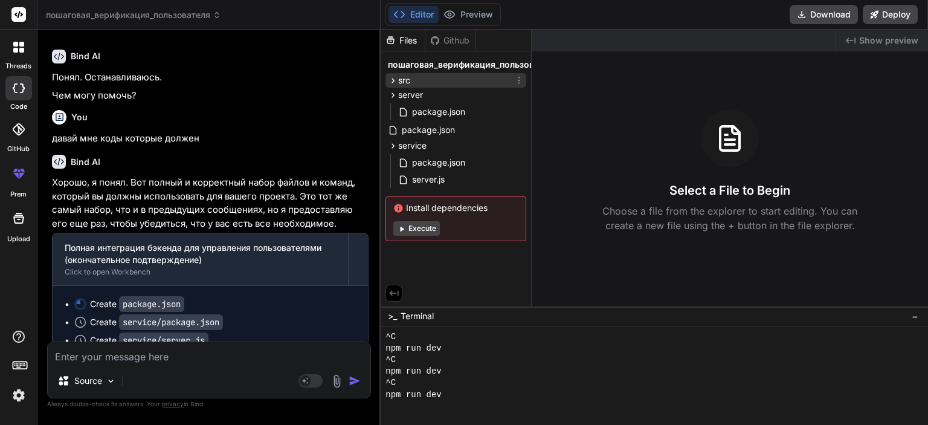
click at [413, 84] on div "src" at bounding box center [455, 80] width 141 height 14
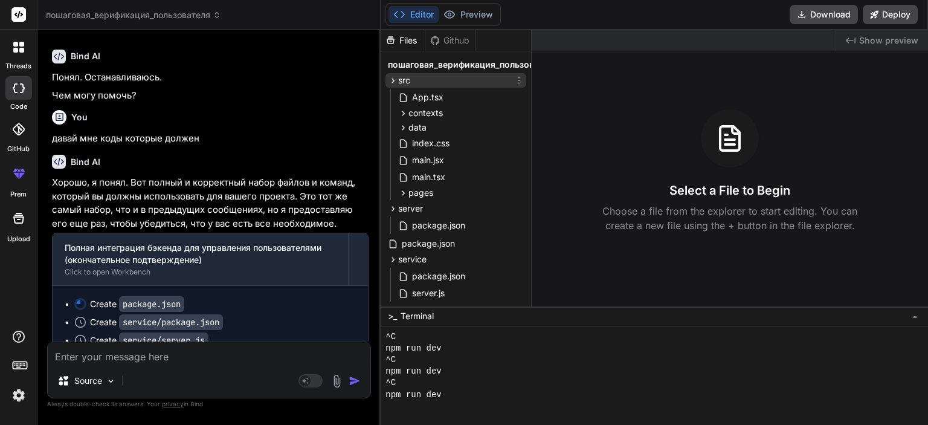
click at [418, 82] on div "src" at bounding box center [455, 80] width 141 height 14
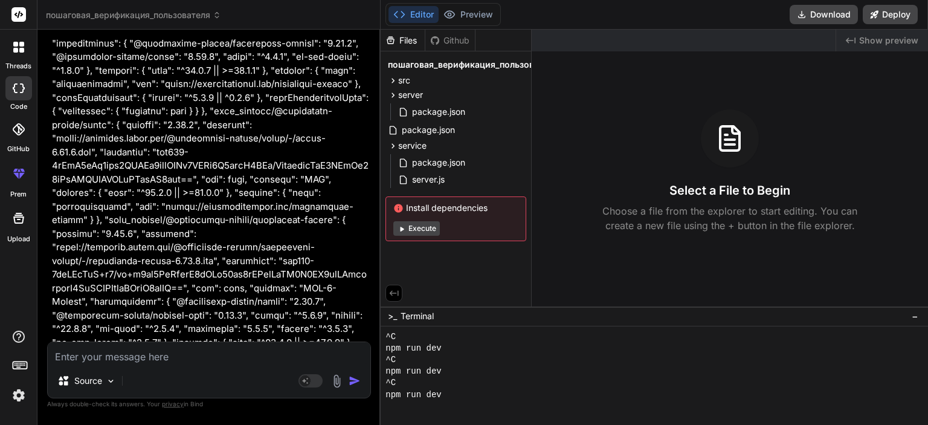
scroll to position [17628, 0]
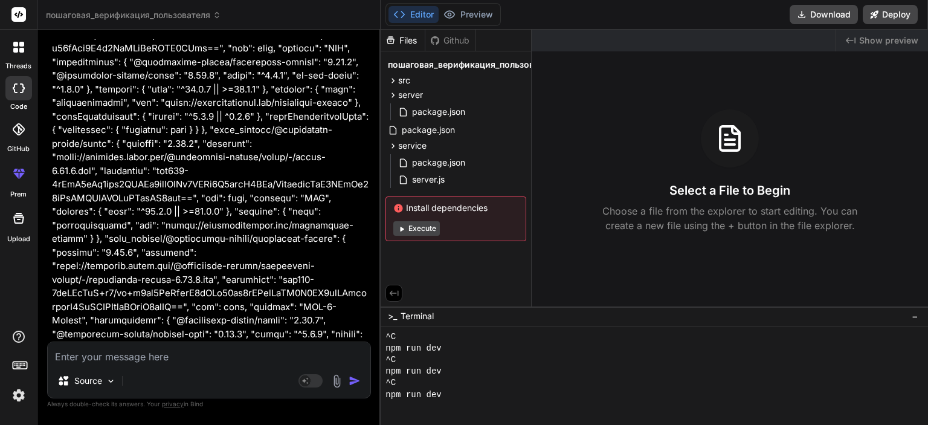
click at [178, 350] on textarea at bounding box center [209, 353] width 323 height 22
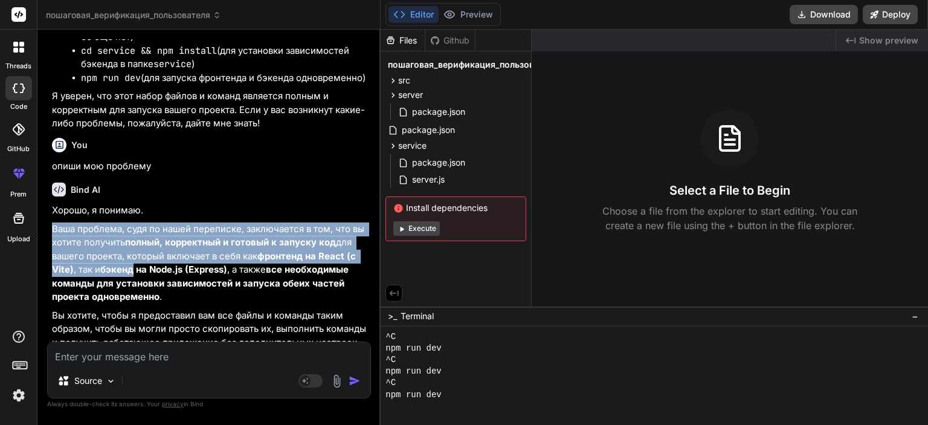
scroll to position [47002, 0]
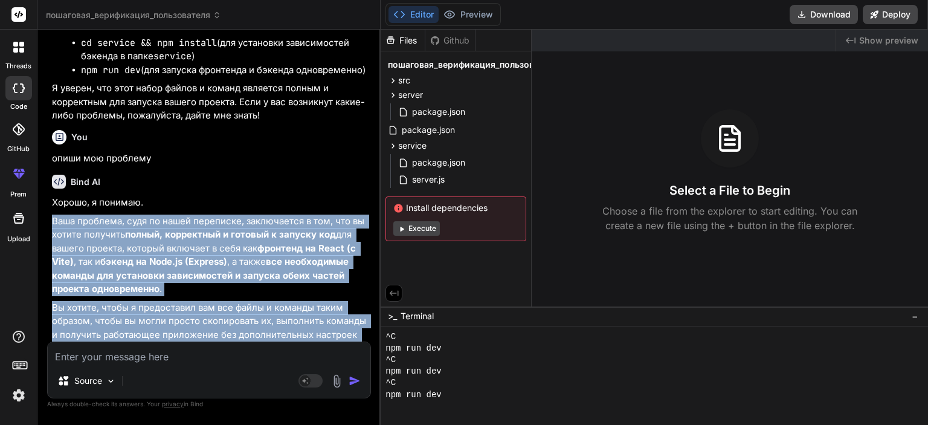
drag, startPoint x: 51, startPoint y: 164, endPoint x: 305, endPoint y: 340, distance: 309.5
click at [305, 340] on div "You Bind AI Да, совершенно верно! В файле DepositContext.tsx также реализована …" at bounding box center [210, 190] width 321 height 302
copy div "Lore ipsumdol, sita co adipi elitseddo, eiusmodtemp i utl, etd ma aliqua enimad…"
